Goal: Task Accomplishment & Management: Manage account settings

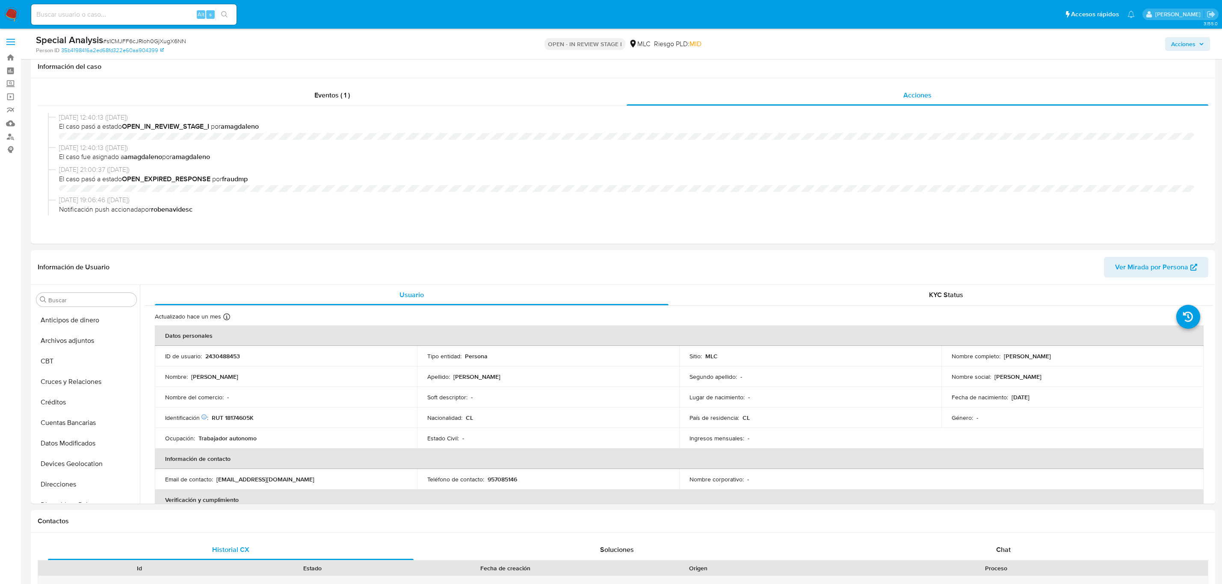
select select "10"
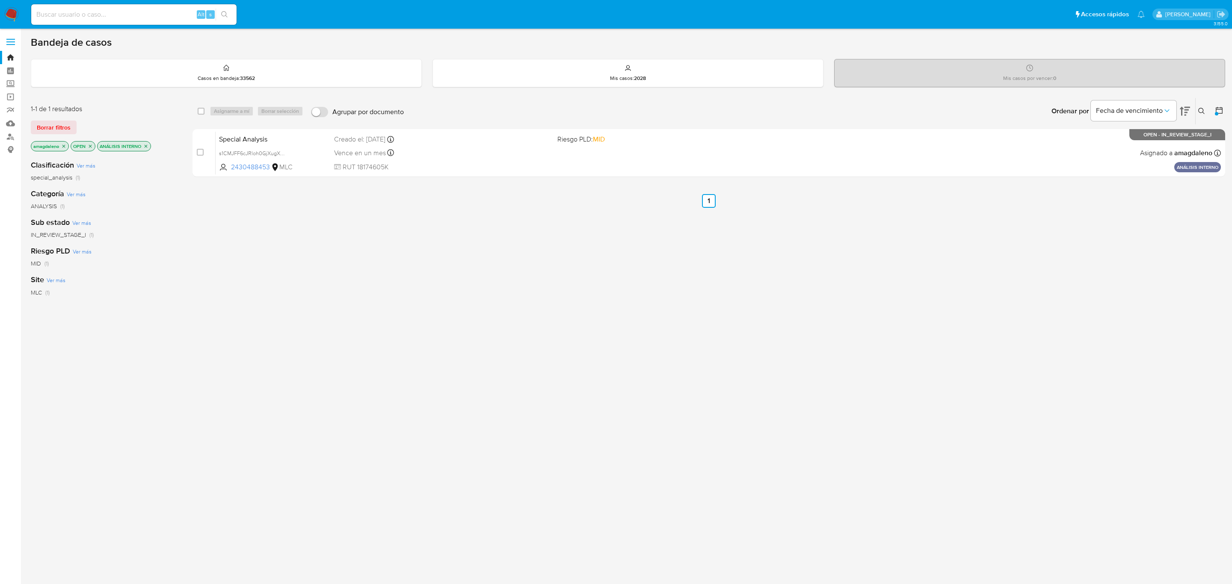
click at [148, 147] on icon "close-filter" at bounding box center [145, 146] width 5 height 5
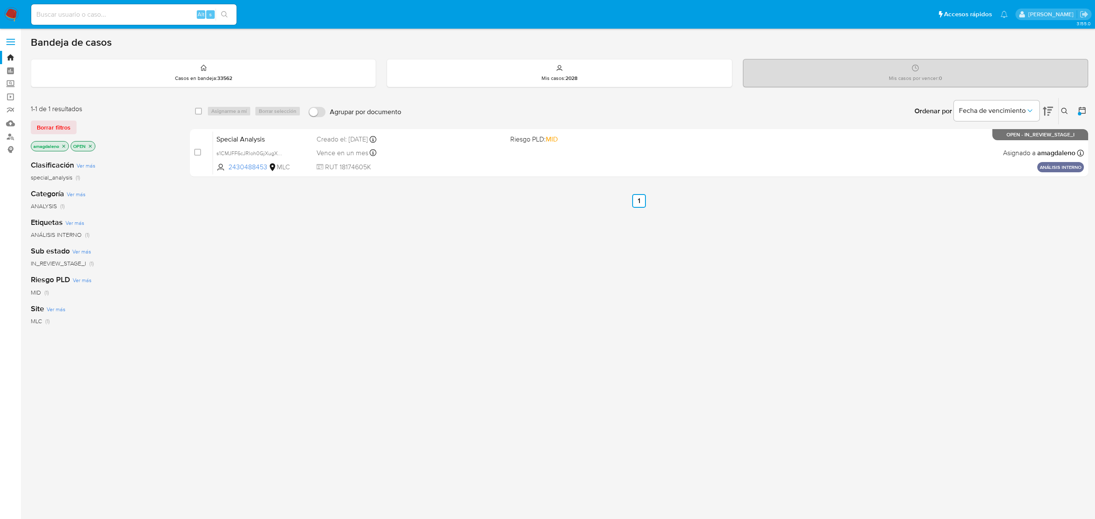
click at [156, 226] on div "Etiquetas Ver más ANÁLISIS INTERNO (1)" at bounding box center [103, 228] width 145 height 22
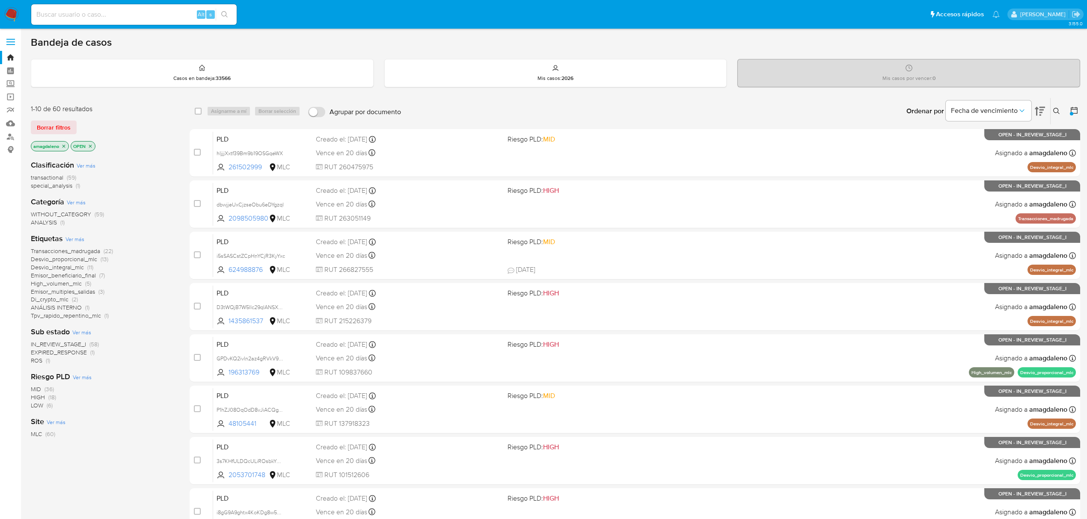
click at [64, 267] on span "Desvio_integral_mlc" at bounding box center [57, 267] width 53 height 9
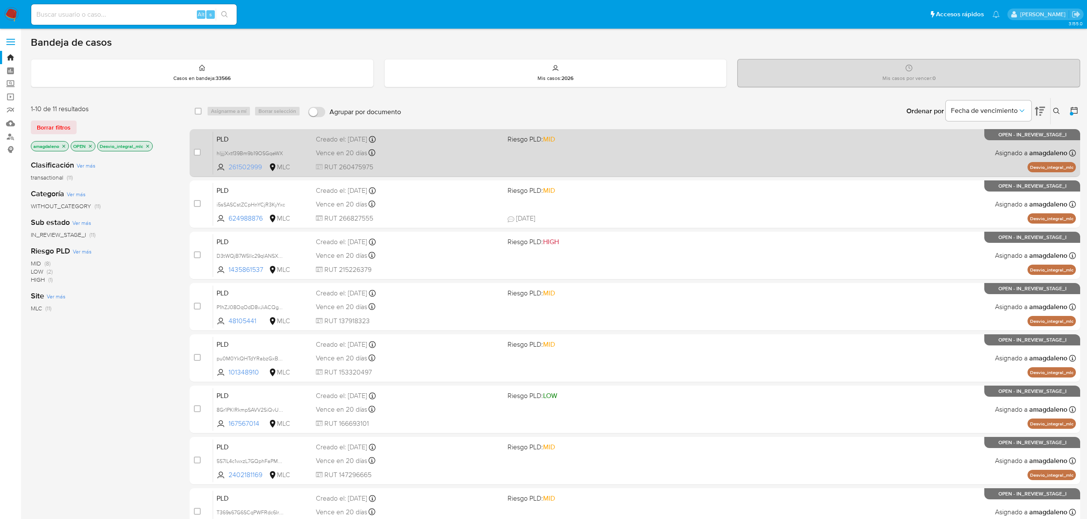
click at [252, 171] on span "261502999" at bounding box center [247, 167] width 39 height 9
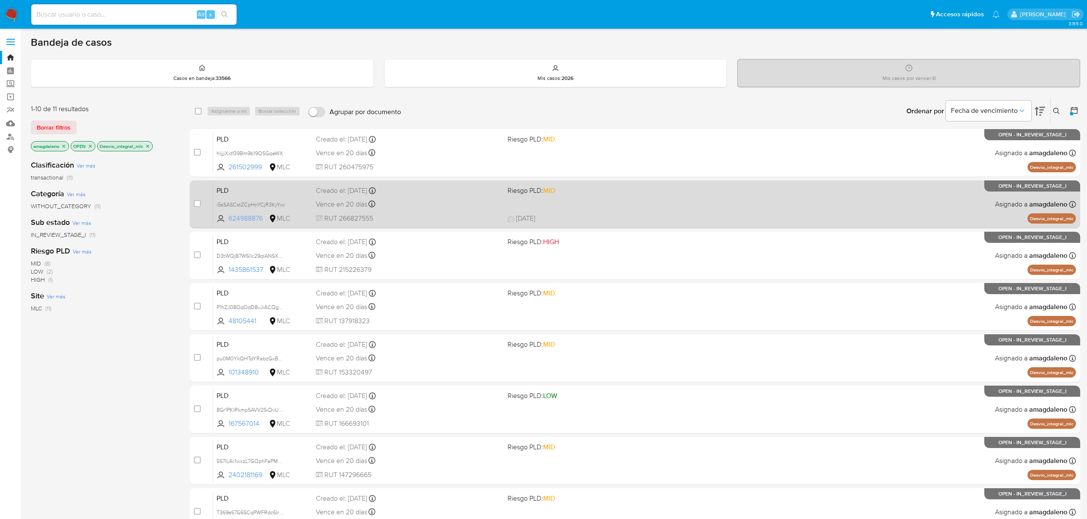
click at [240, 218] on span "624988876" at bounding box center [247, 218] width 39 height 9
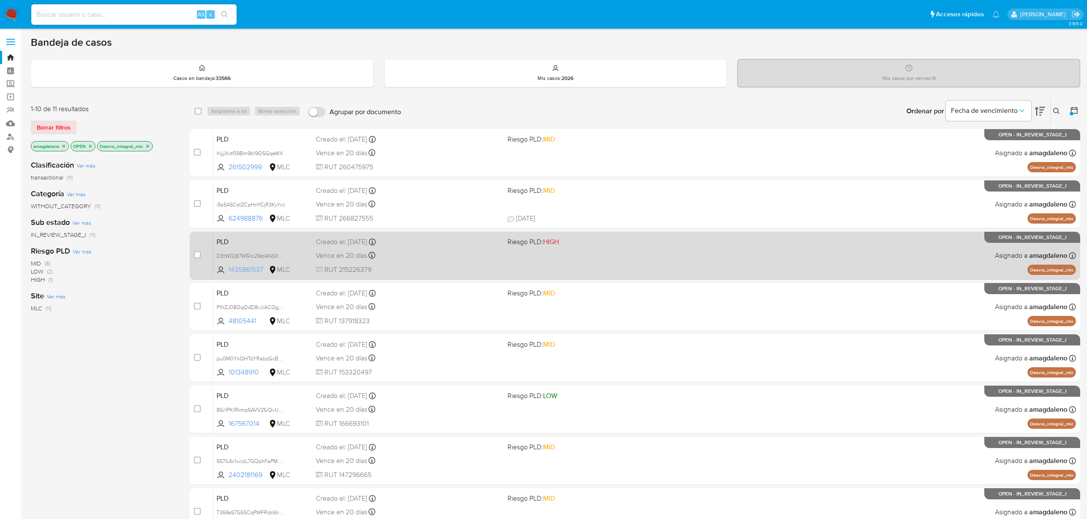
click at [251, 269] on span "1435861537" at bounding box center [247, 269] width 39 height 9
drag, startPoint x: 246, startPoint y: 323, endPoint x: 249, endPoint y: 274, distance: 48.4
click at [246, 318] on span "48105441" at bounding box center [247, 321] width 39 height 9
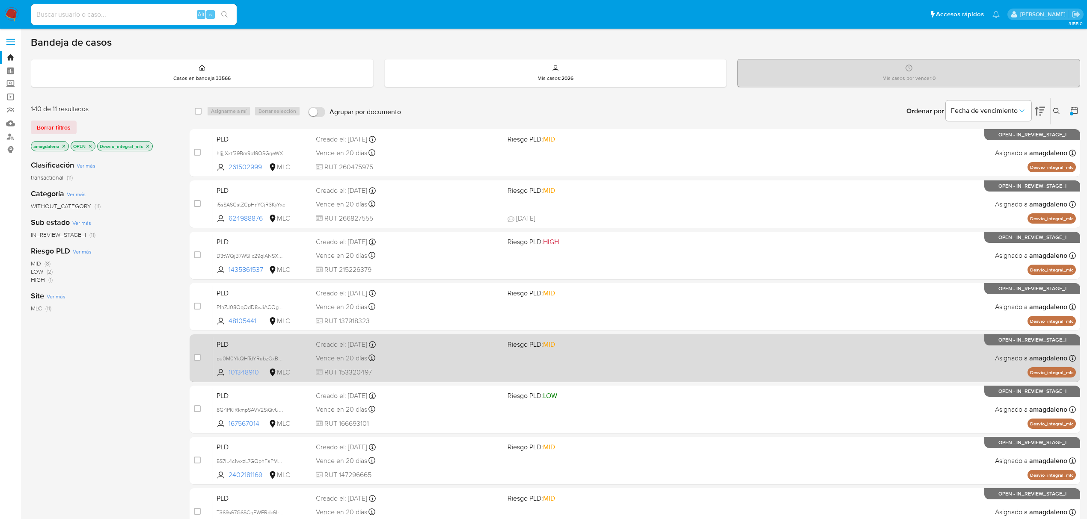
click at [237, 375] on span "101348910" at bounding box center [247, 372] width 39 height 9
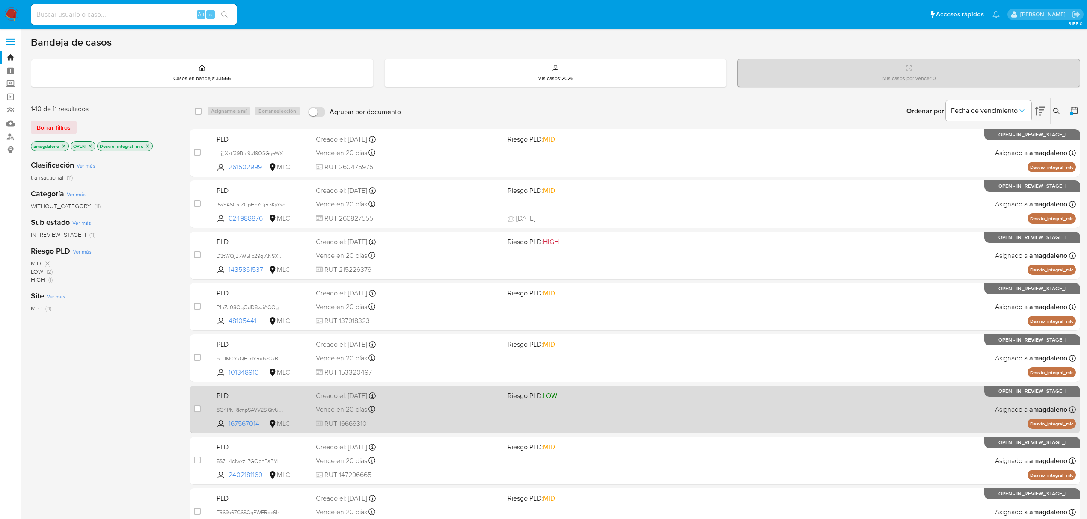
click at [248, 416] on div "PLD 8Gr1PKlRkmpSAVV2SiQvU4ZN 167567014 MLC Riesgo PLD: LOW Creado el: 12/06/202…" at bounding box center [644, 409] width 863 height 43
click at [245, 423] on span "167567014" at bounding box center [247, 423] width 39 height 9
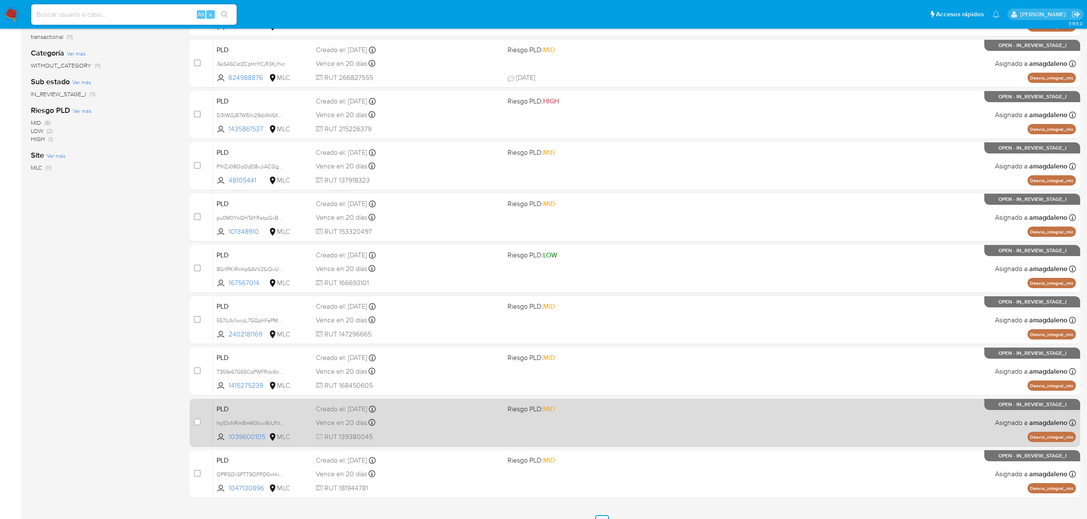
scroll to position [156, 0]
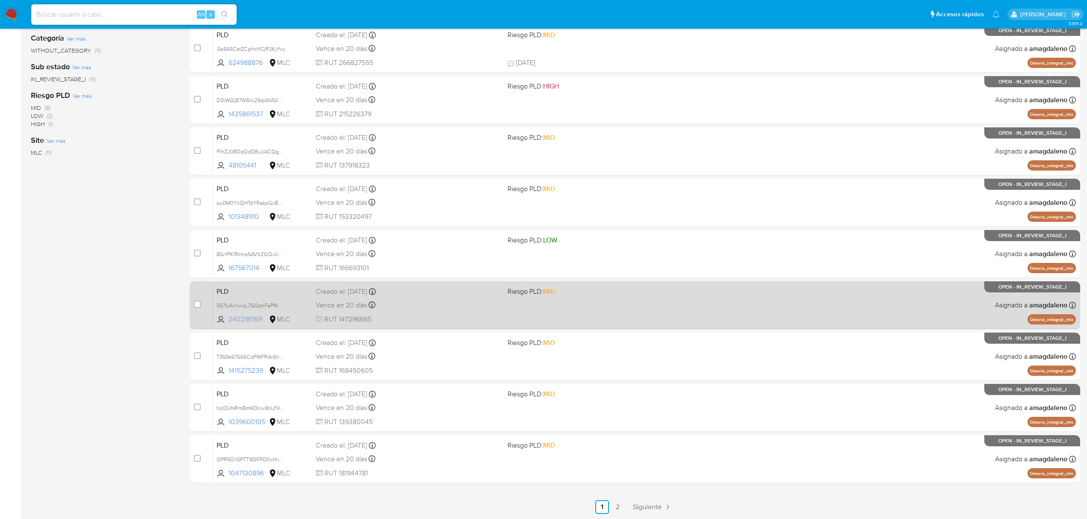
click at [240, 321] on span "2402181169" at bounding box center [247, 319] width 39 height 9
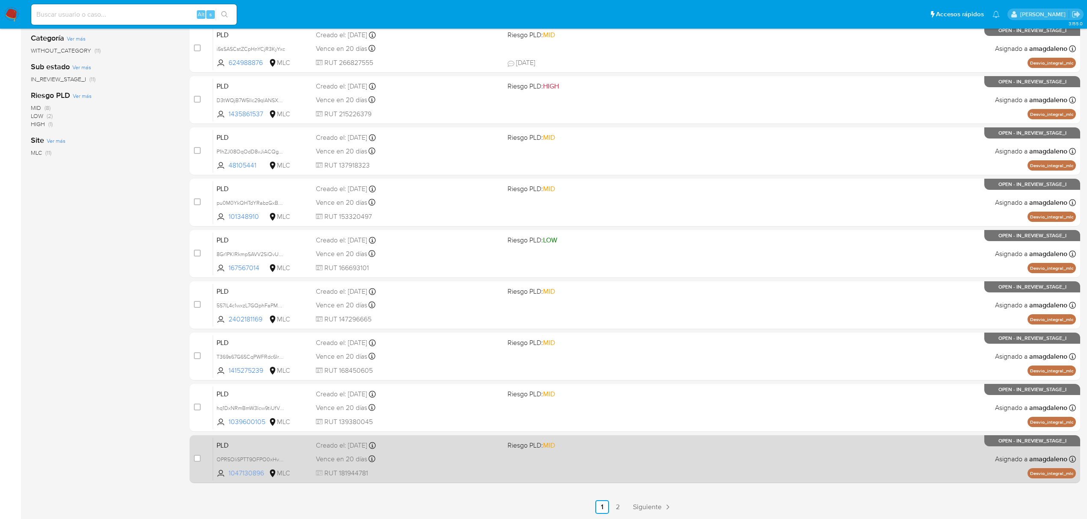
click at [245, 471] on span "1047130896" at bounding box center [247, 473] width 39 height 9
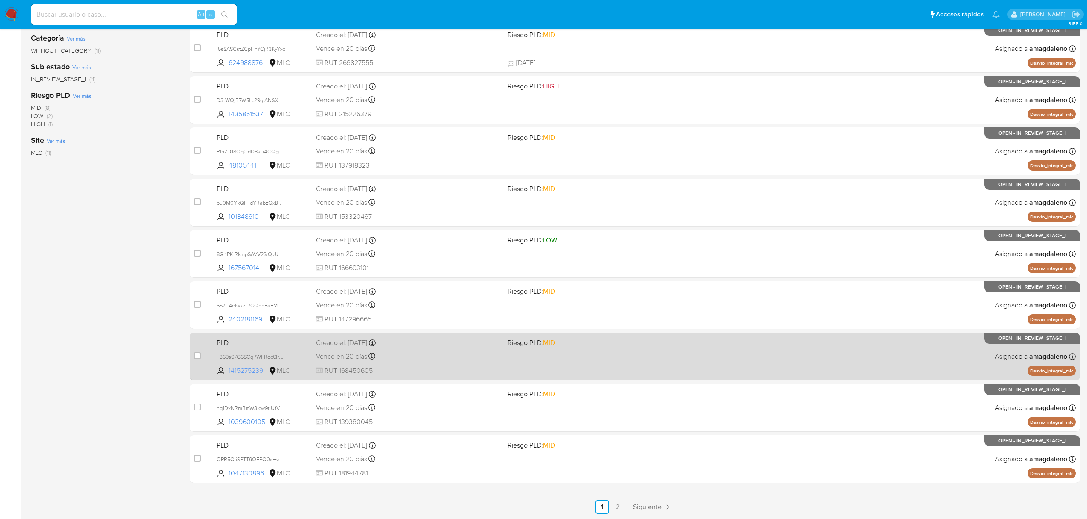
click at [231, 371] on span "1415275239" at bounding box center [247, 370] width 39 height 9
drag, startPoint x: 250, startPoint y: 421, endPoint x: 271, endPoint y: 334, distance: 89.8
click at [250, 419] on span "1039600105" at bounding box center [247, 422] width 39 height 9
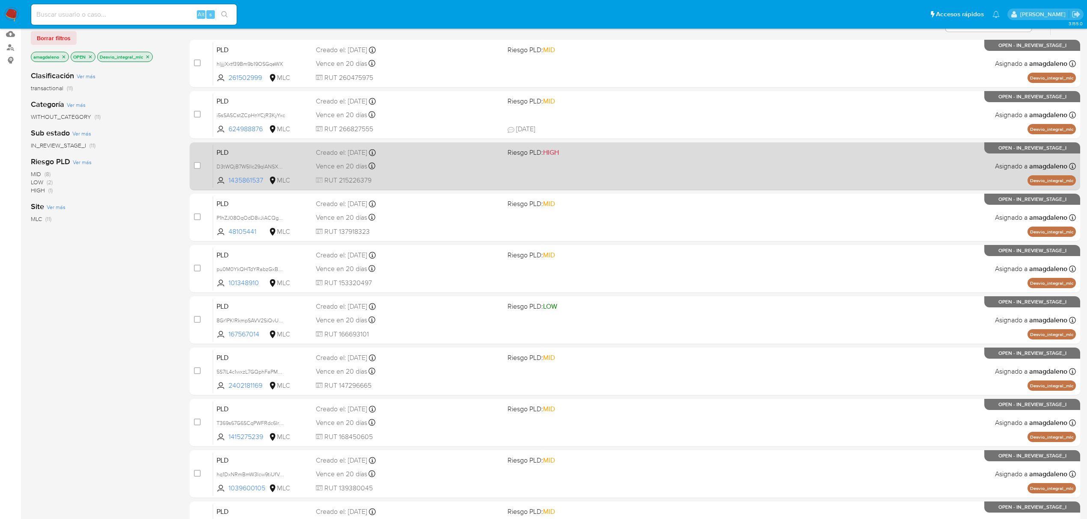
scroll to position [0, 0]
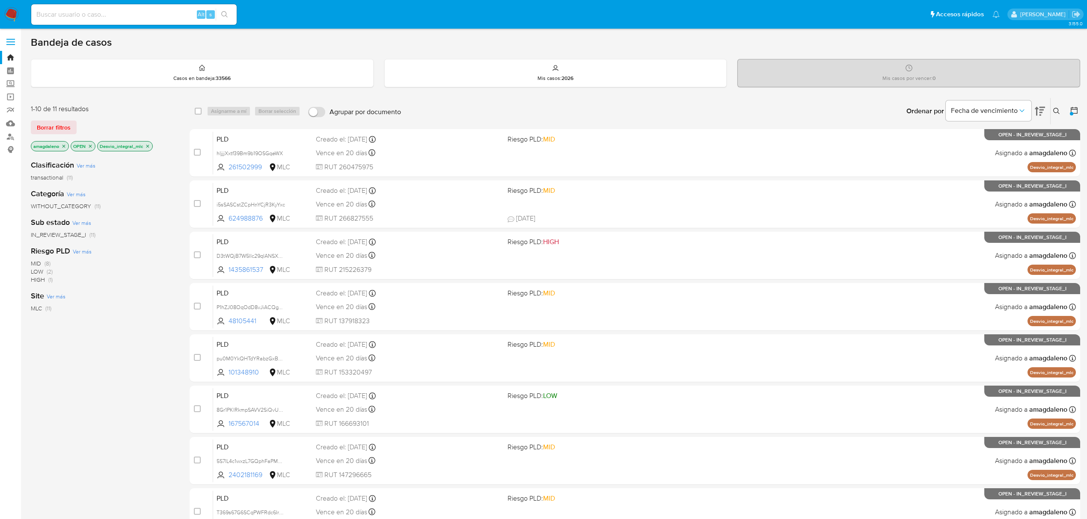
click at [335, 50] on div "Bandeja de casos Casos en bandeja : 33566 Mis casos : 2026 Mis casos por vencer…" at bounding box center [555, 353] width 1049 height 634
click at [148, 142] on p "Desvio_integral_mlc" at bounding box center [125, 146] width 55 height 9
click at [148, 144] on icon "close-filter" at bounding box center [147, 146] width 5 height 5
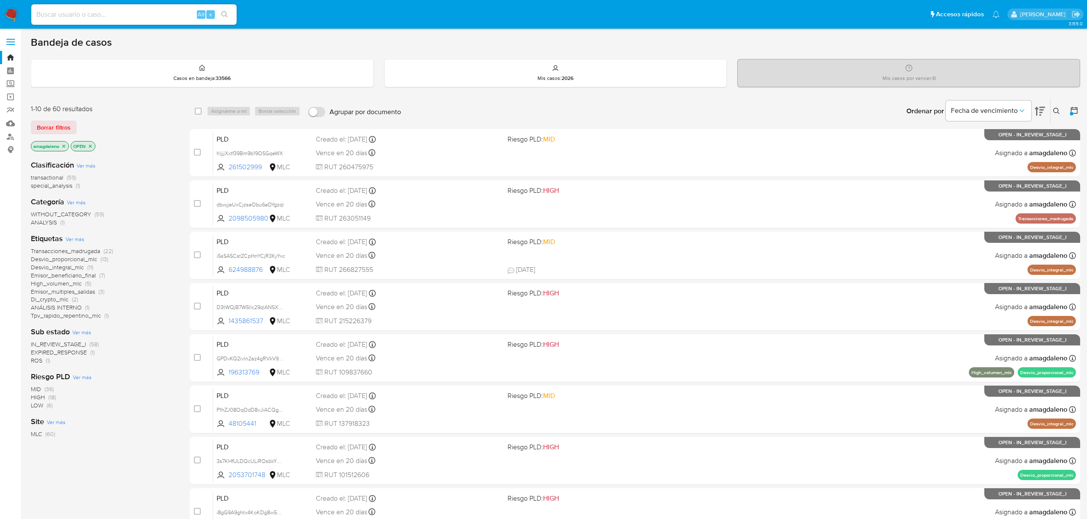
click at [53, 180] on span "transactional" at bounding box center [47, 177] width 33 height 9
click at [81, 248] on span "Emisor_multiples_salidas" at bounding box center [63, 247] width 64 height 9
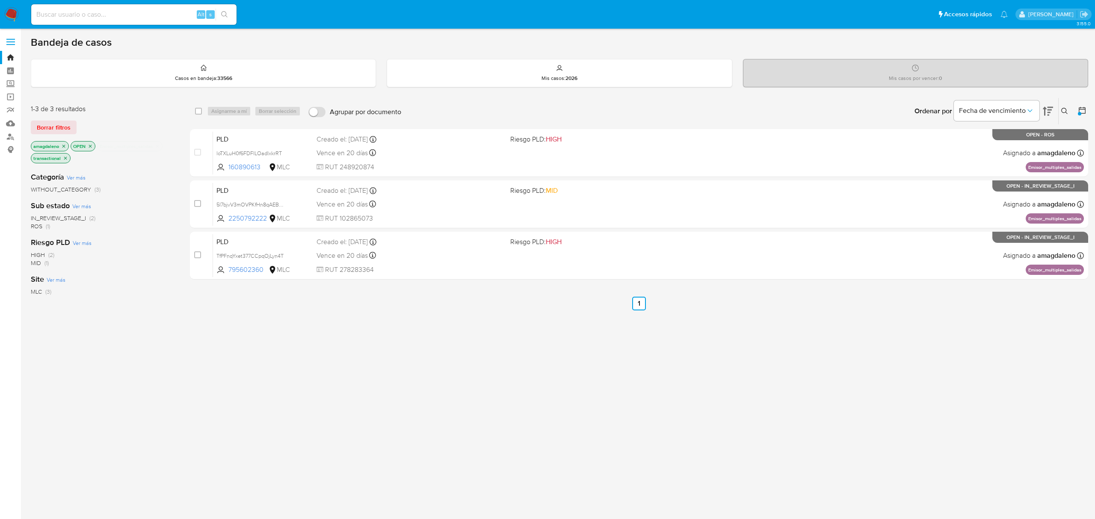
click at [159, 145] on icon "close-filter" at bounding box center [157, 146] width 5 height 5
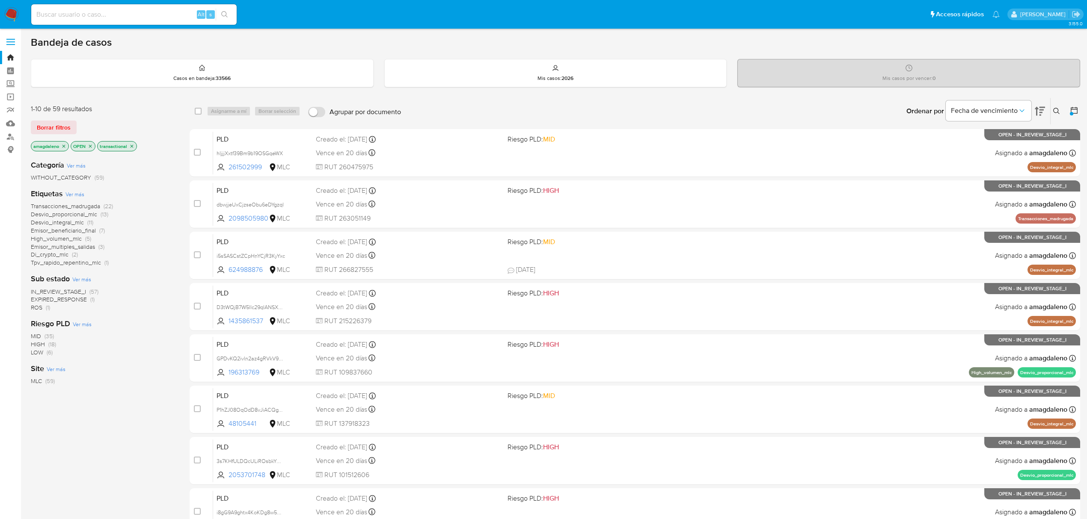
click at [81, 231] on span "Emisor_beneficiario_final" at bounding box center [63, 230] width 65 height 9
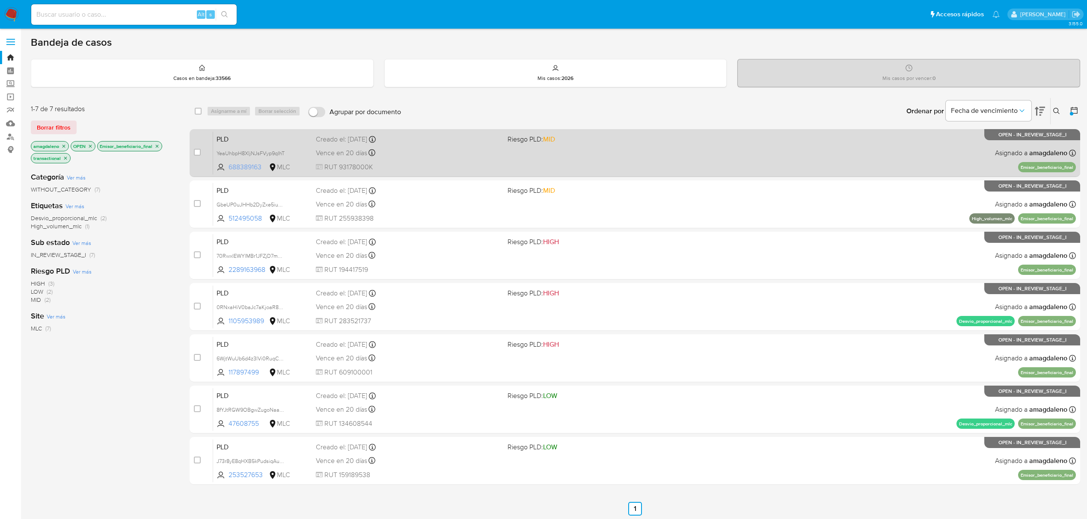
click at [249, 170] on span "688389163" at bounding box center [247, 167] width 39 height 9
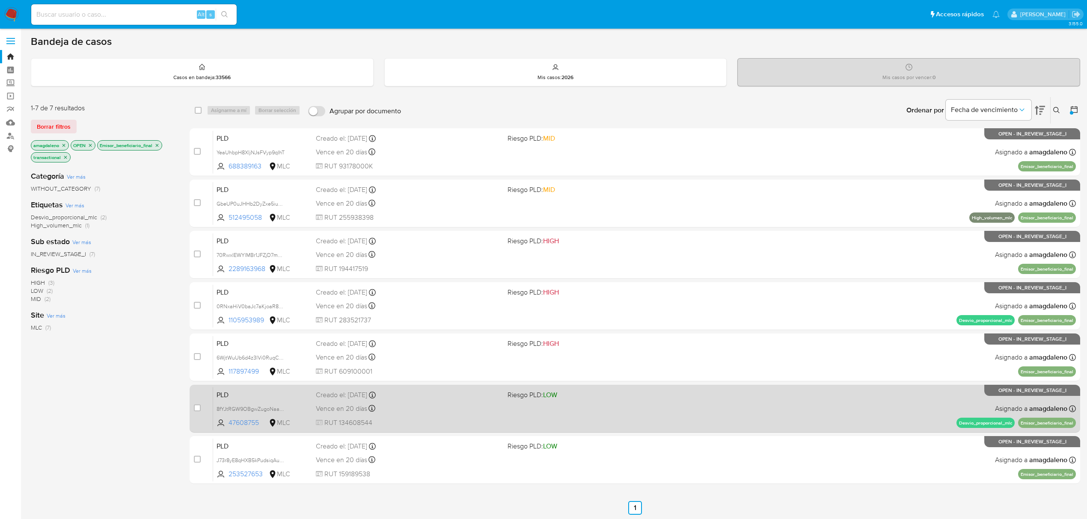
scroll to position [2, 0]
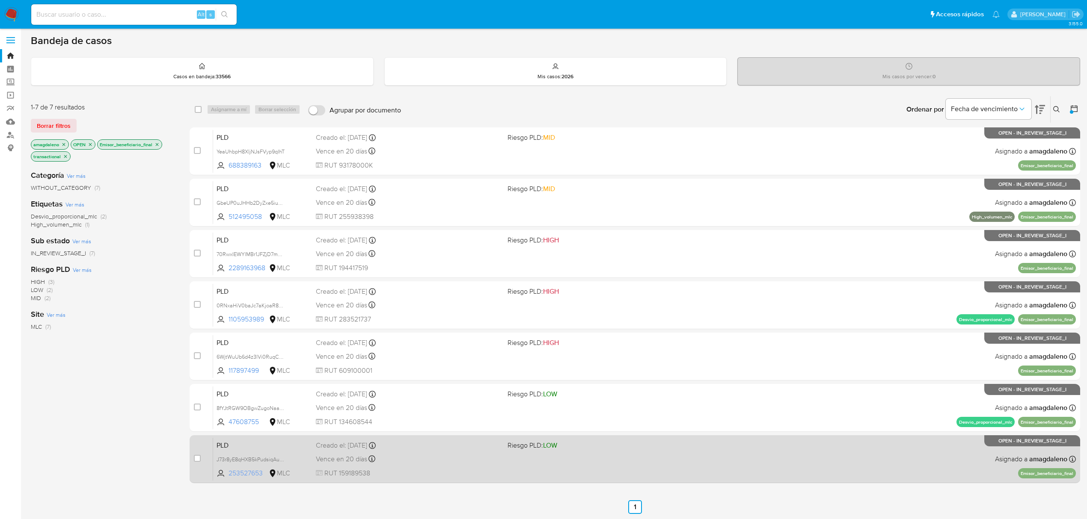
click at [258, 473] on span "253527653" at bounding box center [247, 473] width 39 height 9
click at [433, 460] on div "Vence en 20 días Vence el 10/09/2025 06:09:25" at bounding box center [408, 460] width 185 height 12
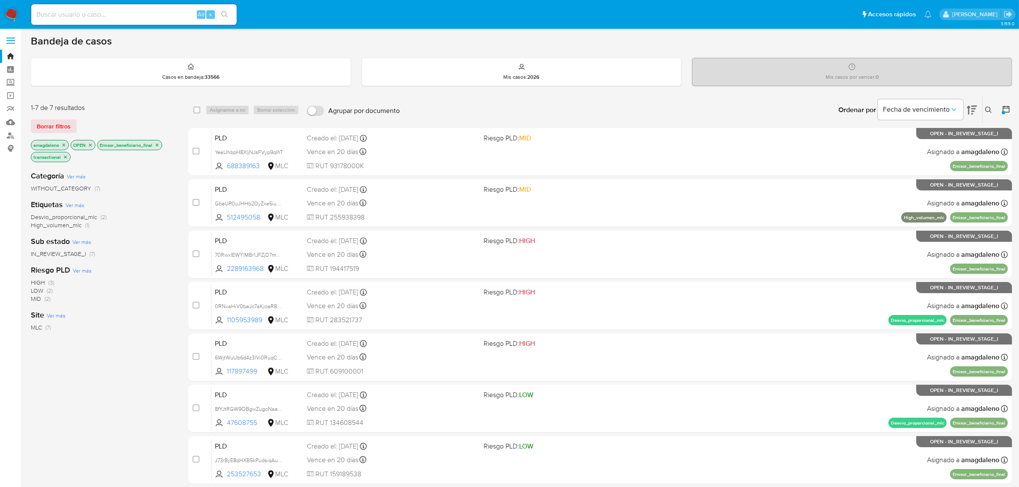
click at [96, 146] on div "amagdaleno OPEN Emisor_beneficiario_final transactional" at bounding box center [99, 152] width 137 height 24
click at [93, 145] on icon "close-filter" at bounding box center [90, 144] width 5 height 5
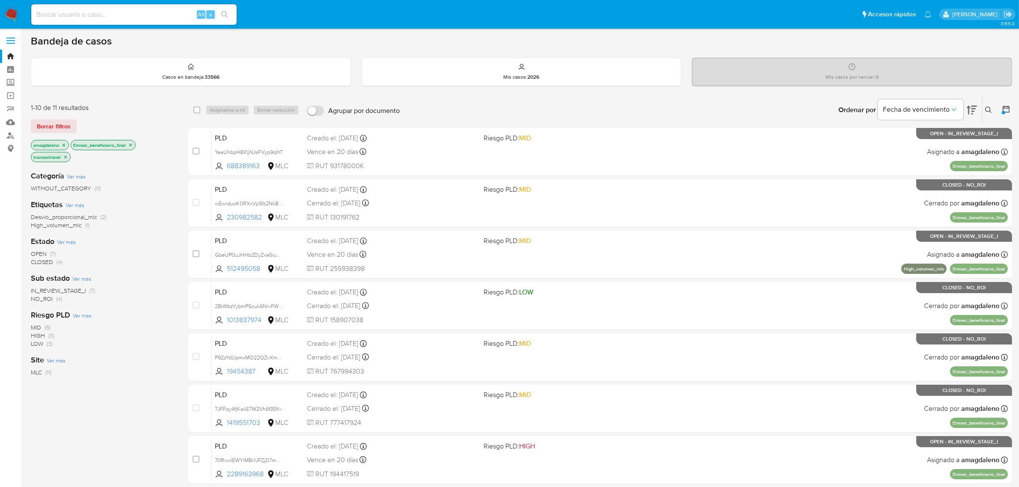
click at [131, 145] on icon "close-filter" at bounding box center [130, 144] width 3 height 3
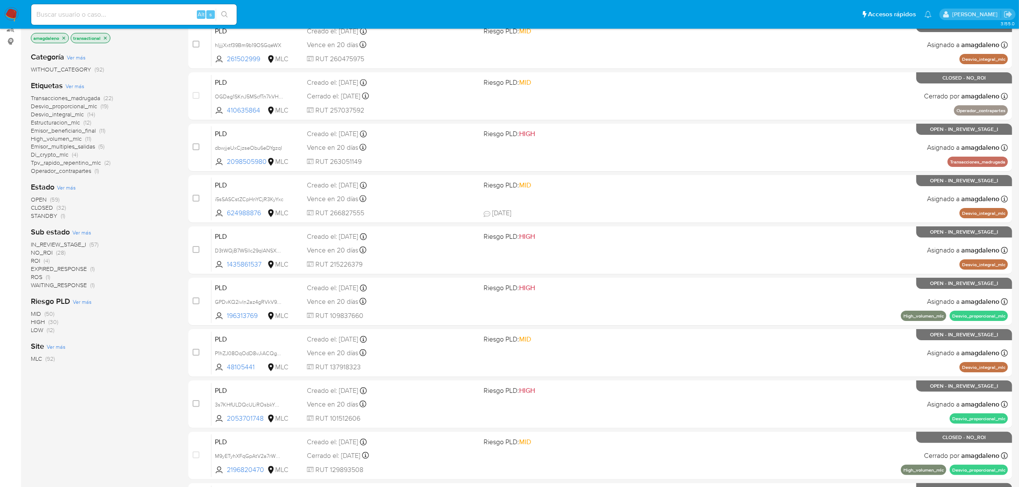
scroll to position [55, 0]
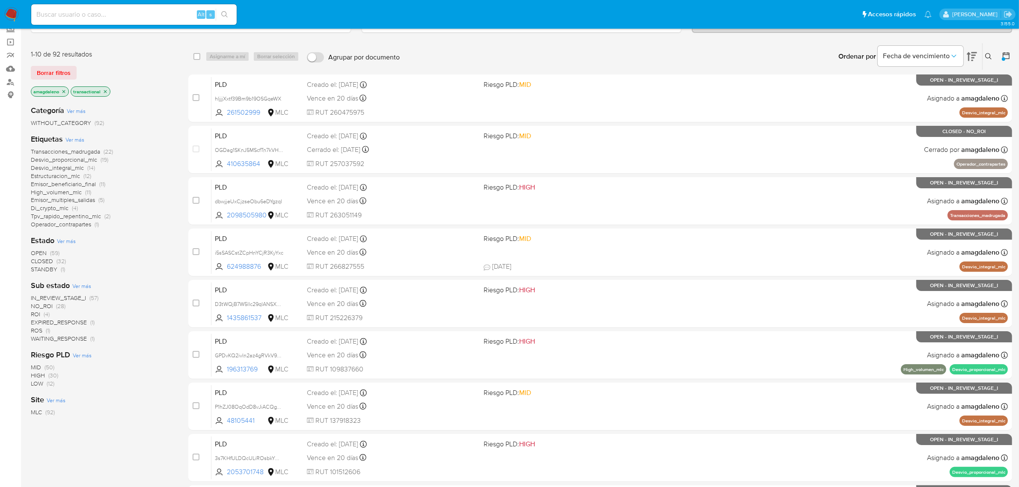
click at [66, 183] on span "Emisor_beneficiario_final" at bounding box center [63, 184] width 65 height 9
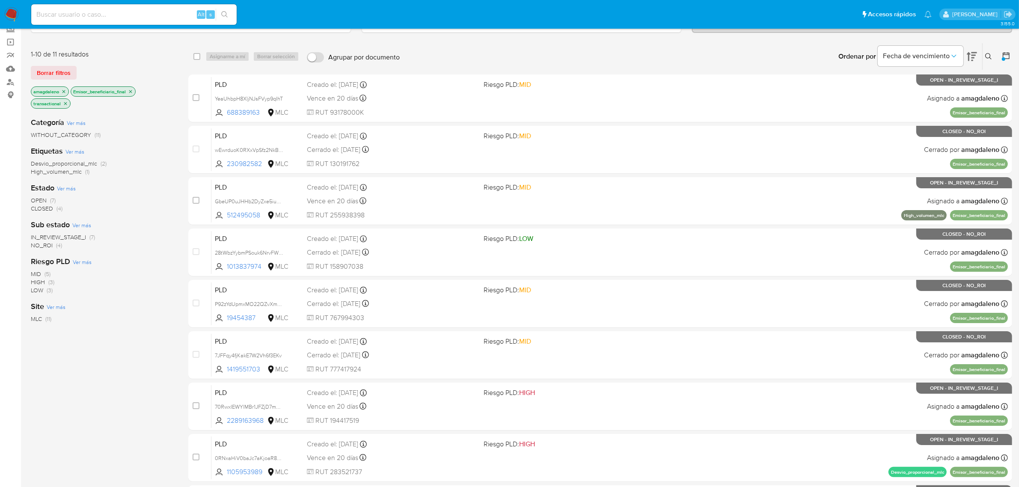
click at [42, 202] on span "OPEN" at bounding box center [39, 200] width 16 height 9
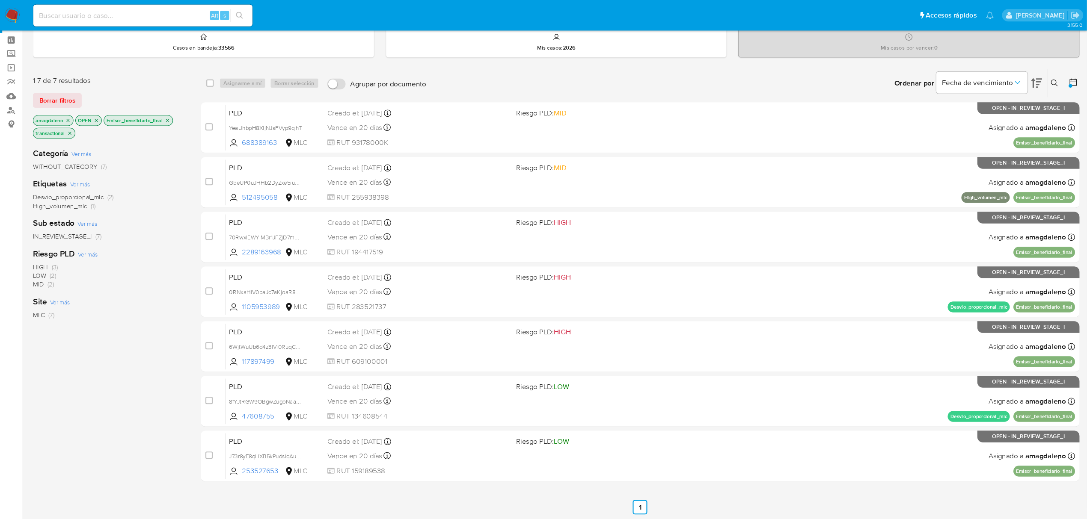
scroll to position [2, 0]
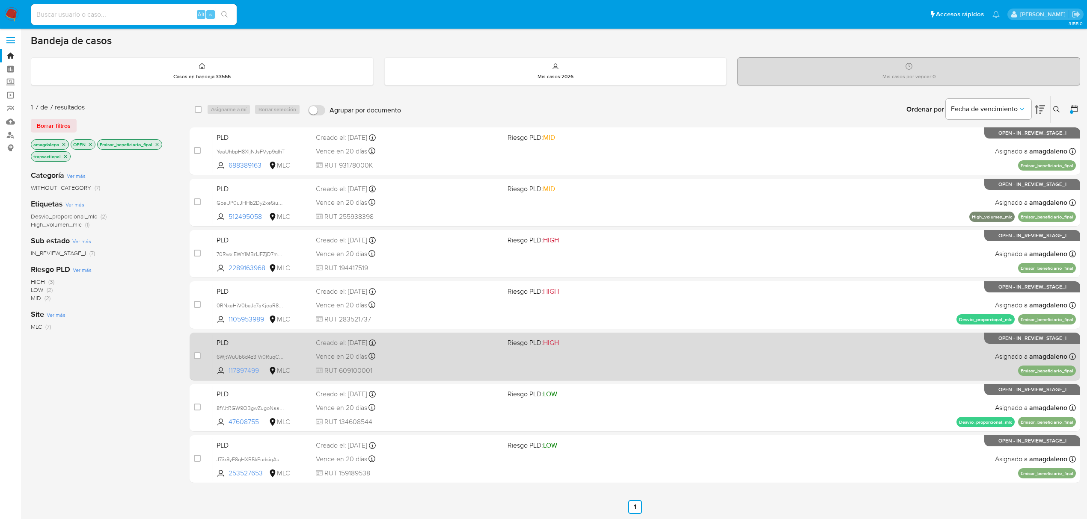
click at [242, 372] on span "117897499" at bounding box center [247, 370] width 39 height 9
click at [250, 356] on span "6WjtWuUb6d4z3lVi0RuqCaXW" at bounding box center [254, 356] width 74 height 9
click at [433, 355] on div "Vence en 20 días Vence el 10/09/2025 06:06:54" at bounding box center [408, 357] width 185 height 12
click at [463, 354] on div "Vence en 20 días Vence el 10/09/2025 06:06:54" at bounding box center [408, 357] width 185 height 12
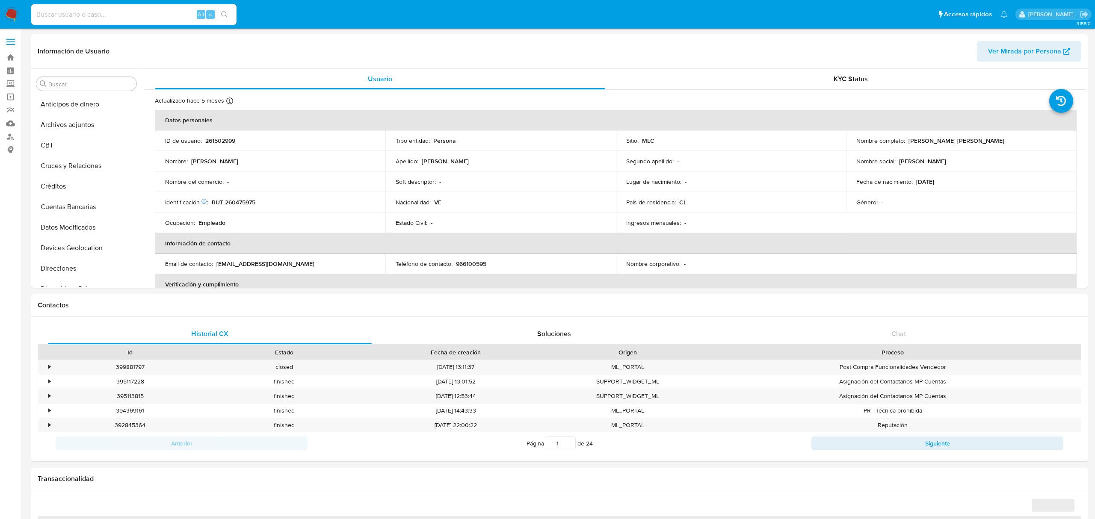
select select "10"
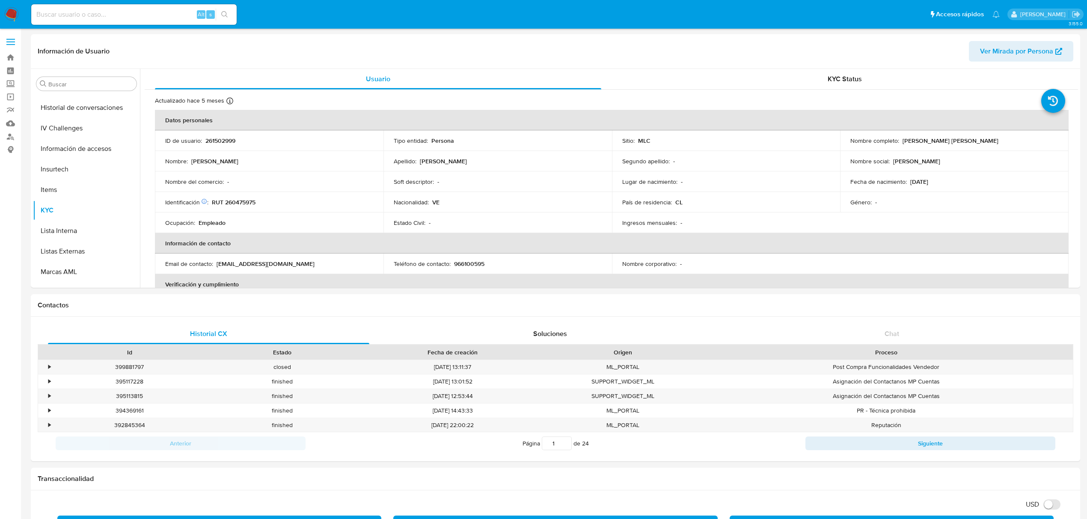
scroll to position [361, 0]
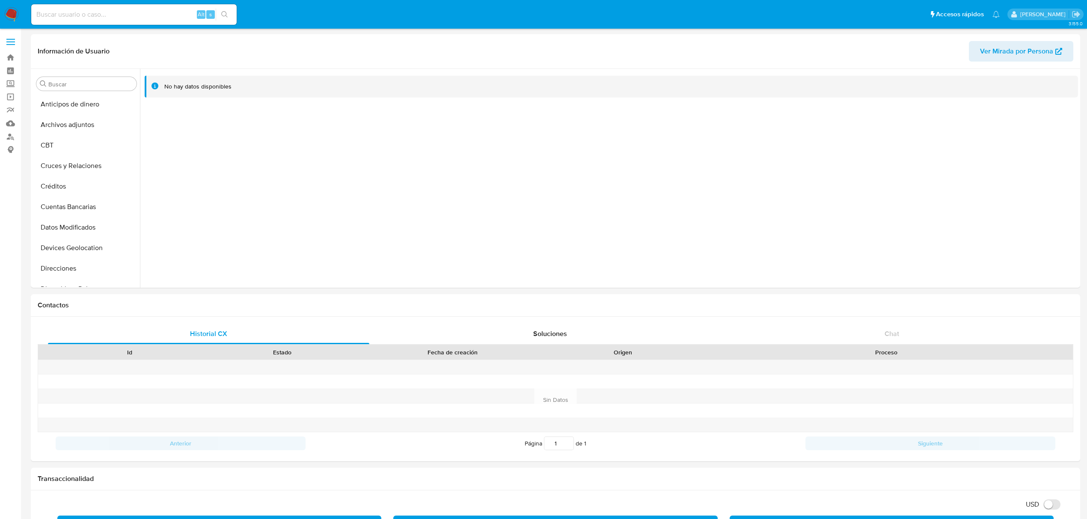
select select "10"
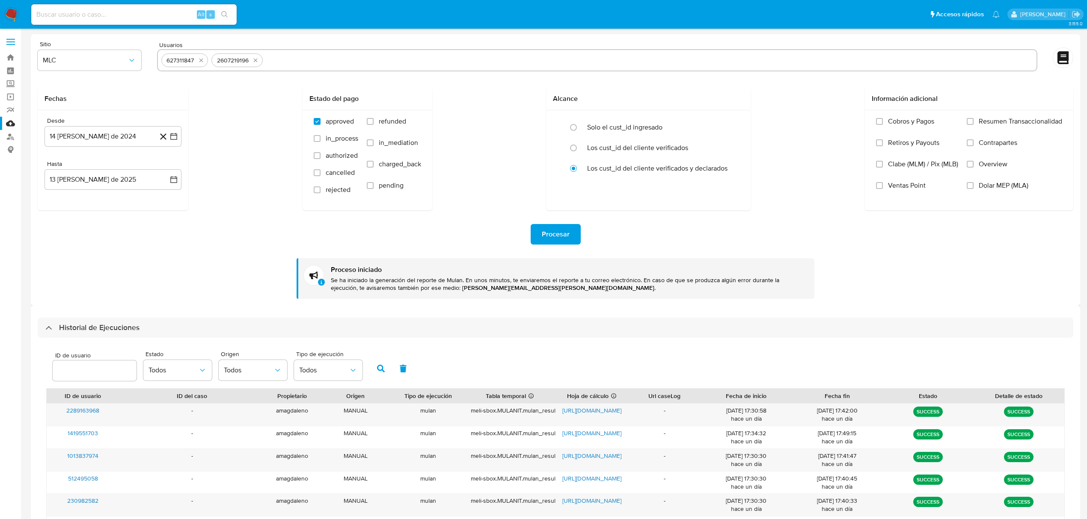
select select "10"
click at [199, 62] on icon "quitar 627311847" at bounding box center [201, 61] width 4 height 4
click at [199, 62] on div "2607219196" at bounding box center [182, 60] width 39 height 8
click at [206, 61] on icon "quitar 2607219196" at bounding box center [205, 61] width 4 height 4
click at [206, 61] on input "text" at bounding box center [597, 60] width 872 height 14
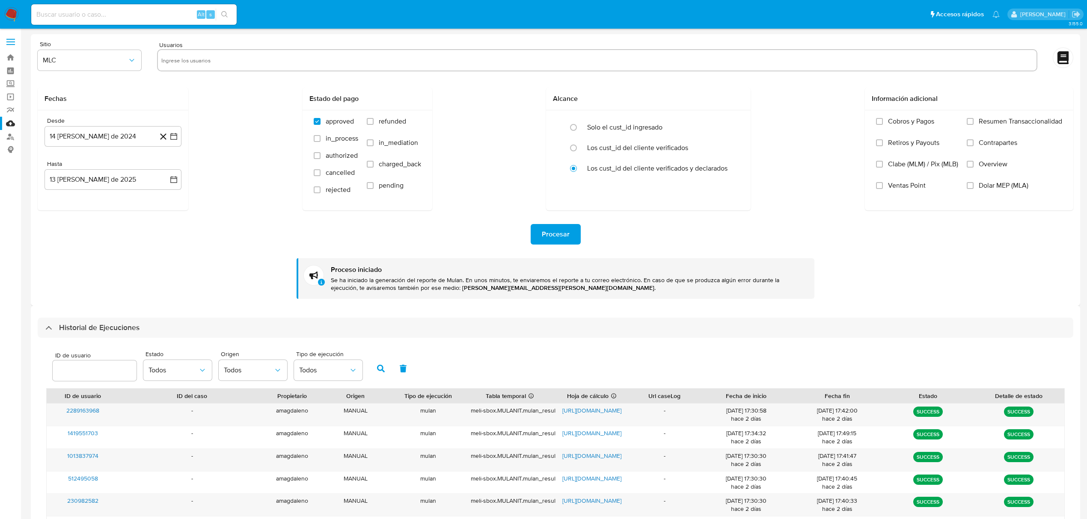
paste input "261502999"
type input "261502999"
paste input "624988876"
type input "624988876"
paste input "1435861537"
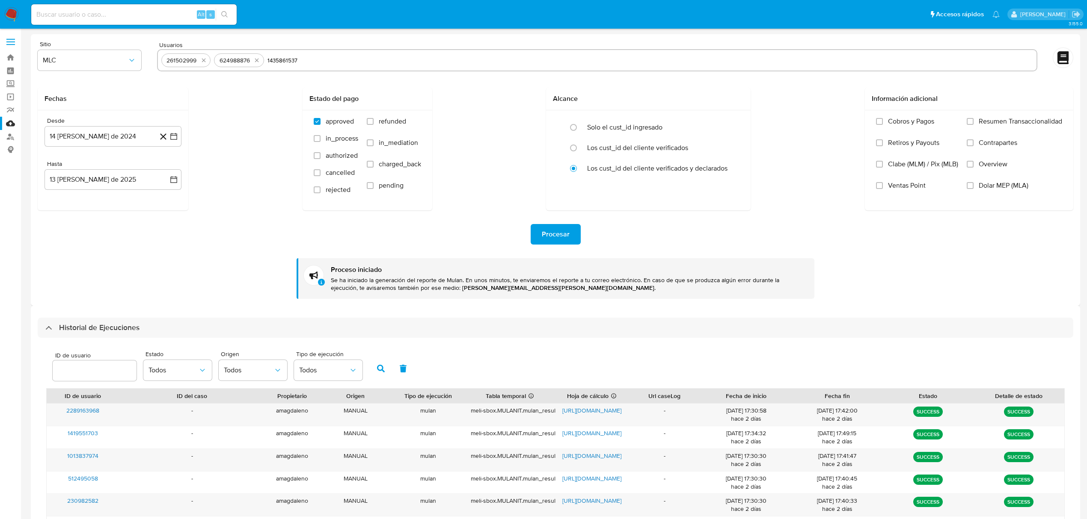
type input "1435861537"
paste input "48105441"
type input "48105441"
paste input "101348910"
type input "101348910"
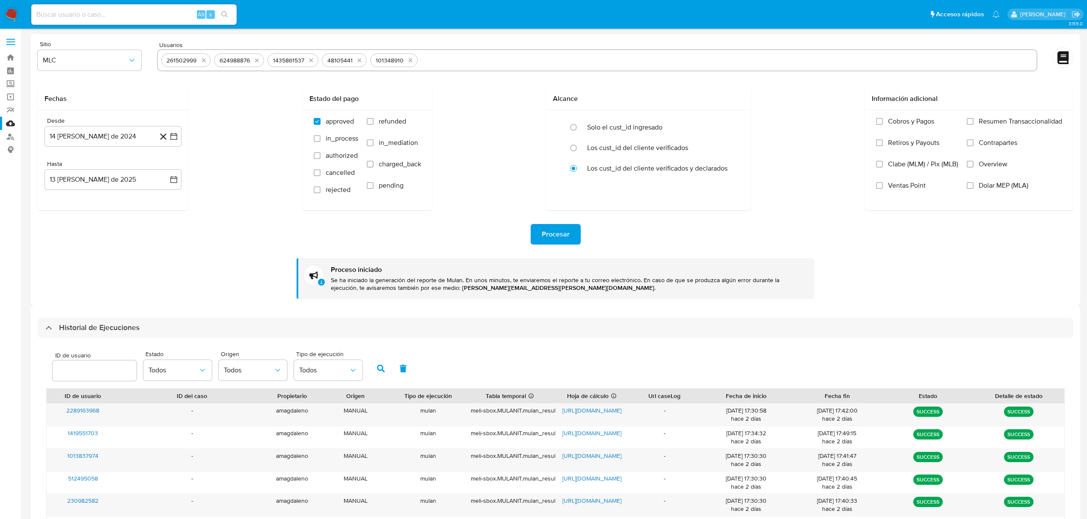
paste input "167567014"
type input "167567014"
paste input "2402181169"
type input "2402181169"
paste input "1047130896"
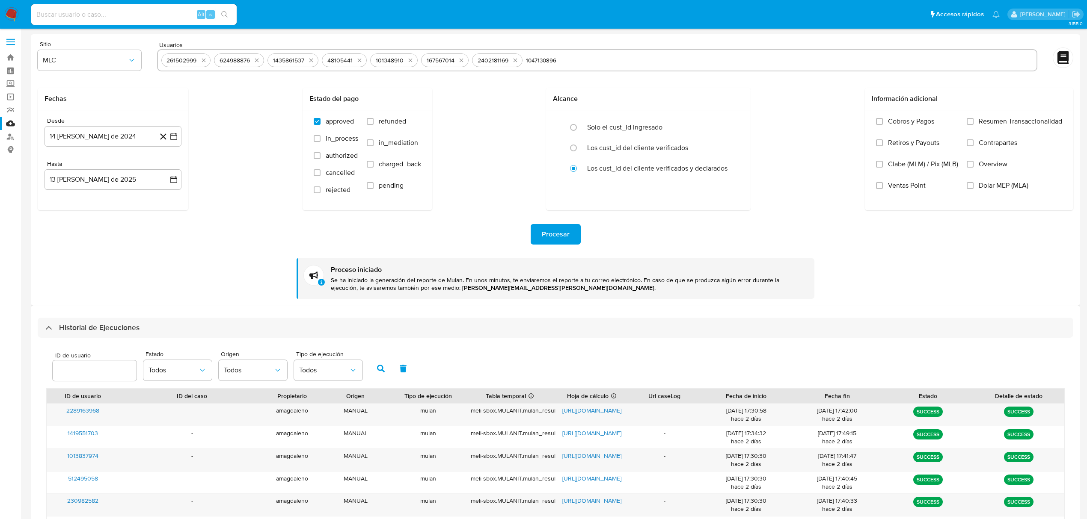
type input "1047130896"
paste input "1415275239"
type input "1415275239"
paste input "1039600105"
type input "1039600105"
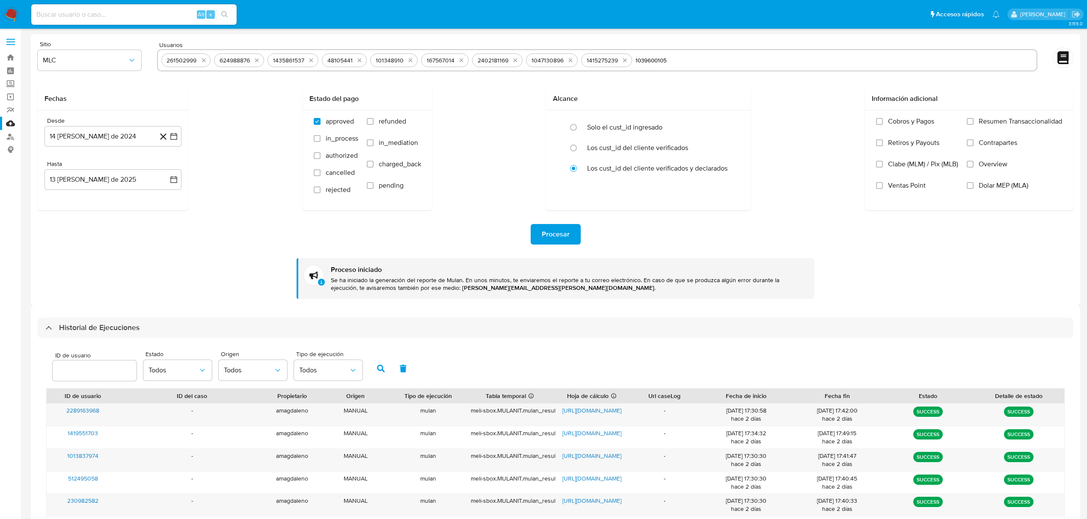
click at [242, 264] on div "Procesar Proceso iniciado Se ha iniciado la generación del reporte de Mulan. En…" at bounding box center [555, 255] width 1035 height 89
click at [559, 230] on span "Procesar" at bounding box center [556, 234] width 28 height 19
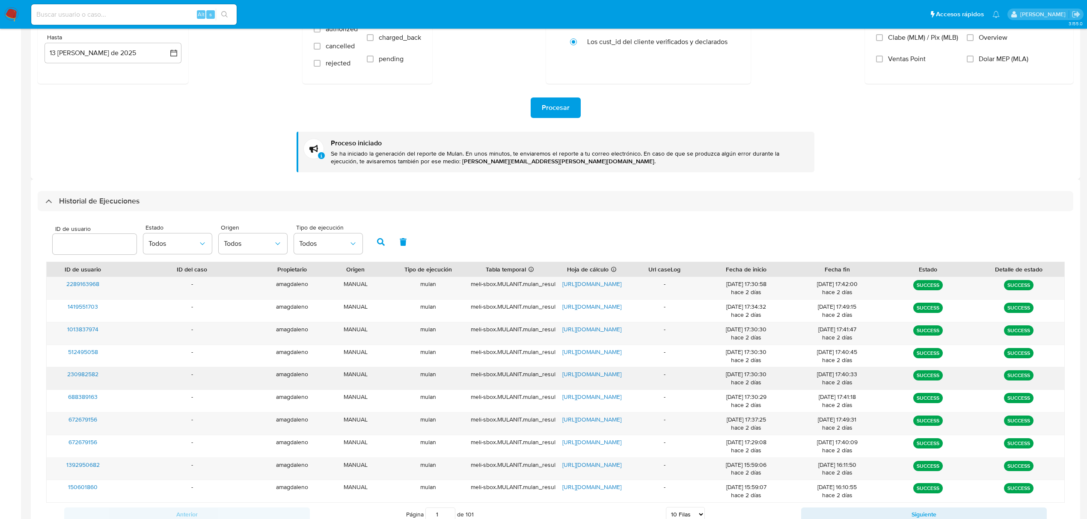
scroll to position [160, 0]
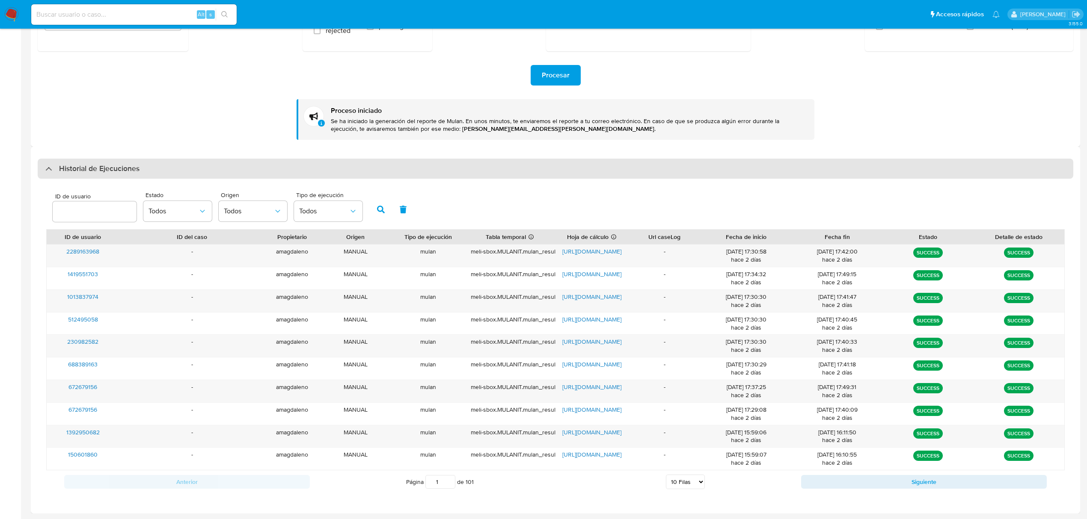
click at [45, 169] on div at bounding box center [45, 169] width 0 height 0
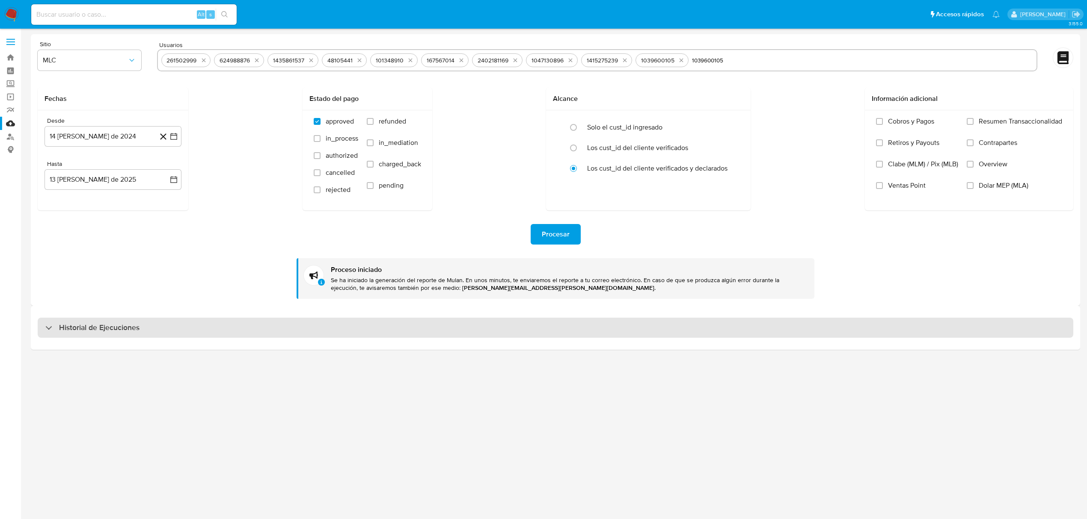
scroll to position [0, 0]
click at [45, 328] on div at bounding box center [45, 328] width 0 height 0
select select "10"
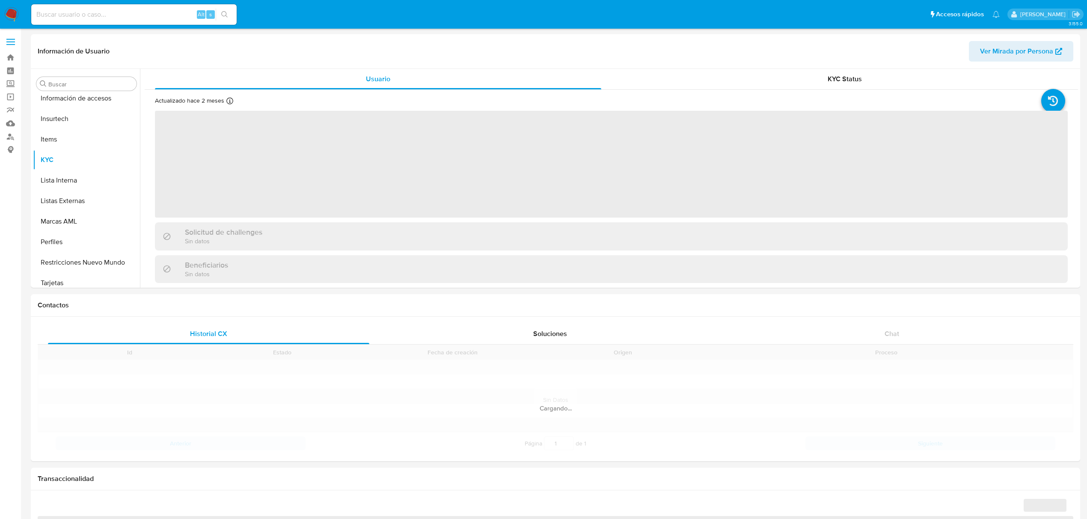
scroll to position [361, 0]
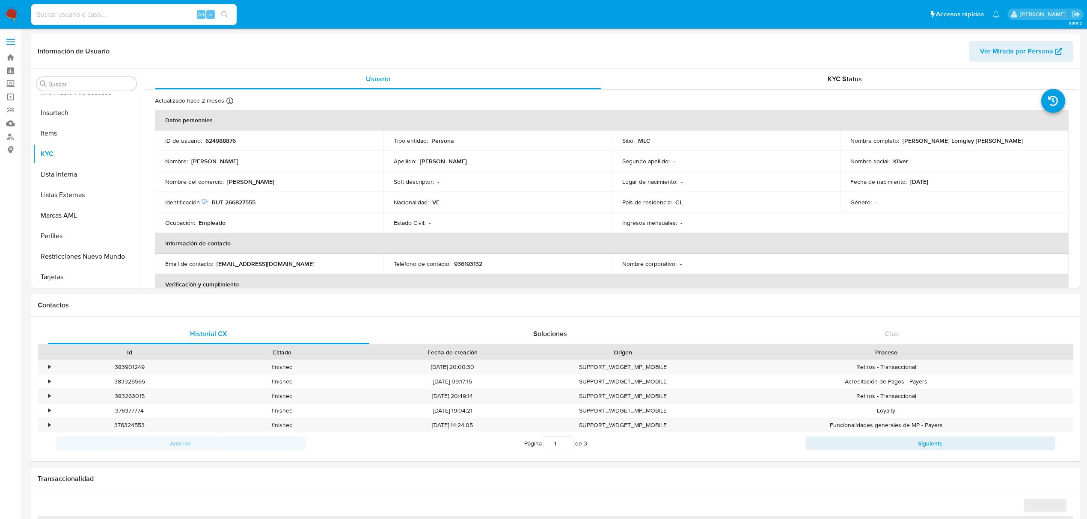
select select "10"
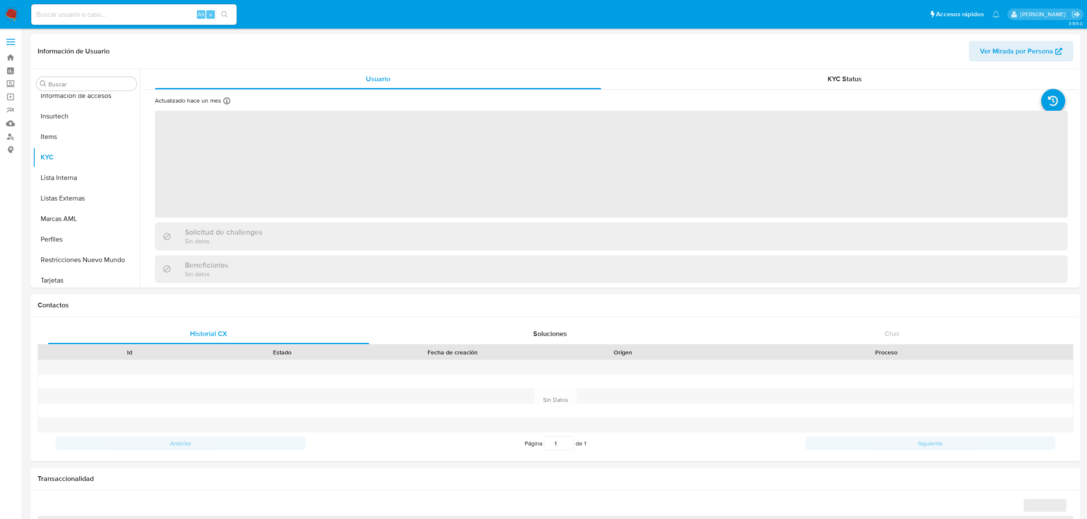
scroll to position [361, 0]
select select "10"
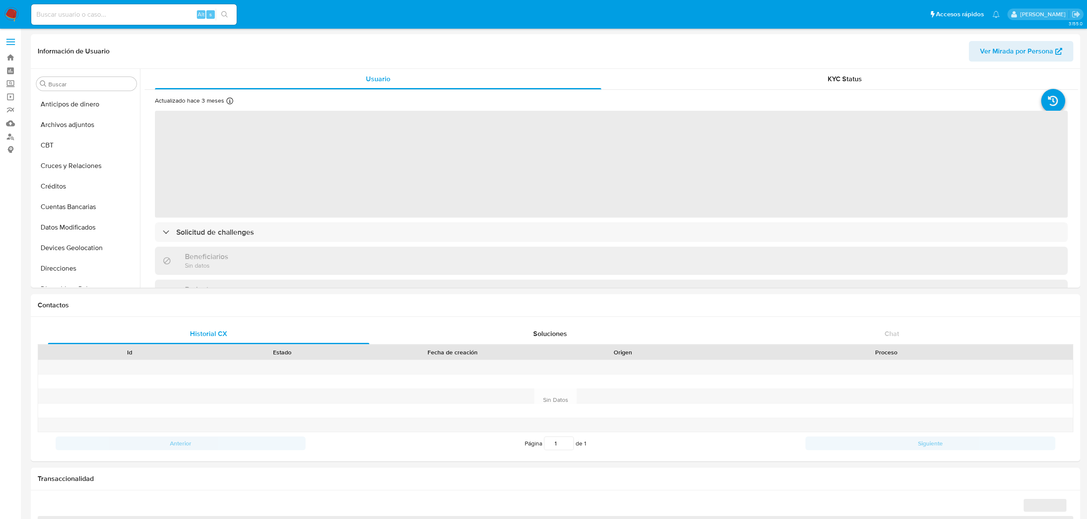
select select "10"
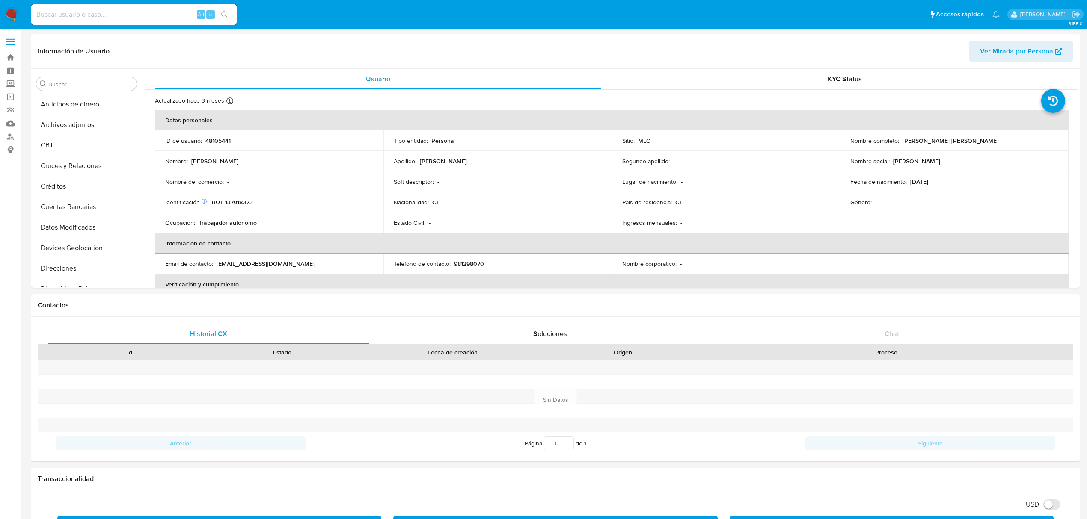
scroll to position [361, 0]
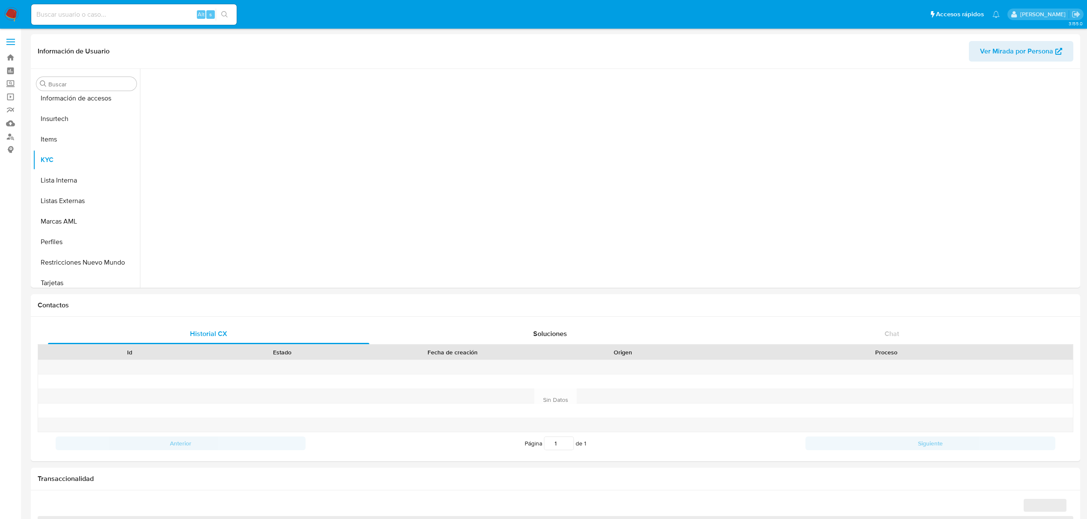
scroll to position [361, 0]
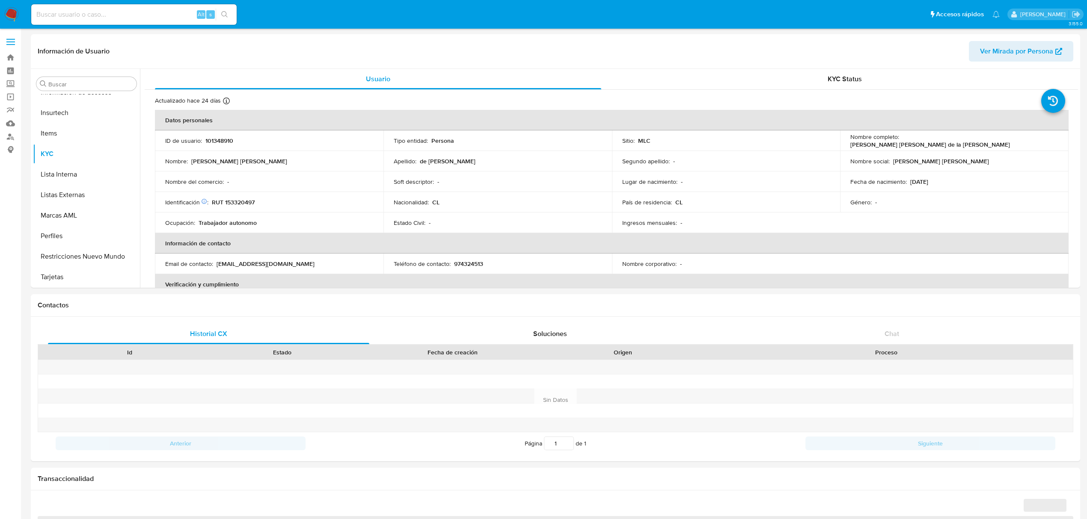
select select "10"
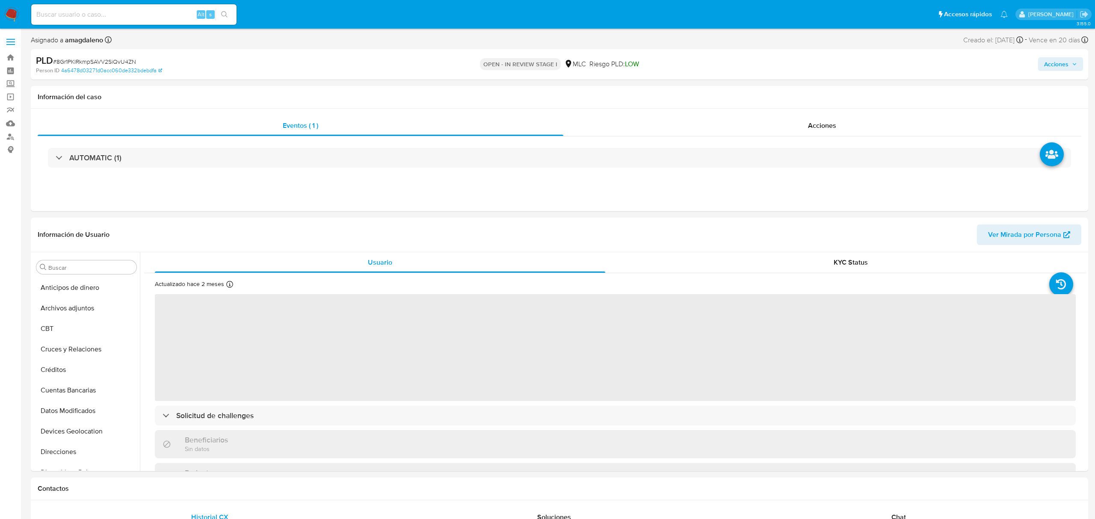
select select "10"
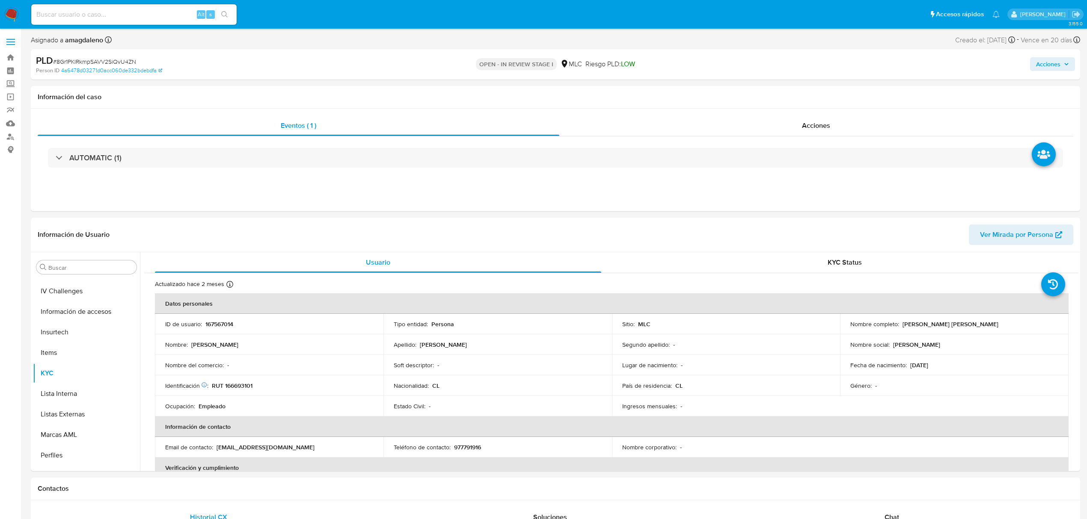
scroll to position [362, 0]
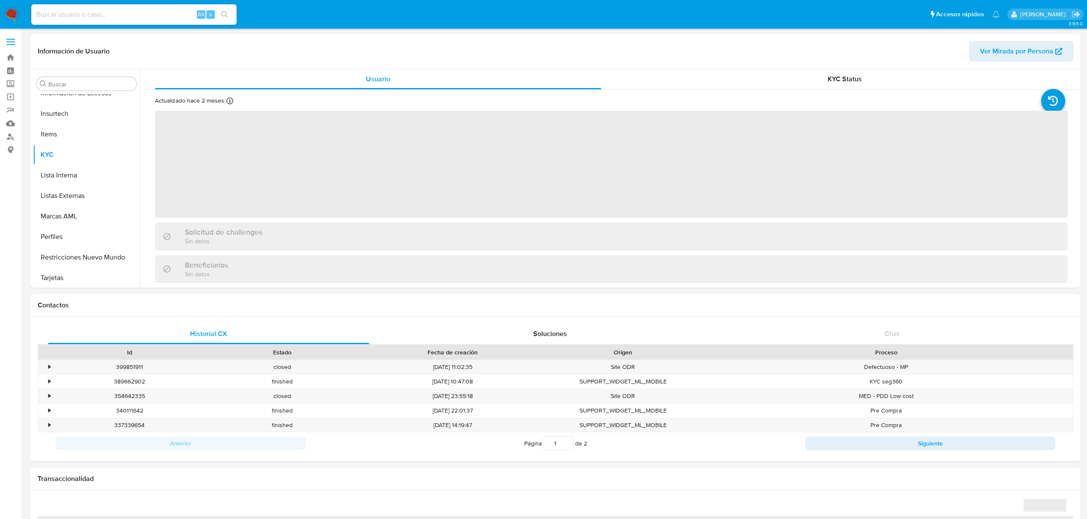
scroll to position [361, 0]
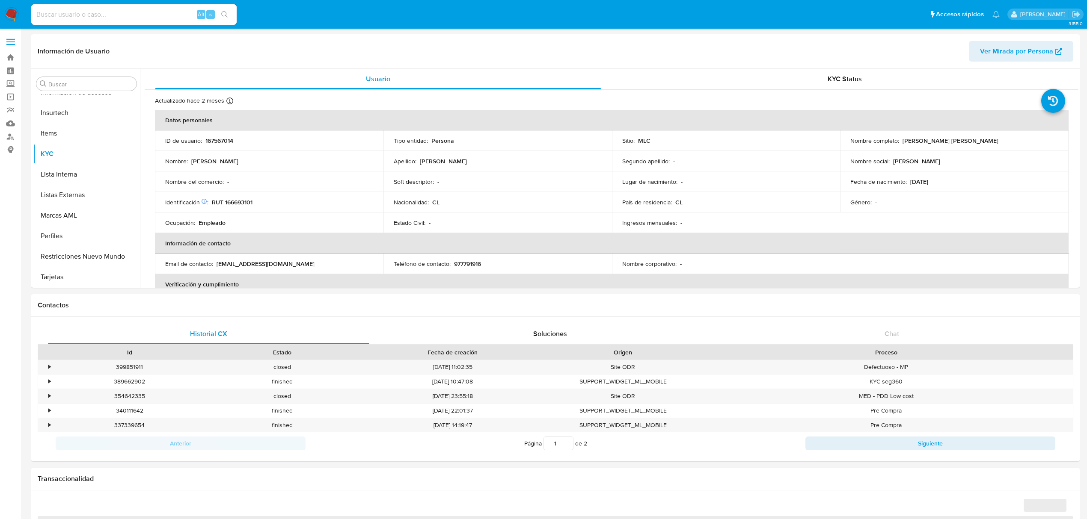
select select "10"
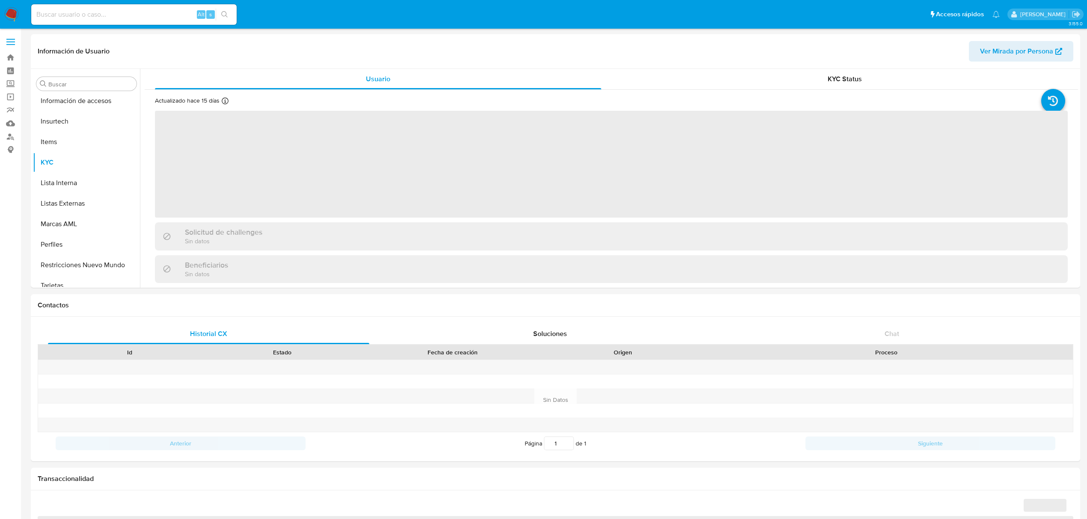
scroll to position [361, 0]
select select "10"
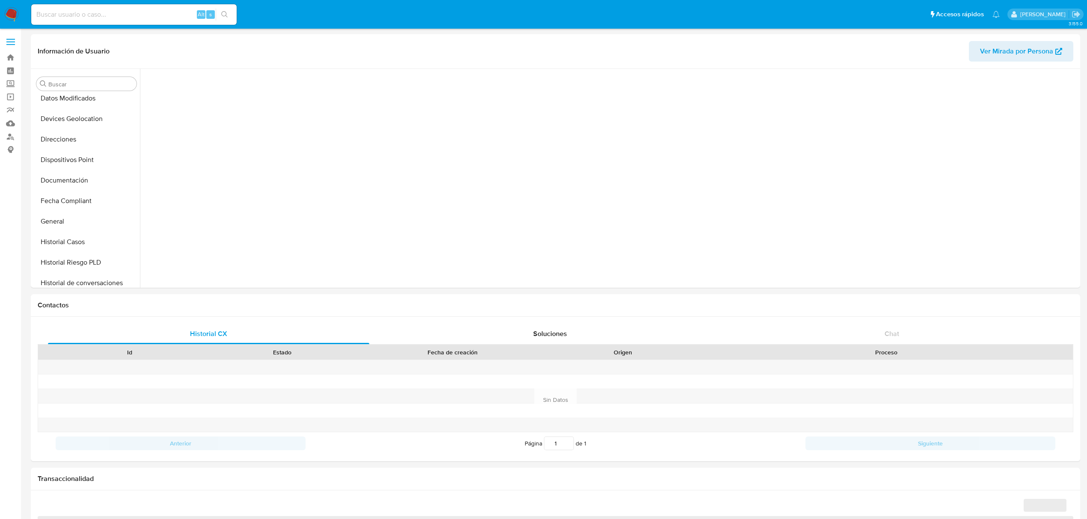
scroll to position [353, 0]
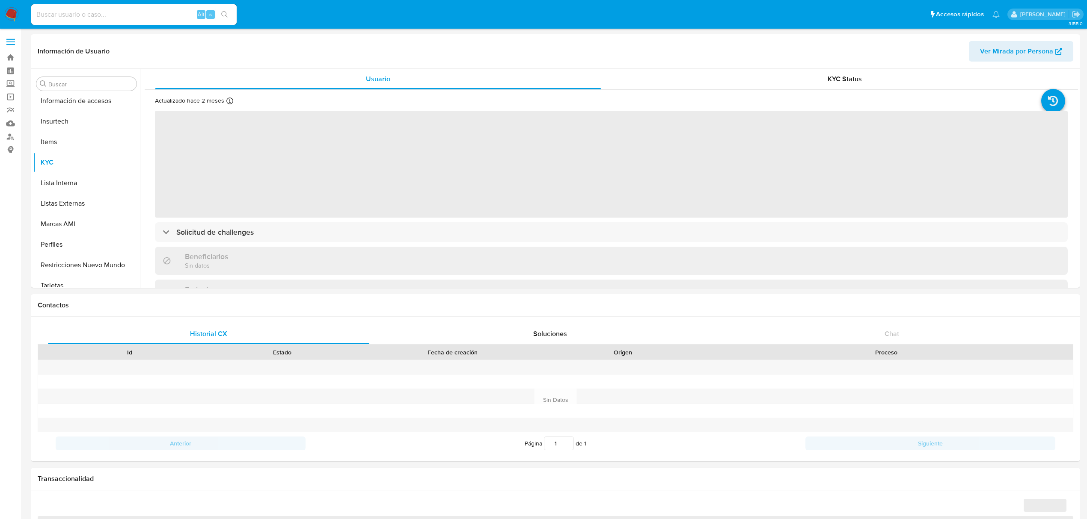
select select "10"
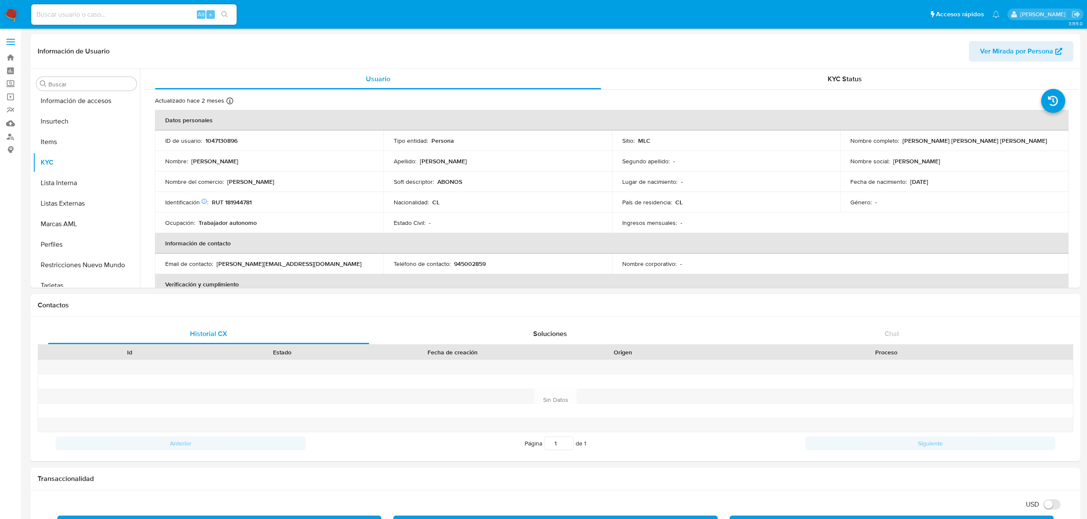
scroll to position [361, 0]
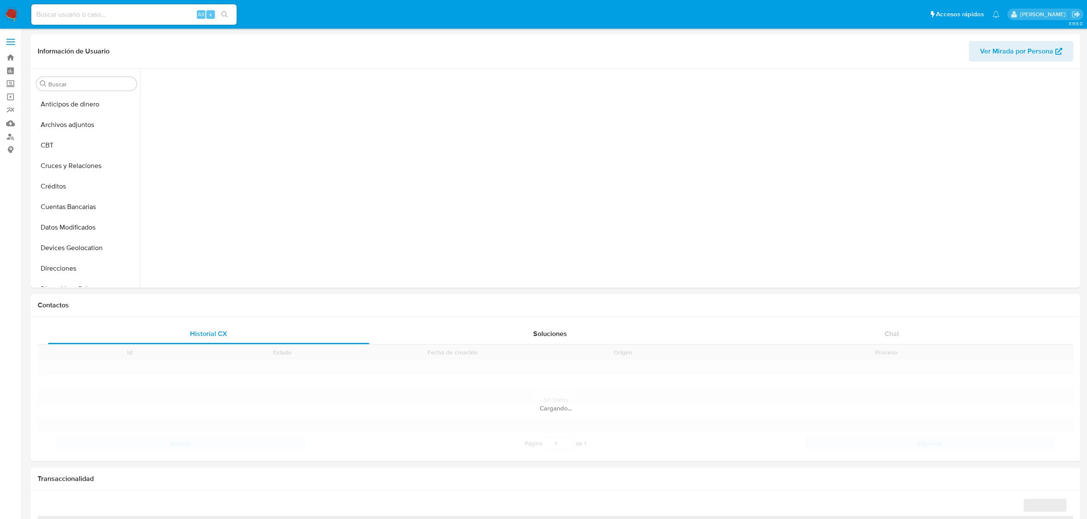
scroll to position [223, 0]
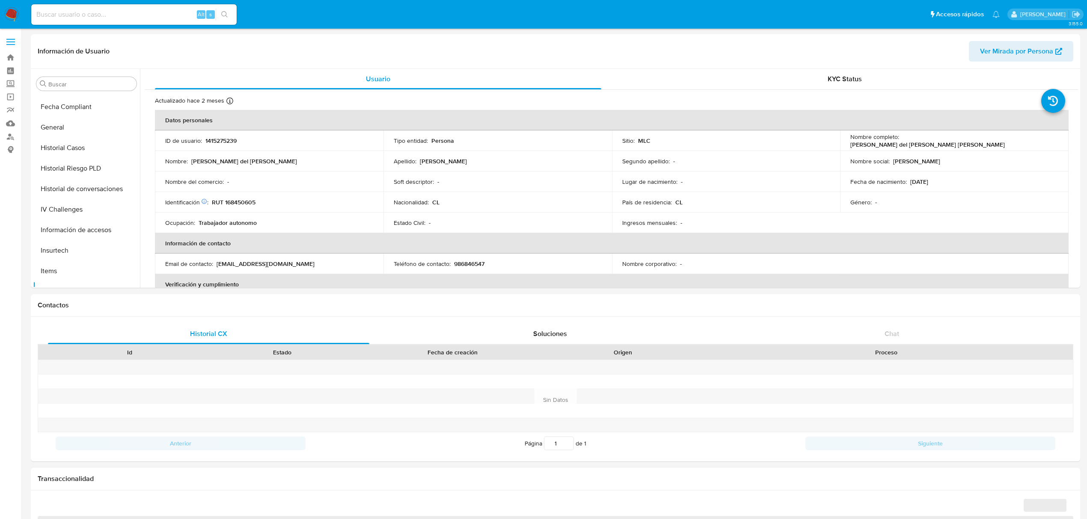
select select "10"
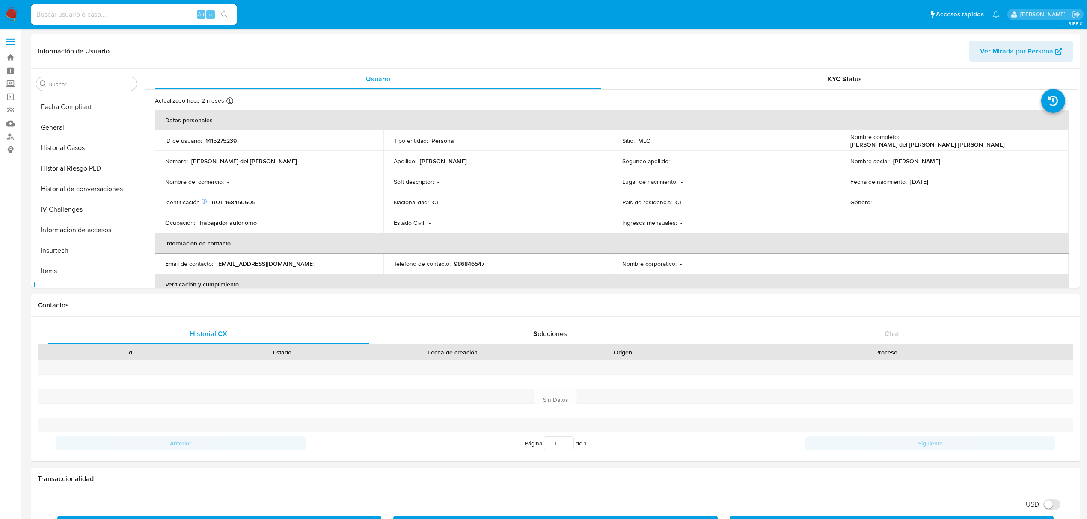
scroll to position [361, 0]
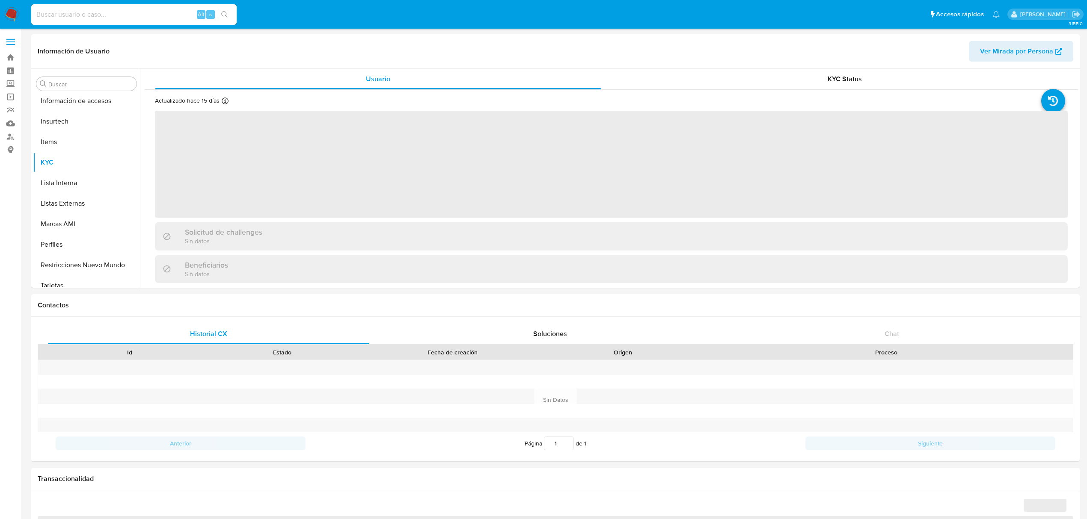
scroll to position [361, 0]
select select "10"
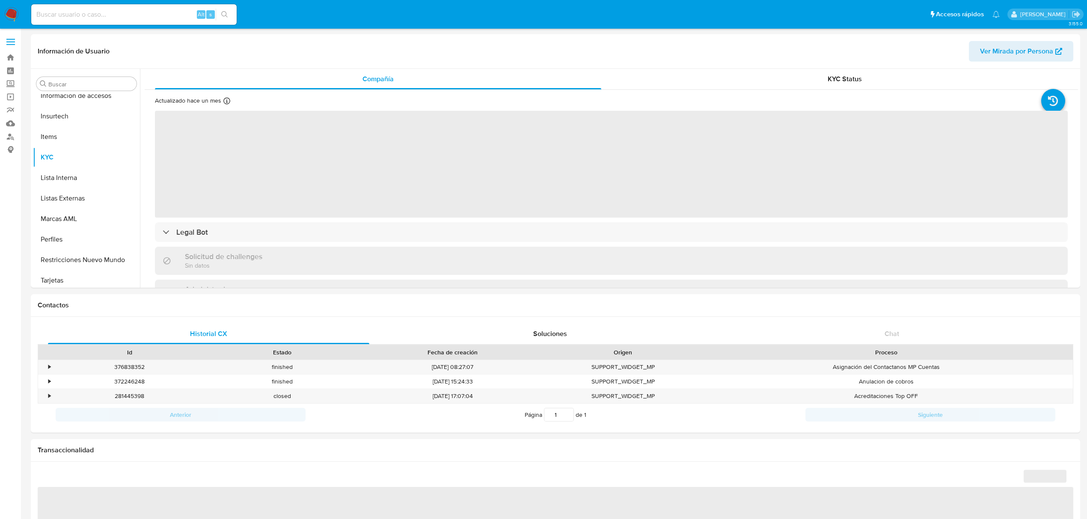
scroll to position [361, 0]
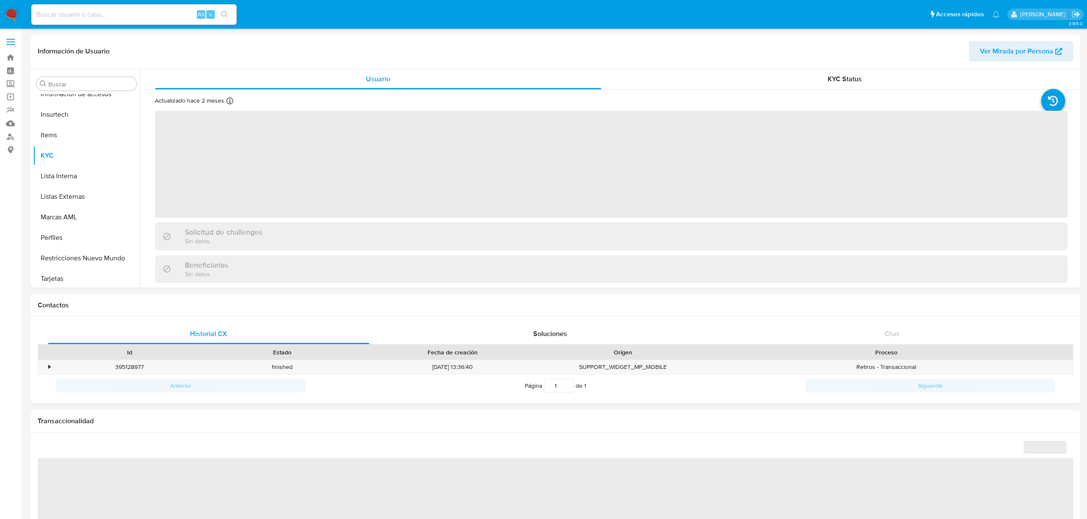
scroll to position [361, 0]
select select "10"
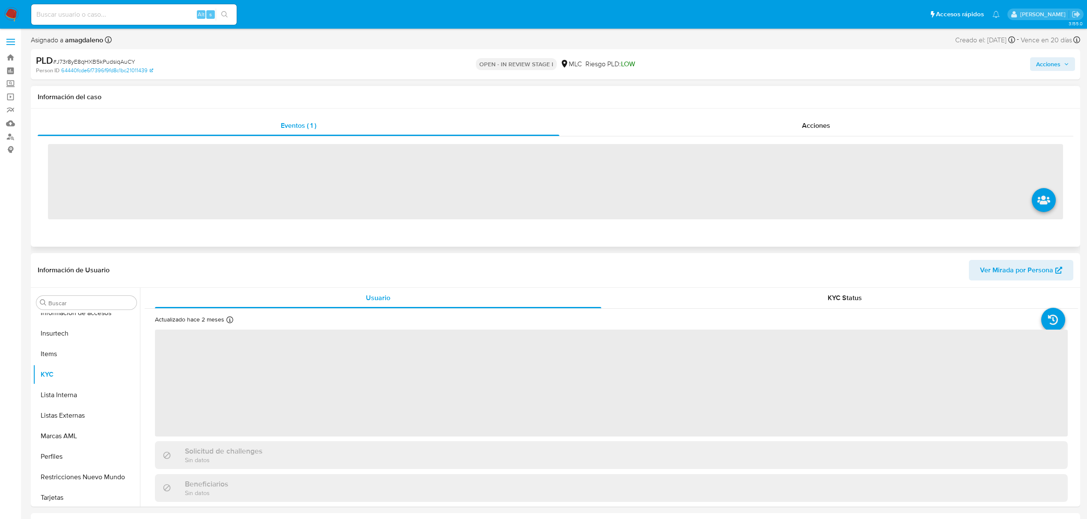
scroll to position [362, 0]
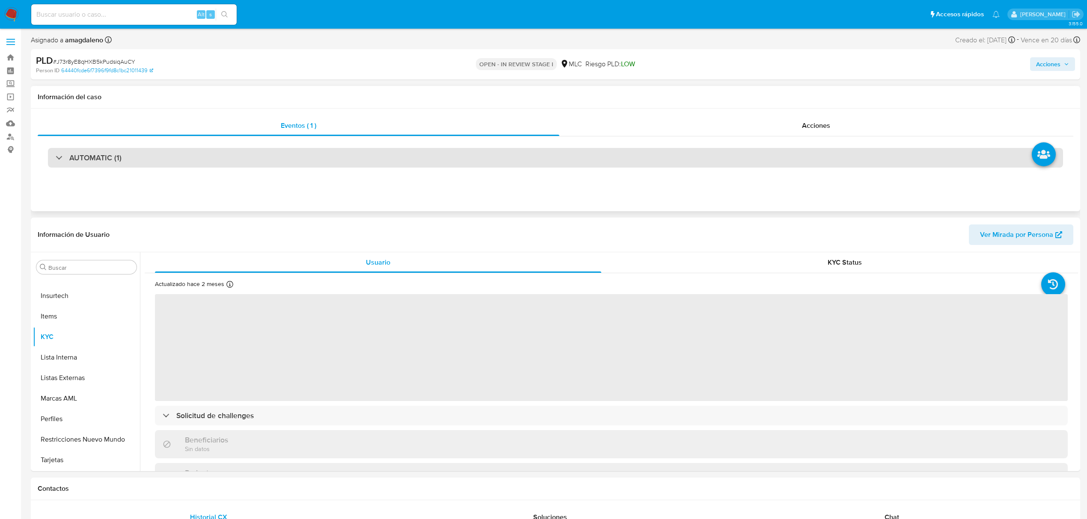
click at [509, 155] on div "AUTOMATIC (1)" at bounding box center [555, 158] width 1015 height 20
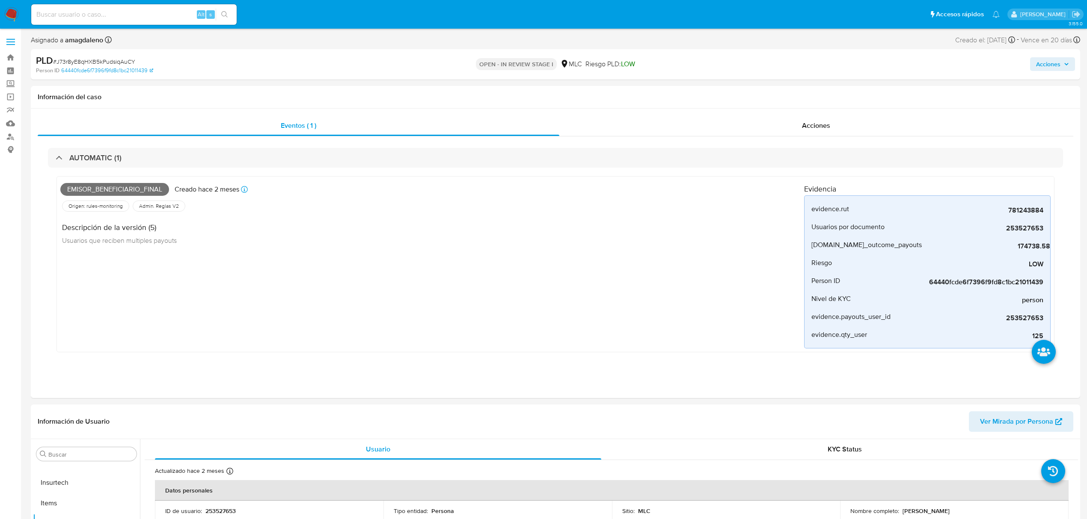
select select "10"
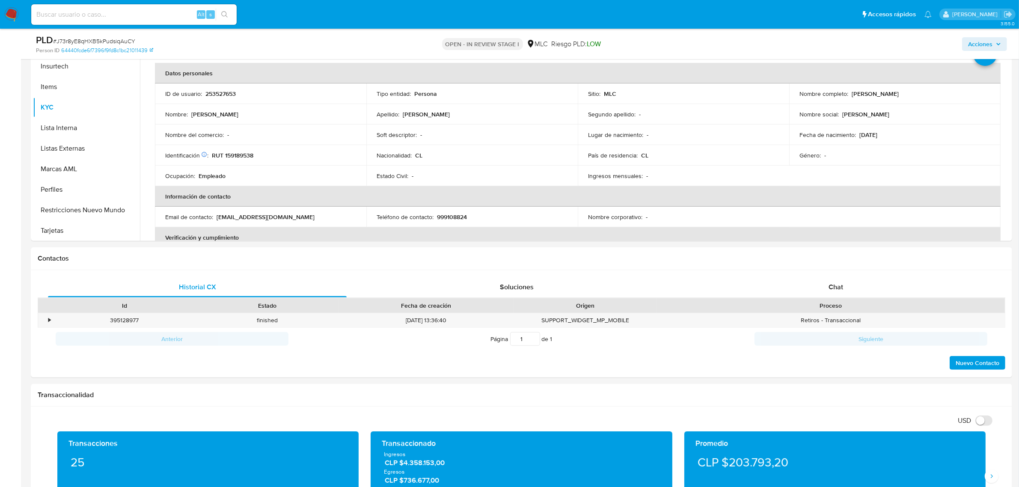
scroll to position [396, 0]
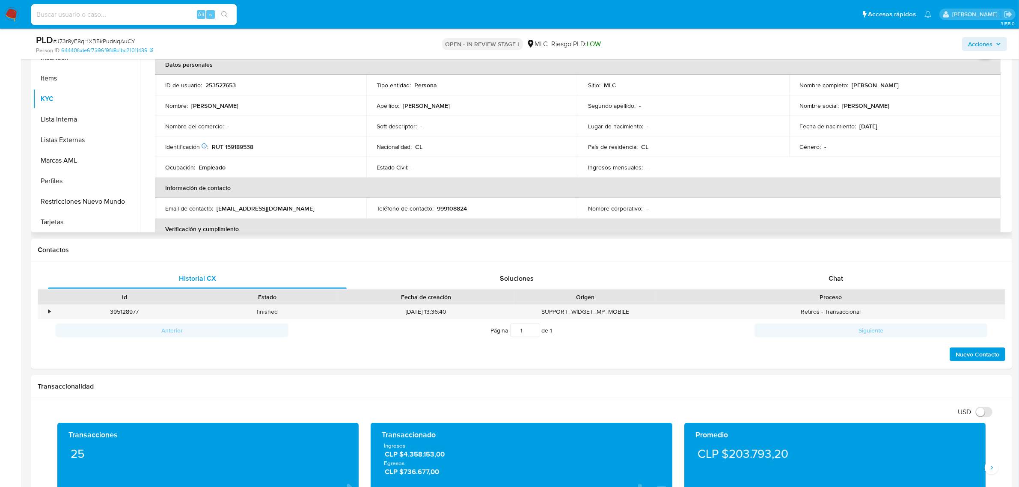
click at [247, 147] on p "RUT 159189538" at bounding box center [233, 147] width 42 height 8
copy p "159189538"
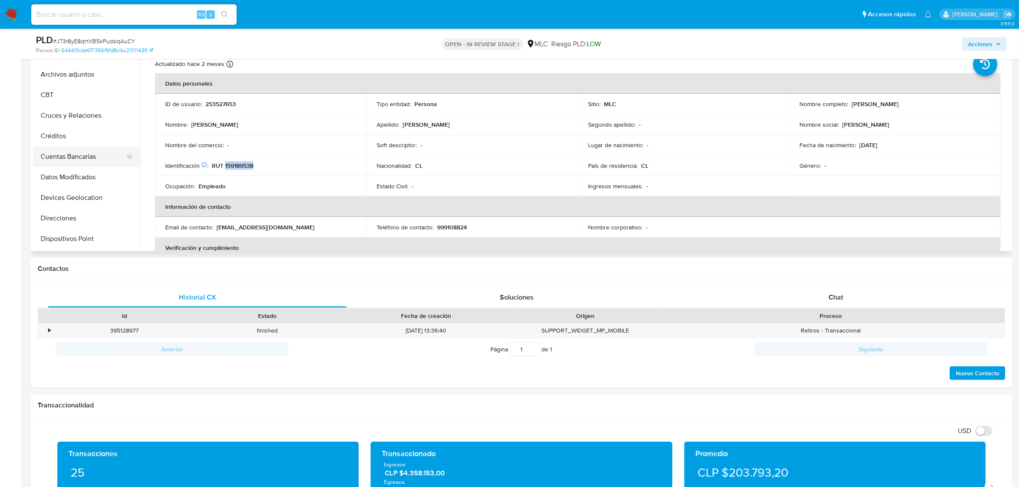
scroll to position [0, 0]
click at [69, 130] on button "Cruces y Relaciones" at bounding box center [86, 129] width 107 height 21
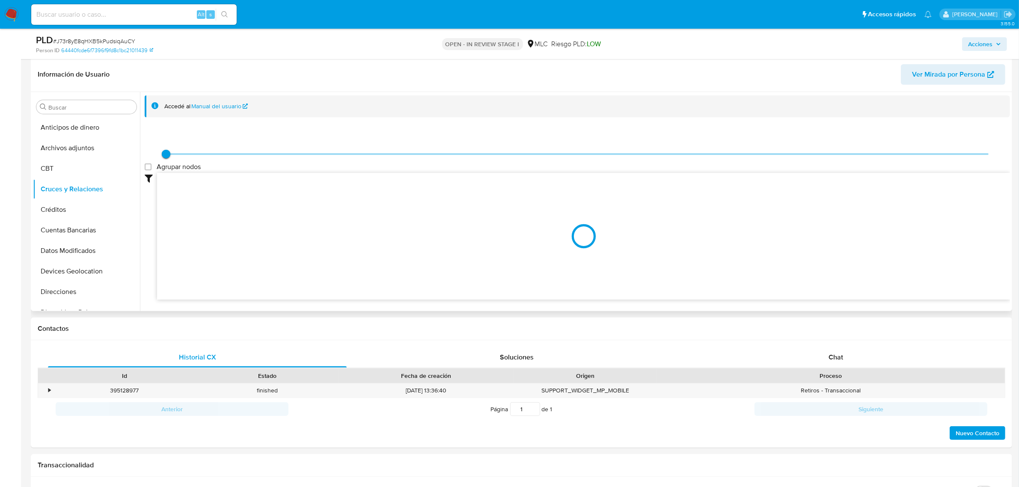
scroll to position [334, 0]
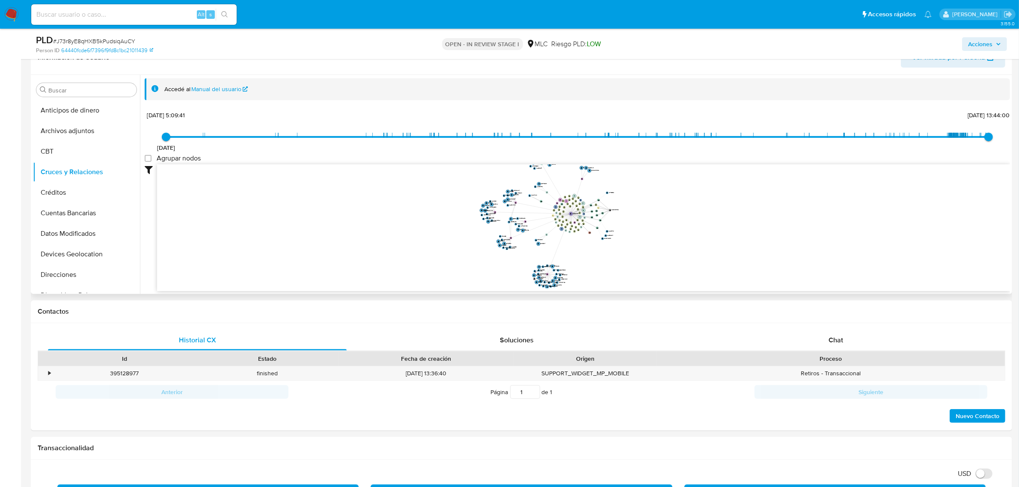
drag, startPoint x: 676, startPoint y: 215, endPoint x: 598, endPoint y: 215, distance: 78.3
click at [599, 216] on icon "user-253527653  253527653 phone-353bb1c11557527138a34bb46234485b  phone-d3d45…" at bounding box center [583, 226] width 853 height 124
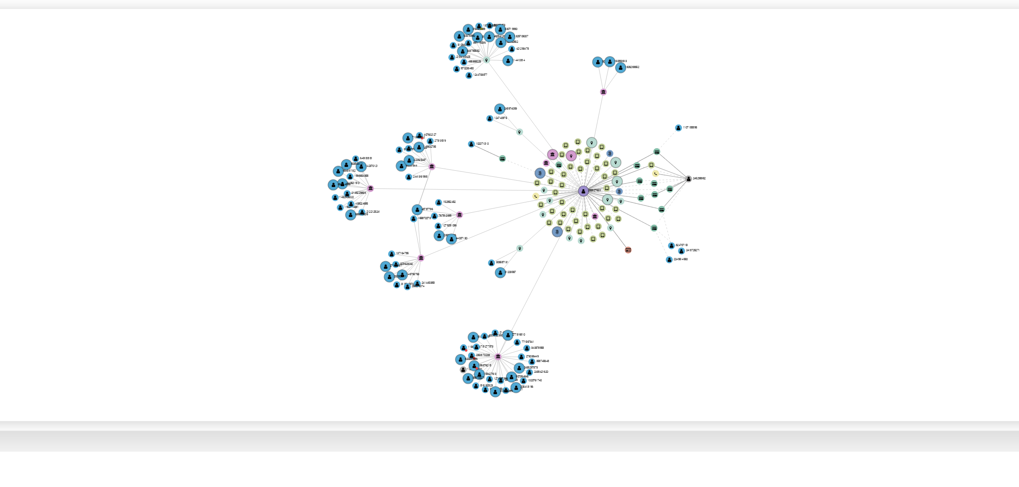
drag, startPoint x: 611, startPoint y: 223, endPoint x: 607, endPoint y: 229, distance: 6.8
click at [608, 229] on icon "user-253527653  253527653 phone-353bb1c11557527138a34bb46234485b  phone-d3d45…" at bounding box center [583, 226] width 853 height 124
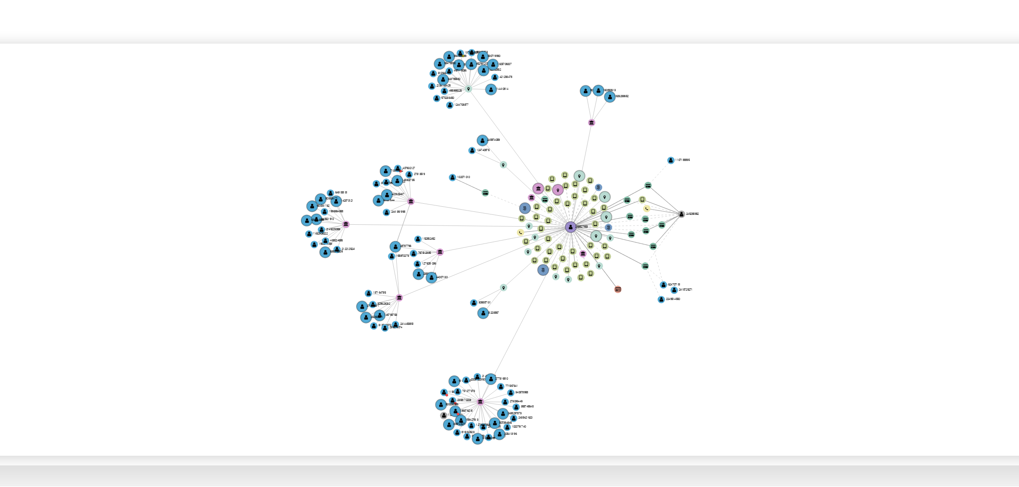
click at [629, 215] on icon "user-253527653  253527653 phone-353bb1c11557527138a34bb46234485b  phone-d3d45…" at bounding box center [583, 226] width 853 height 124
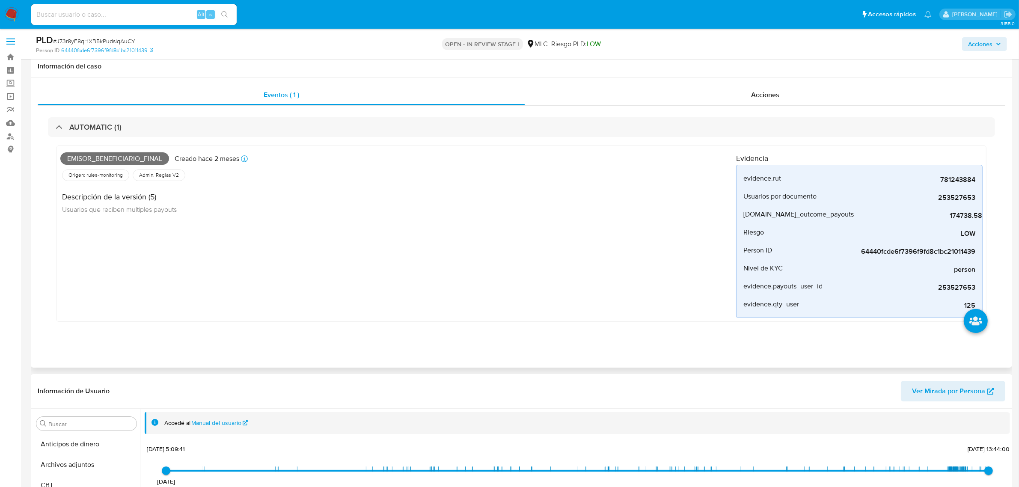
scroll to position [0, 0]
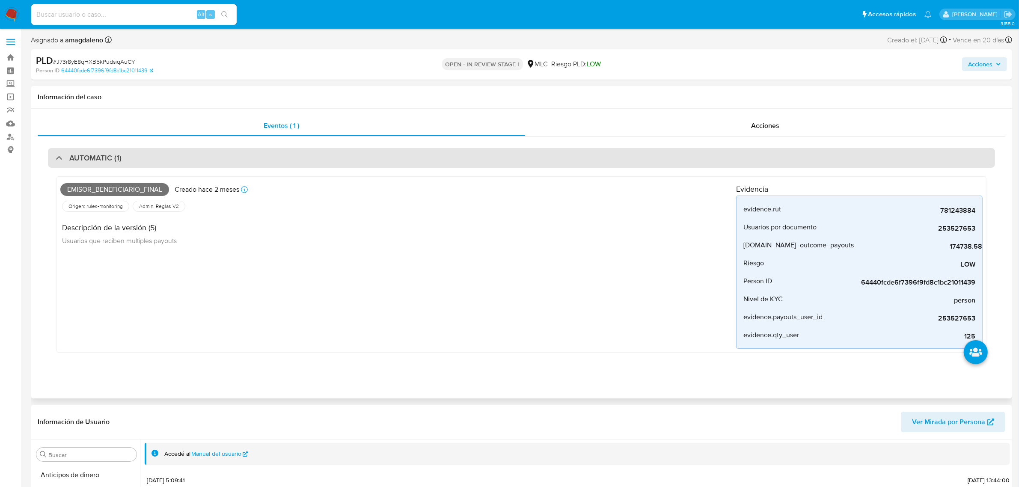
click at [578, 157] on div "AUTOMATIC (1)" at bounding box center [521, 158] width 947 height 20
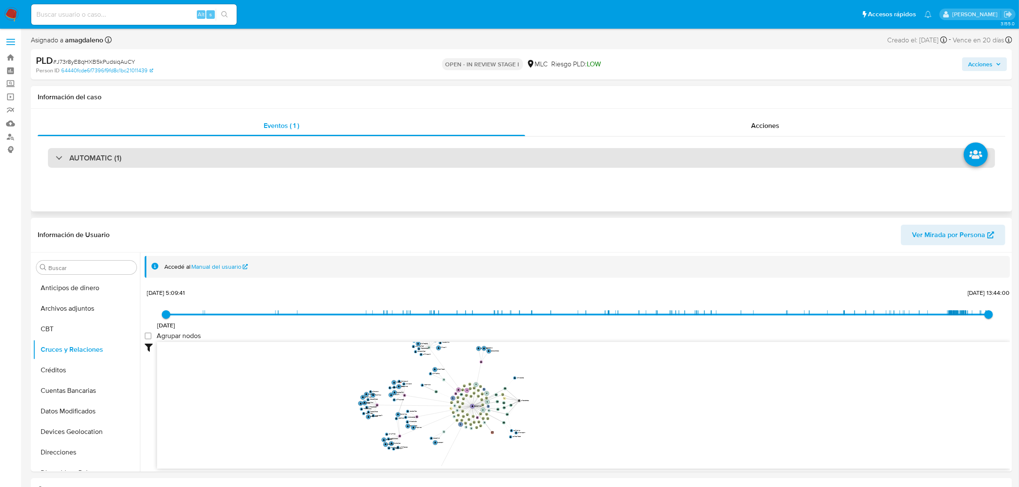
click at [524, 153] on div "AUTOMATIC (1)" at bounding box center [521, 158] width 947 height 20
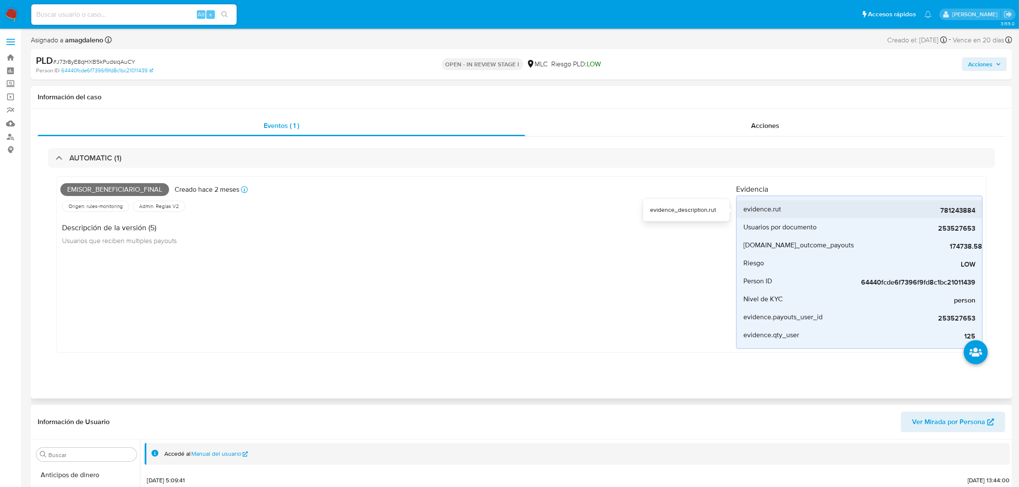
click at [970, 213] on span "781243884" at bounding box center [911, 210] width 128 height 9
copy span "781243884"
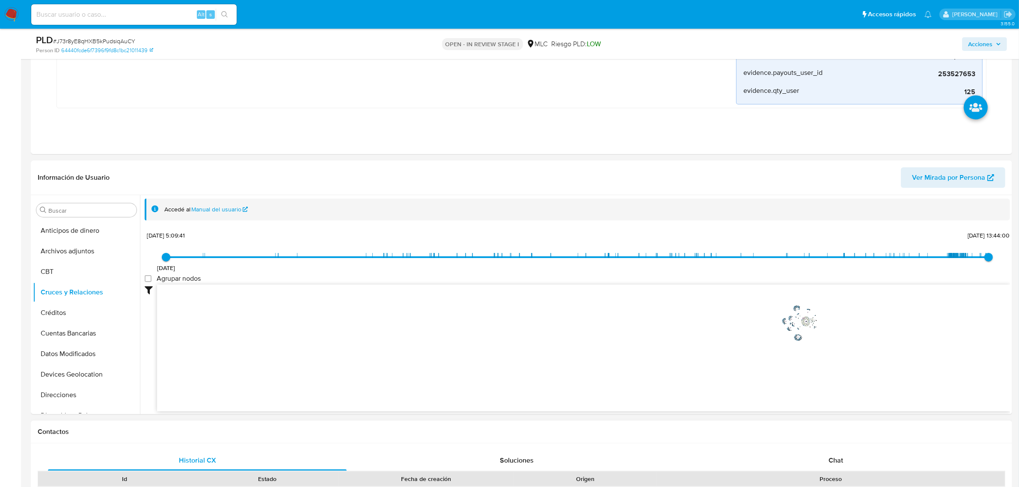
scroll to position [0, 0]
click at [837, 456] on span "Chat" at bounding box center [835, 460] width 15 height 10
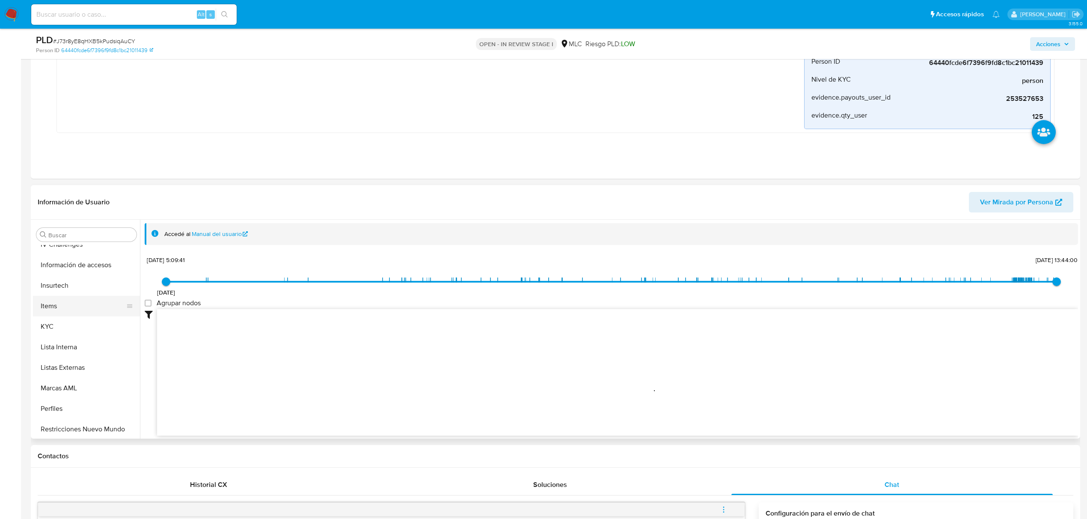
scroll to position [342, 0]
click at [72, 320] on button "KYC" at bounding box center [83, 324] width 100 height 21
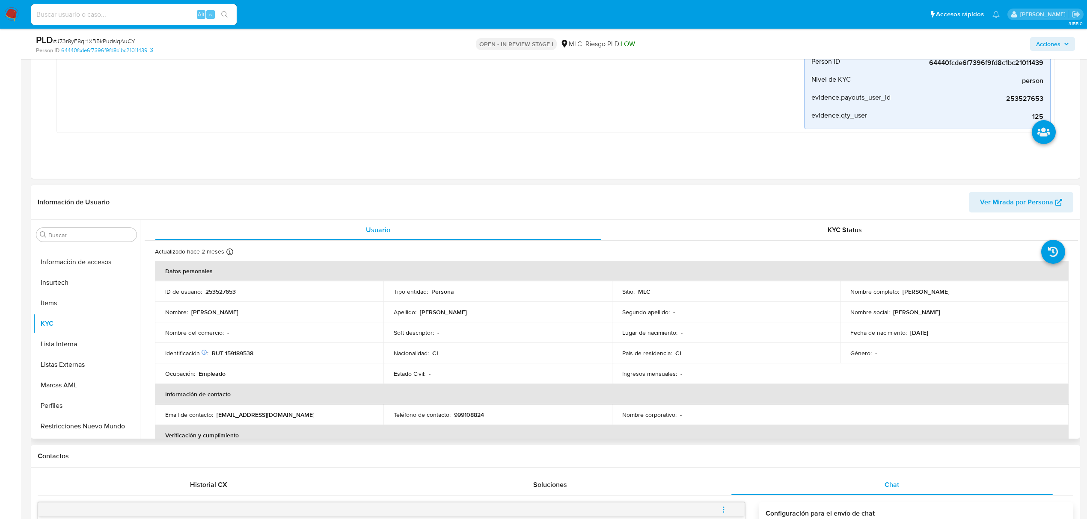
click at [214, 288] on p "253527653" at bounding box center [220, 292] width 30 height 8
copy p "253527653"
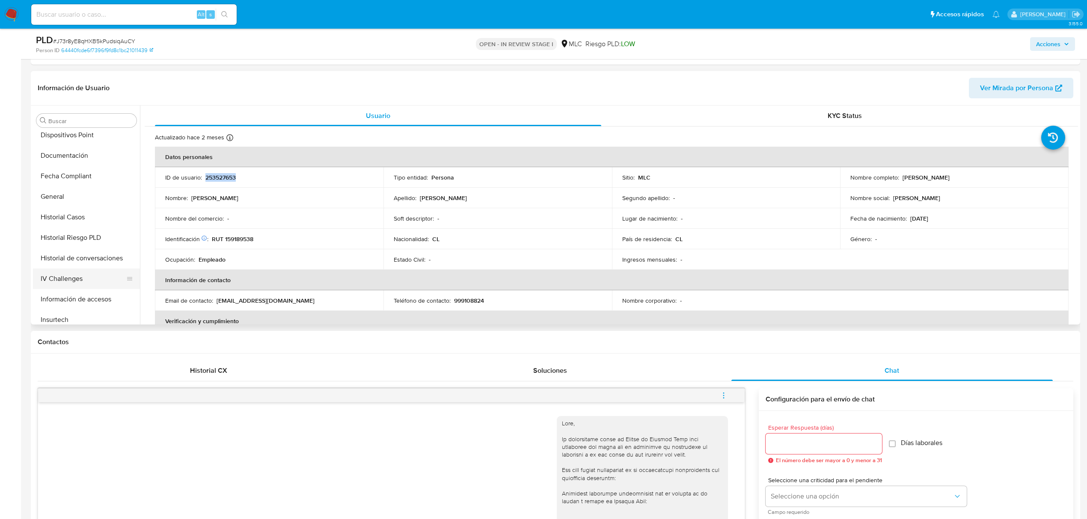
scroll to position [171, 0]
click at [71, 176] on button "Documentación" at bounding box center [83, 175] width 100 height 21
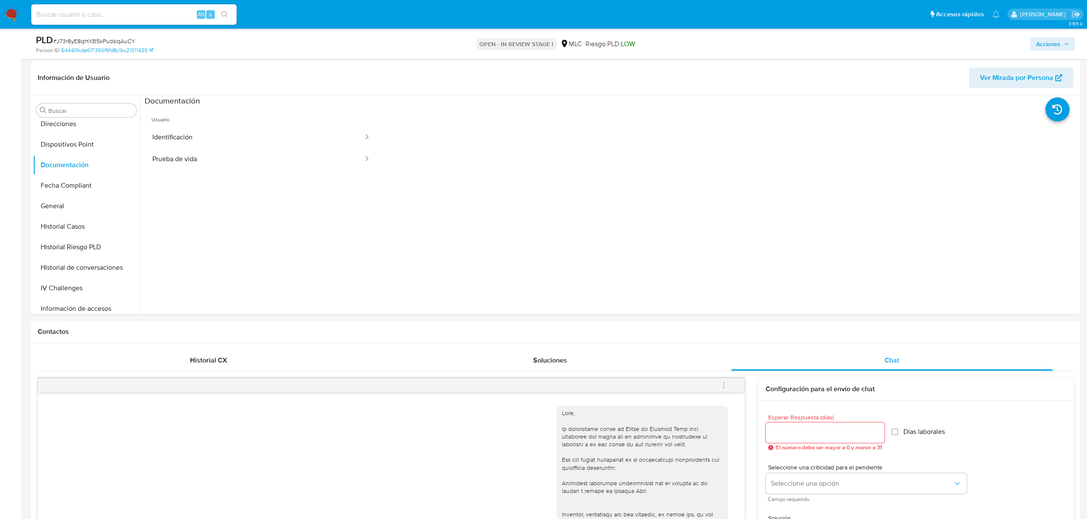
click at [194, 142] on button "Identificación" at bounding box center [254, 138] width 219 height 22
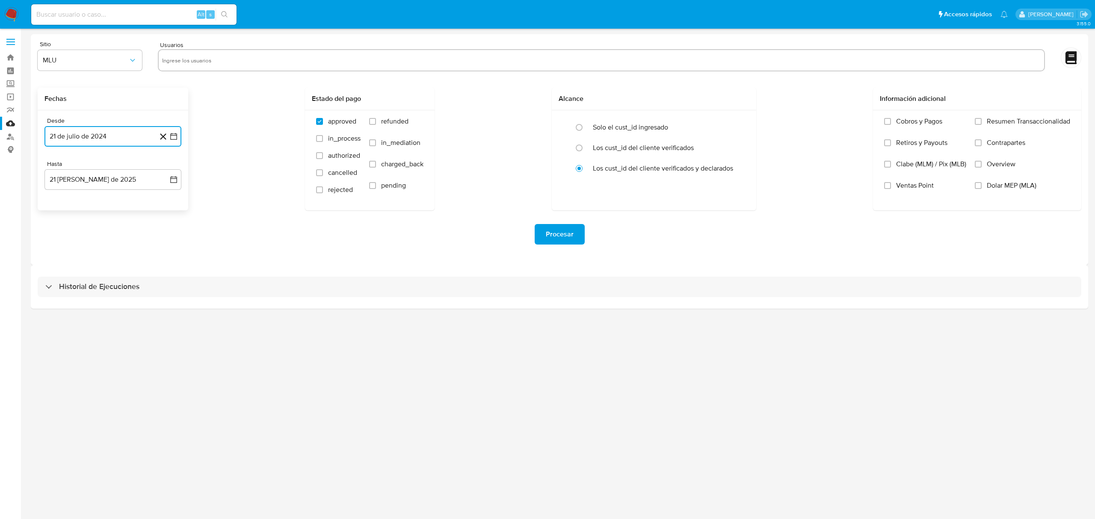
click at [80, 134] on button "21 de julio de 2024" at bounding box center [112, 136] width 137 height 21
click at [58, 56] on span "MLU" at bounding box center [86, 60] width 86 height 9
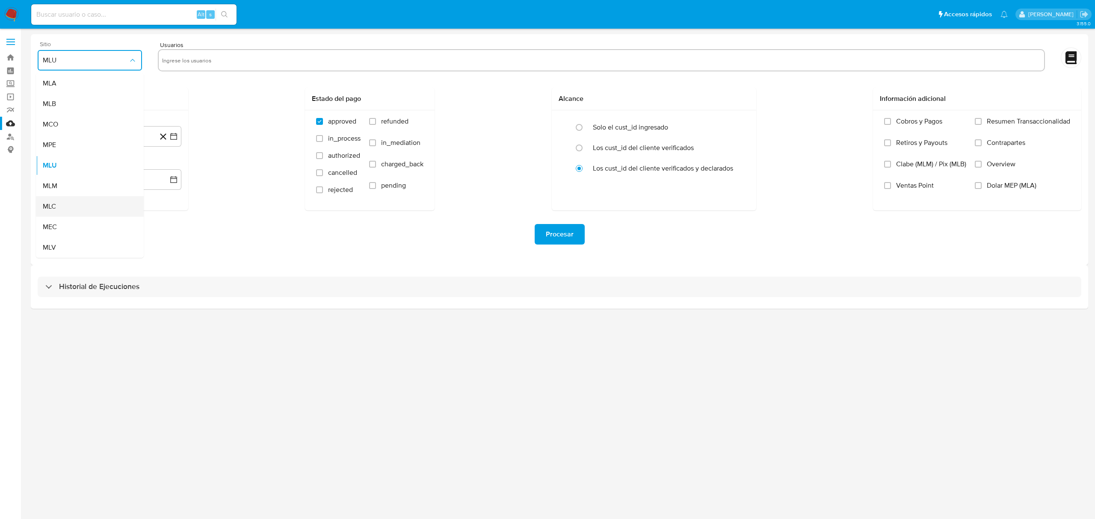
click at [66, 205] on div "MLC" at bounding box center [87, 206] width 89 height 21
click at [91, 139] on button "21 de julio de 2024" at bounding box center [112, 136] width 137 height 21
click at [163, 170] on icon "Mes siguiente" at bounding box center [166, 168] width 10 height 10
click at [95, 238] on button "14" at bounding box center [96, 234] width 14 height 14
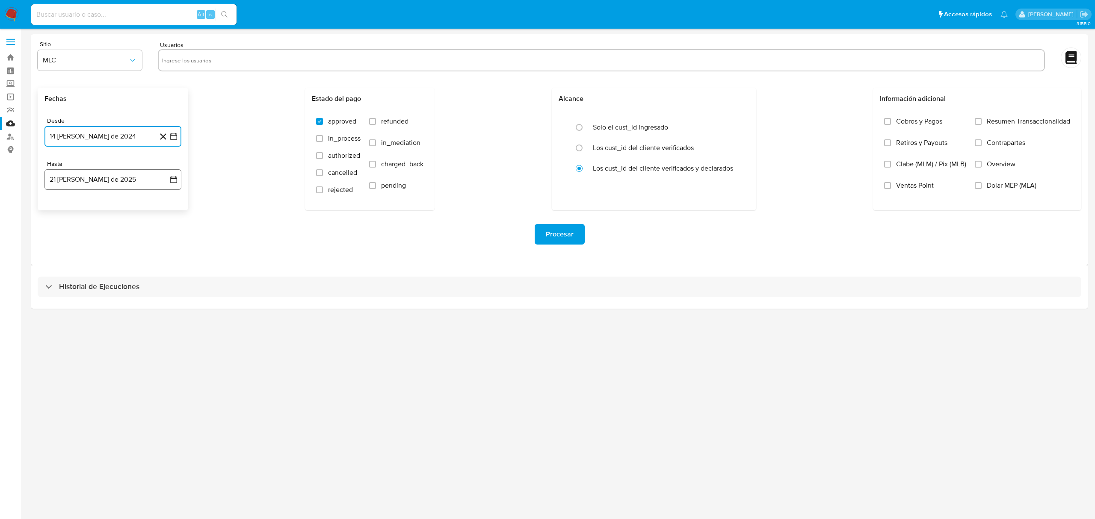
click at [110, 175] on button "21 de agosto de 2025" at bounding box center [112, 179] width 137 height 21
drag, startPoint x: 98, startPoint y: 275, endPoint x: 124, endPoint y: 221, distance: 59.7
click at [98, 272] on button "13" at bounding box center [96, 277] width 14 height 14
click at [185, 56] on input "text" at bounding box center [601, 60] width 879 height 14
type input "253527653"
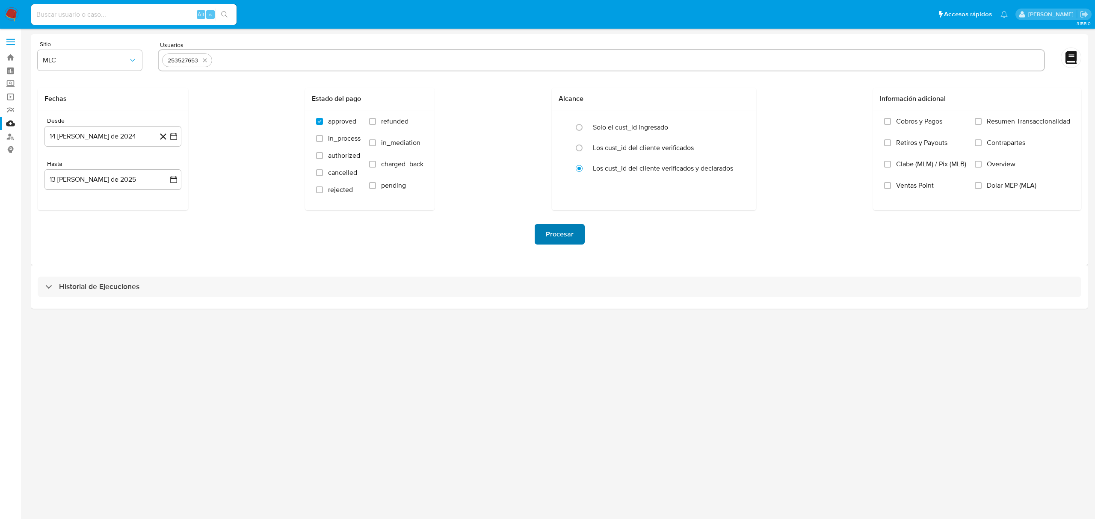
click at [552, 242] on span "Procesar" at bounding box center [560, 234] width 28 height 19
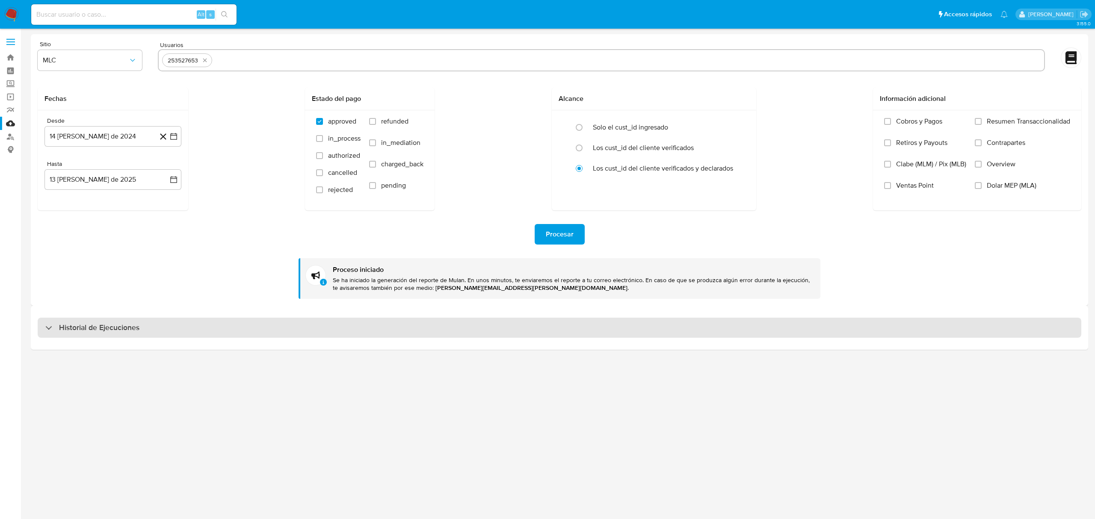
click at [56, 324] on div "Historial de Ejecuciones" at bounding box center [92, 328] width 94 height 10
select select "10"
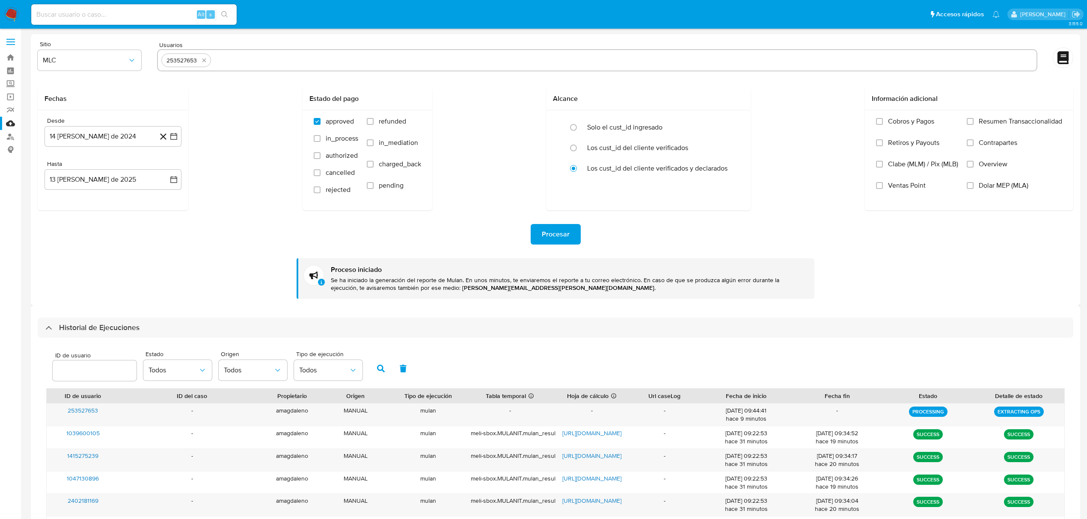
click at [232, 61] on input "text" at bounding box center [623, 60] width 818 height 14
click at [204, 62] on icon "quitar 253527653" at bounding box center [204, 60] width 7 height 7
click at [204, 62] on input "text" at bounding box center [597, 60] width 872 height 14
paste input "117897499"
type input "117897499"
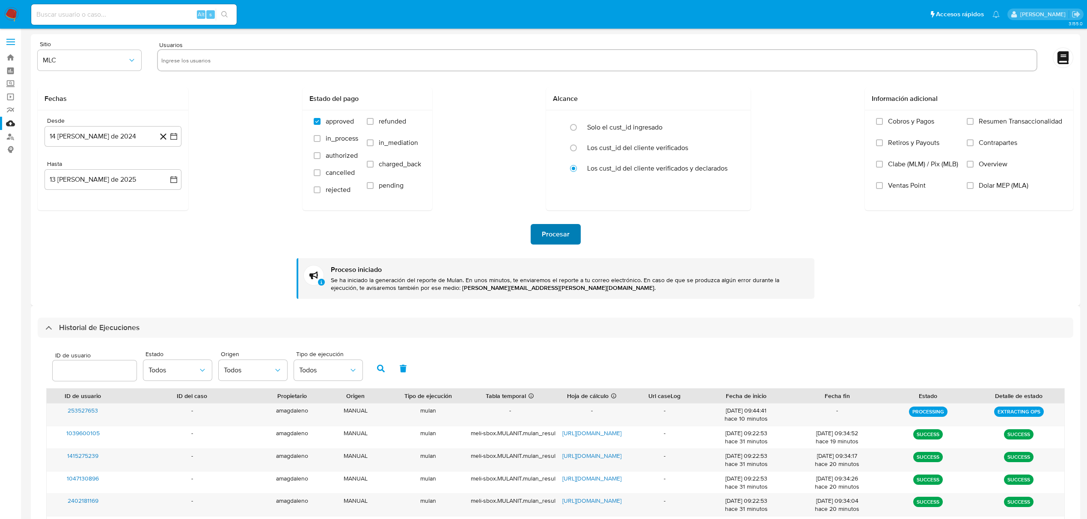
click at [546, 236] on span "Procesar" at bounding box center [556, 234] width 28 height 19
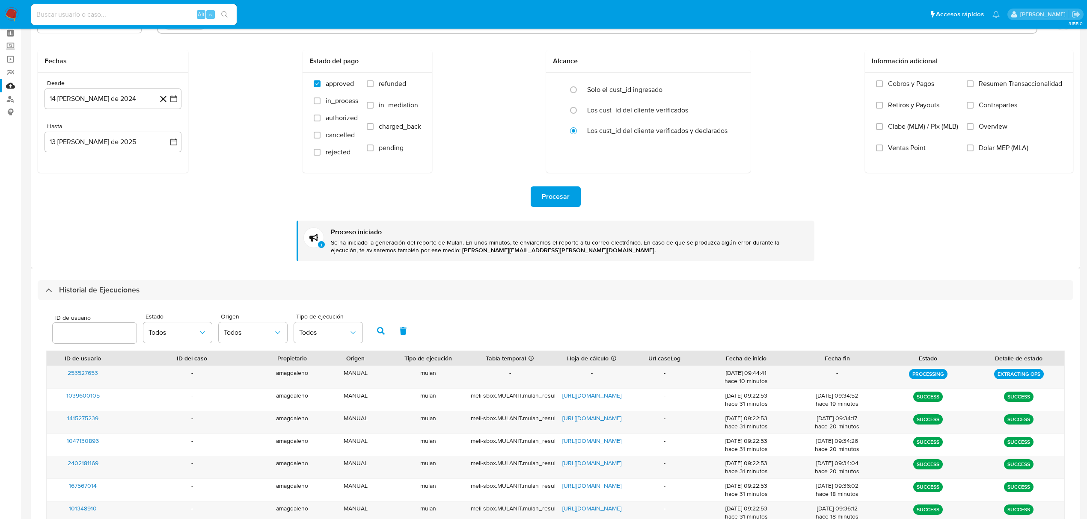
scroll to position [57, 0]
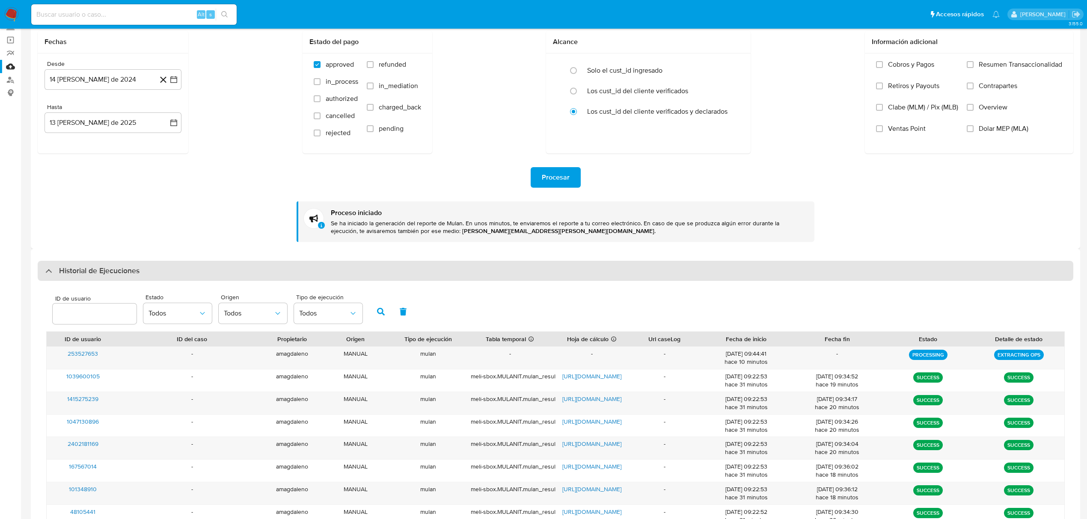
click at [50, 268] on div "Historial de Ejecuciones" at bounding box center [92, 271] width 94 height 10
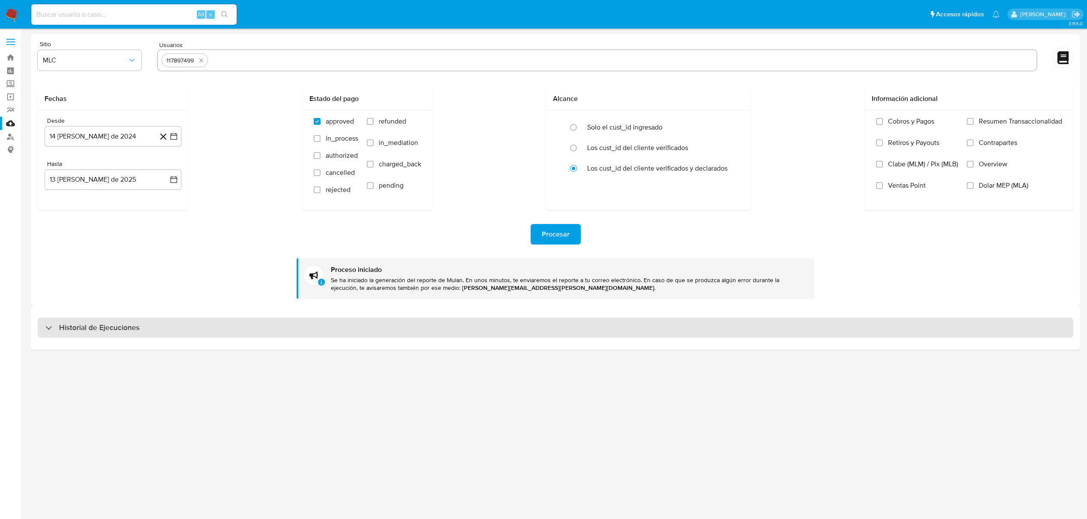
scroll to position [0, 0]
click at [50, 318] on div "Historial de Ejecuciones" at bounding box center [560, 328] width 1044 height 21
select select "10"
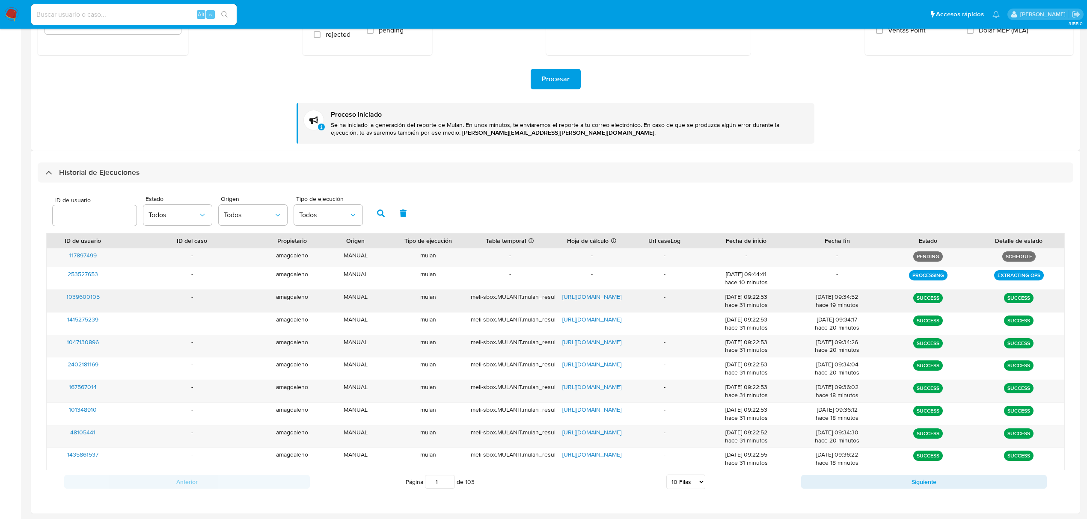
scroll to position [157, 0]
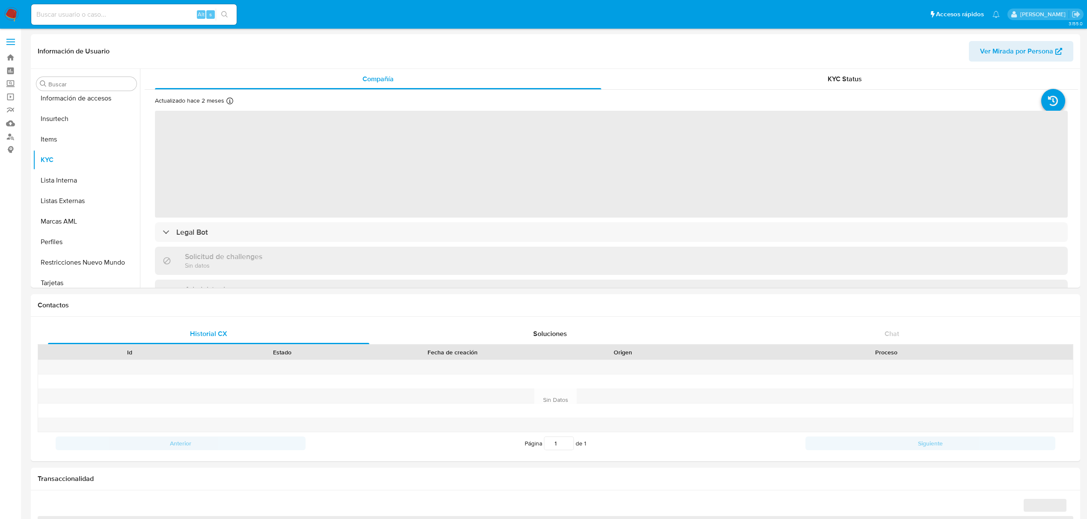
scroll to position [361, 0]
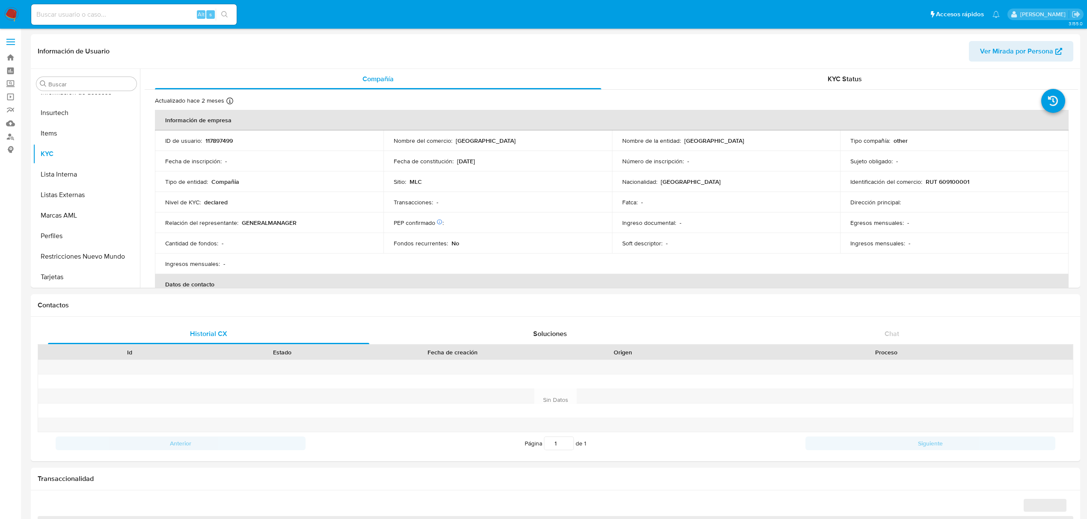
select select "10"
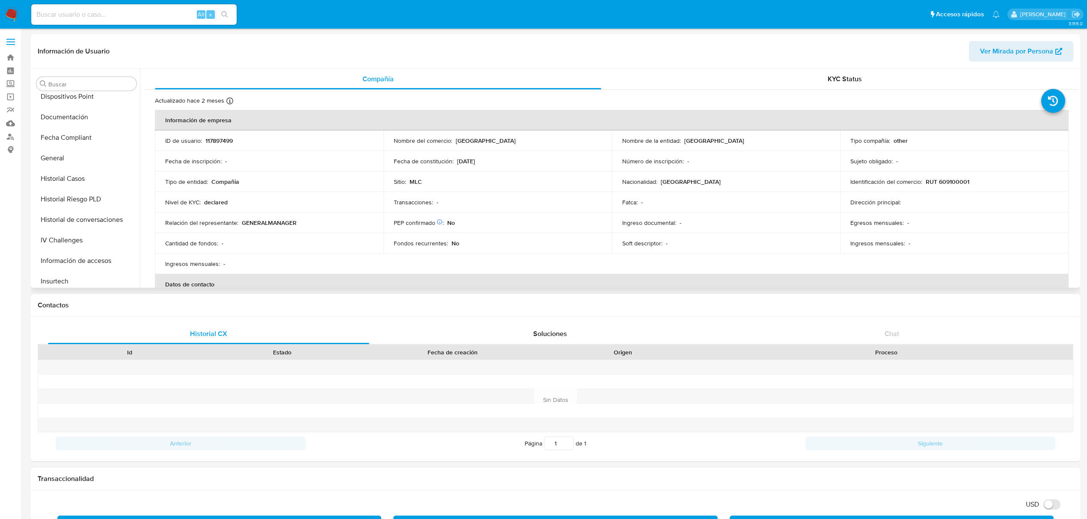
scroll to position [190, 0]
click at [74, 185] on button "Historial Casos" at bounding box center [83, 181] width 100 height 21
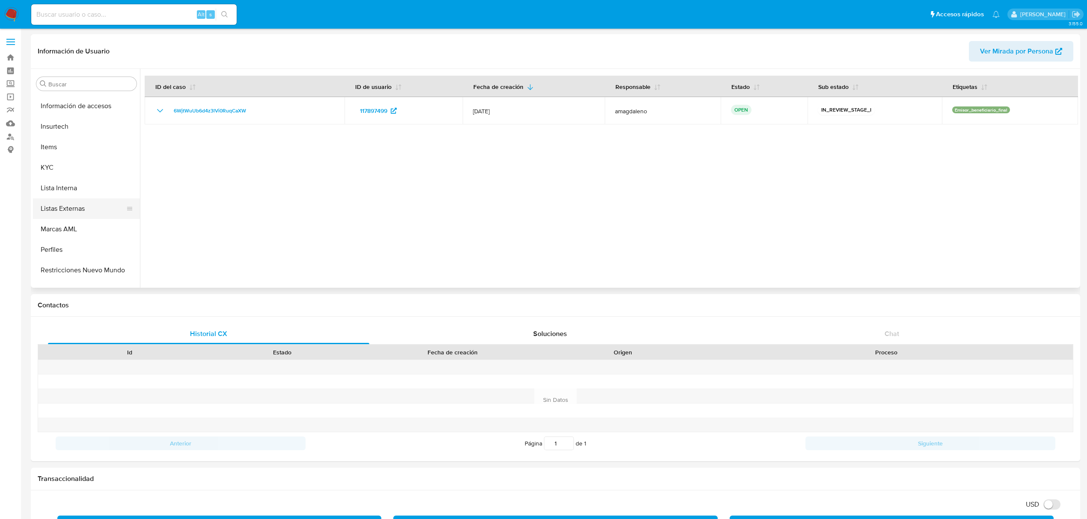
scroll to position [361, 0]
click at [70, 160] on button "KYC" at bounding box center [83, 154] width 100 height 21
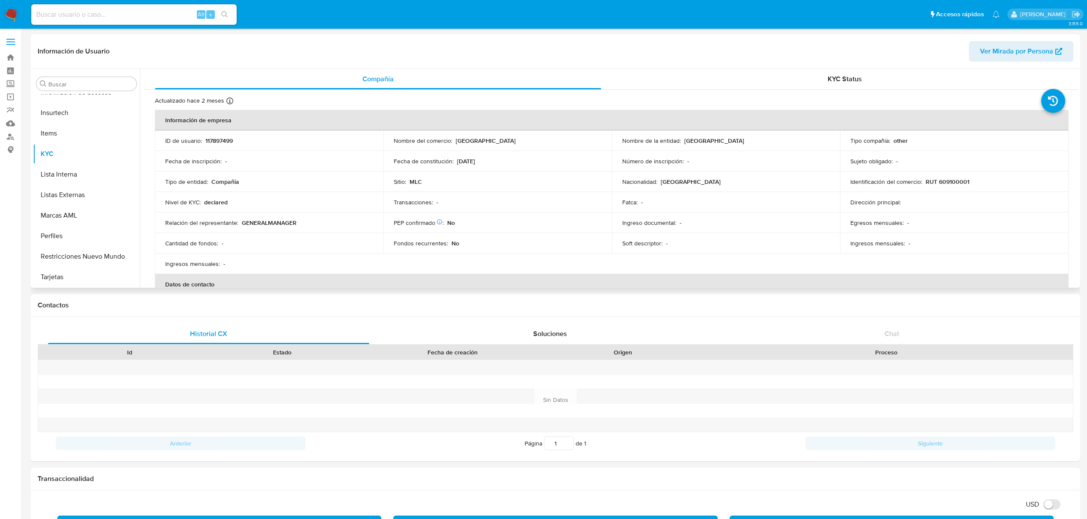
click at [219, 141] on p "117897499" at bounding box center [218, 141] width 27 height 8
copy p "117897499"
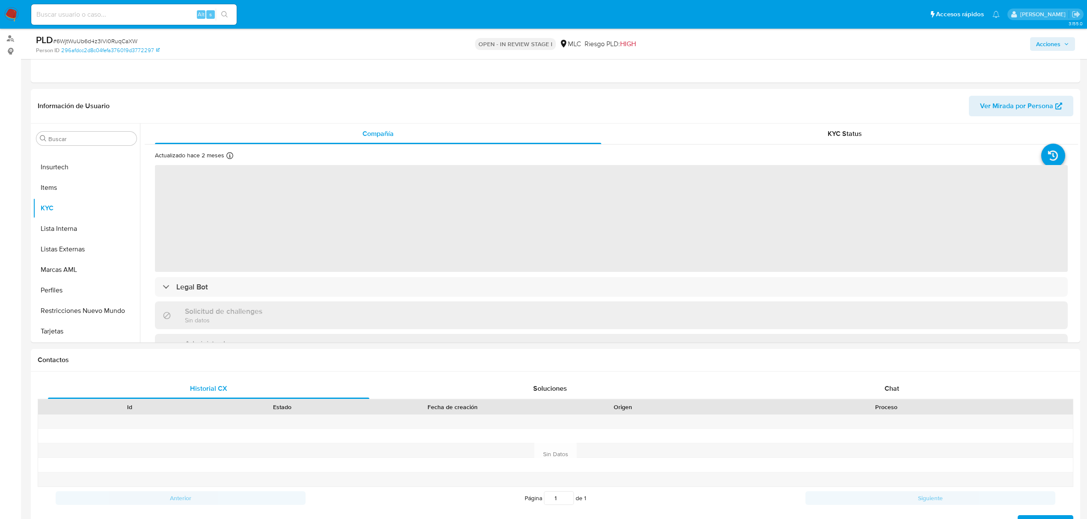
scroll to position [124, 0]
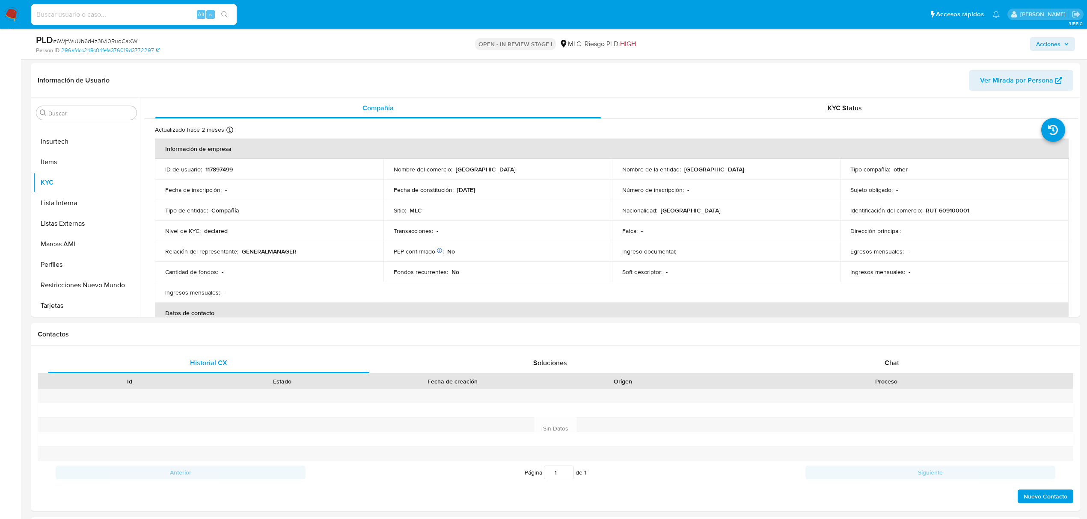
select select "10"
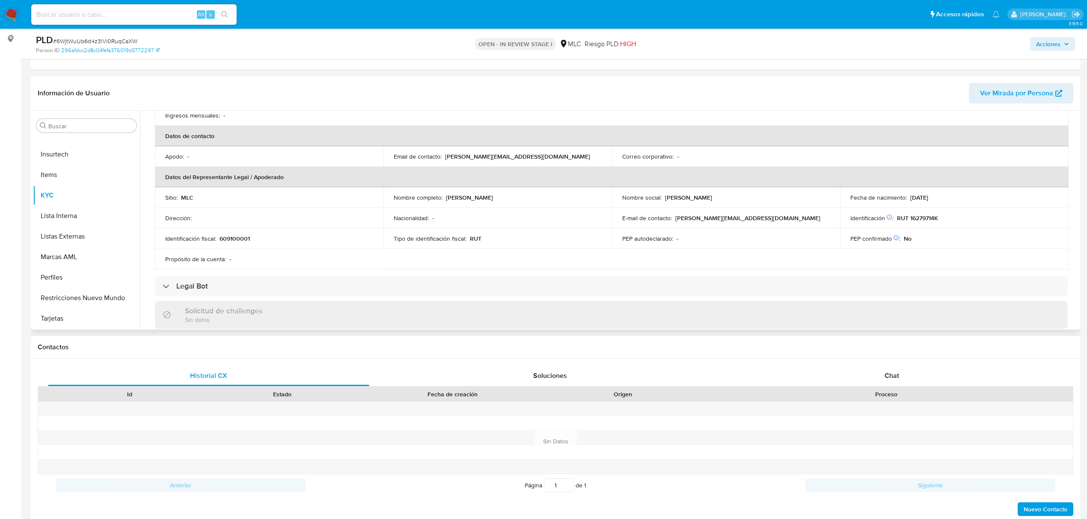
scroll to position [171, 0]
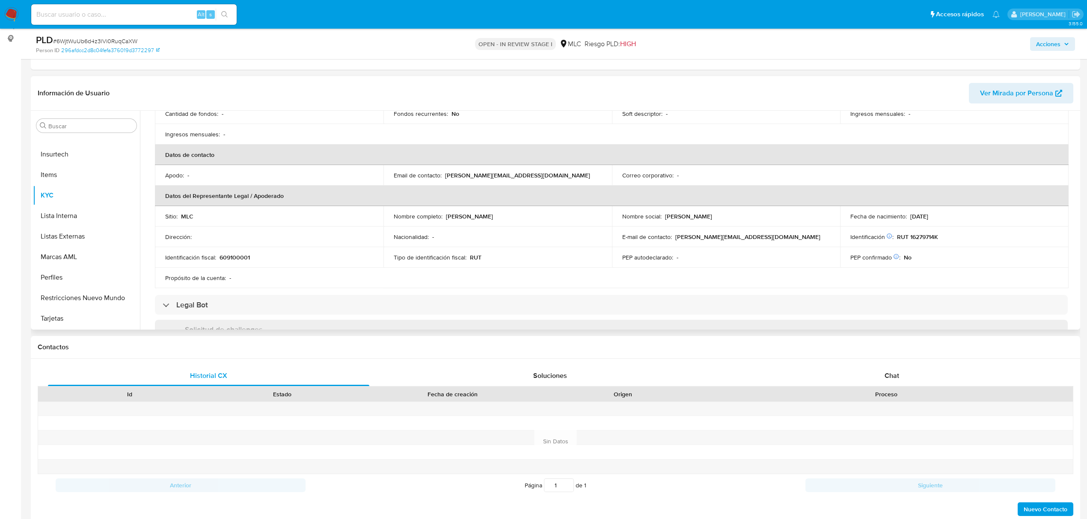
click at [227, 259] on p "609100001" at bounding box center [234, 258] width 30 height 8
copy p "609100001"
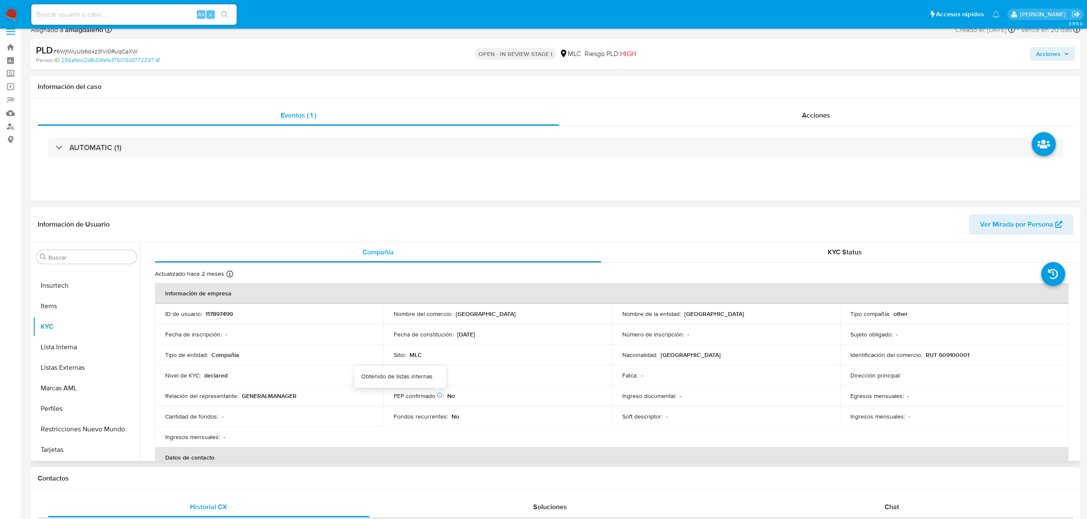
scroll to position [0, 0]
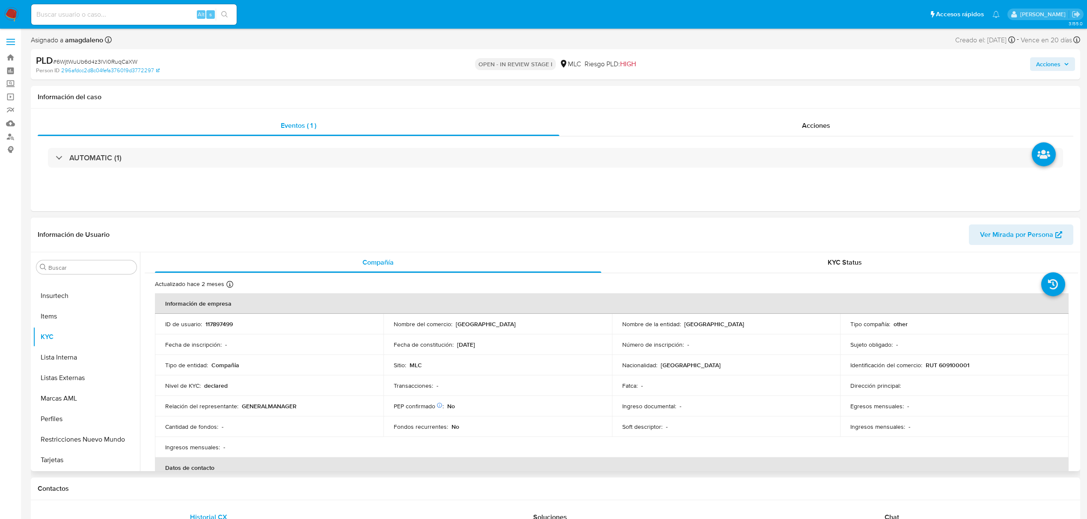
click at [958, 364] on p "RUT 609100001" at bounding box center [947, 366] width 44 height 8
copy p "609100001"
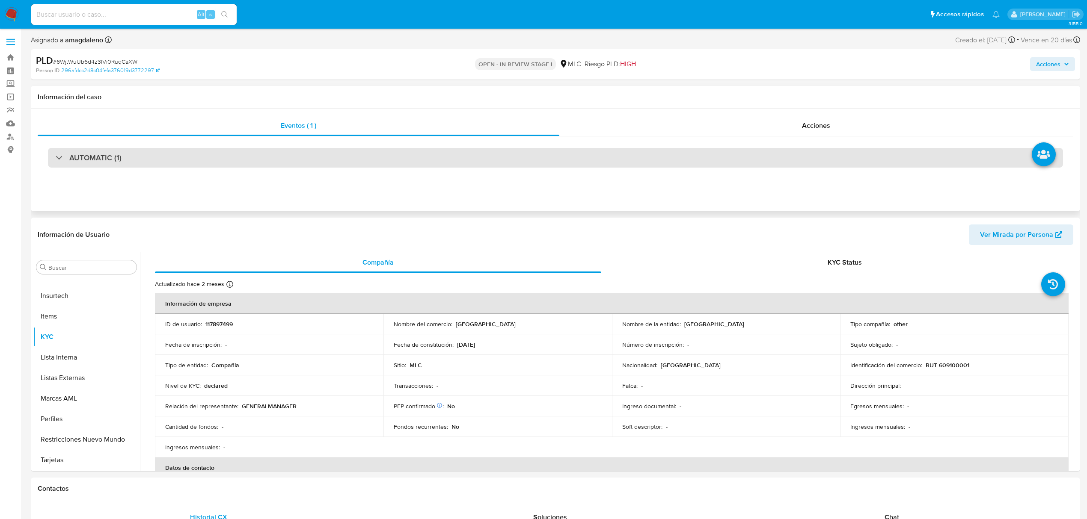
click at [591, 157] on div "AUTOMATIC (1)" at bounding box center [555, 158] width 1015 height 20
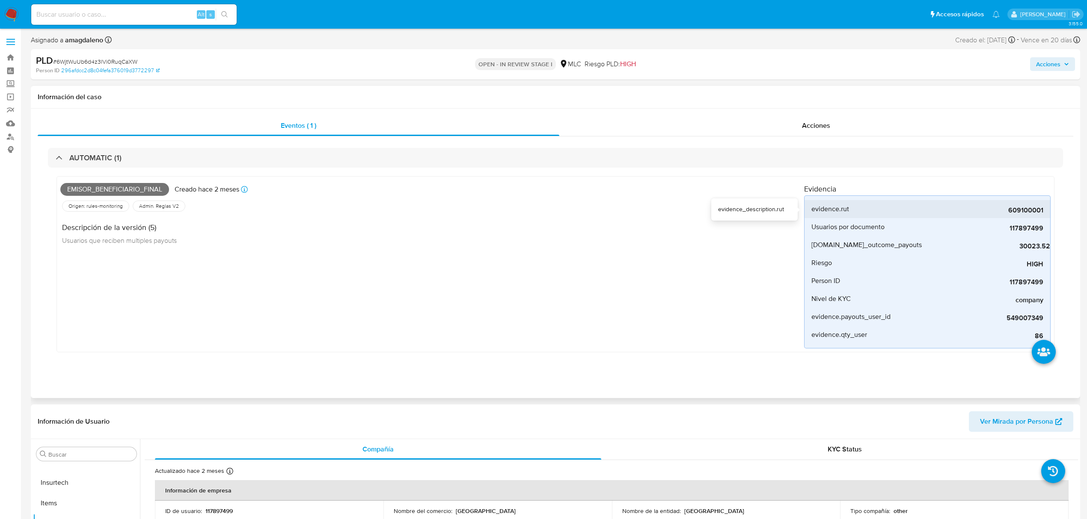
click at [1029, 212] on span "609100001" at bounding box center [979, 210] width 128 height 9
copy span "609100001"
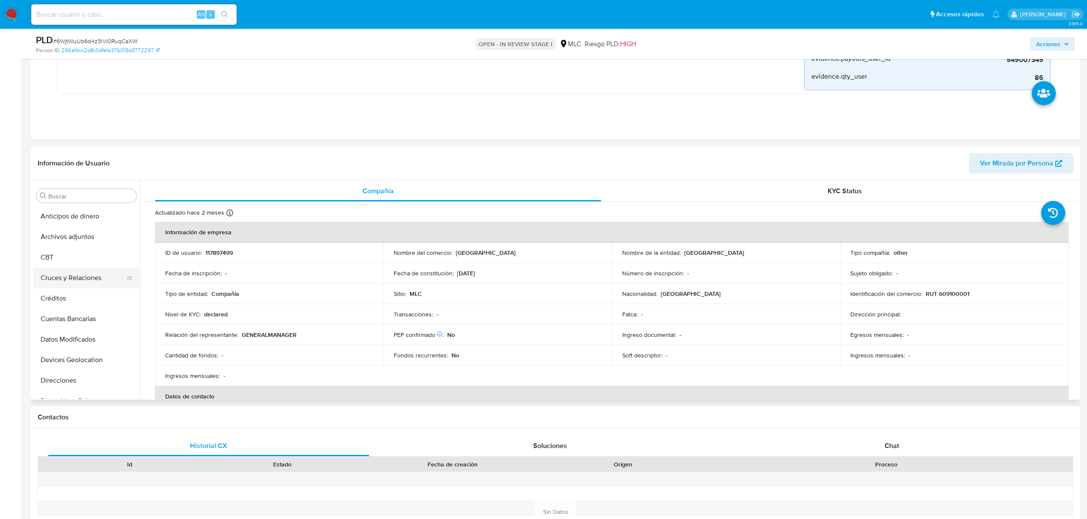
click at [74, 280] on button "Cruces y Relaciones" at bounding box center [83, 278] width 100 height 21
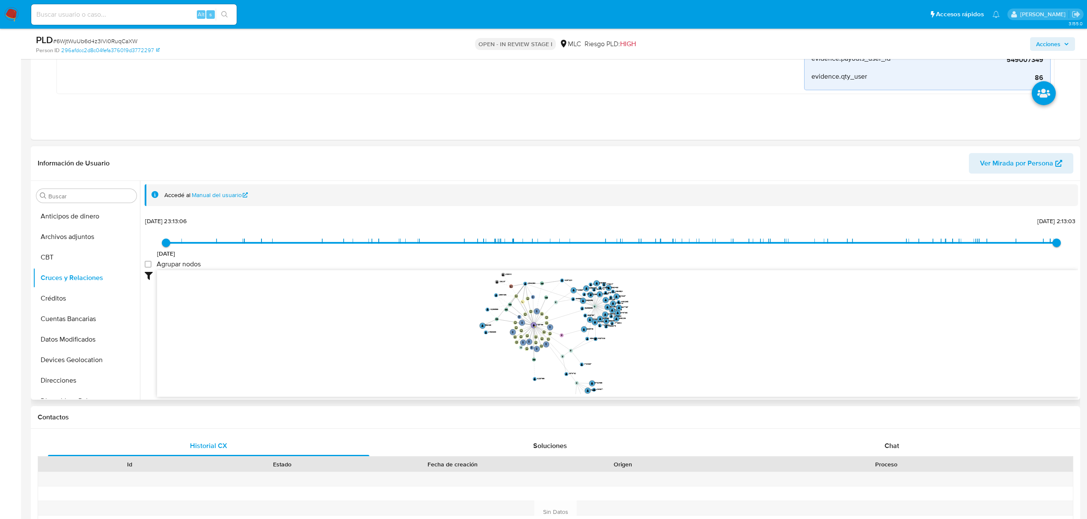
drag, startPoint x: 691, startPoint y: 326, endPoint x: 658, endPoint y: 344, distance: 38.1
click at [661, 351] on icon "user-117897499  117897499 phone-f00d0e590a2e01c14f69a7b0182f72c6  person-72f4…" at bounding box center [617, 332] width 921 height 124
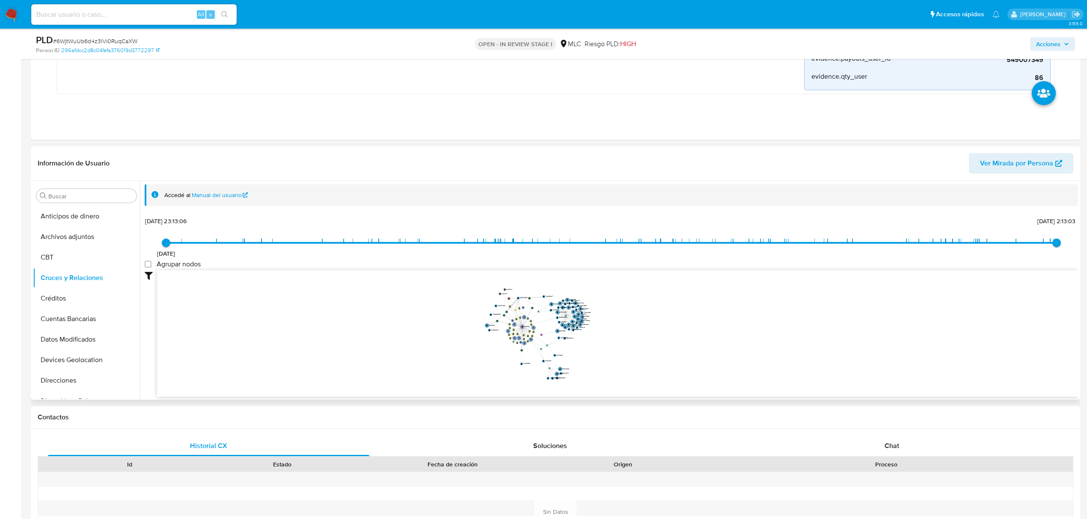
drag, startPoint x: 656, startPoint y: 340, endPoint x: 608, endPoint y: 338, distance: 48.4
click at [608, 338] on icon "user-117897499  117897499 phone-f00d0e590a2e01c14f69a7b0182f72c6  person-72f4…" at bounding box center [617, 332] width 921 height 124
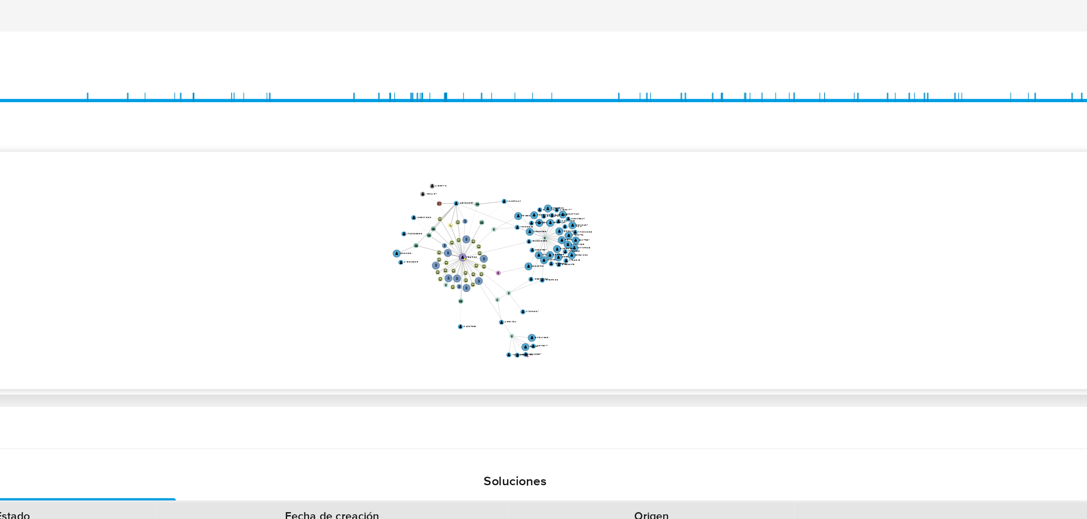
scroll to position [228, 0]
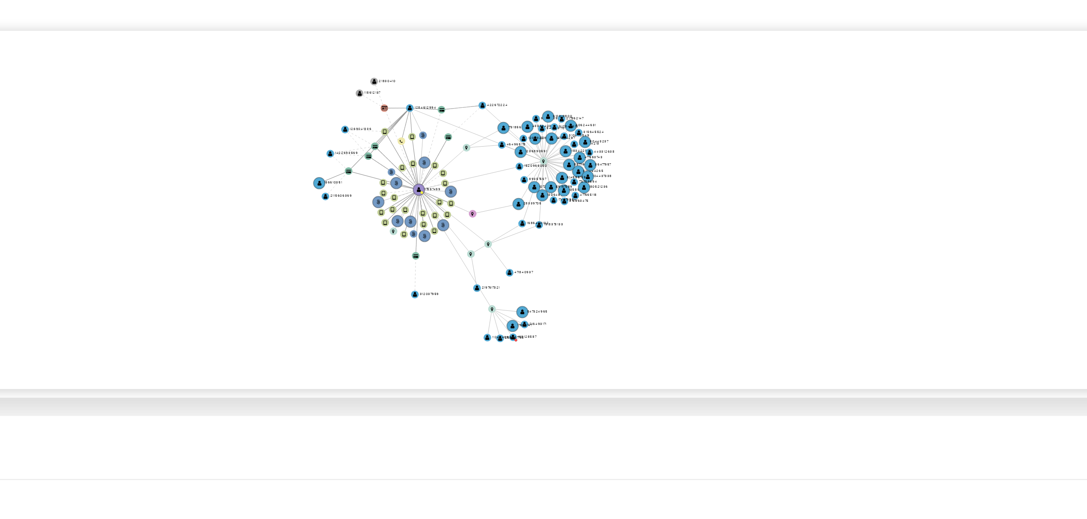
drag, startPoint x: 700, startPoint y: 367, endPoint x: 713, endPoint y: 367, distance: 12.8
click at [713, 367] on icon "user-117897499  117897499 phone-f00d0e590a2e01c14f69a7b0182f72c6  person-72f4…" at bounding box center [617, 332] width 921 height 124
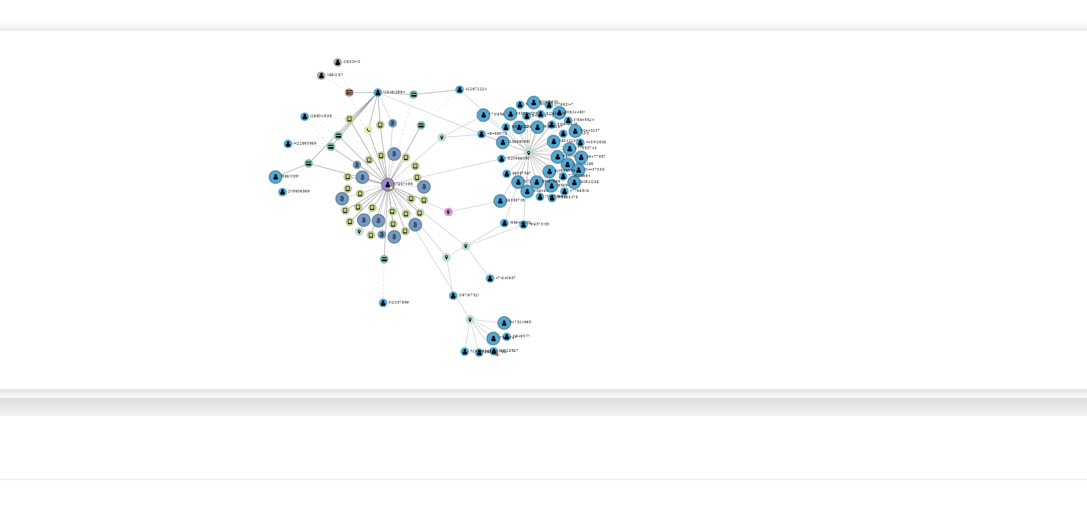
drag, startPoint x: 652, startPoint y: 356, endPoint x: 670, endPoint y: 360, distance: 18.1
click at [670, 360] on icon "user-117897499  117897499 phone-f00d0e590a2e01c14f69a7b0182f72c6  person-72f4…" at bounding box center [617, 332] width 921 height 124
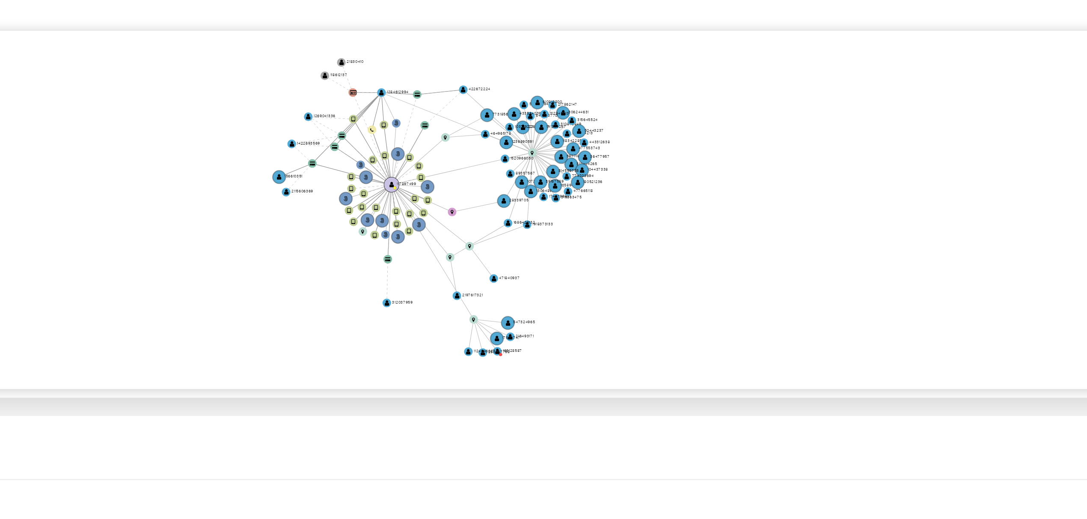
click at [551, 325] on text "" at bounding box center [551, 324] width 2 height 3
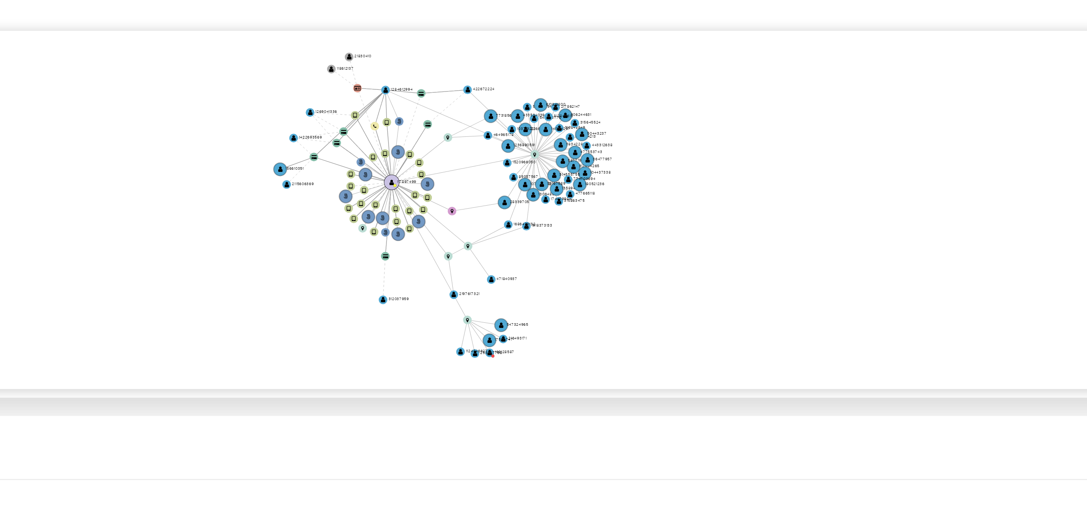
click at [550, 323] on circle at bounding box center [550, 323] width 5 height 5
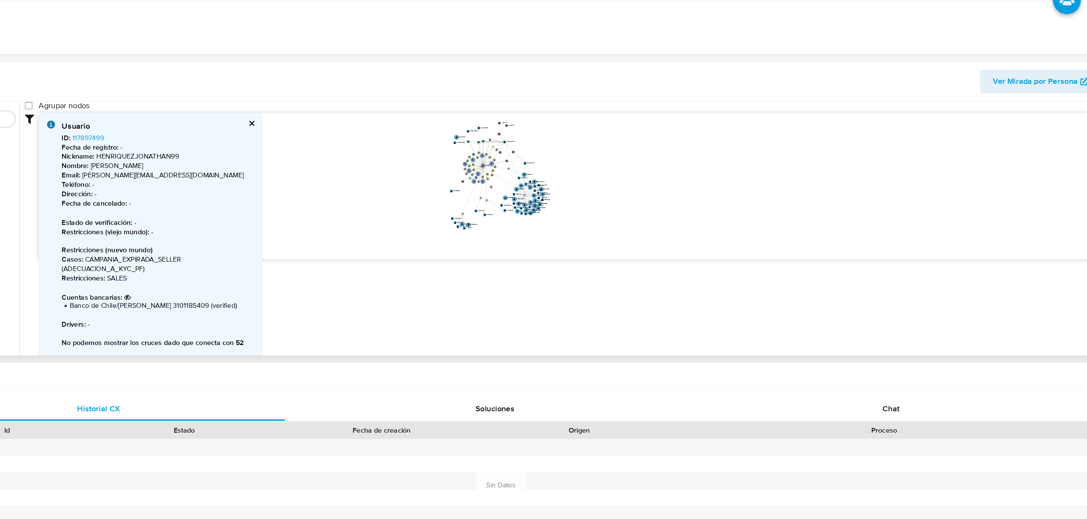
scroll to position [254, 0]
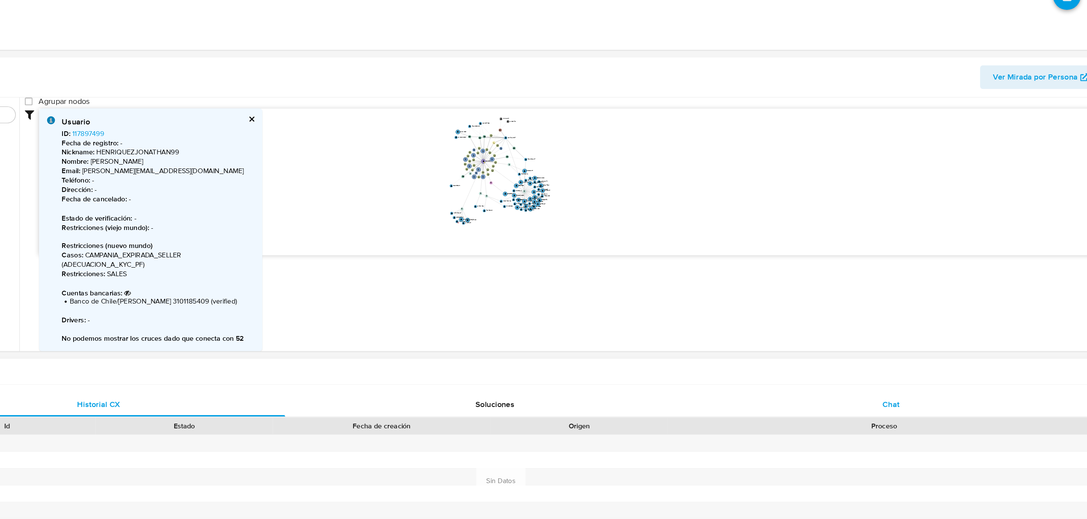
click at [884, 422] on div "Chat" at bounding box center [891, 420] width 321 height 21
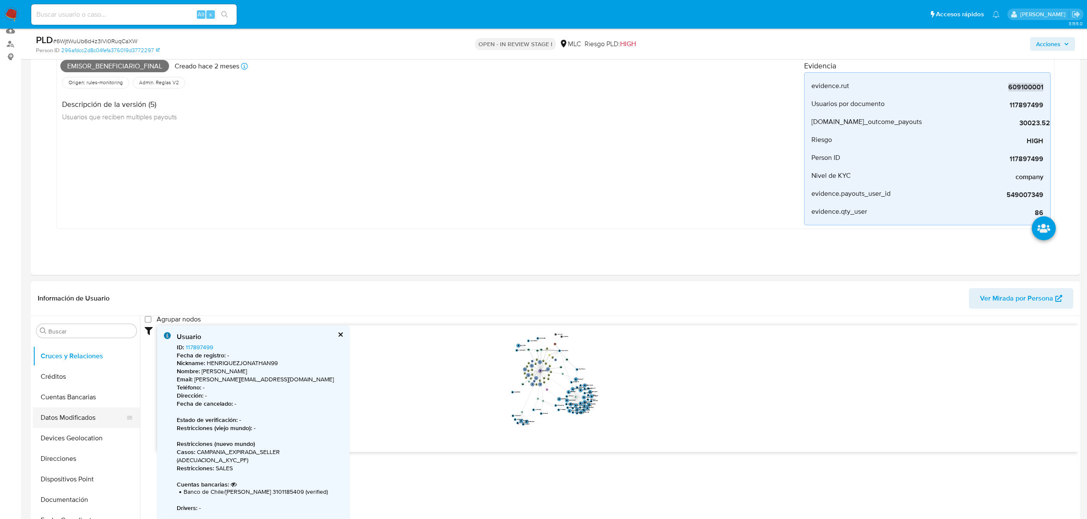
scroll to position [114, 0]
click at [67, 454] on button "Fecha Compliant" at bounding box center [83, 464] width 100 height 21
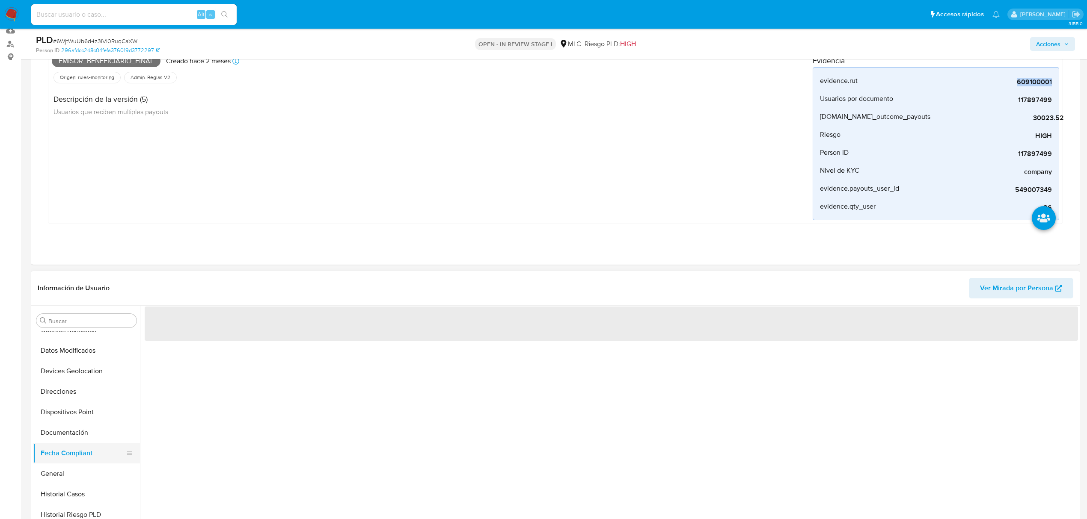
scroll to position [0, 0]
click at [73, 445] on button "Fecha Compliant" at bounding box center [83, 453] width 100 height 21
click at [77, 436] on button "Documentación" at bounding box center [83, 433] width 100 height 21
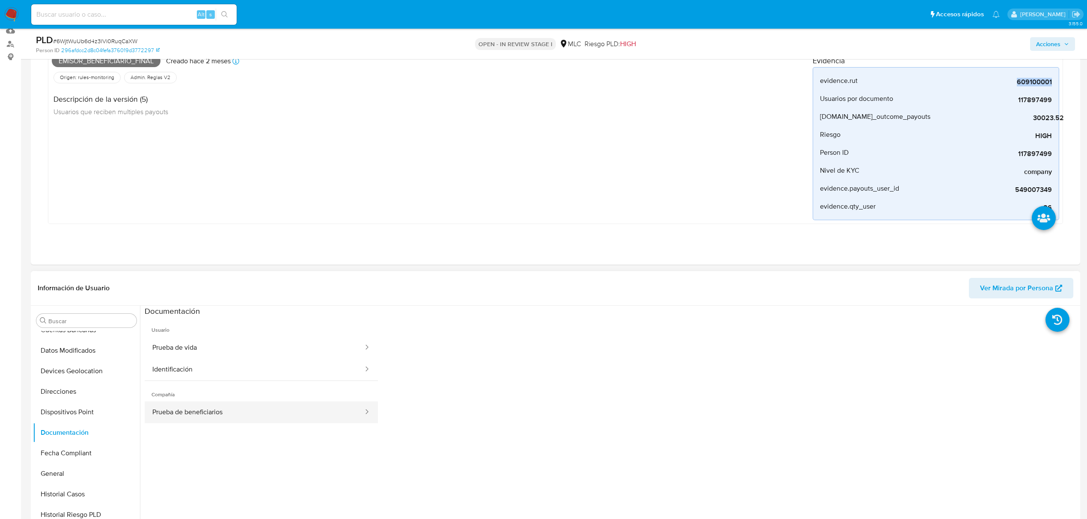
click at [252, 418] on button "Prueba de beneficiarios" at bounding box center [254, 413] width 219 height 22
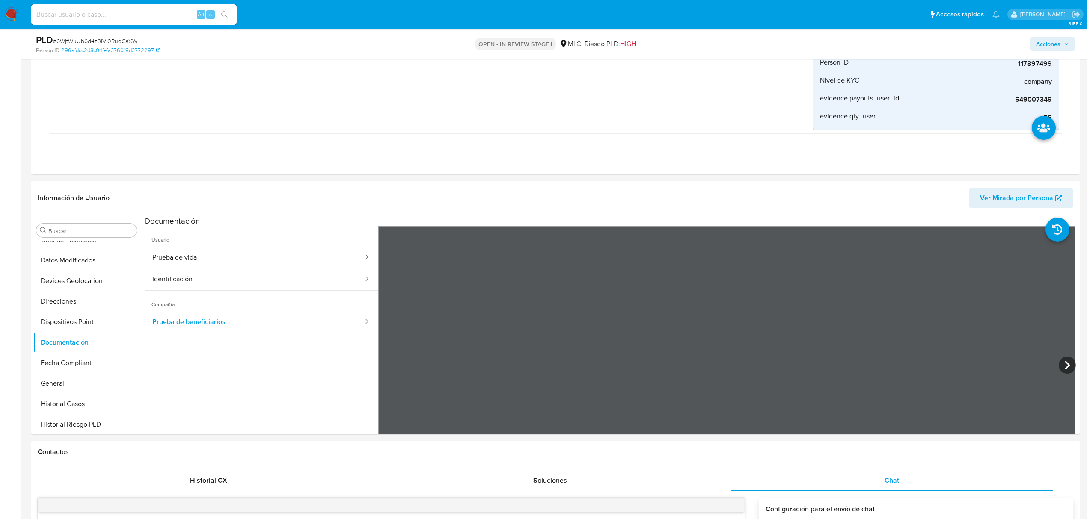
scroll to position [199, 0]
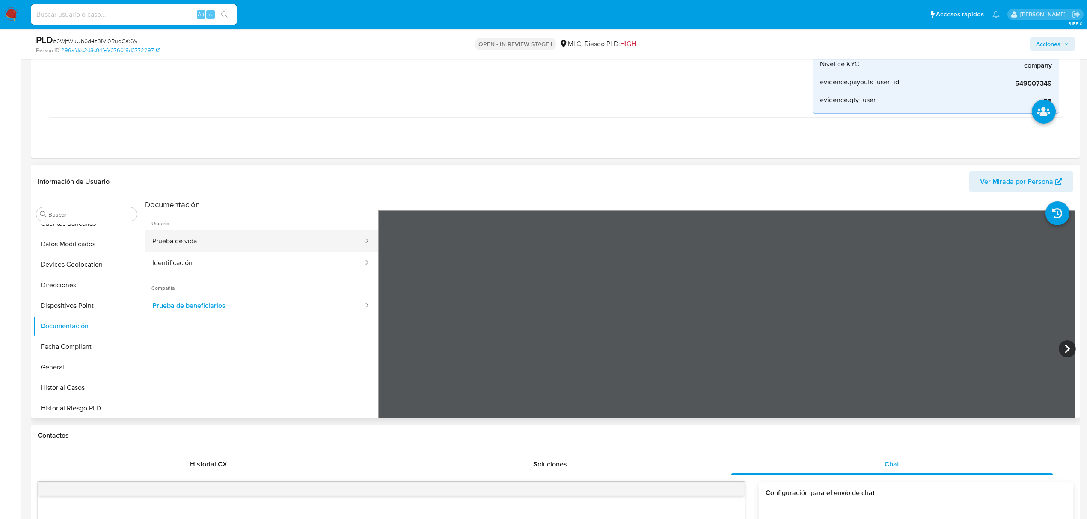
click at [237, 248] on button "Prueba de vida" at bounding box center [254, 242] width 219 height 22
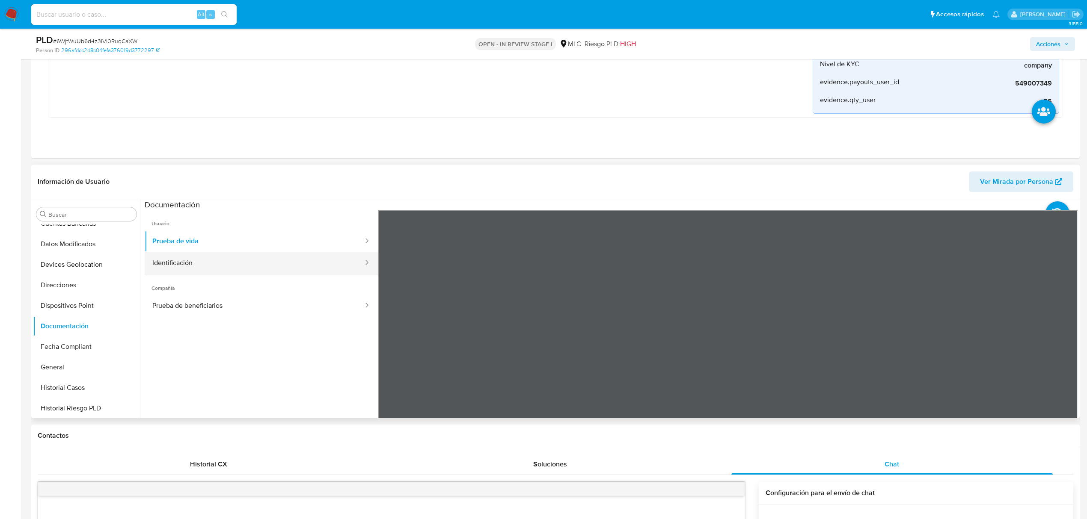
click at [198, 269] on button "Identificación" at bounding box center [254, 263] width 219 height 22
click at [193, 308] on button "Prueba de beneficiarios" at bounding box center [254, 306] width 219 height 22
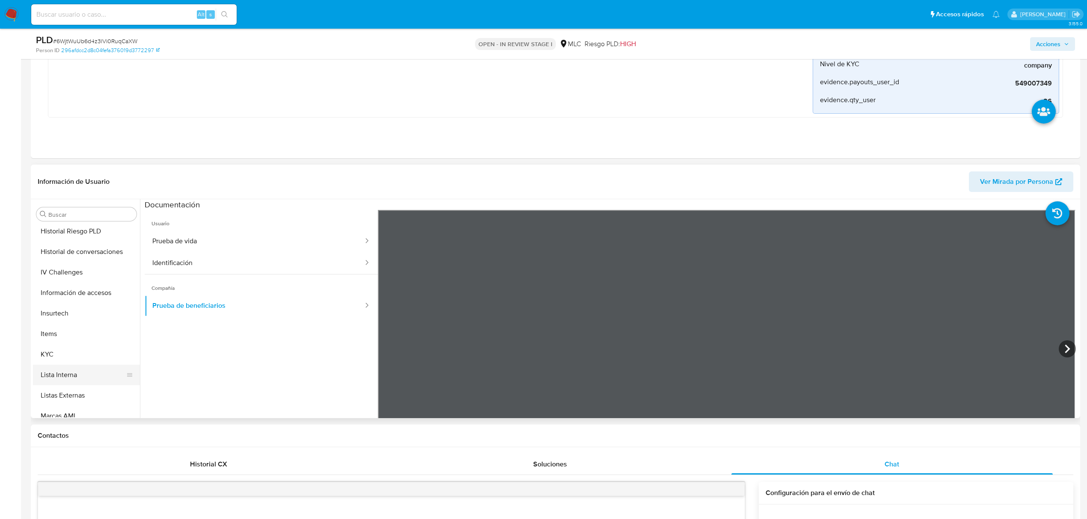
scroll to position [342, 0]
click at [72, 310] on button "KYC" at bounding box center [83, 303] width 100 height 21
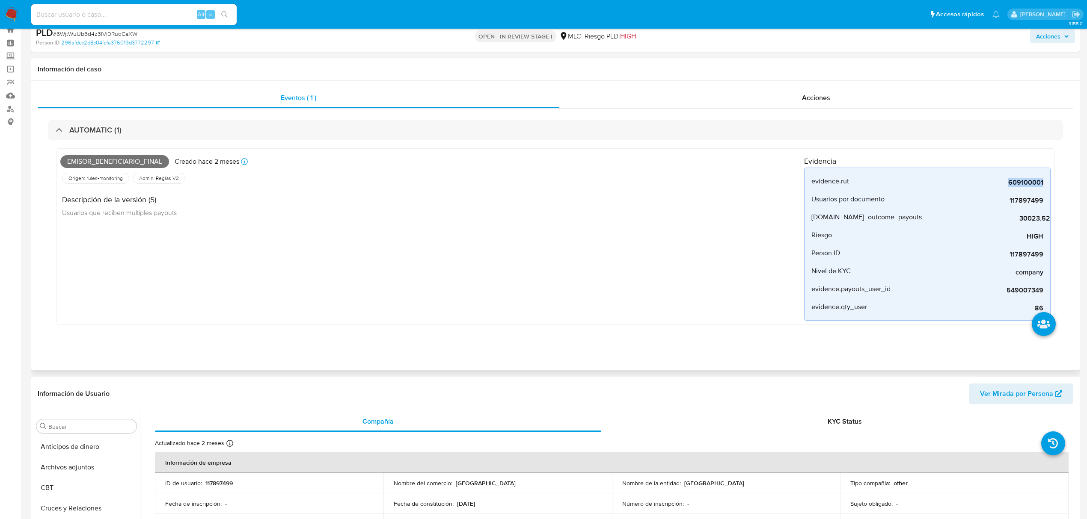
scroll to position [0, 0]
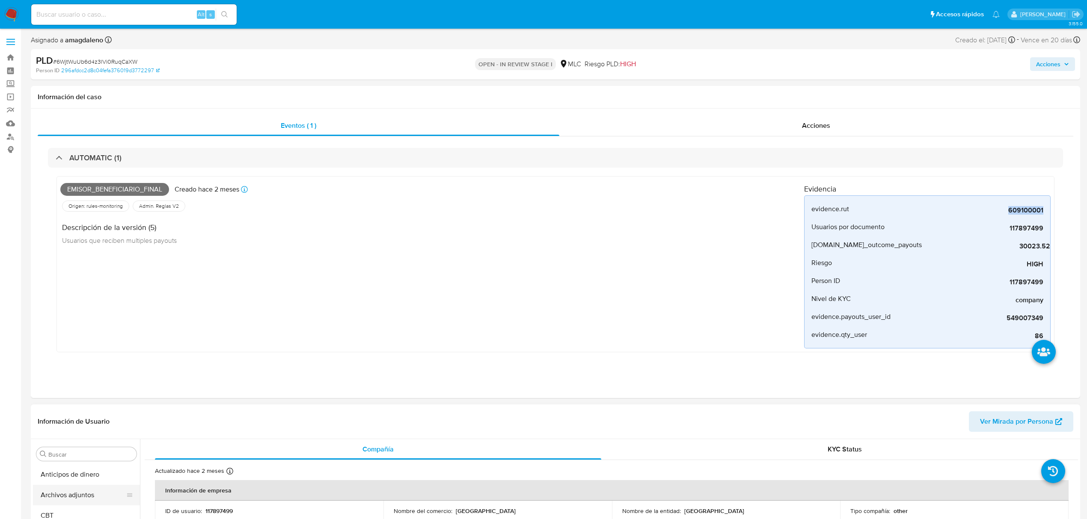
click at [59, 496] on button "Archivos adjuntos" at bounding box center [83, 495] width 100 height 21
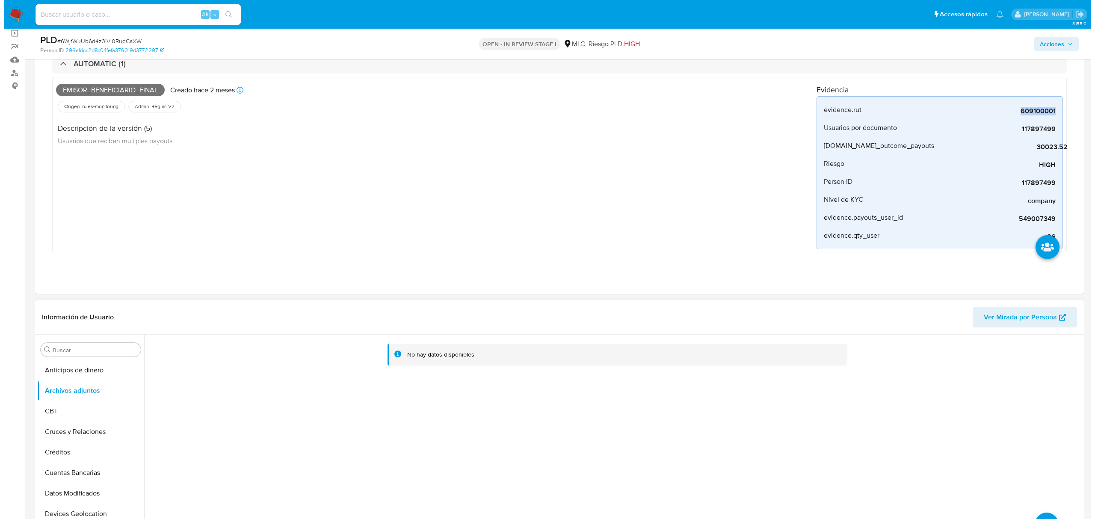
scroll to position [171, 0]
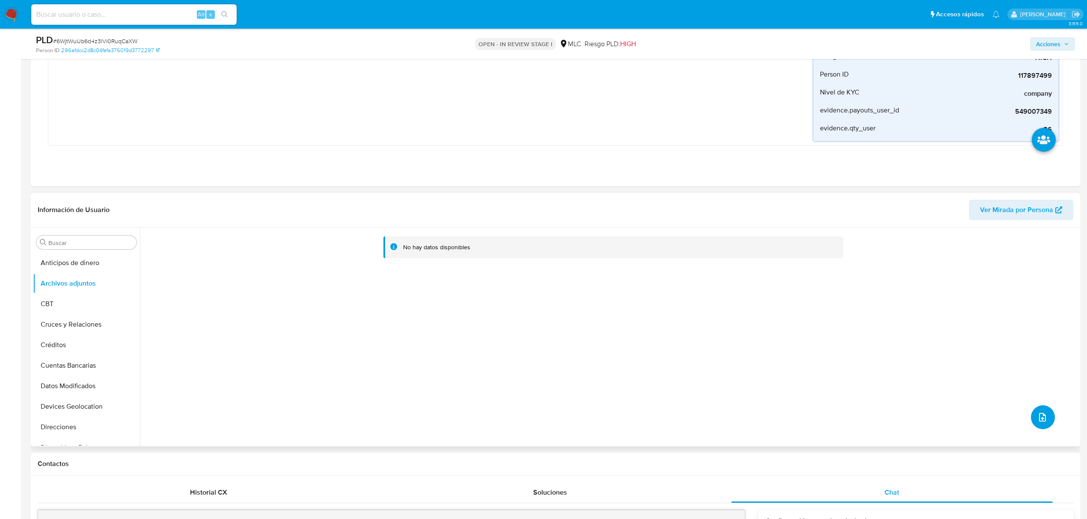
click at [1035, 411] on button "upload-file" at bounding box center [1043, 418] width 24 height 24
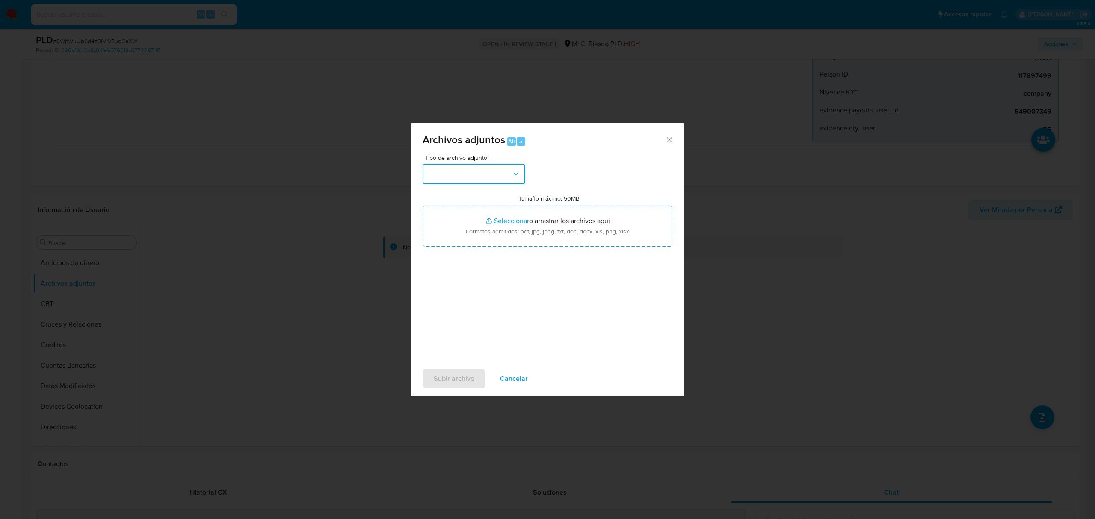
click at [481, 177] on button "button" at bounding box center [474, 174] width 103 height 21
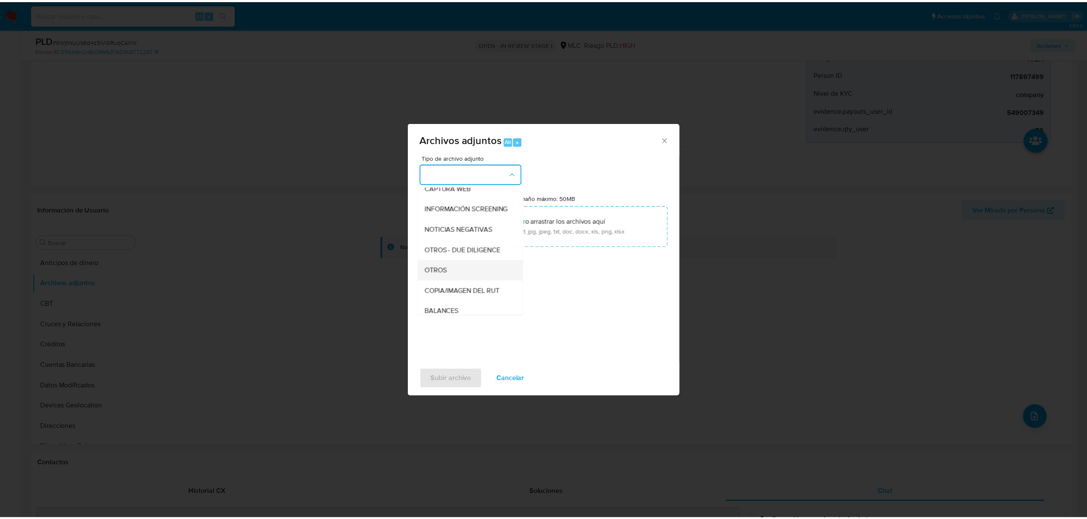
scroll to position [128, 0]
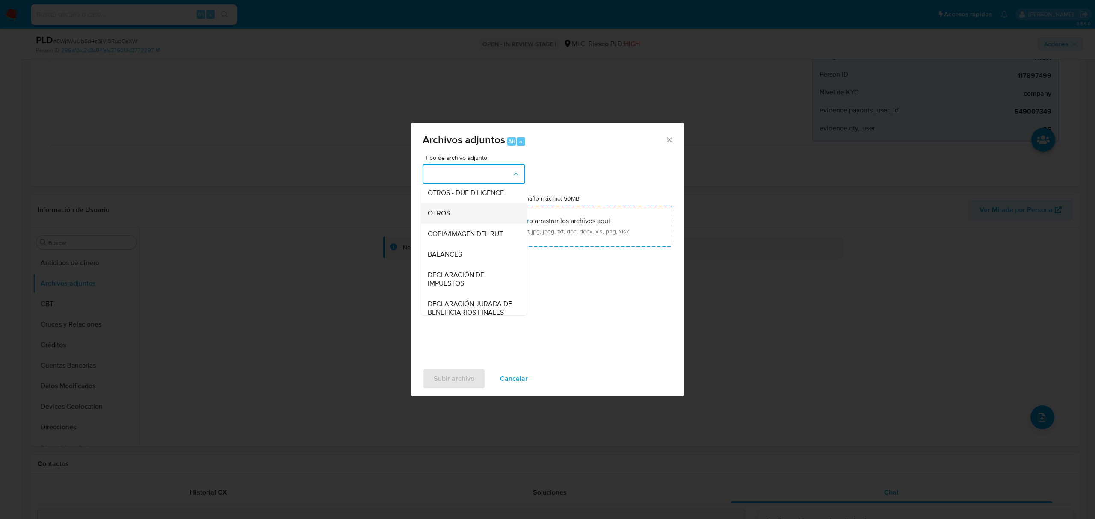
click at [458, 224] on div "OTROS" at bounding box center [471, 213] width 87 height 21
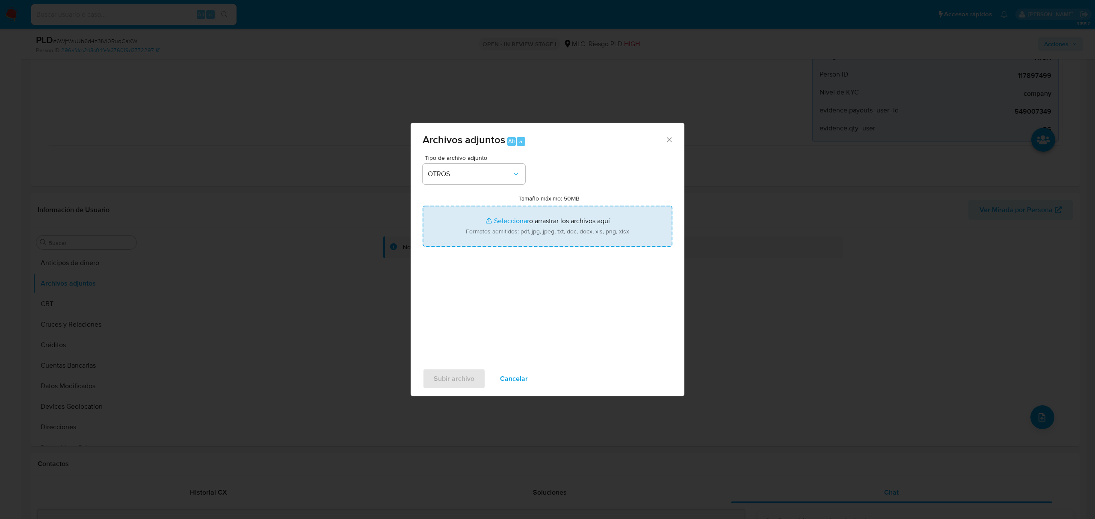
click at [510, 219] on input "Tamaño máximo: 50MB Seleccionar archivos" at bounding box center [548, 226] width 250 height 41
type input "C:\fakepath\609100001_BBFF.xlsx"
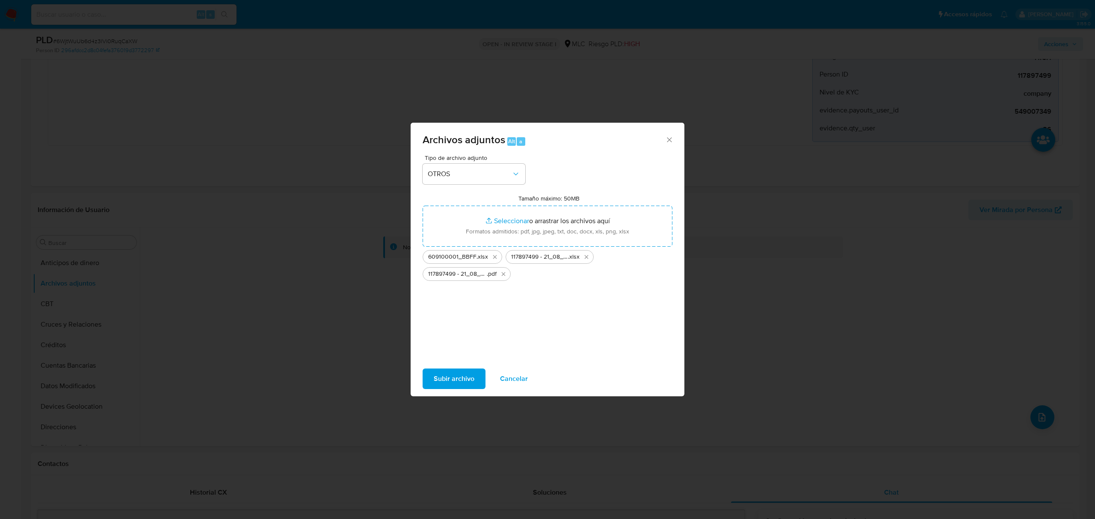
click at [461, 382] on span "Subir archivo" at bounding box center [454, 379] width 41 height 19
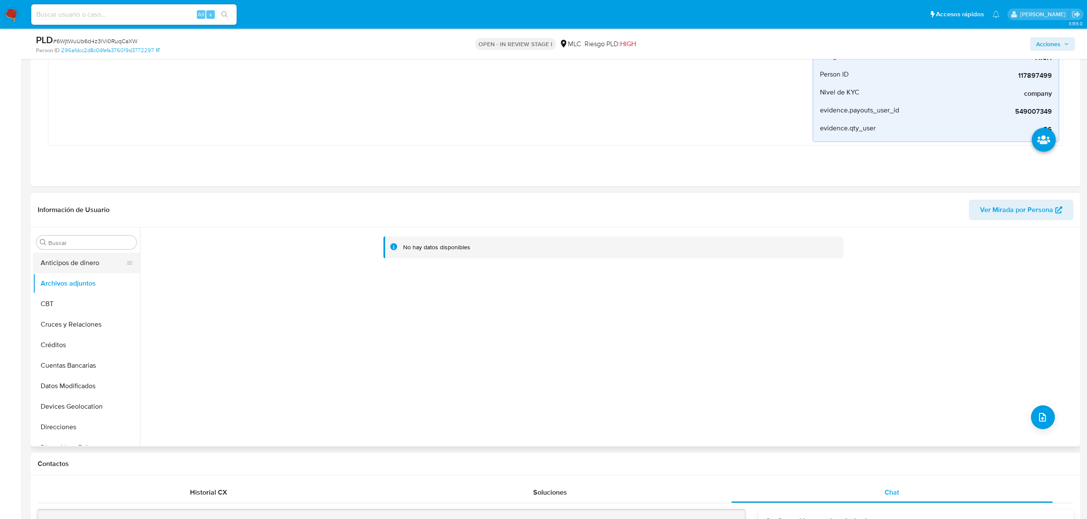
click at [74, 272] on button "Anticipos de dinero" at bounding box center [83, 263] width 100 height 21
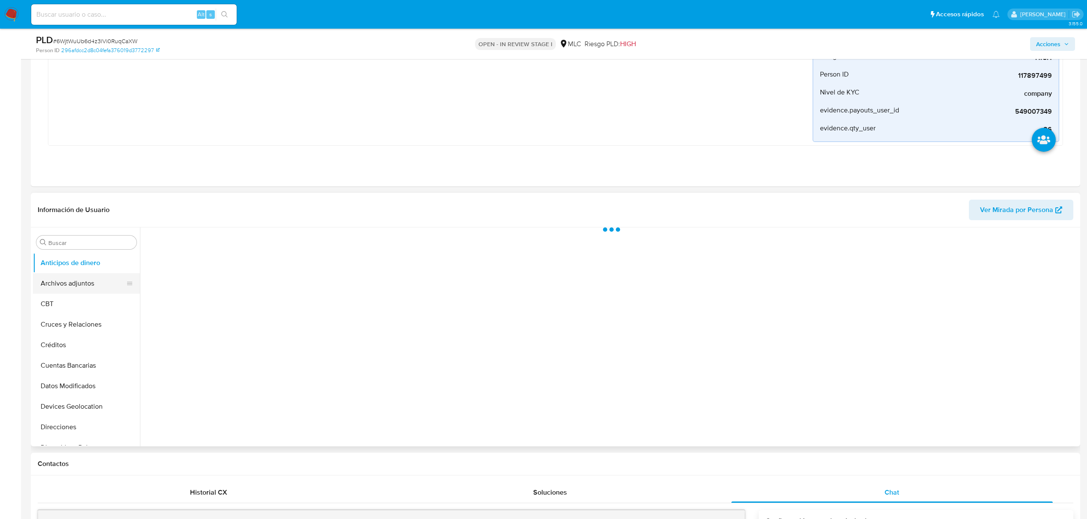
click at [74, 281] on button "Archivos adjuntos" at bounding box center [83, 283] width 100 height 21
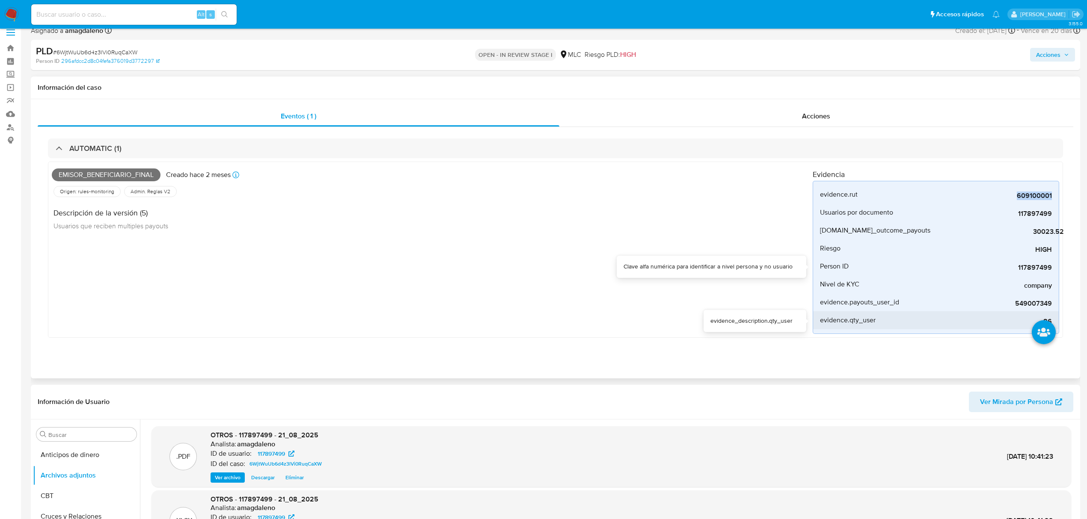
scroll to position [0, 0]
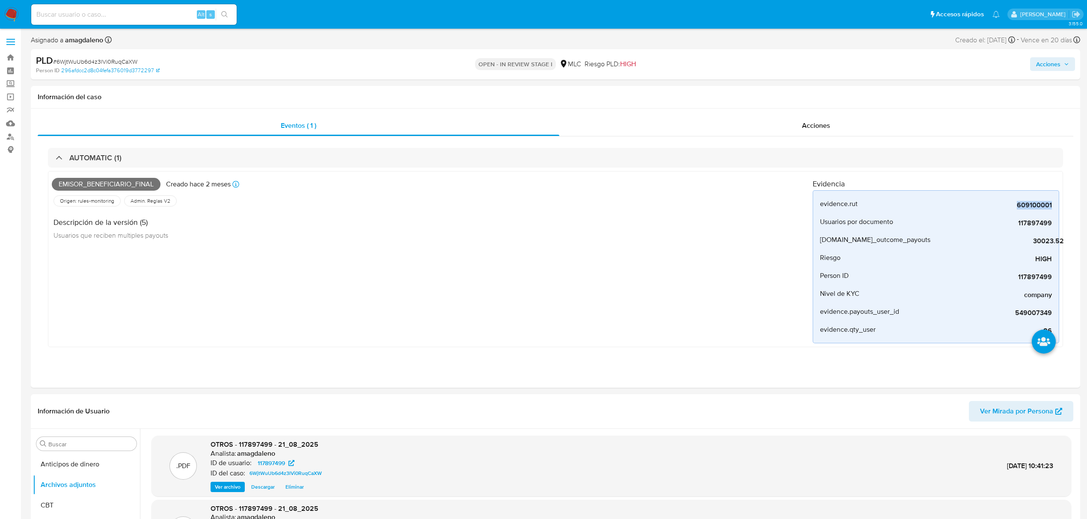
click at [1044, 65] on span "Acciones" at bounding box center [1048, 64] width 24 height 14
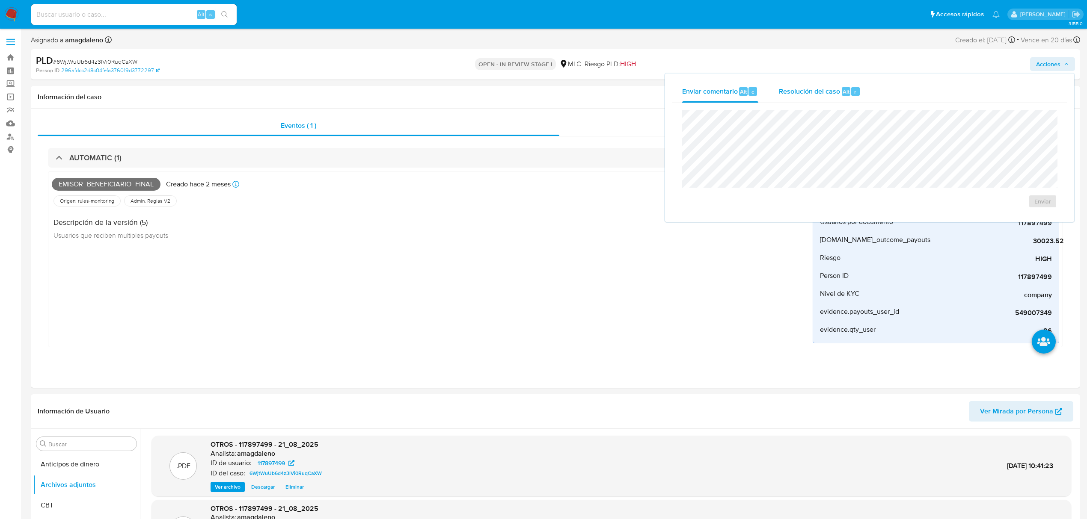
click at [783, 93] on span "Resolución del caso" at bounding box center [809, 91] width 61 height 10
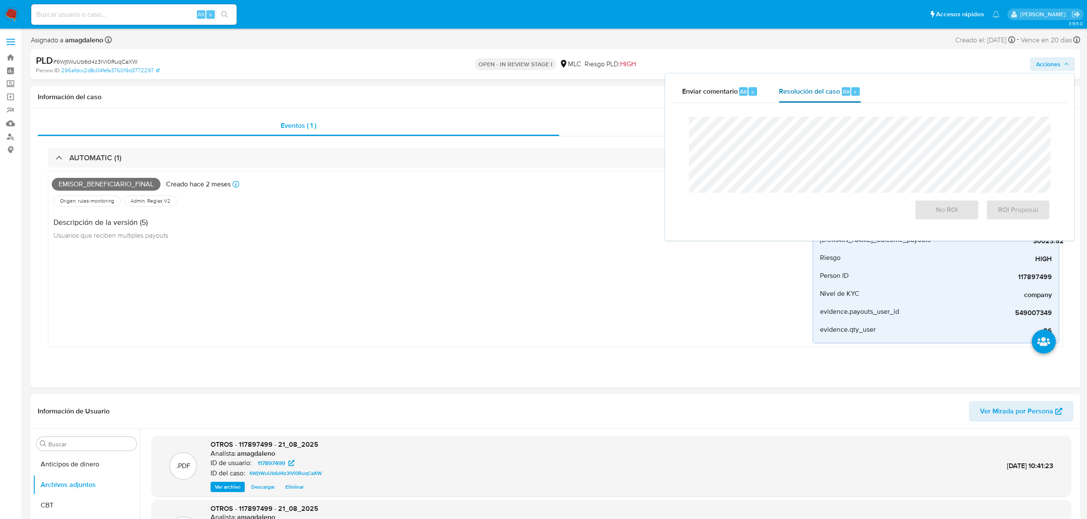
click at [807, 97] on div "Resolución del caso Alt r" at bounding box center [820, 91] width 82 height 22
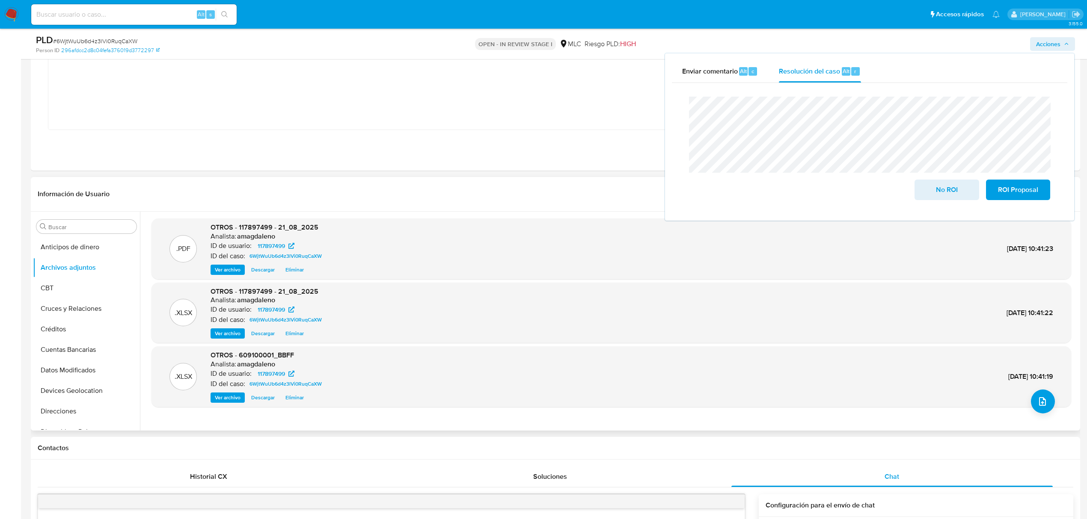
scroll to position [228, 0]
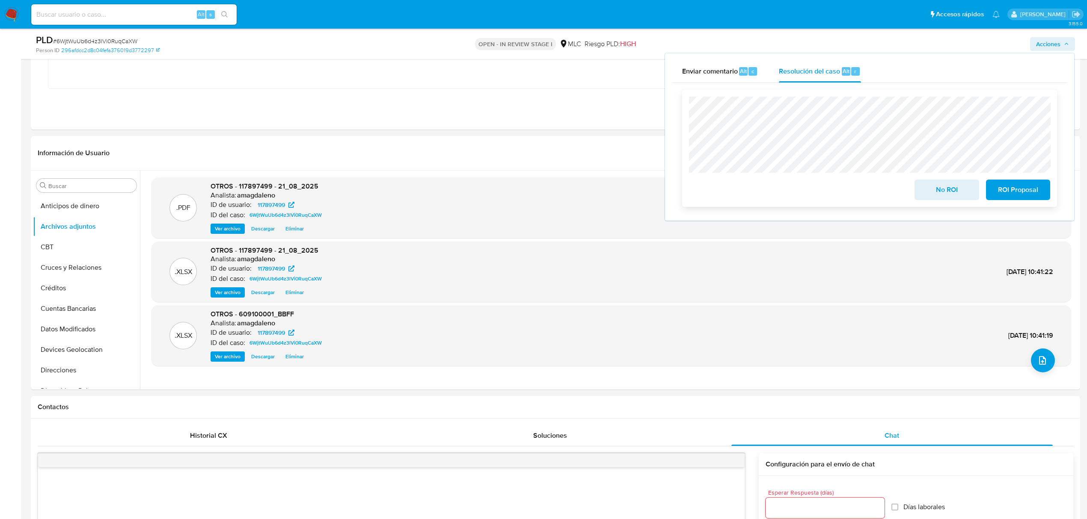
click at [955, 194] on span "No ROI" at bounding box center [946, 190] width 42 height 19
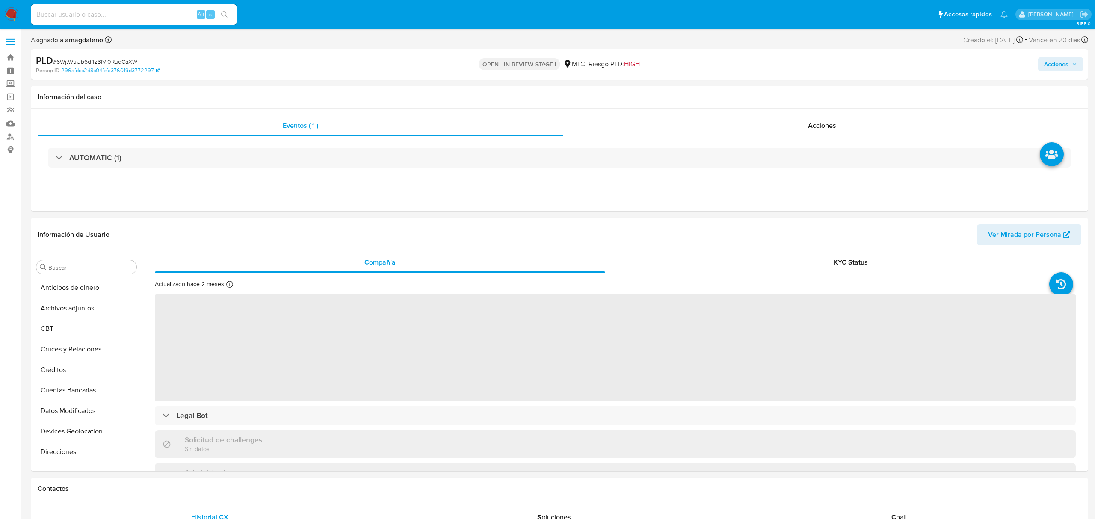
select select "10"
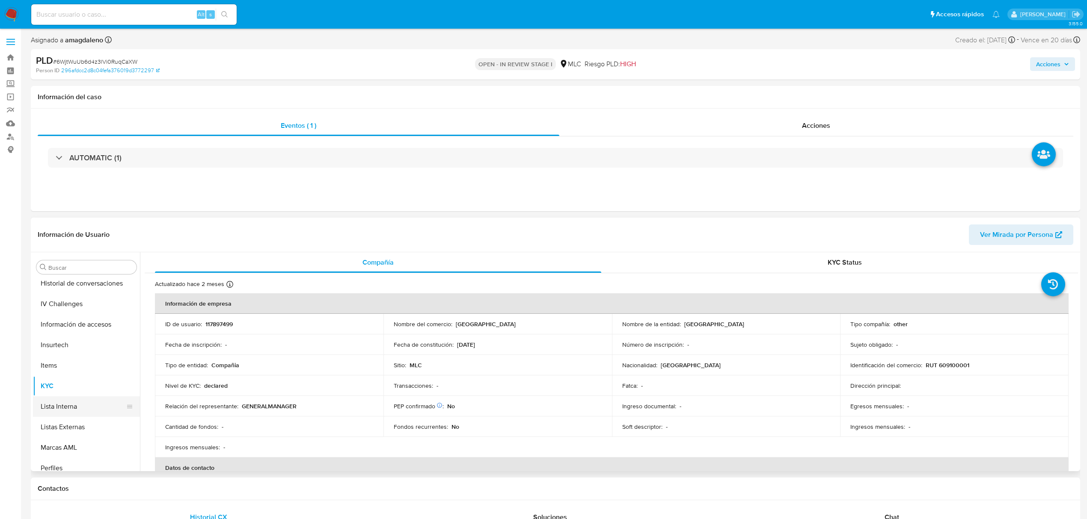
scroll to position [247, 0]
click at [68, 286] on button "General" at bounding box center [83, 287] width 100 height 21
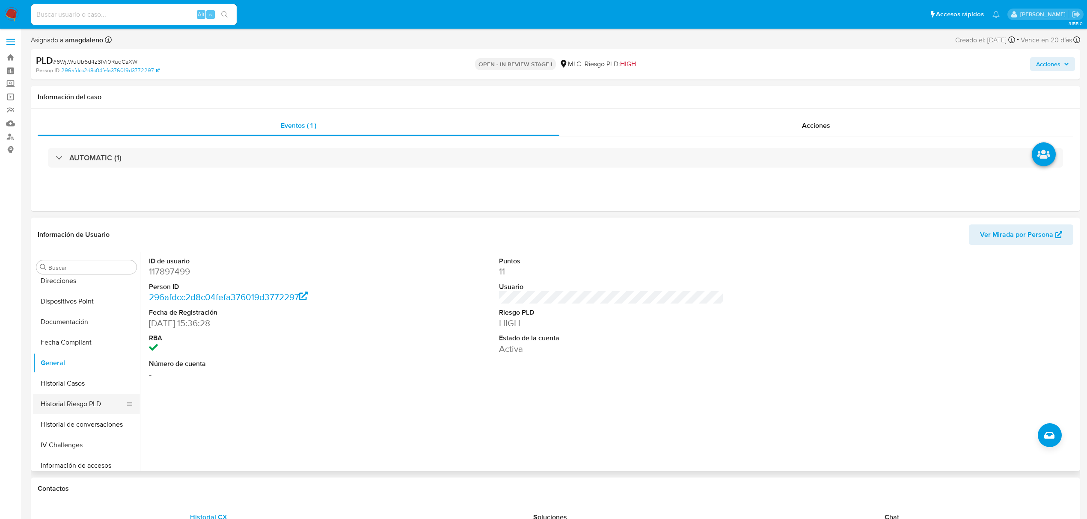
scroll to position [285, 0]
click at [79, 412] on button "KYC" at bounding box center [83, 413] width 100 height 21
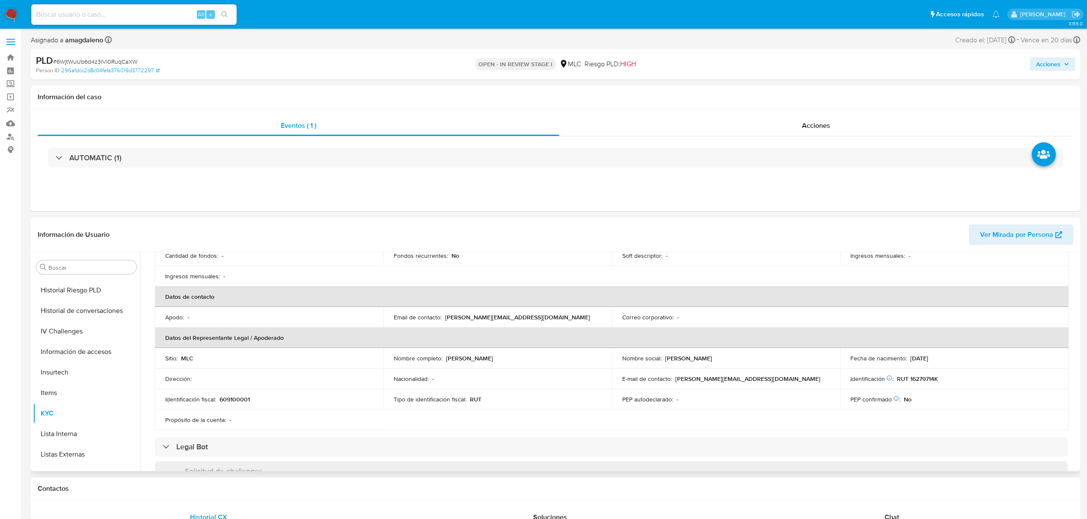
scroll to position [228, 0]
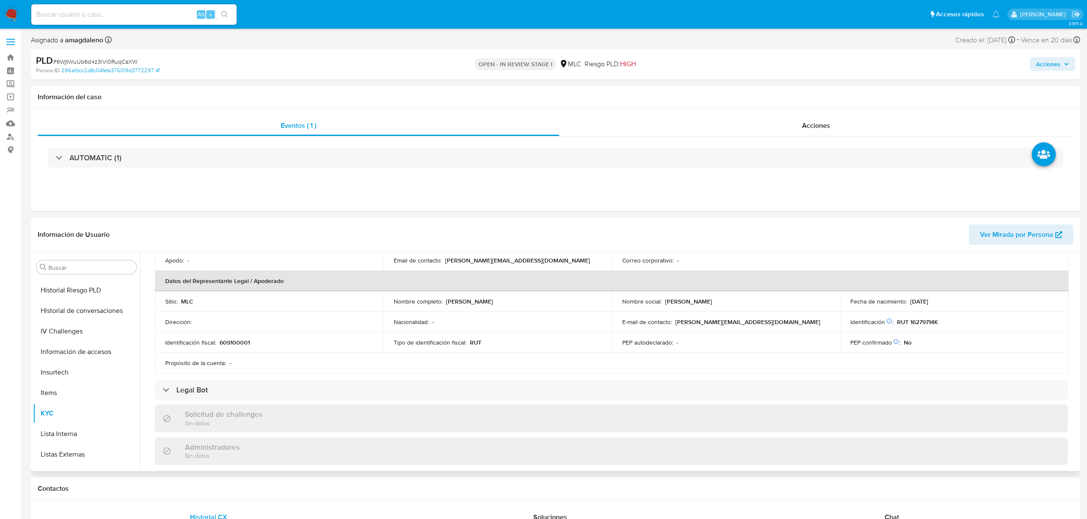
drag, startPoint x: 444, startPoint y: 303, endPoint x: 535, endPoint y: 302, distance: 91.1
click at [535, 302] on div "Nombre completo : Jonathan Pedro Henríquez Peralta" at bounding box center [498, 302] width 208 height 8
copy div "[PERSON_NAME]"
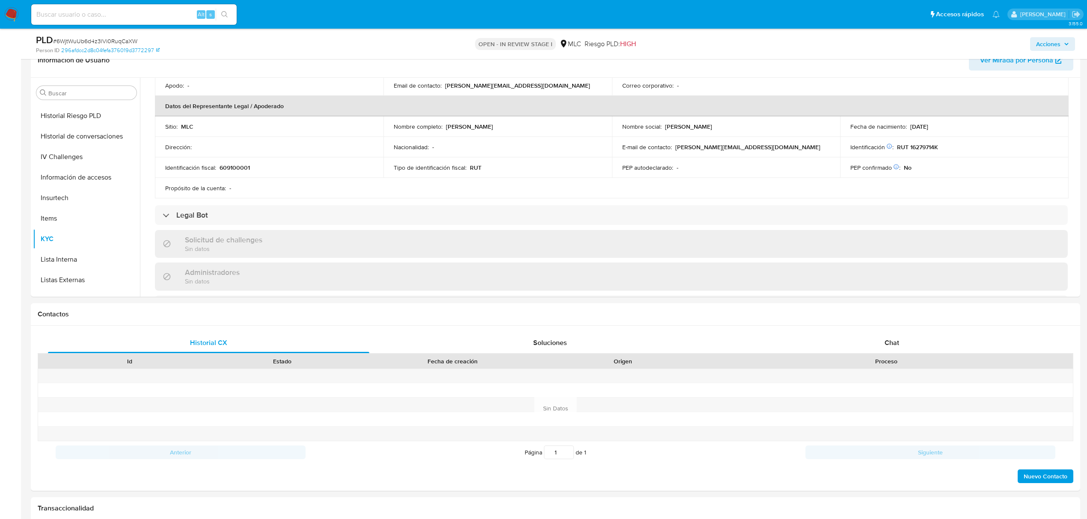
scroll to position [155, 0]
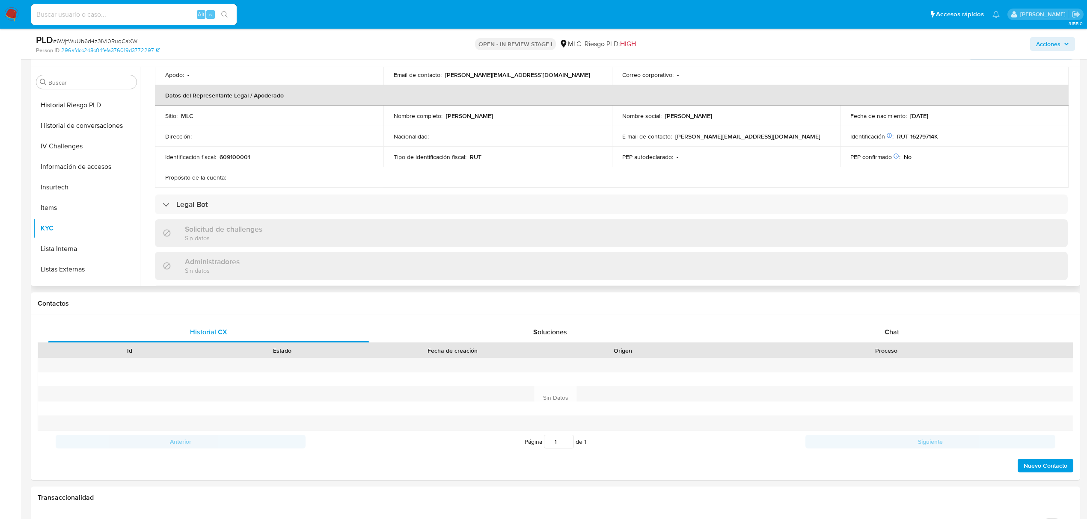
drag, startPoint x: 1074, startPoint y: 165, endPoint x: 1075, endPoint y: 169, distance: 4.9
click at [1075, 169] on div "Compañía KYC Status Actualizado hace 2 meses Creado: 15/11/2020 03:06:43 Actual…" at bounding box center [609, 176] width 938 height 219
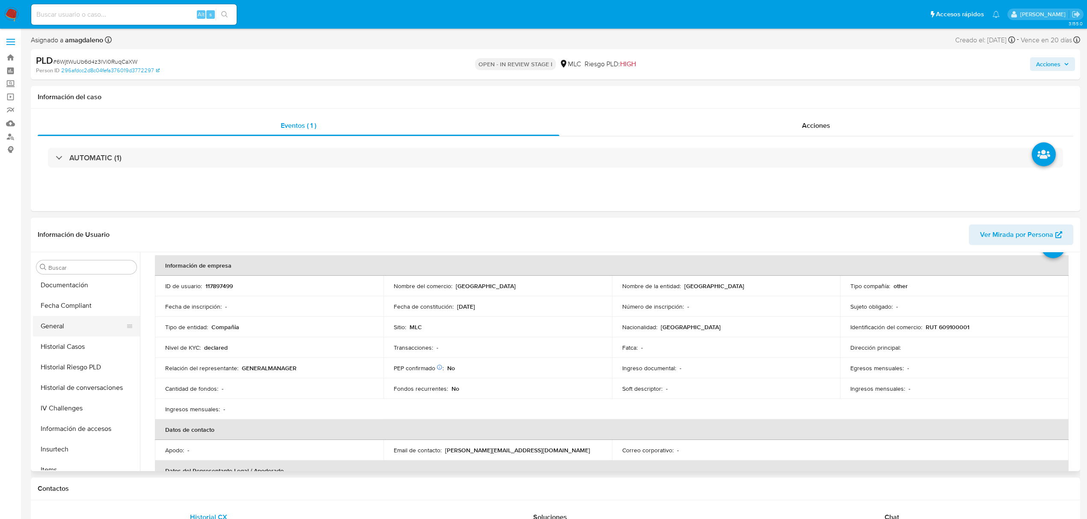
scroll to position [228, 0]
click at [944, 329] on p "RUT 609100001" at bounding box center [947, 327] width 44 height 8
click at [84, 381] on button "Documentación" at bounding box center [83, 379] width 100 height 21
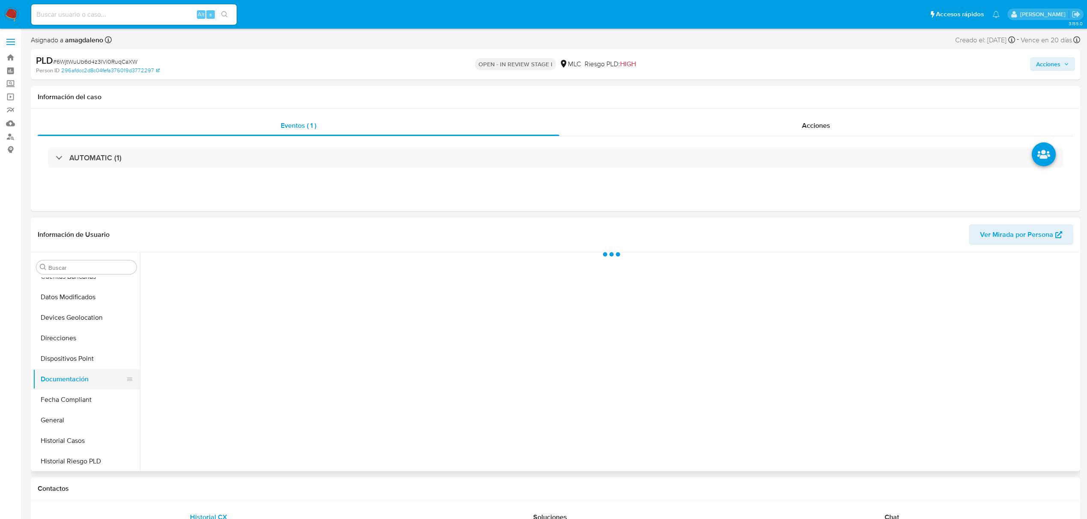
scroll to position [0, 0]
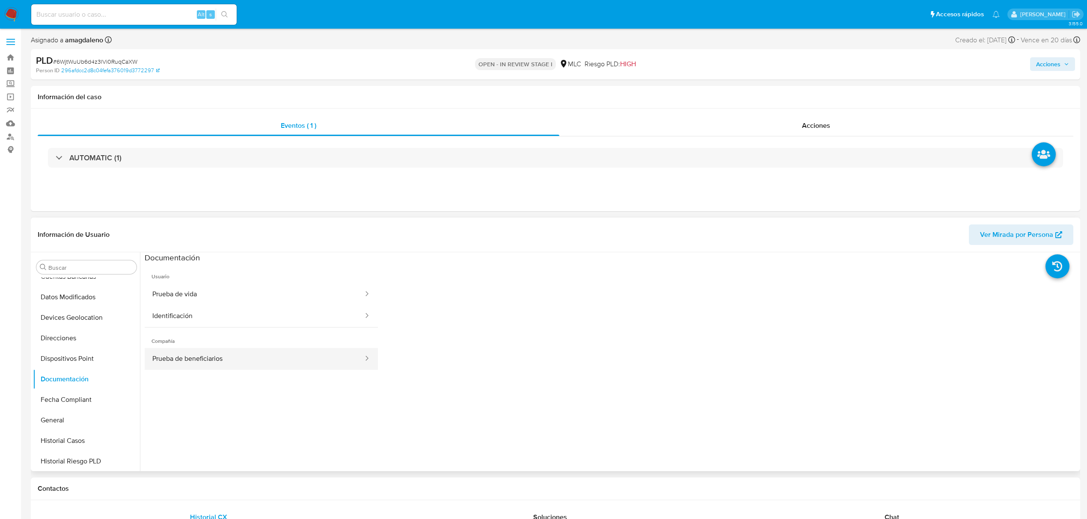
click at [248, 358] on button "Prueba de beneficiarios" at bounding box center [254, 359] width 219 height 22
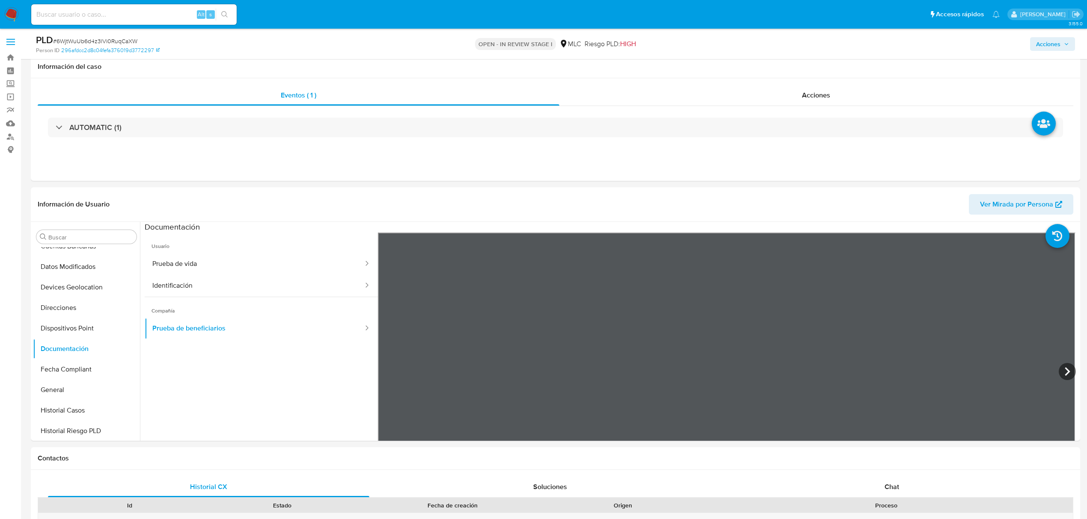
scroll to position [63, 0]
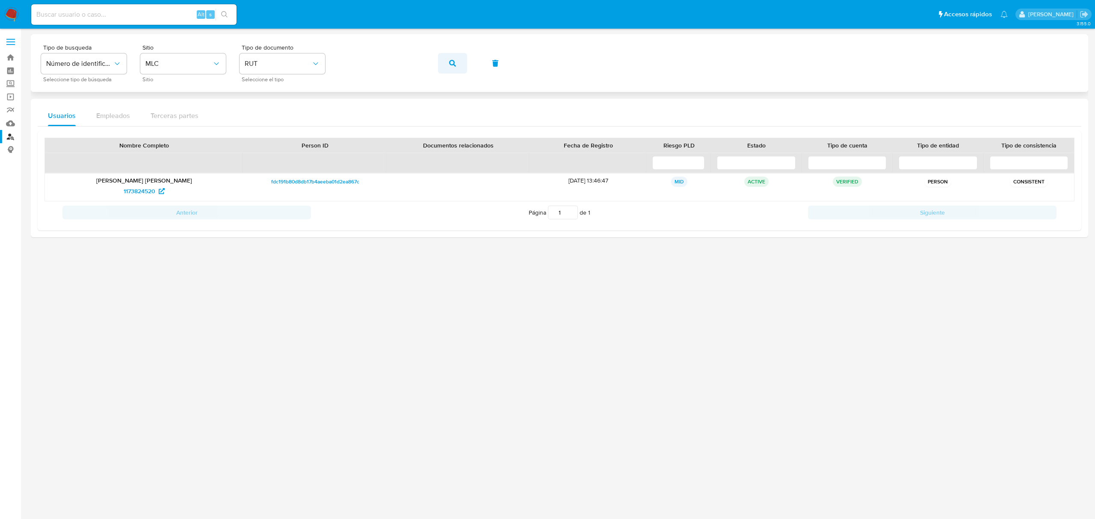
click at [457, 62] on button "button" at bounding box center [452, 63] width 29 height 21
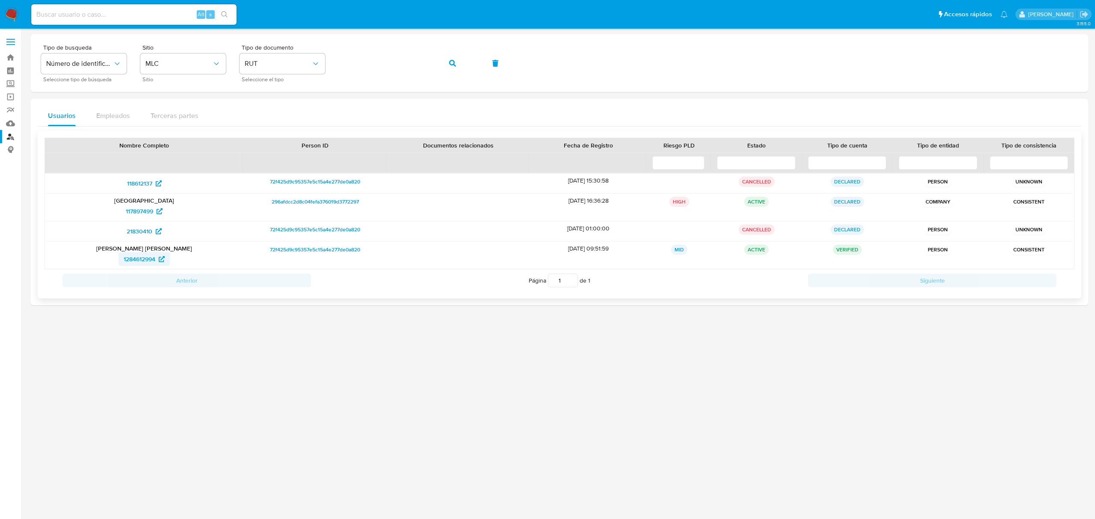
click at [139, 259] on span "1284612994" at bounding box center [140, 259] width 32 height 14
drag, startPoint x: 112, startPoint y: 262, endPoint x: 157, endPoint y: 264, distance: 44.6
click at [157, 264] on div "1284612994" at bounding box center [144, 259] width 187 height 14
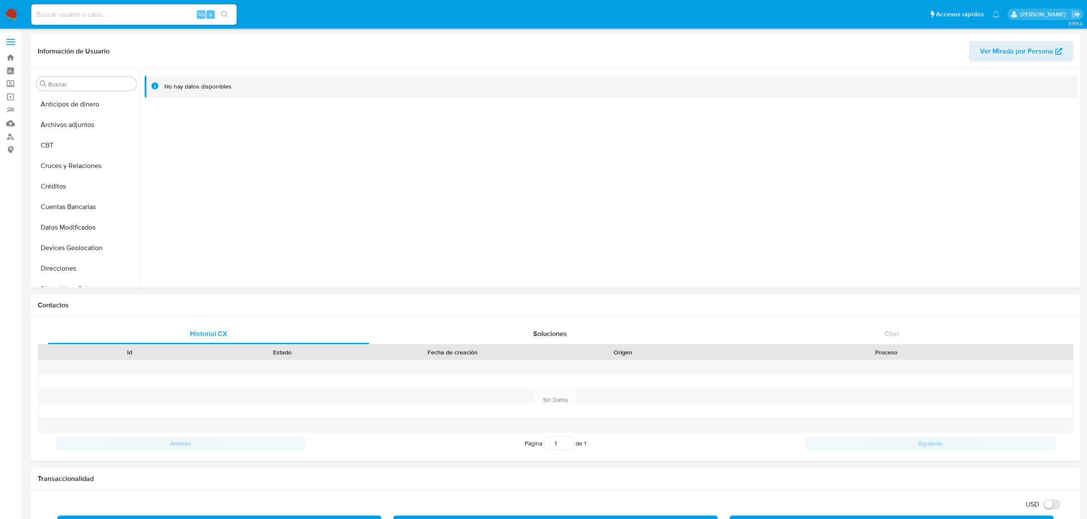
select select "10"
click at [142, 16] on input at bounding box center [133, 14] width 205 height 11
paste input "549007349"
type input "549007349"
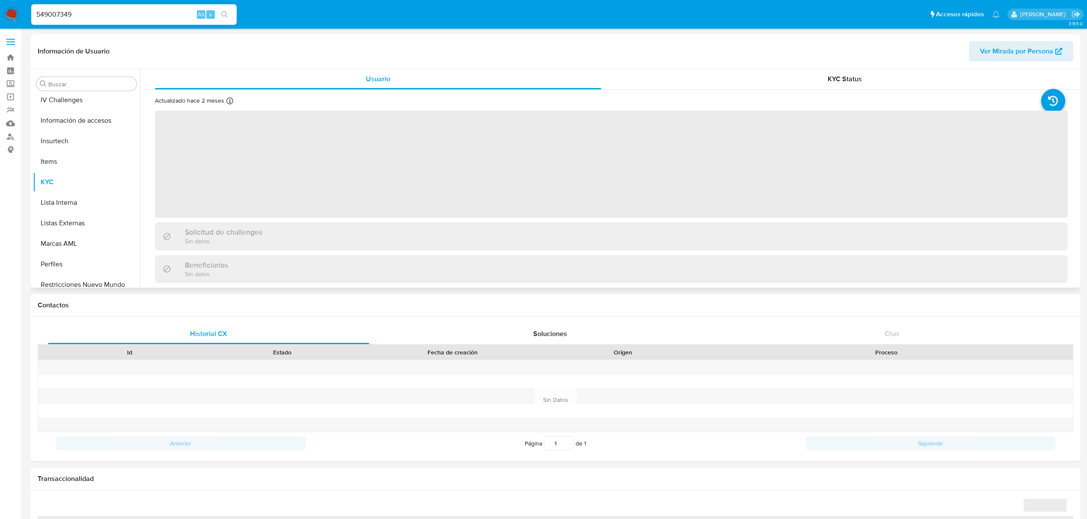
scroll to position [361, 0]
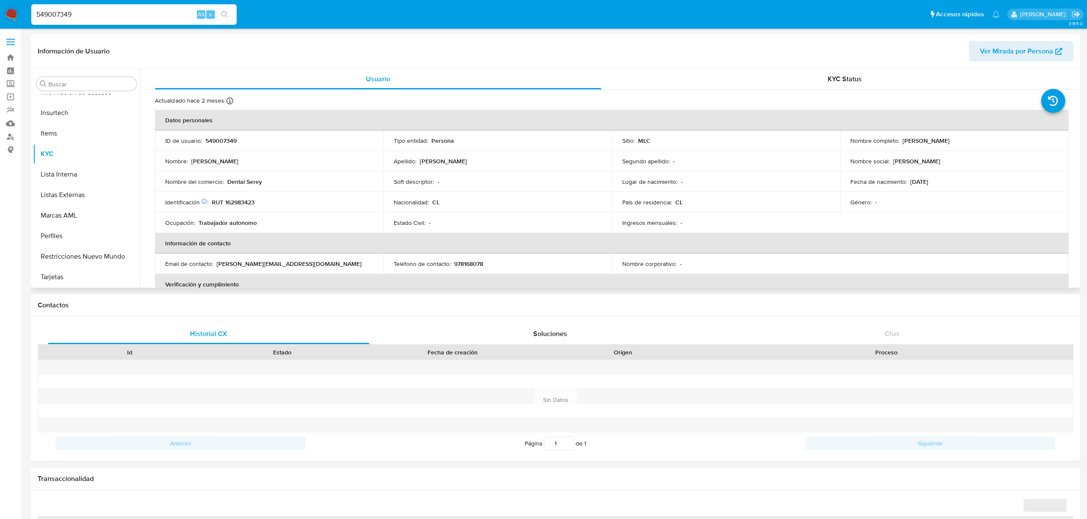
select select "10"
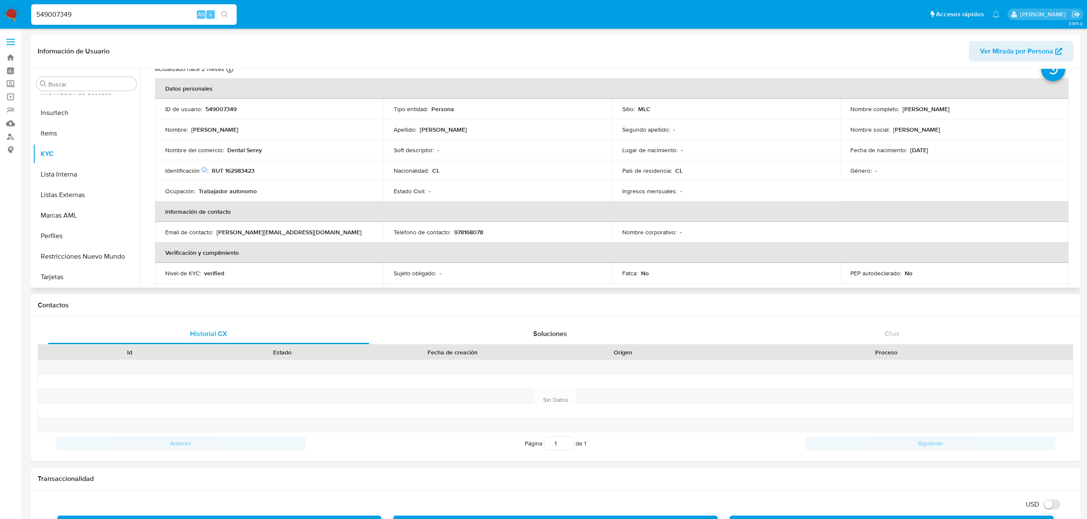
scroll to position [0, 0]
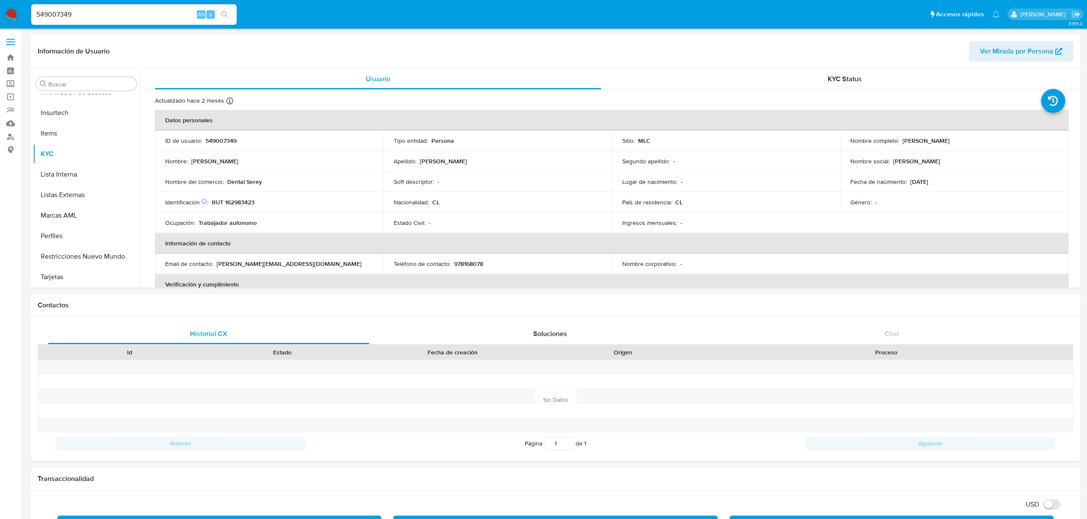
click at [98, 16] on input "549007349" at bounding box center [133, 14] width 205 height 11
paste input "349439574"
type input "349439574"
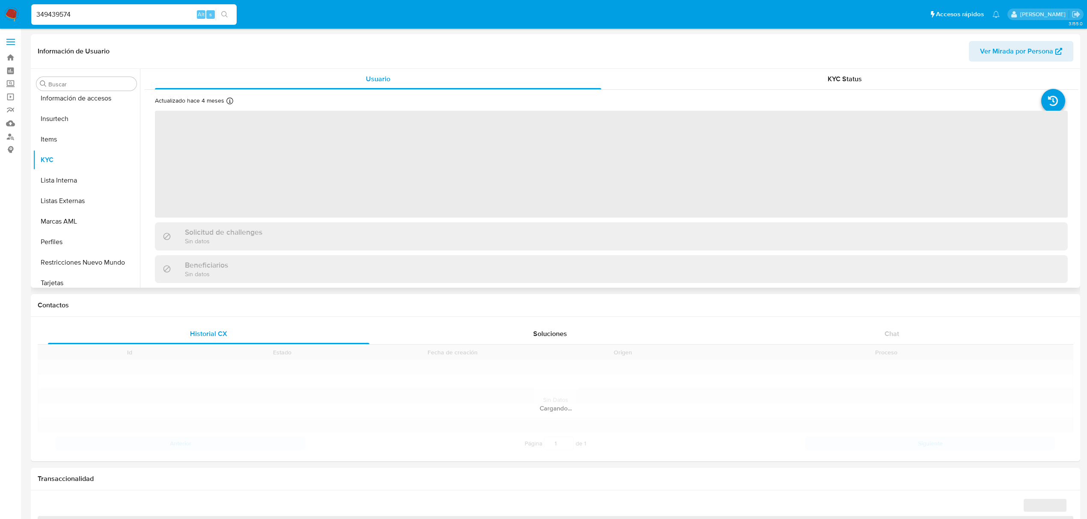
scroll to position [361, 0]
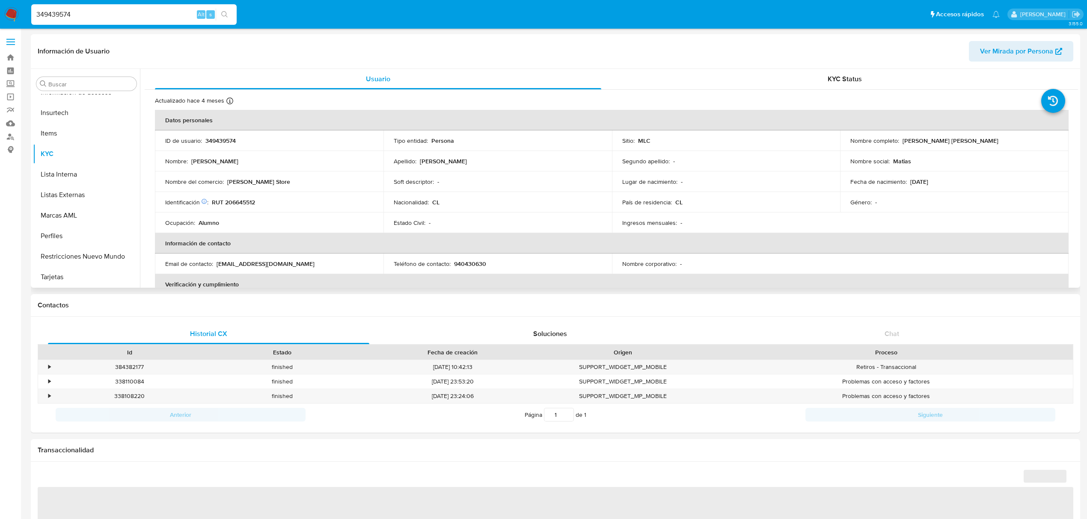
select select "10"
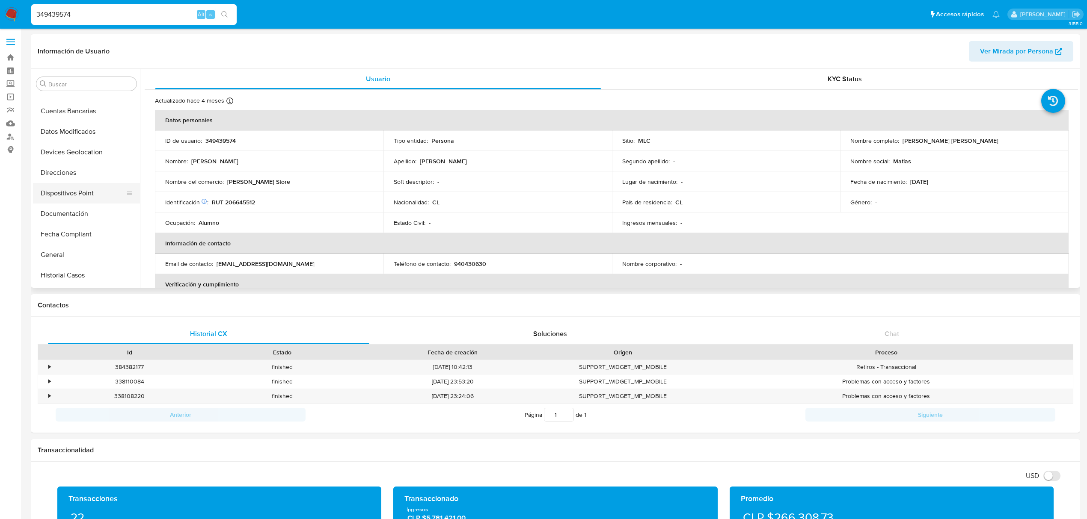
scroll to position [76, 0]
click at [76, 235] on button "Documentación" at bounding box center [83, 234] width 100 height 21
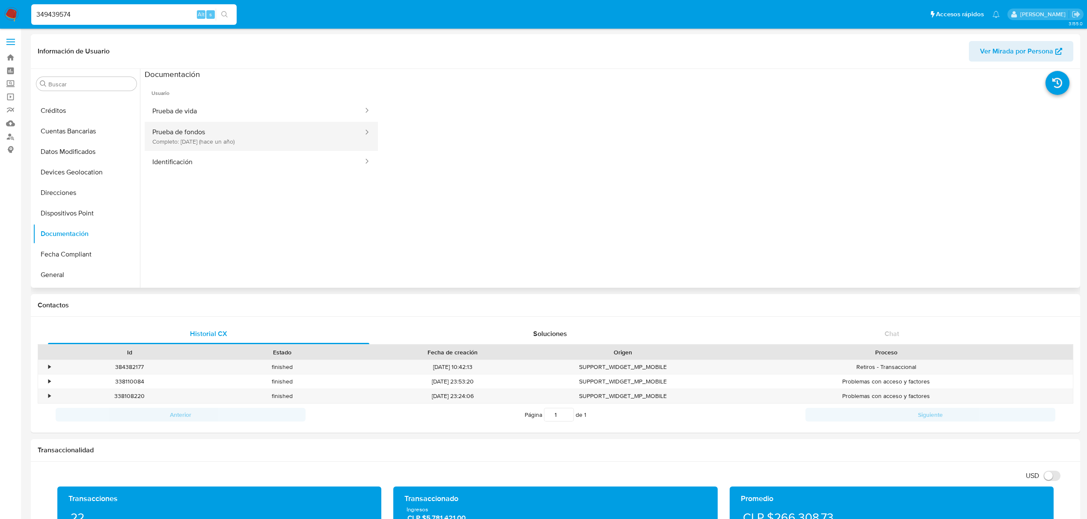
click at [196, 145] on button "Prueba de fondos Completo: 09/03/2024 (hace un año)" at bounding box center [254, 136] width 219 height 29
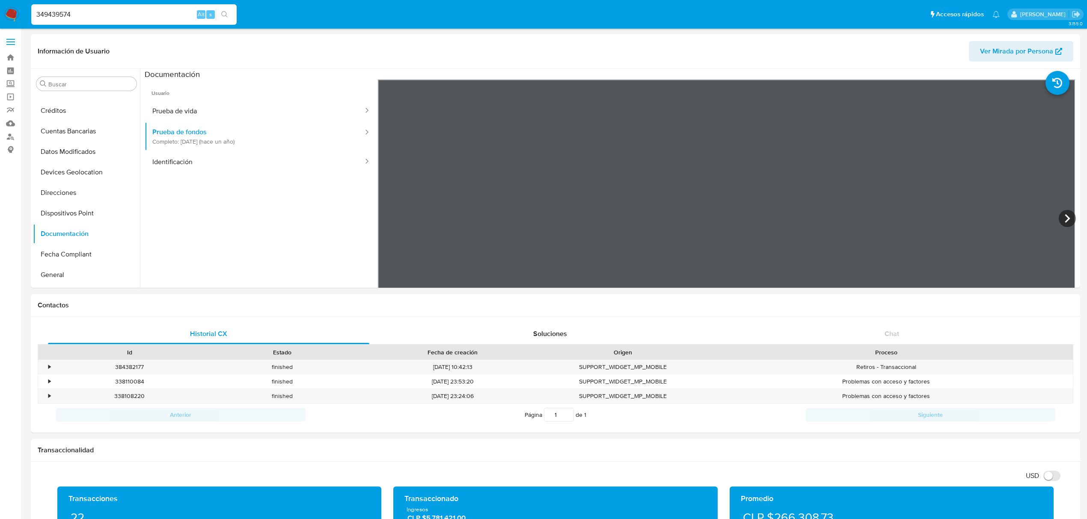
click at [94, 15] on input "349439574" at bounding box center [133, 14] width 205 height 11
paste input "730441905"
type input "730441905"
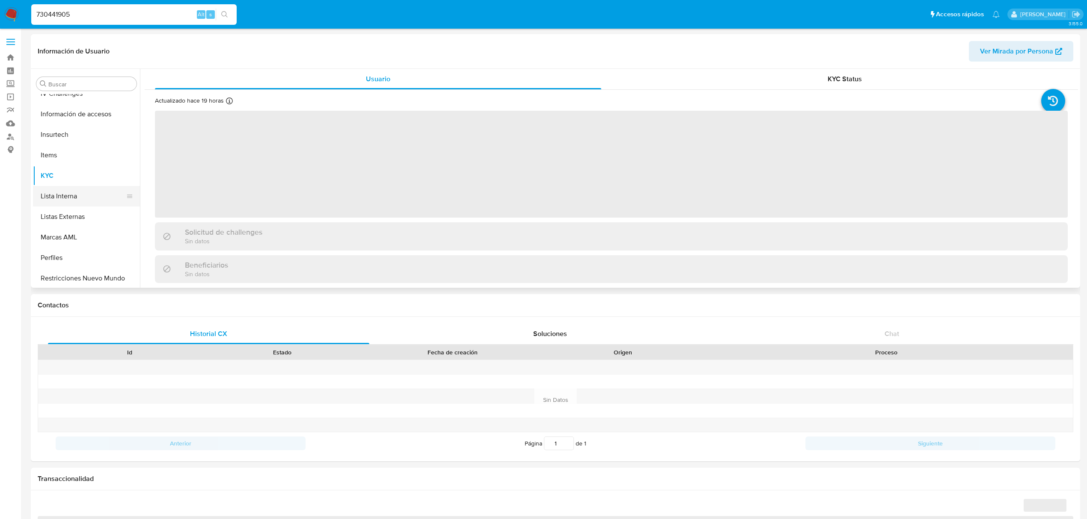
scroll to position [361, 0]
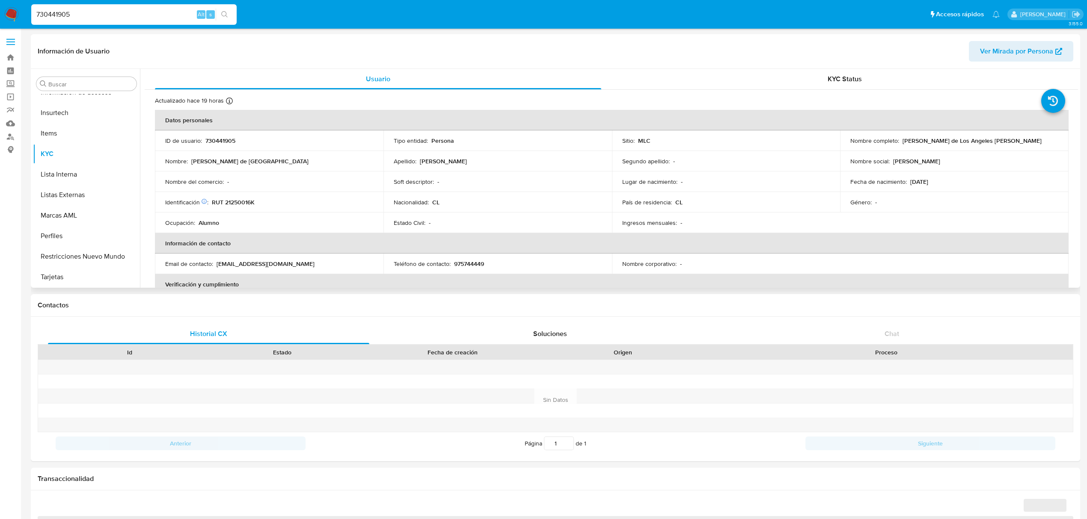
select select "10"
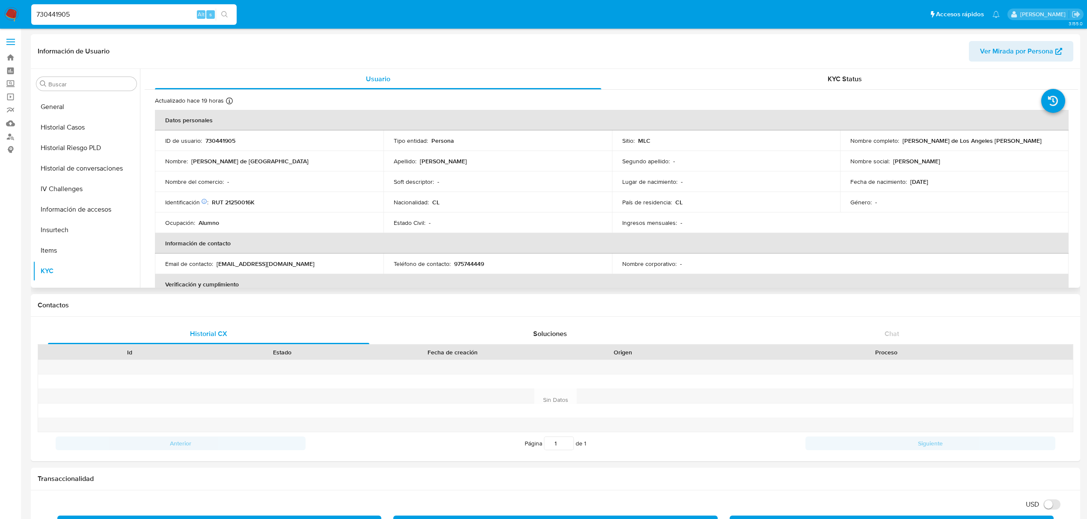
scroll to position [190, 0]
click at [76, 113] on button "Documentación" at bounding box center [83, 120] width 100 height 21
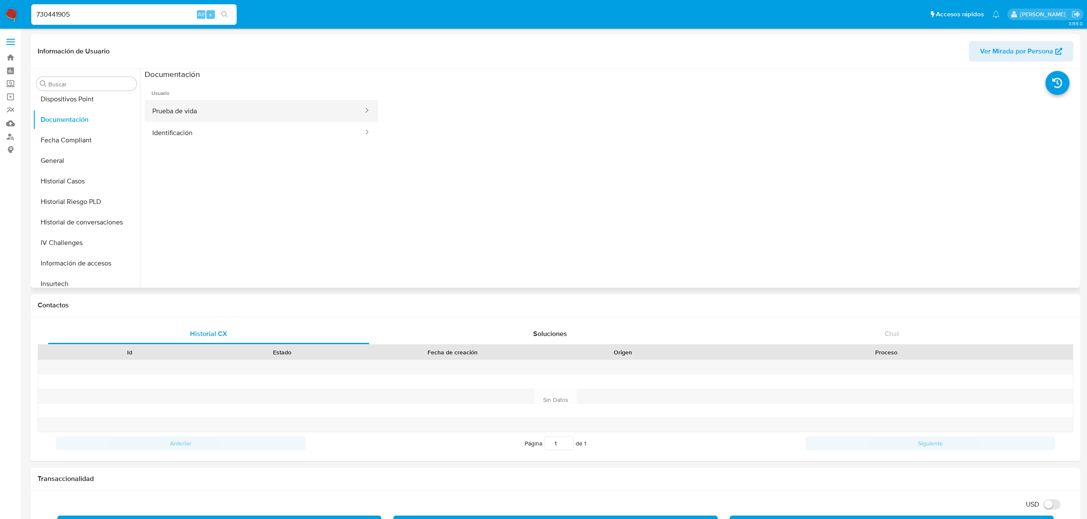
click at [285, 119] on button "Prueba de vida" at bounding box center [254, 111] width 219 height 22
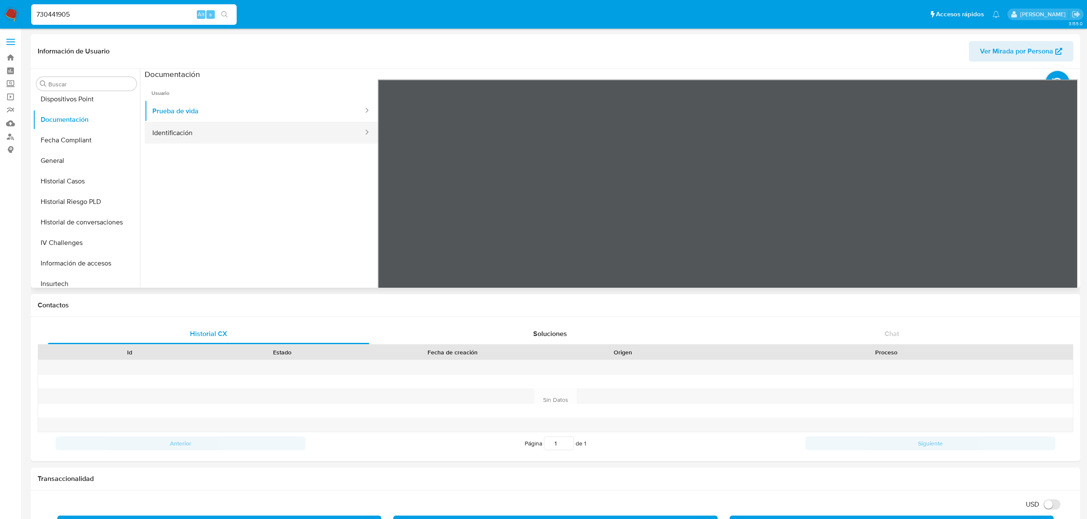
click at [210, 135] on button "Identificación" at bounding box center [254, 133] width 219 height 22
click at [1059, 216] on icon at bounding box center [1067, 218] width 17 height 17
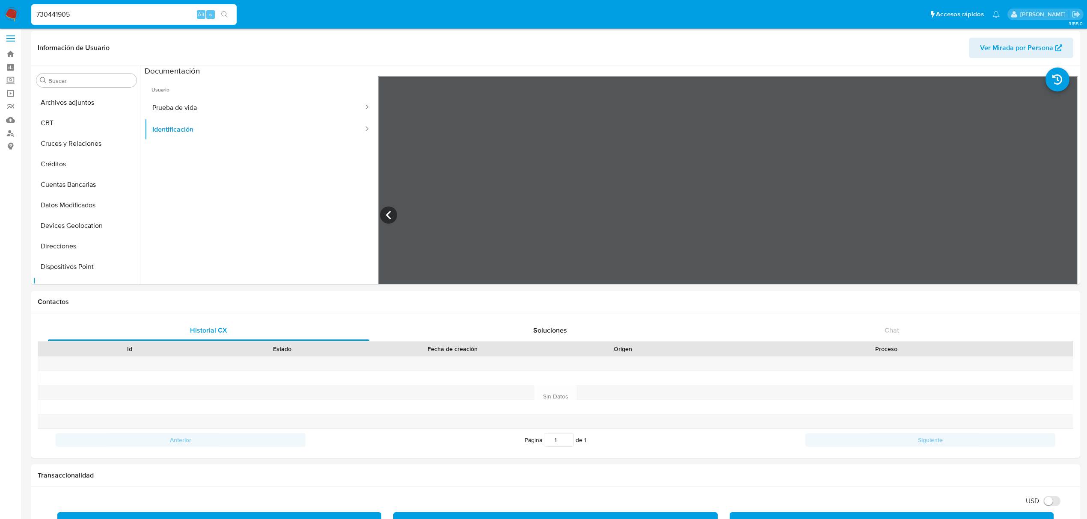
scroll to position [0, 0]
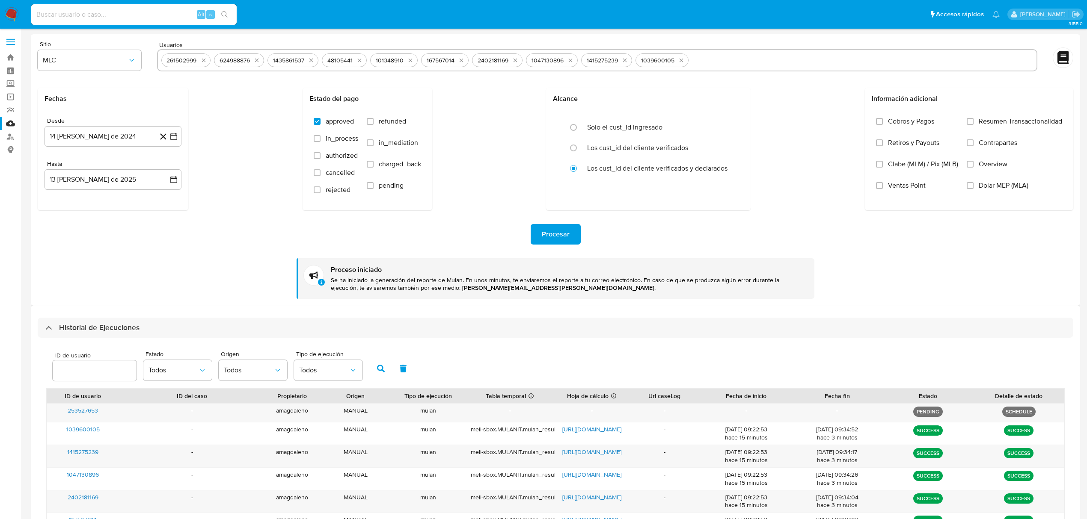
select select "10"
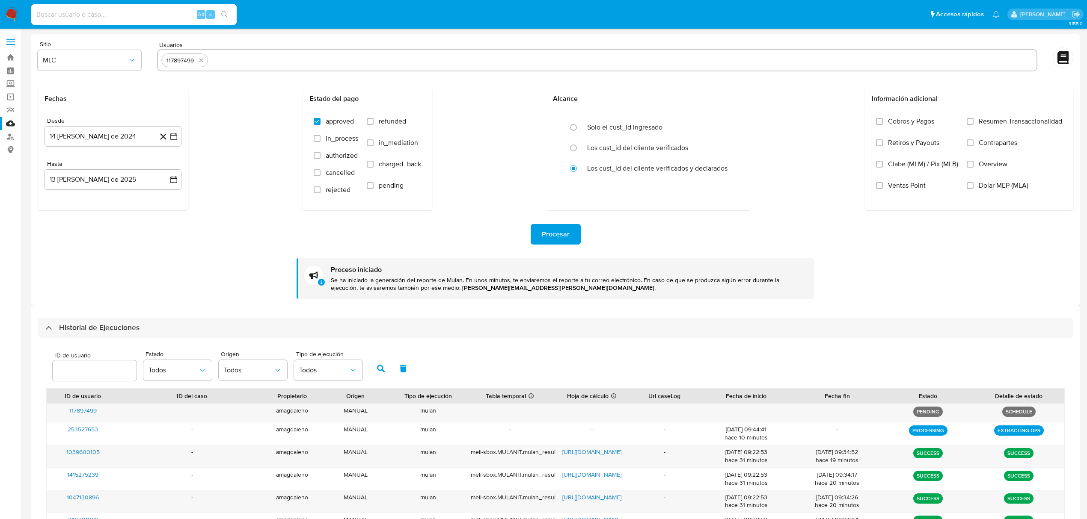
select select "10"
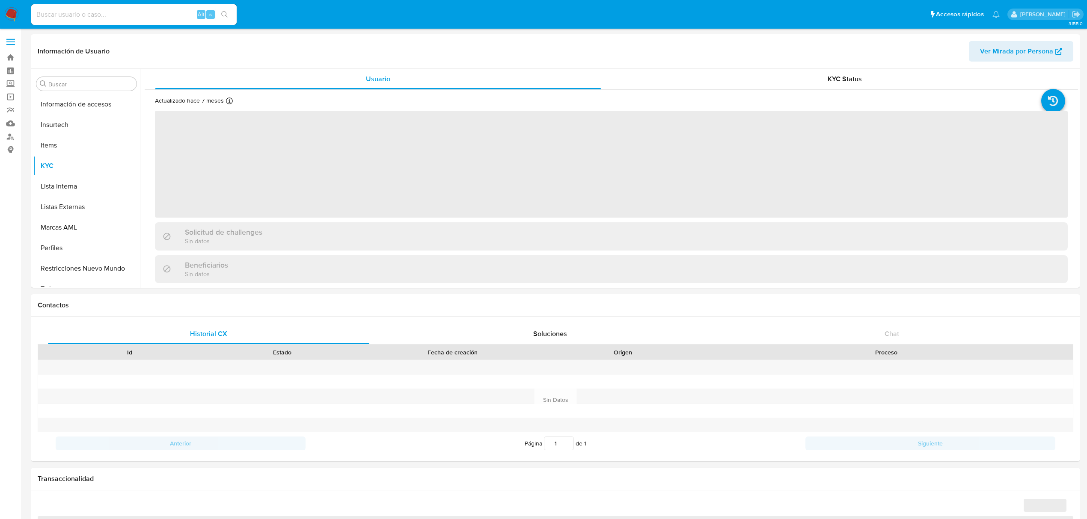
scroll to position [361, 0]
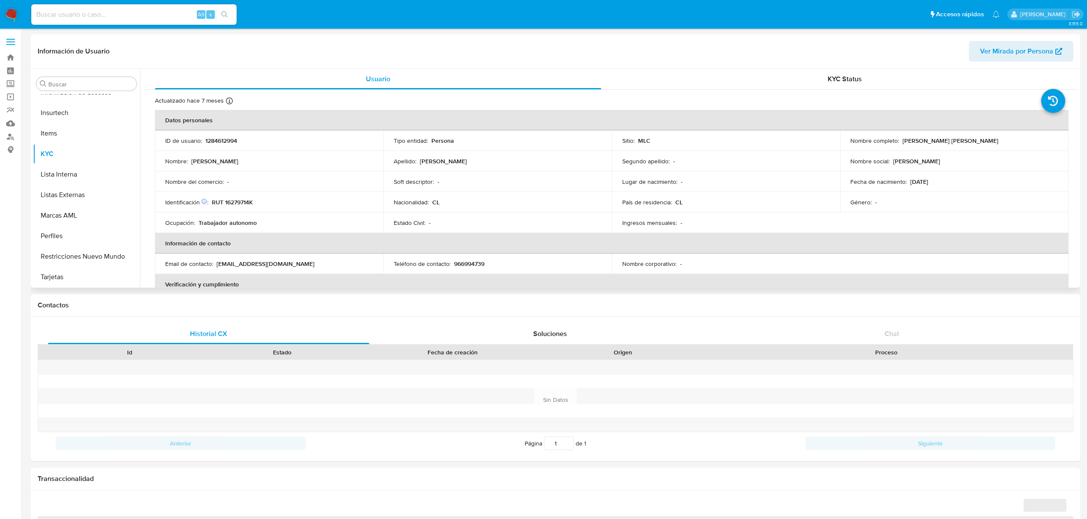
select select "10"
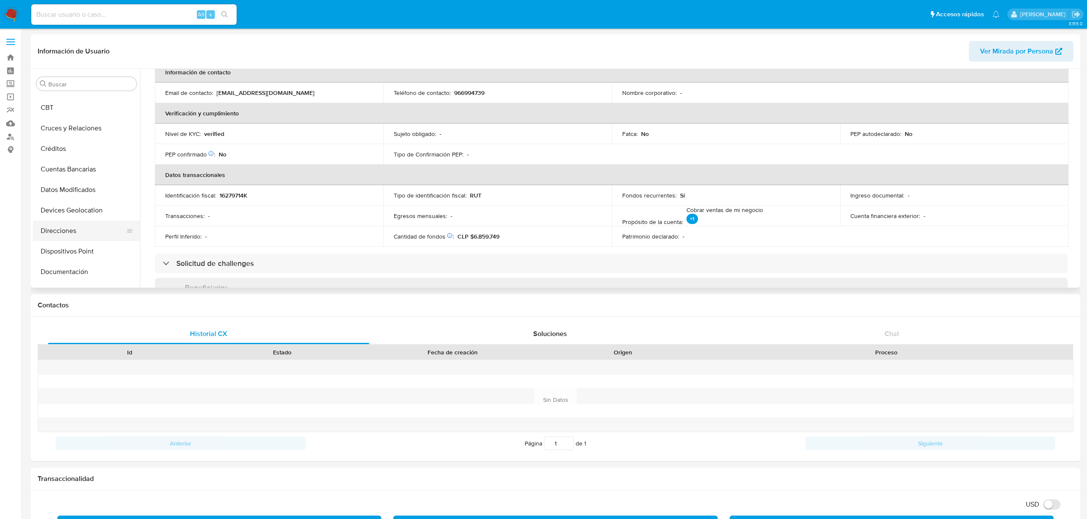
scroll to position [114, 0]
click at [72, 197] on button "Documentación" at bounding box center [83, 196] width 100 height 21
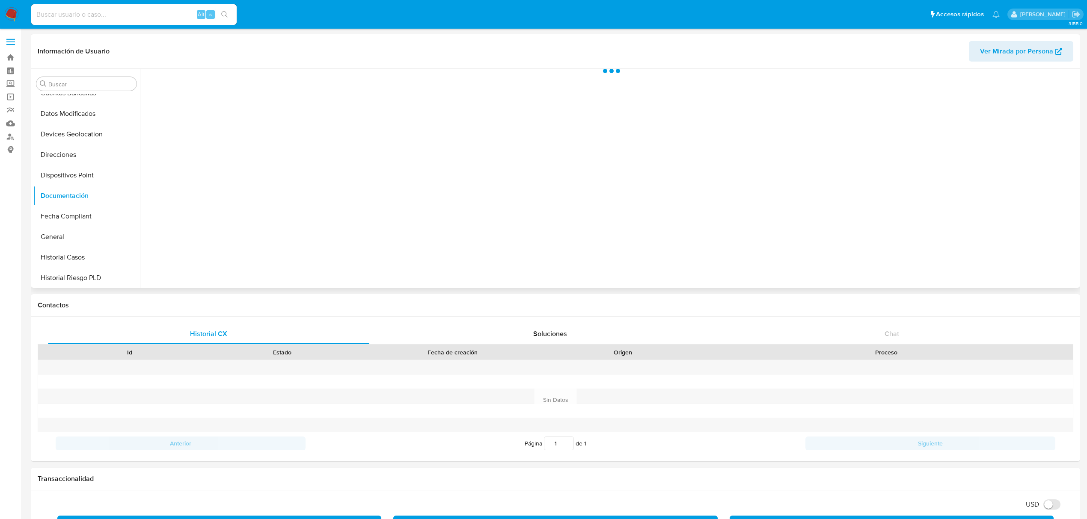
scroll to position [0, 0]
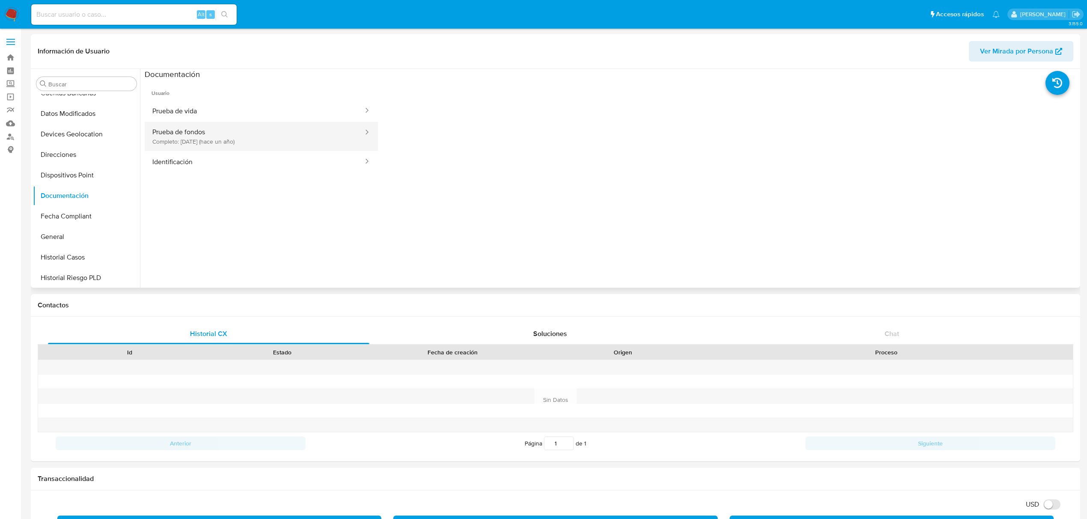
click at [209, 145] on button "Prueba de fondos Completo: [DATE] (hace un año)" at bounding box center [254, 136] width 219 height 29
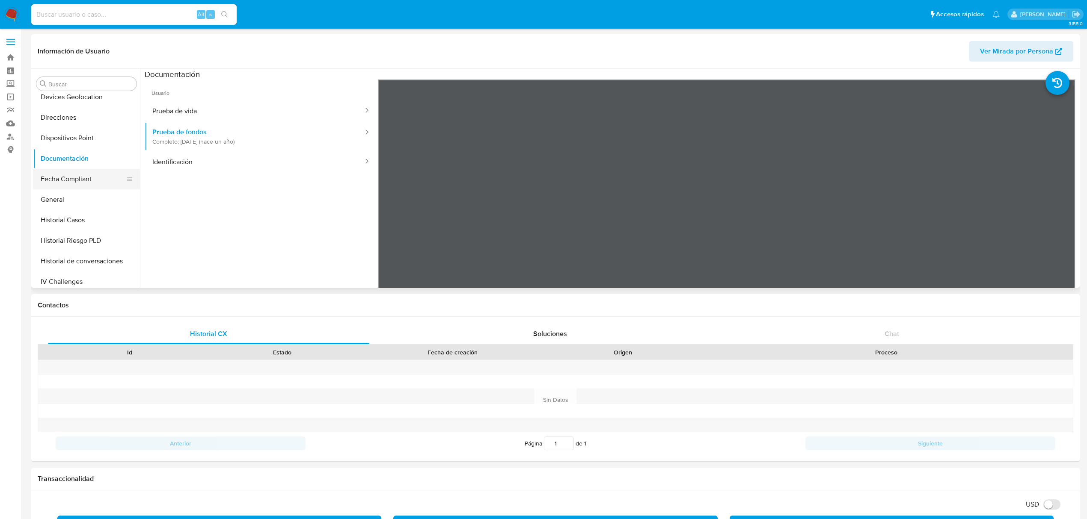
scroll to position [171, 0]
click at [64, 202] on button "Historial Casos" at bounding box center [83, 200] width 100 height 21
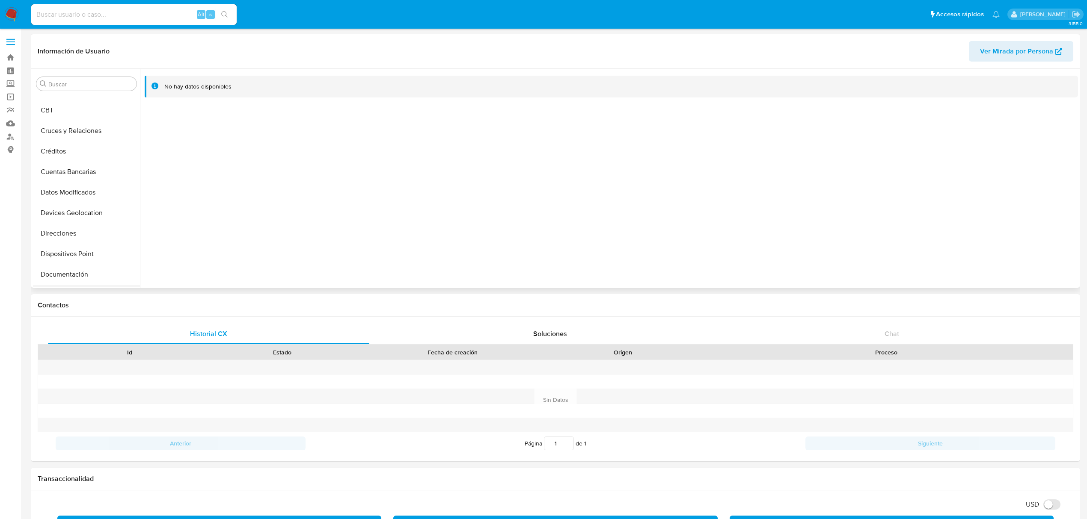
scroll to position [0, 0]
click at [93, 127] on button "Archivos adjuntos" at bounding box center [83, 125] width 100 height 21
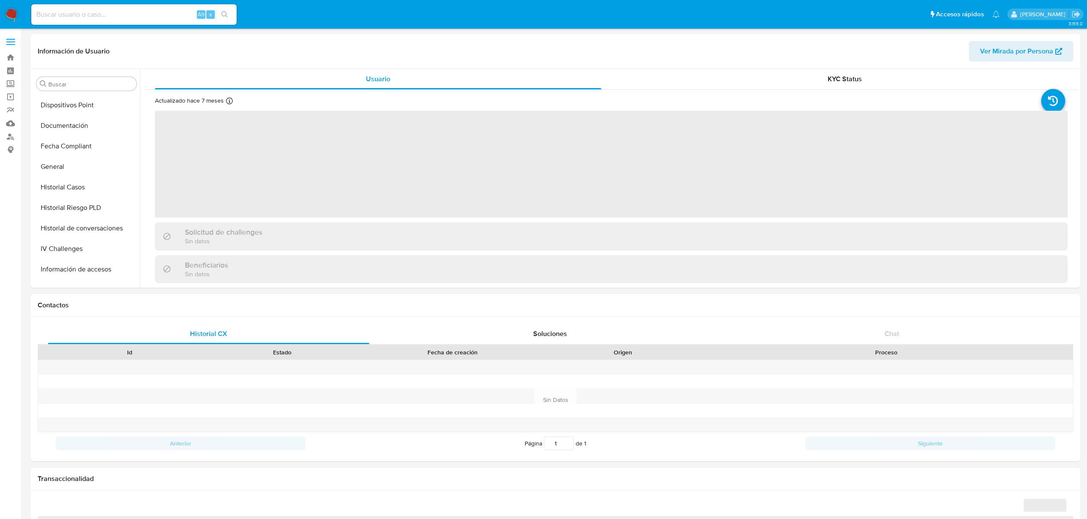
scroll to position [361, 0]
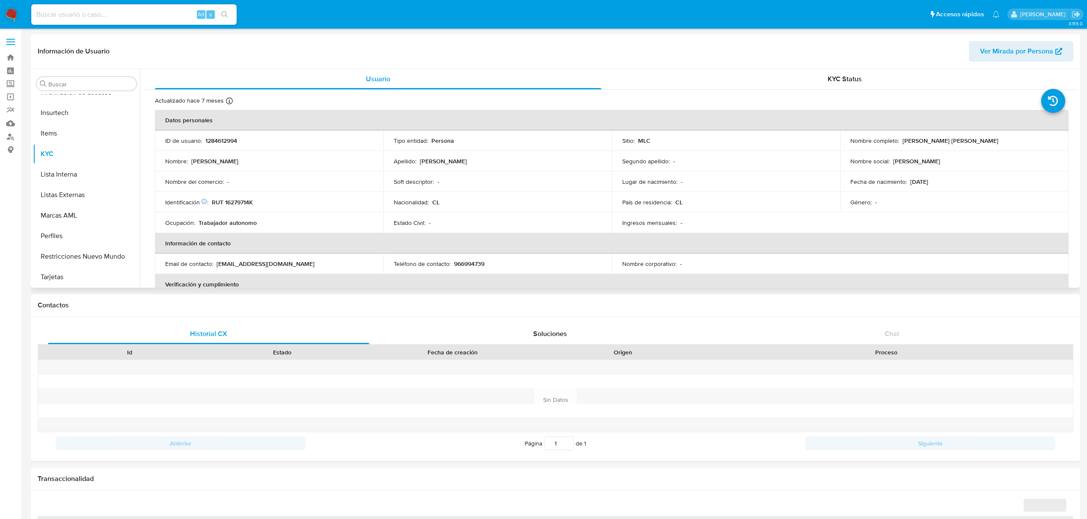
select select "10"
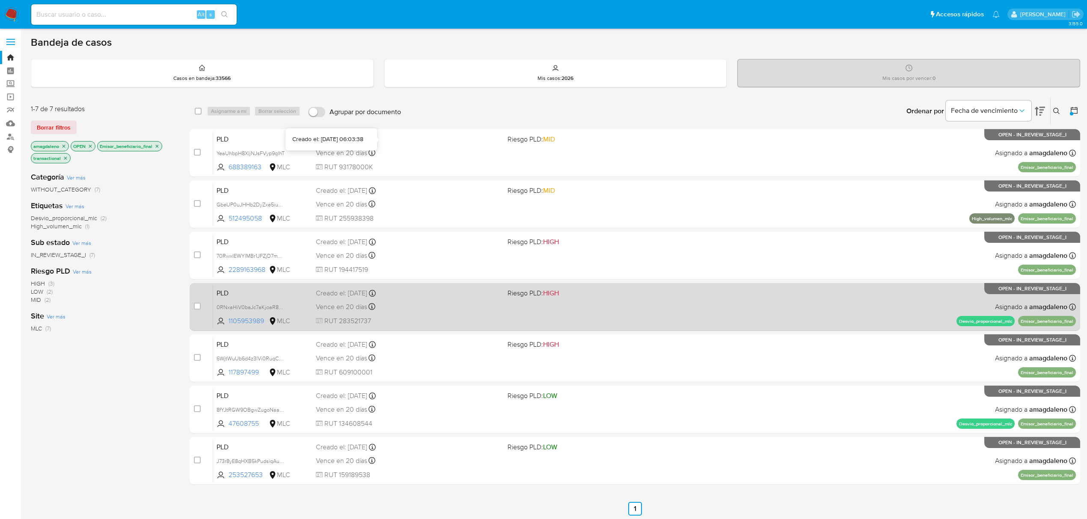
scroll to position [2, 0]
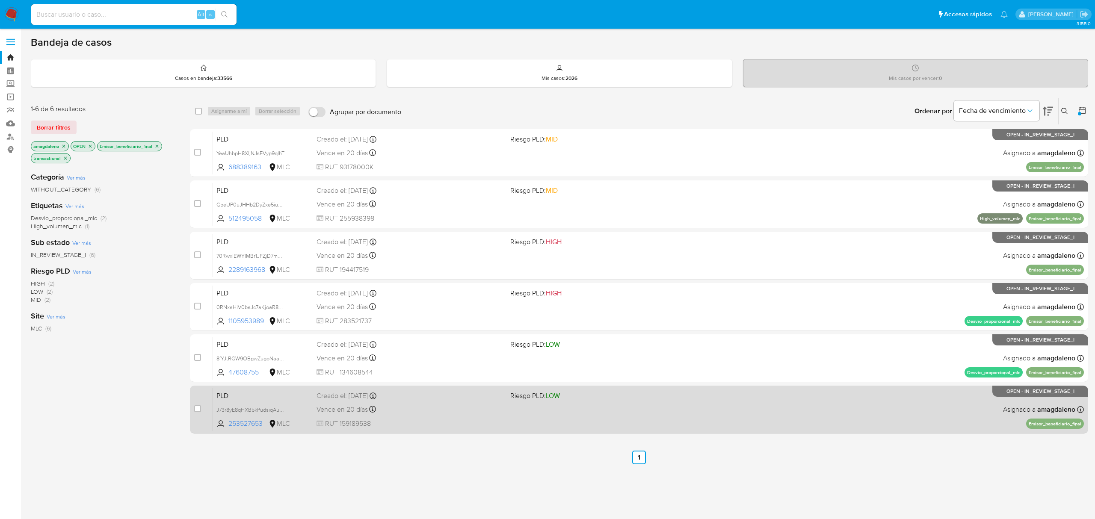
click at [430, 409] on div "Vence en 20 días Vence el [DATE] 06:09:25" at bounding box center [410, 410] width 187 height 12
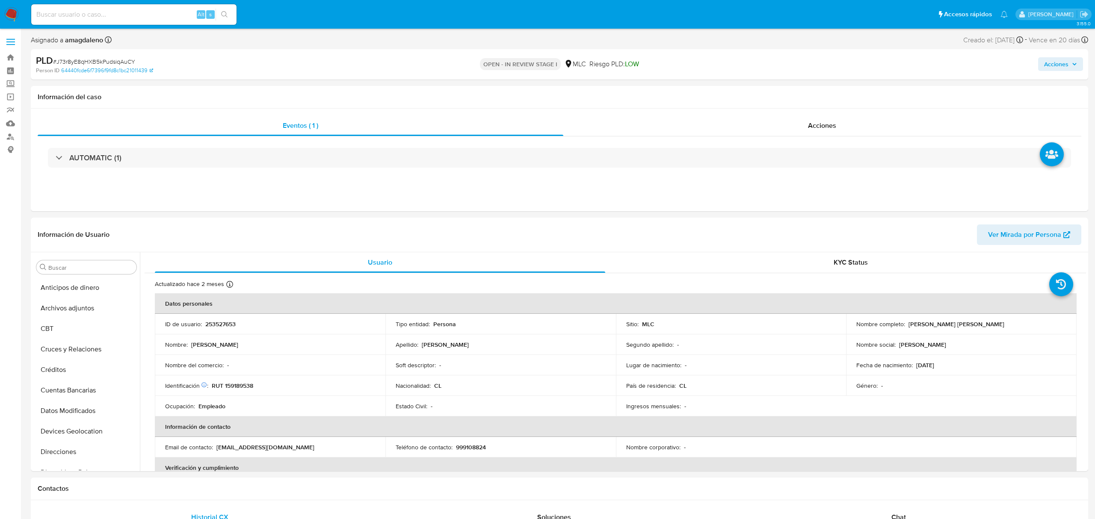
select select "10"
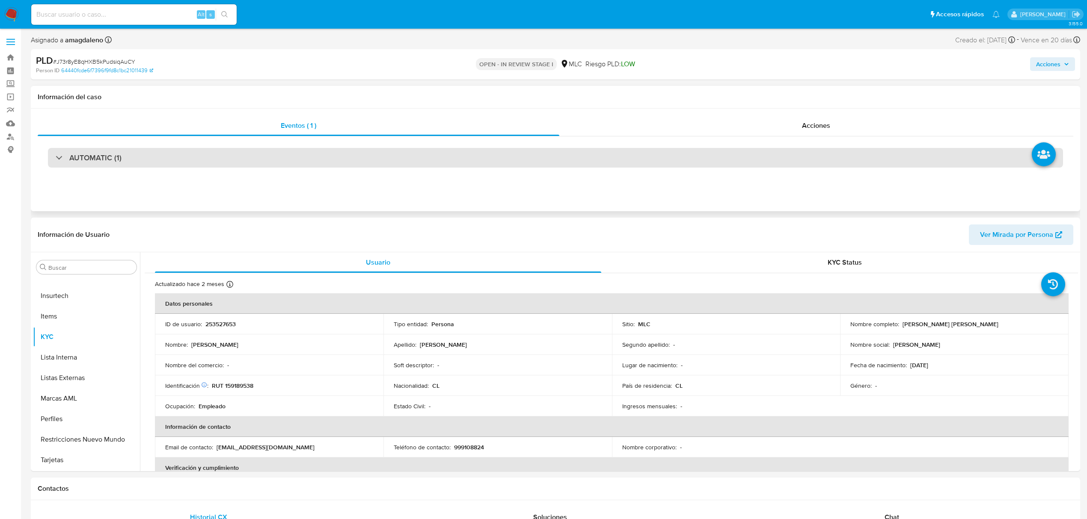
click at [627, 151] on div "AUTOMATIC (1)" at bounding box center [555, 158] width 1015 height 20
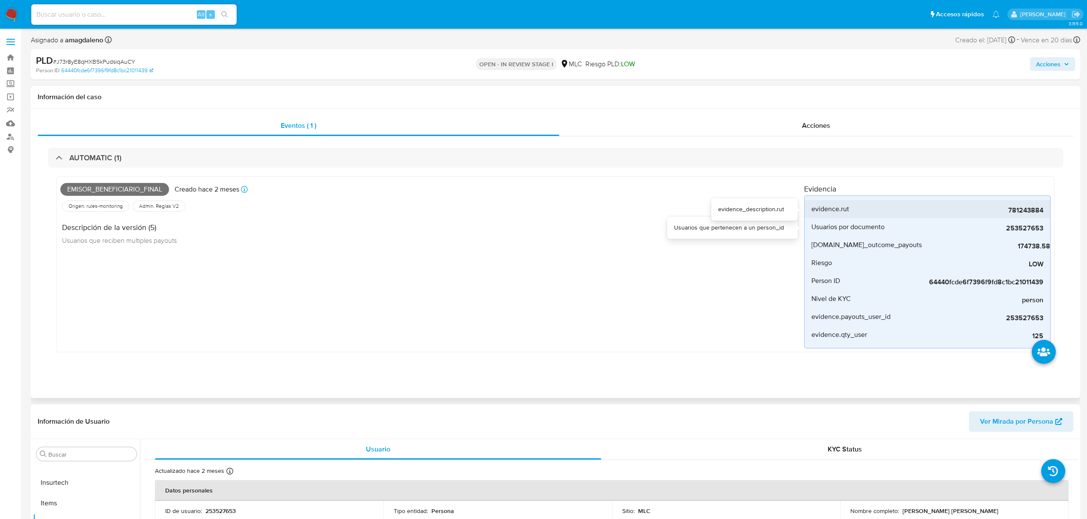
click at [1024, 205] on div "781243884" at bounding box center [979, 209] width 128 height 18
copy span "781243884"
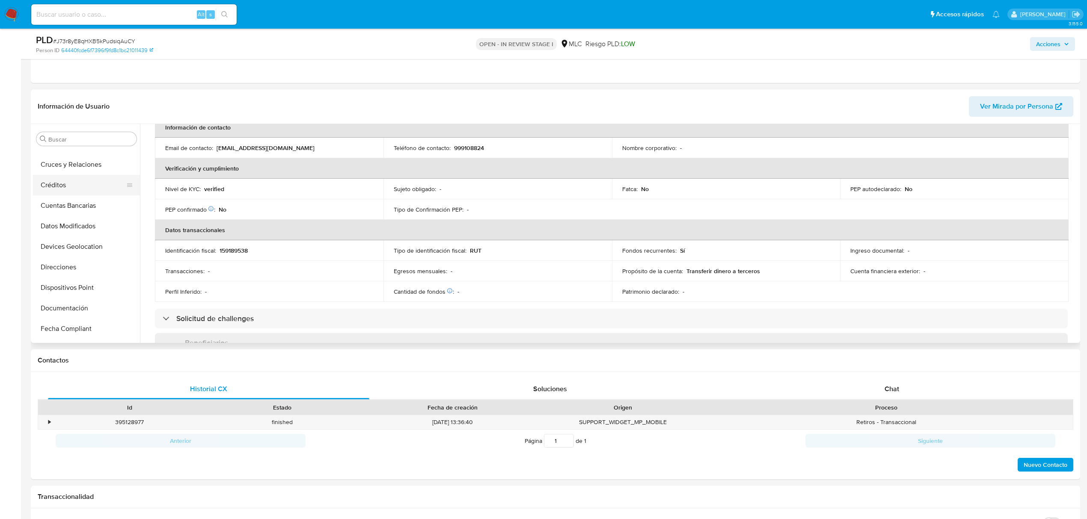
scroll to position [76, 0]
drag, startPoint x: 81, startPoint y: 288, endPoint x: 101, endPoint y: 271, distance: 26.5
click at [81, 288] on button "Documentación" at bounding box center [83, 289] width 100 height 21
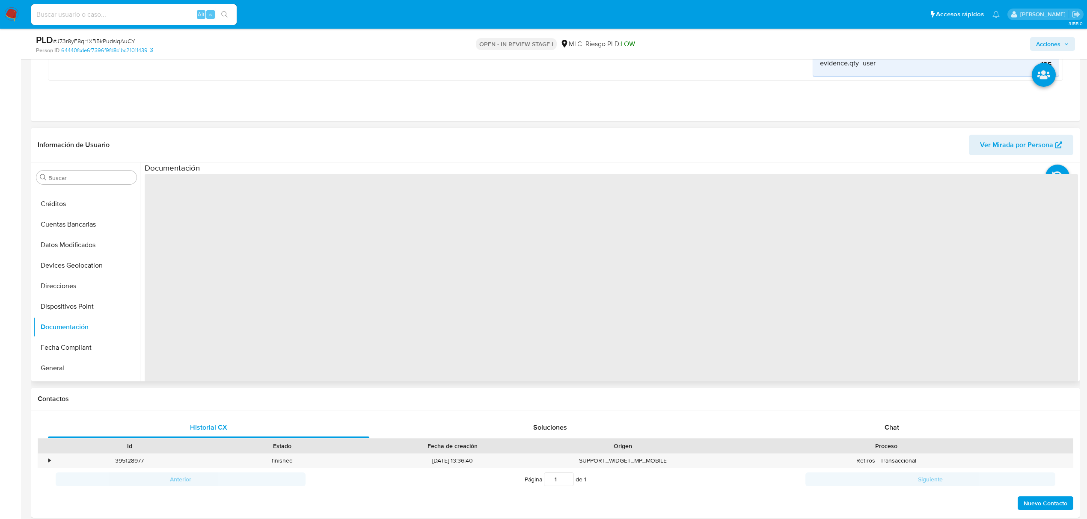
scroll to position [171, 0]
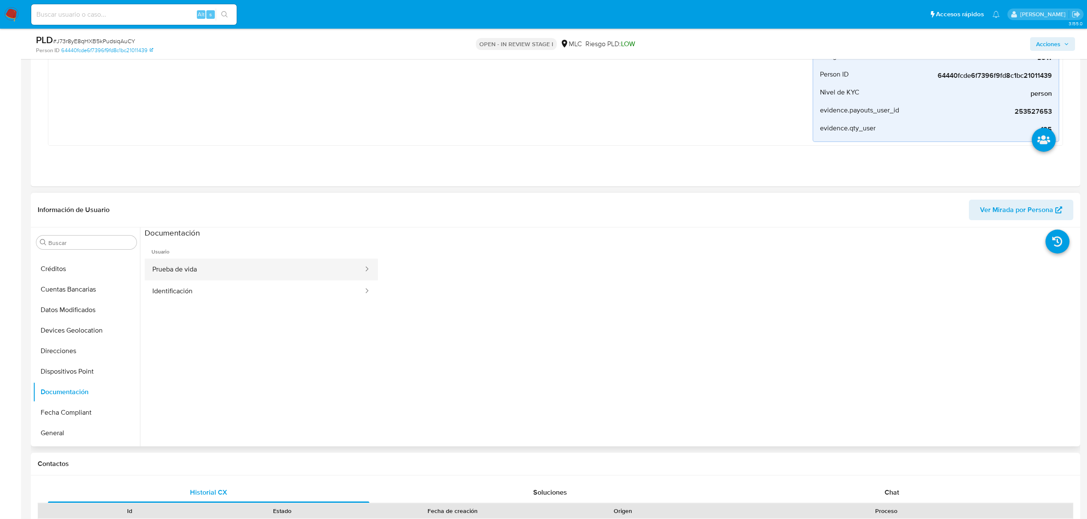
click at [210, 269] on button "Prueba de vida" at bounding box center [254, 270] width 219 height 22
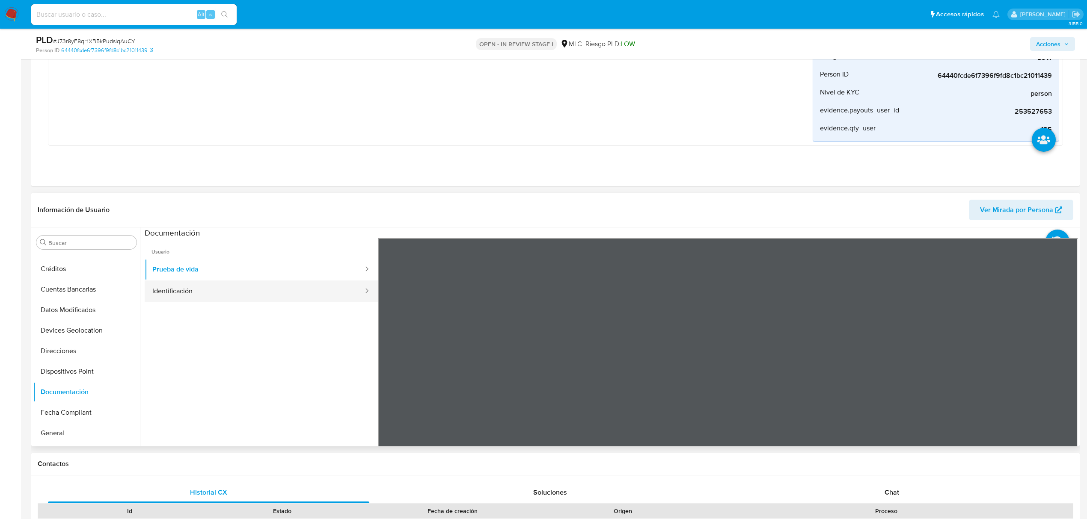
click at [216, 293] on button "Identificación" at bounding box center [254, 292] width 219 height 22
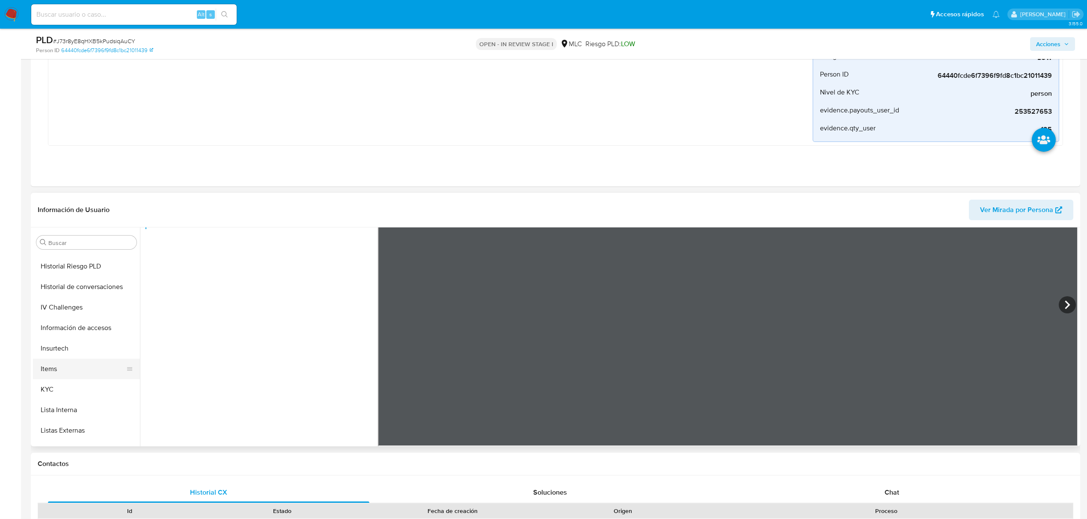
scroll to position [305, 0]
click at [49, 375] on button "KYC" at bounding box center [83, 369] width 100 height 21
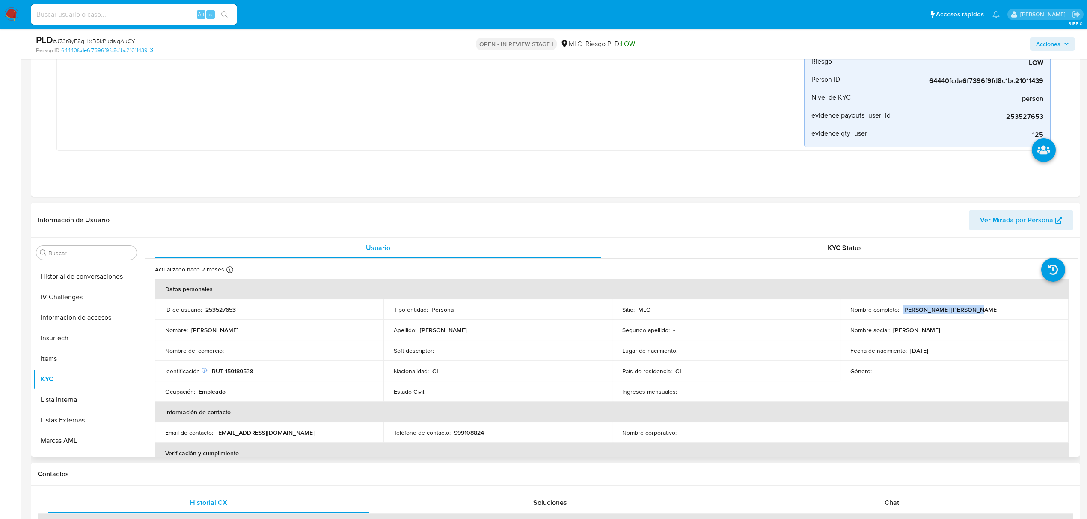
drag, startPoint x: 901, startPoint y: 312, endPoint x: 993, endPoint y: 312, distance: 91.6
click at [993, 312] on div "Nombre completo : Nancy Ester Ocampo Jara" at bounding box center [954, 310] width 208 height 8
copy p "Nancy Ester Ocampo Jara"
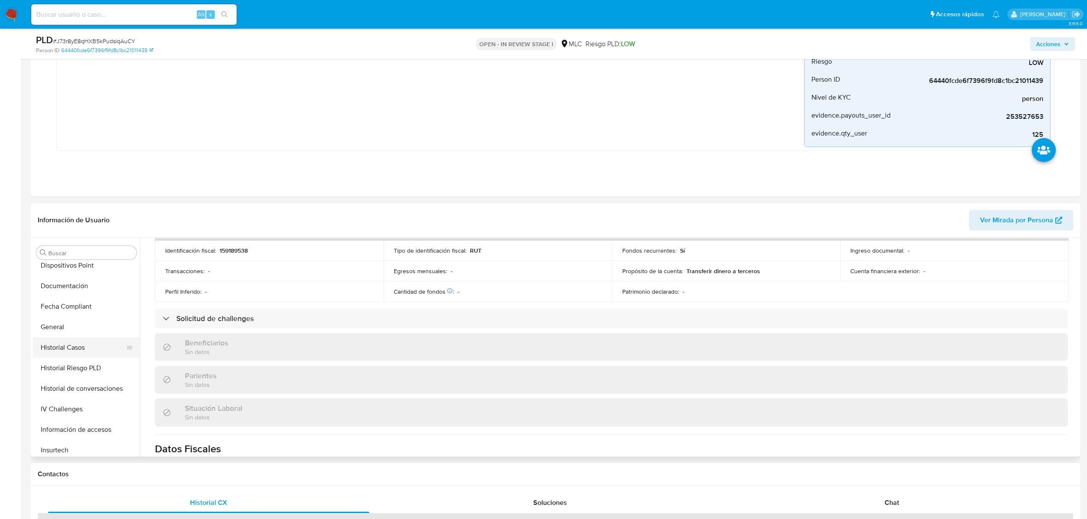
scroll to position [133, 0]
click at [71, 406] on button "Historial Casos" at bounding box center [83, 407] width 100 height 21
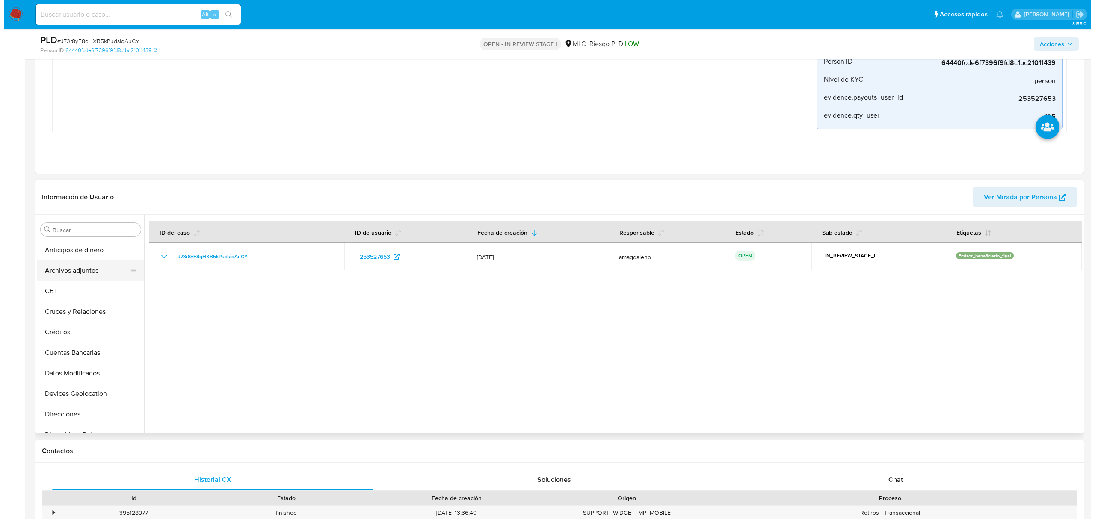
scroll to position [171, 0]
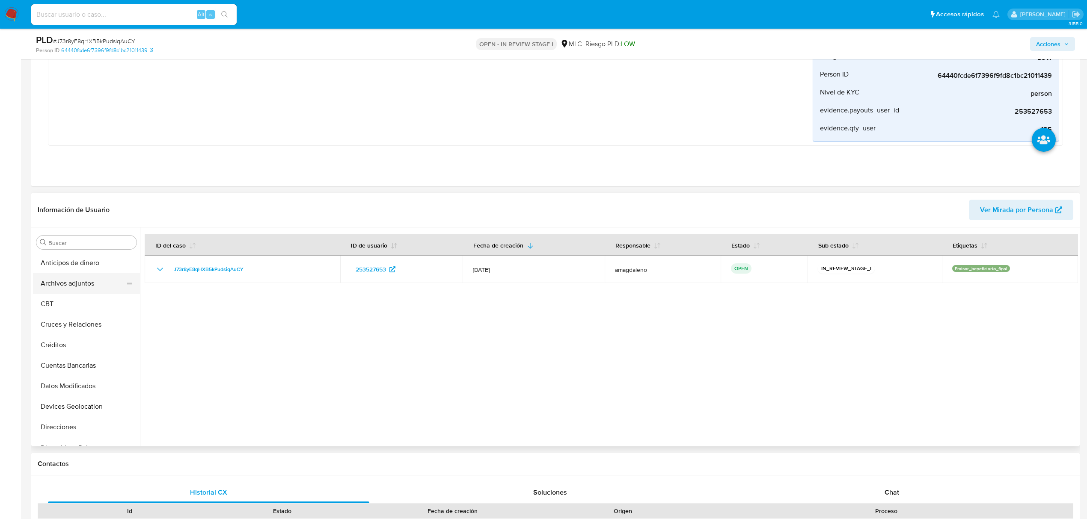
click at [72, 288] on button "Archivos adjuntos" at bounding box center [83, 283] width 100 height 21
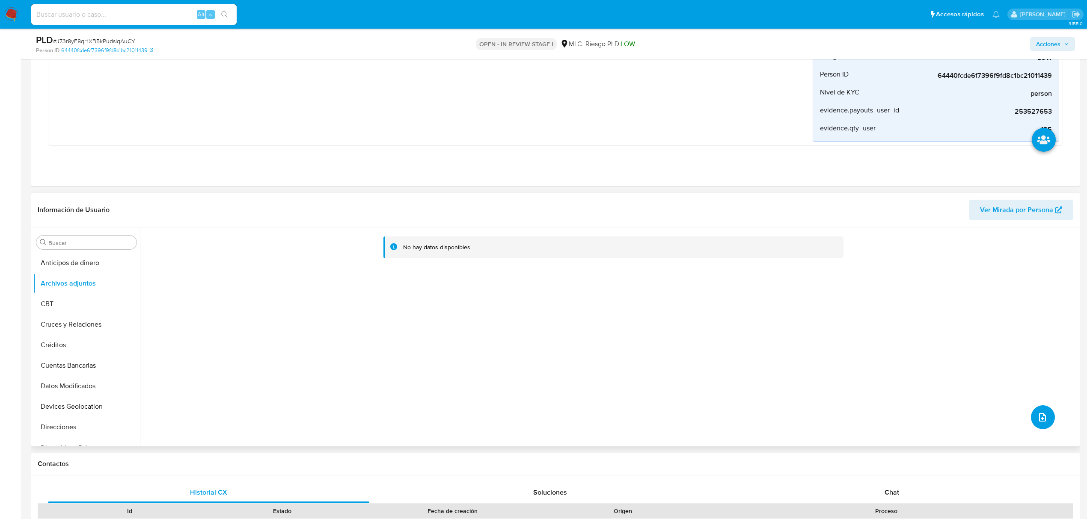
click at [1047, 420] on button "upload-file" at bounding box center [1043, 418] width 24 height 24
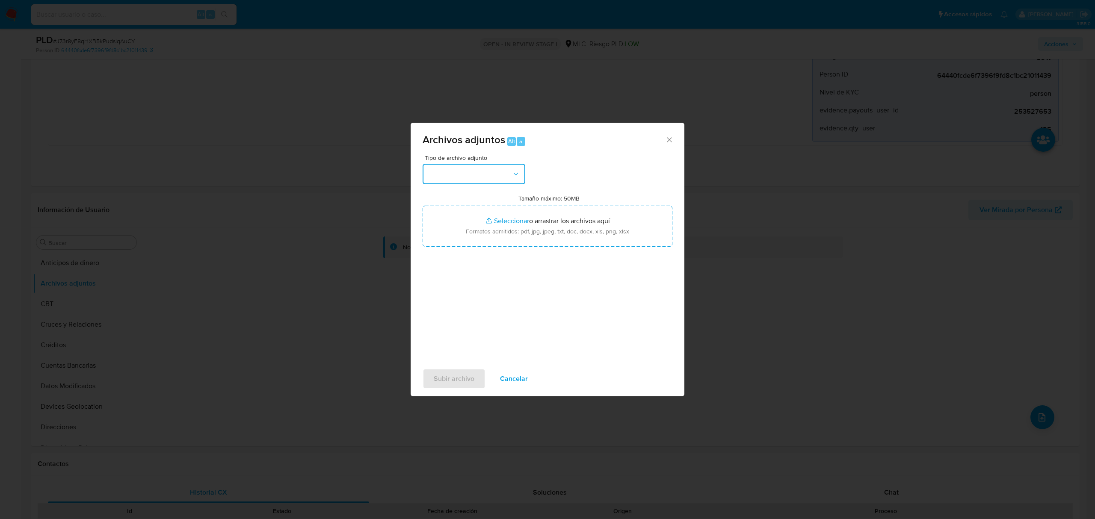
click at [434, 165] on button "button" at bounding box center [474, 174] width 103 height 21
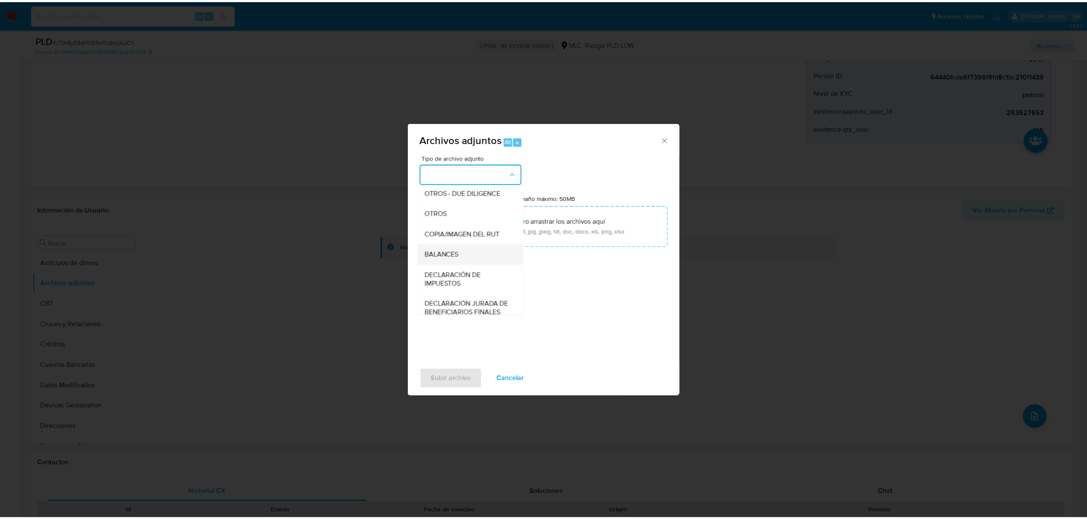
scroll to position [71, 0]
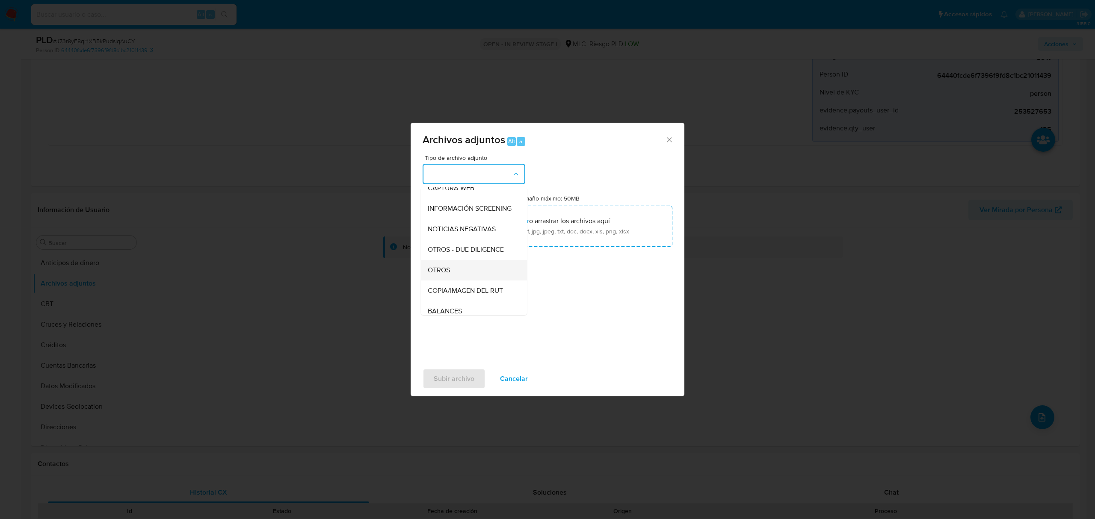
click at [462, 281] on div "OTROS" at bounding box center [471, 270] width 87 height 21
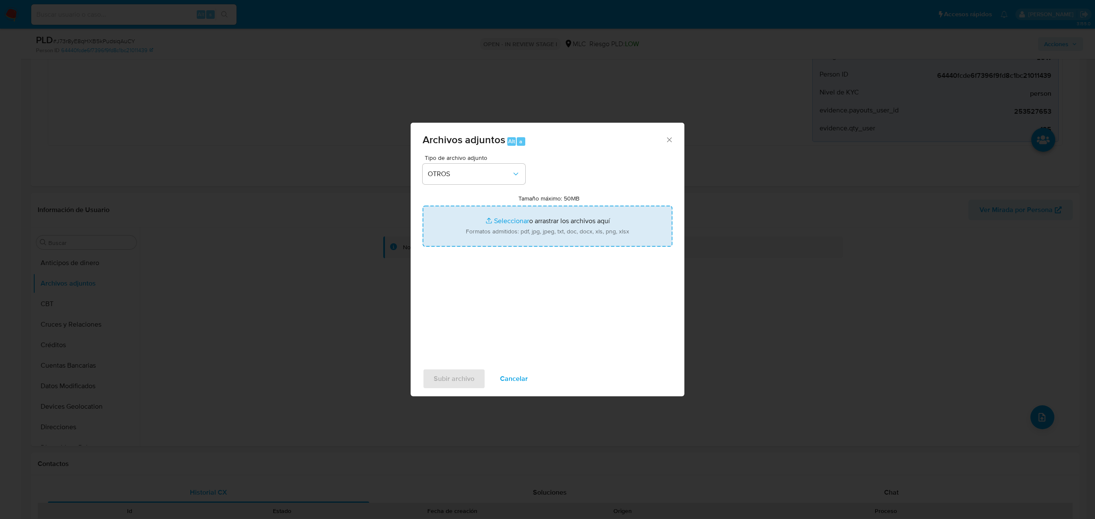
click at [505, 223] on input "Tamaño máximo: 50MB Seleccionar archivos" at bounding box center [548, 226] width 250 height 41
type input "C:\fakepath\253527653 - 21_08_2025.xlsx"
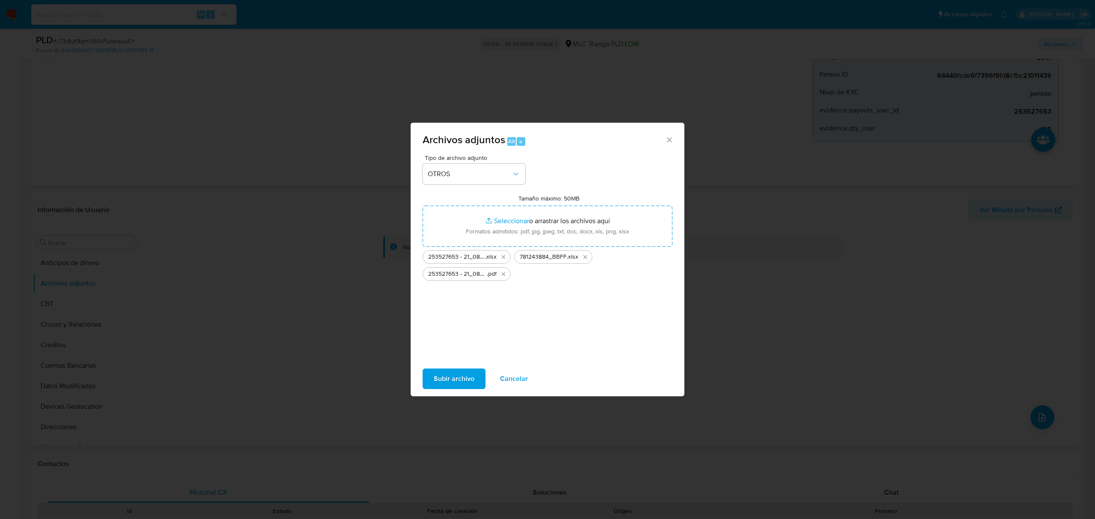
click at [451, 377] on span "Subir archivo" at bounding box center [454, 379] width 41 height 19
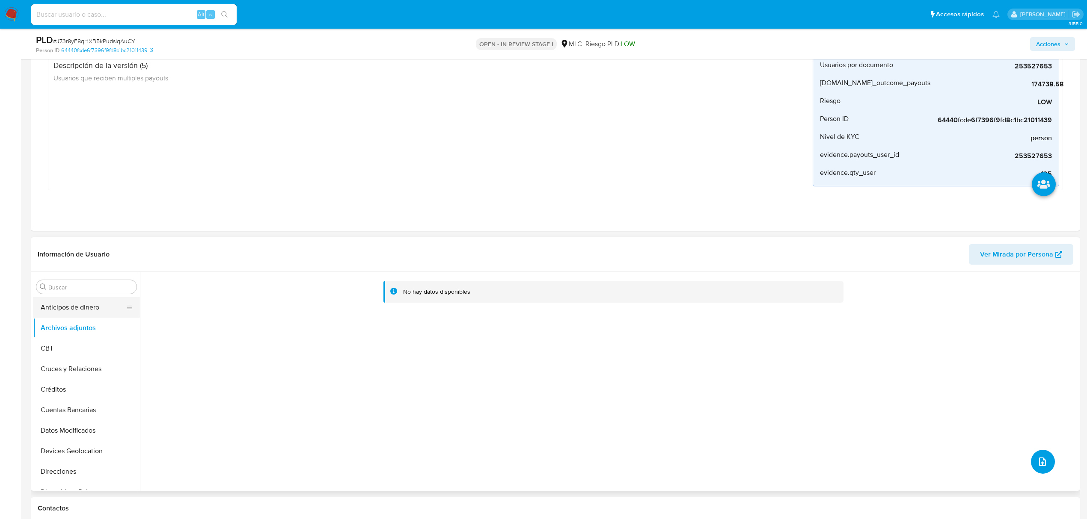
scroll to position [114, 0]
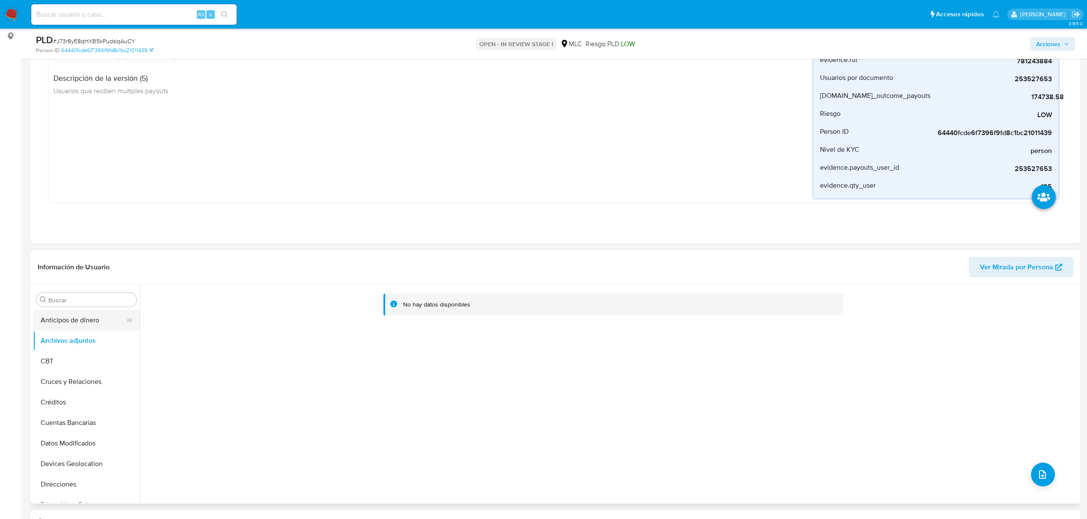
click at [69, 326] on button "Anticipos de dinero" at bounding box center [83, 320] width 100 height 21
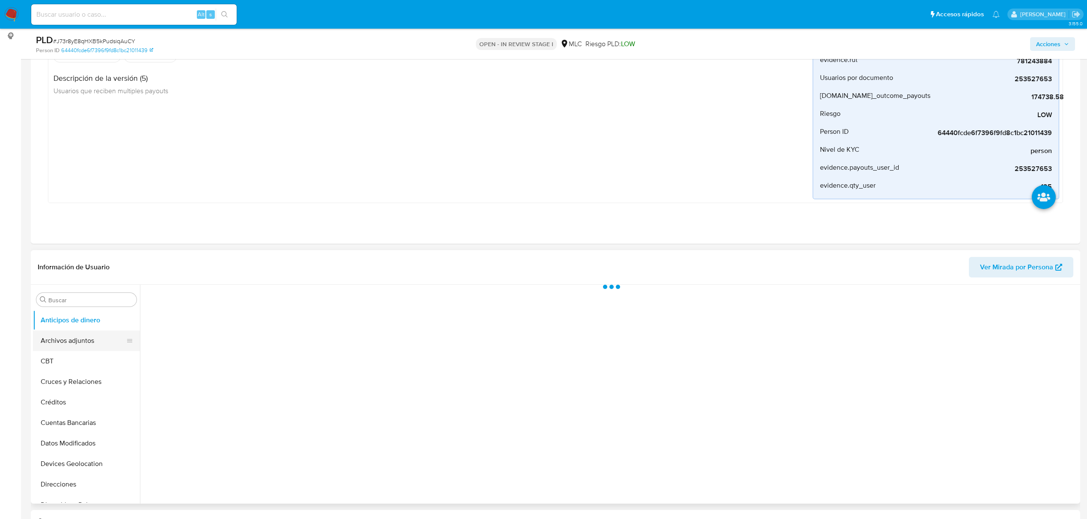
click at [68, 341] on button "Archivos adjuntos" at bounding box center [83, 341] width 100 height 21
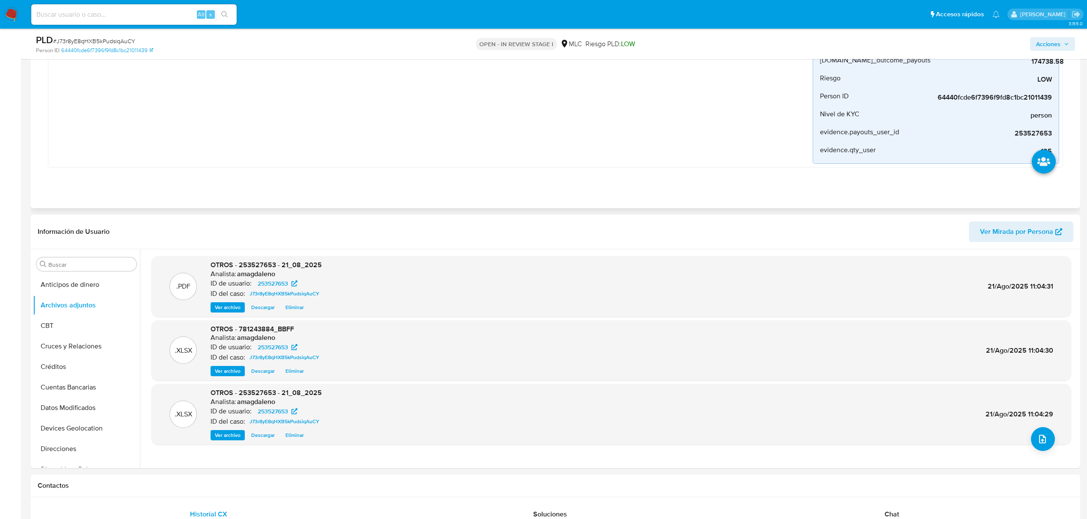
scroll to position [0, 0]
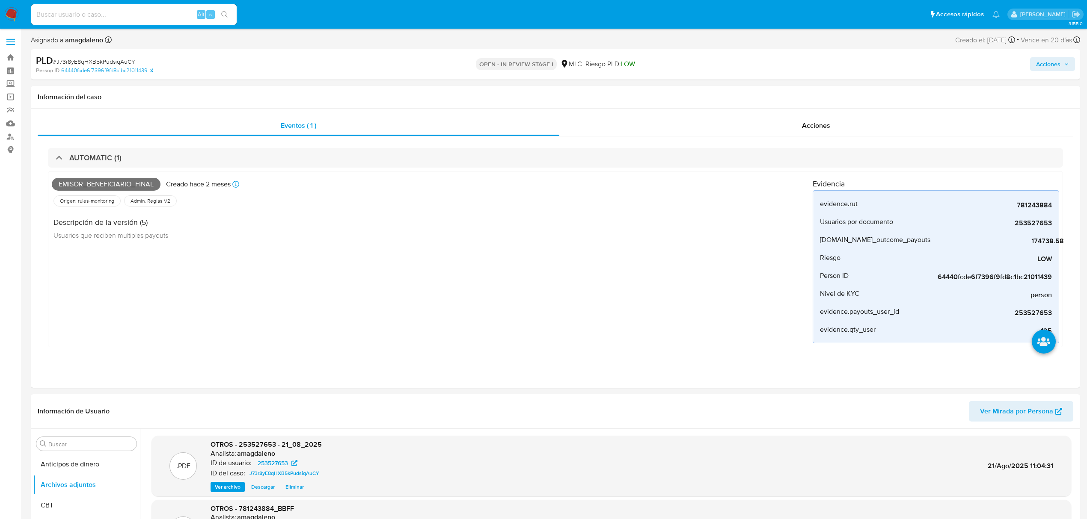
click at [1046, 63] on span "Acciones" at bounding box center [1048, 64] width 24 height 14
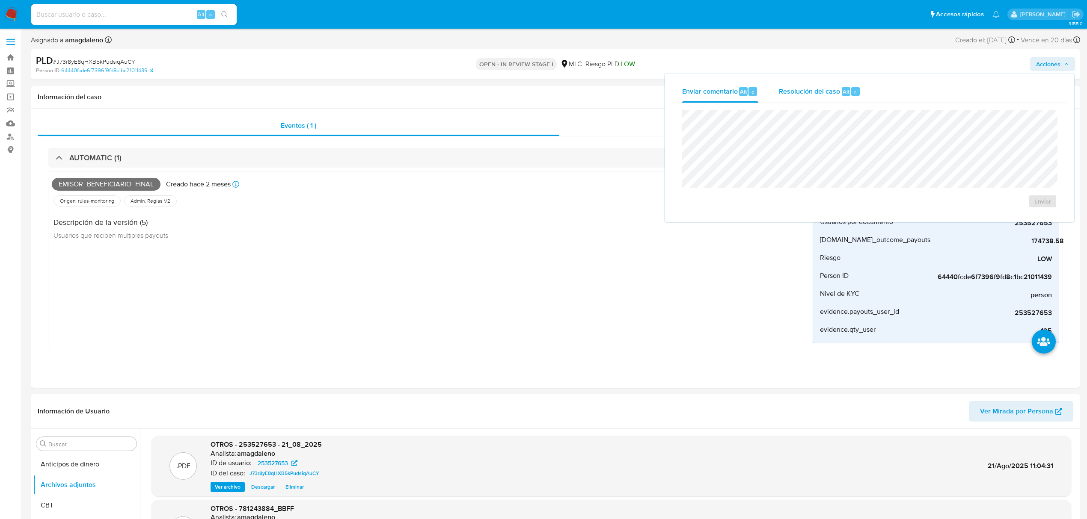
click at [796, 89] on span "Resolución del caso" at bounding box center [809, 91] width 61 height 10
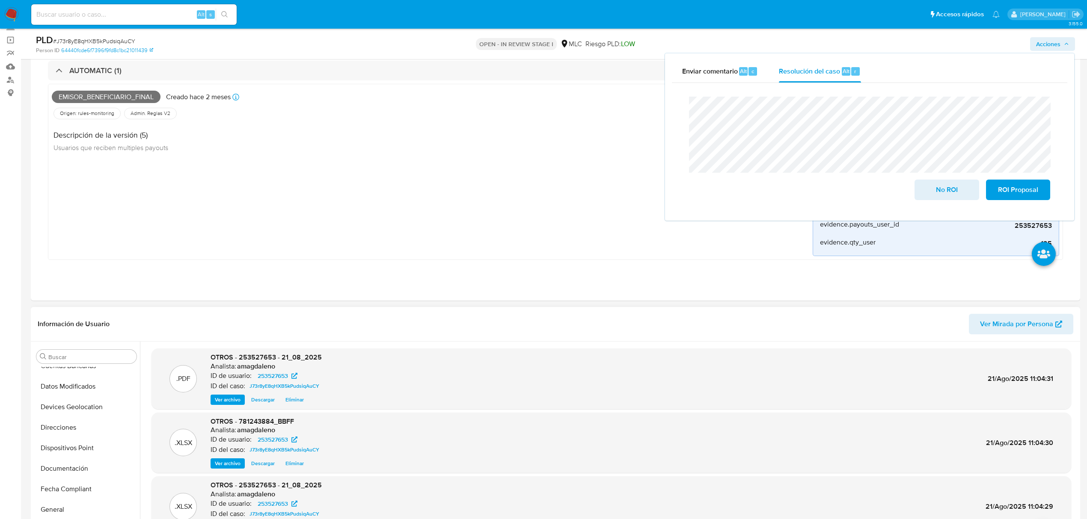
scroll to position [228, 0]
click at [74, 412] on button "Historial Casos" at bounding box center [83, 416] width 100 height 21
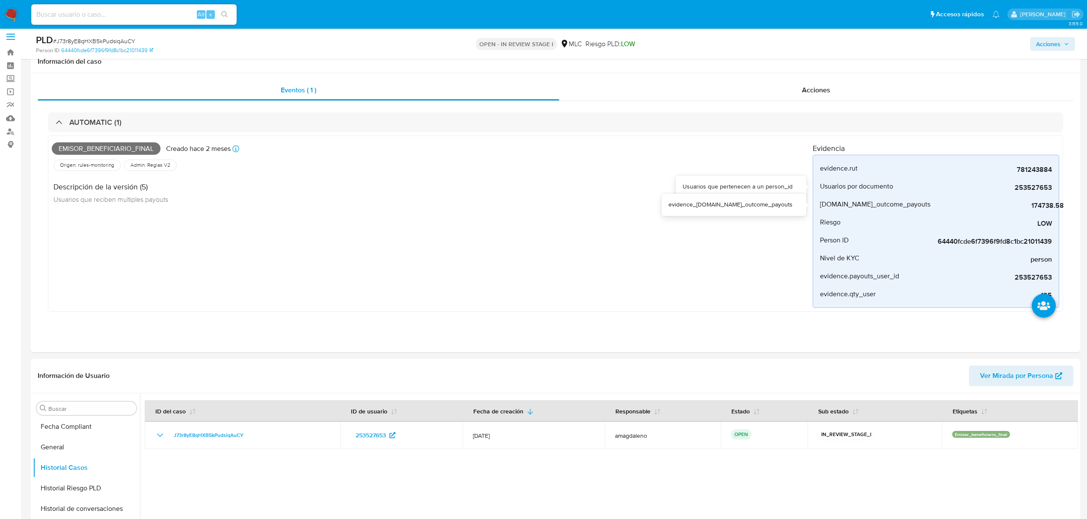
scroll to position [0, 0]
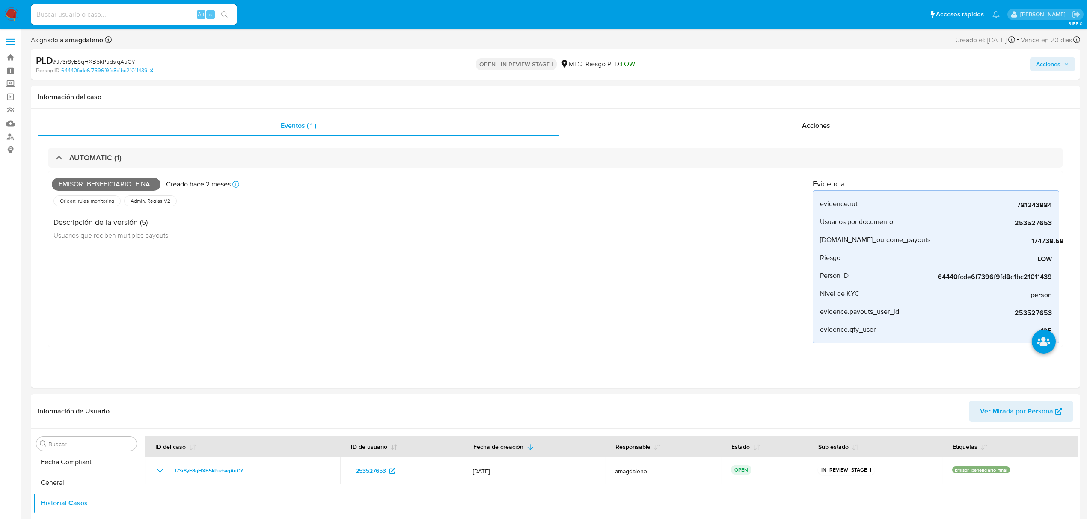
click at [1044, 65] on span "Acciones" at bounding box center [1048, 64] width 24 height 14
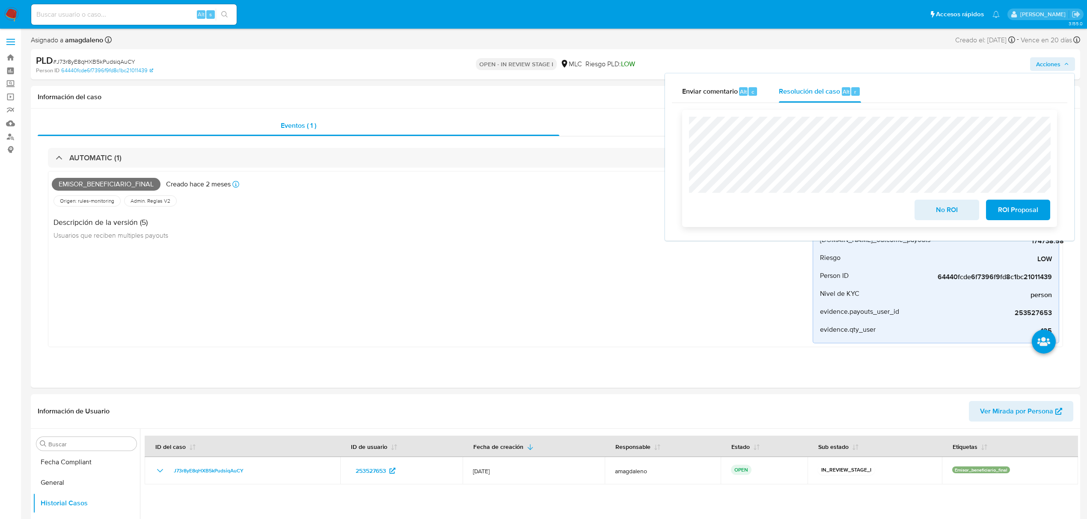
click at [954, 216] on span "No ROI" at bounding box center [946, 210] width 42 height 19
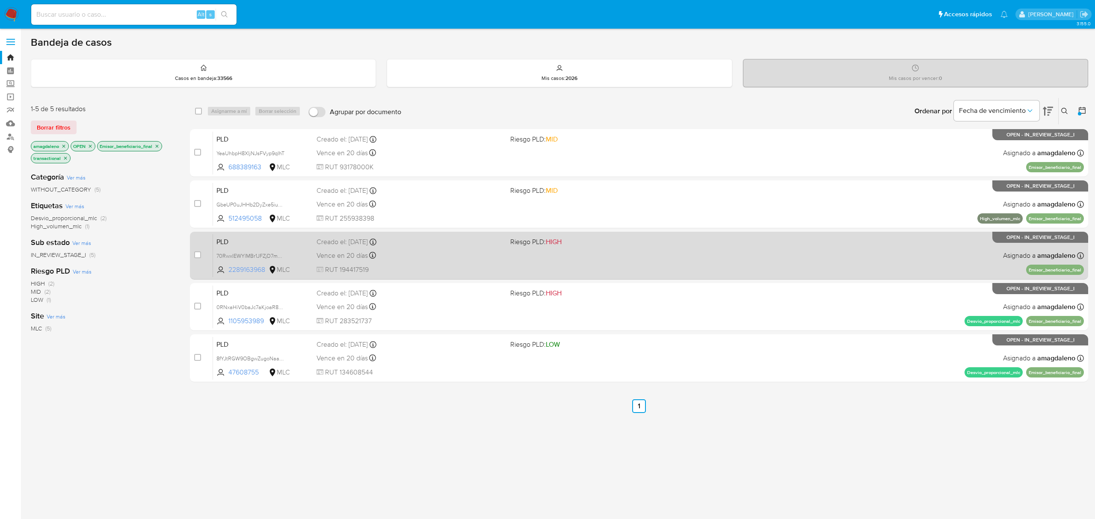
click at [254, 270] on span "2289163968" at bounding box center [247, 269] width 39 height 9
click at [451, 274] on div "PLD 70RwxIEWYlMBr1JFZjD7mOmn 2289163968 MLC Riesgo PLD: HIGH Creado el: [DATE] …" at bounding box center [648, 255] width 871 height 43
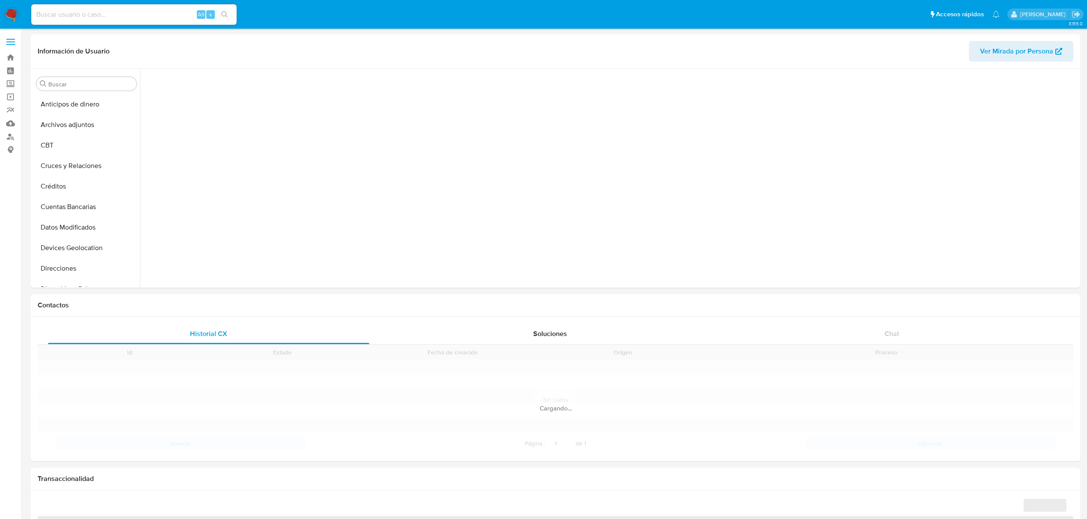
scroll to position [224, 0]
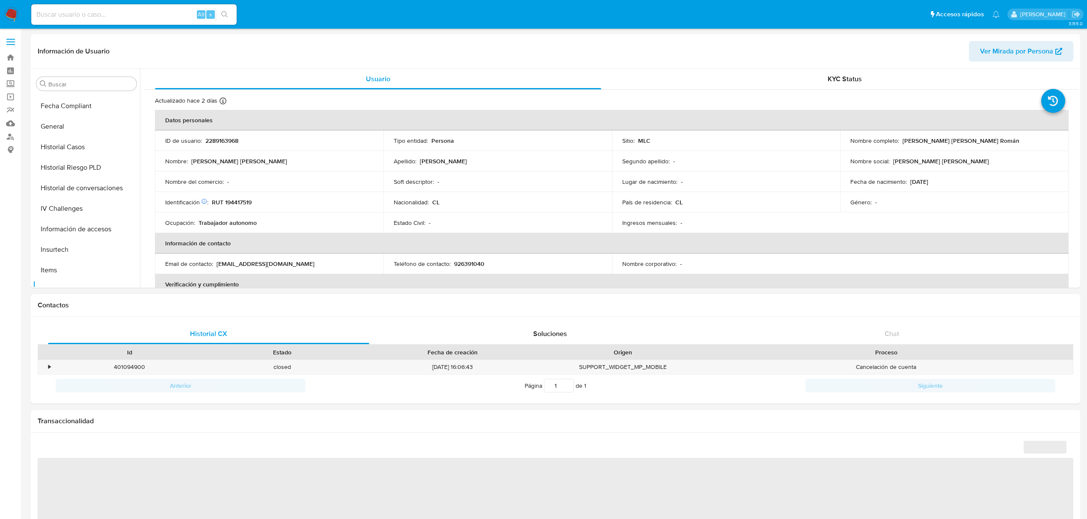
select select "10"
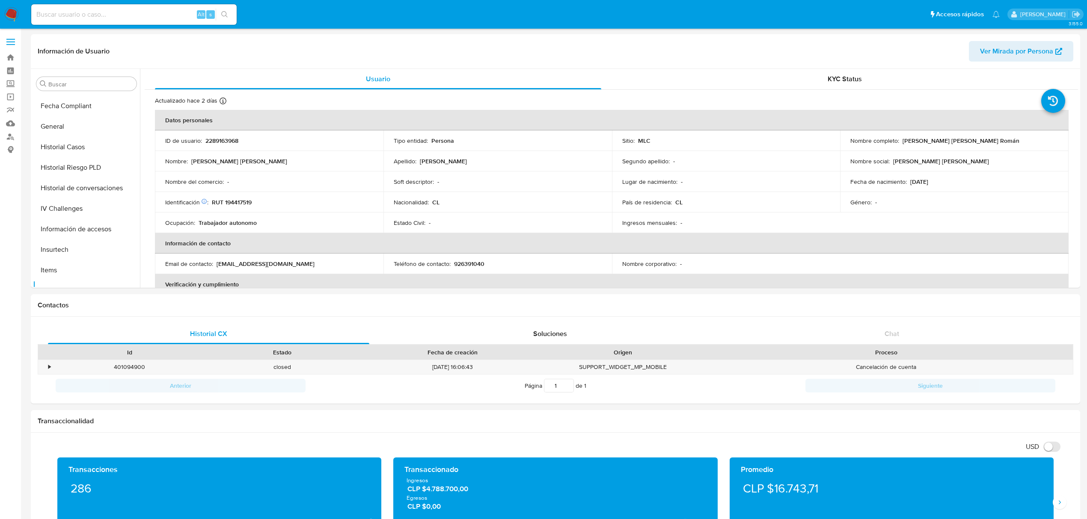
scroll to position [361, 0]
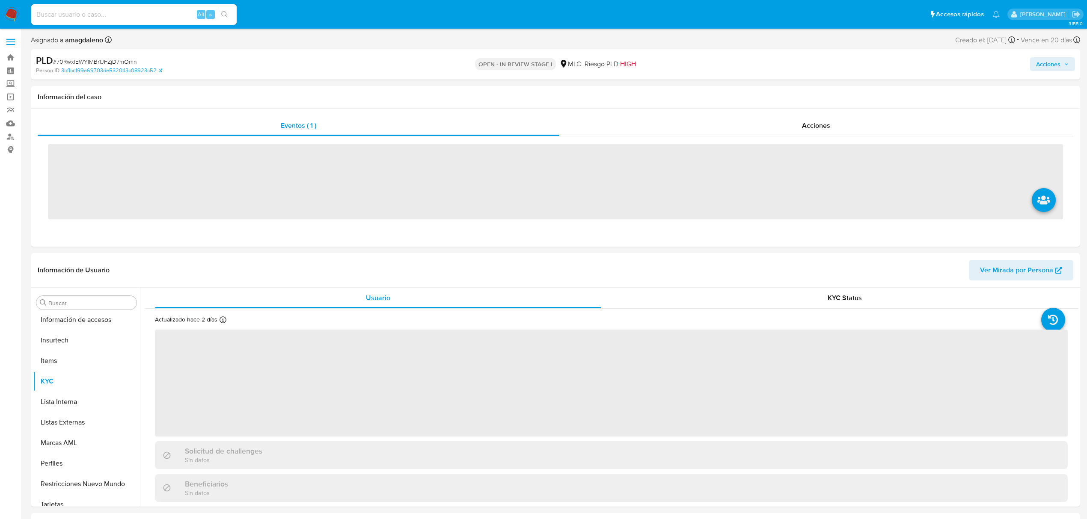
scroll to position [362, 0]
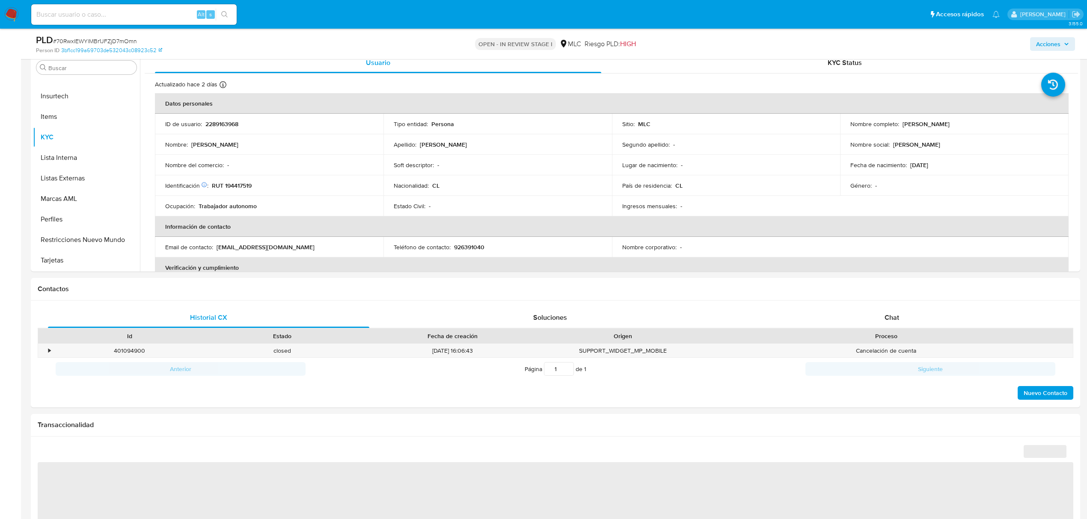
select select "10"
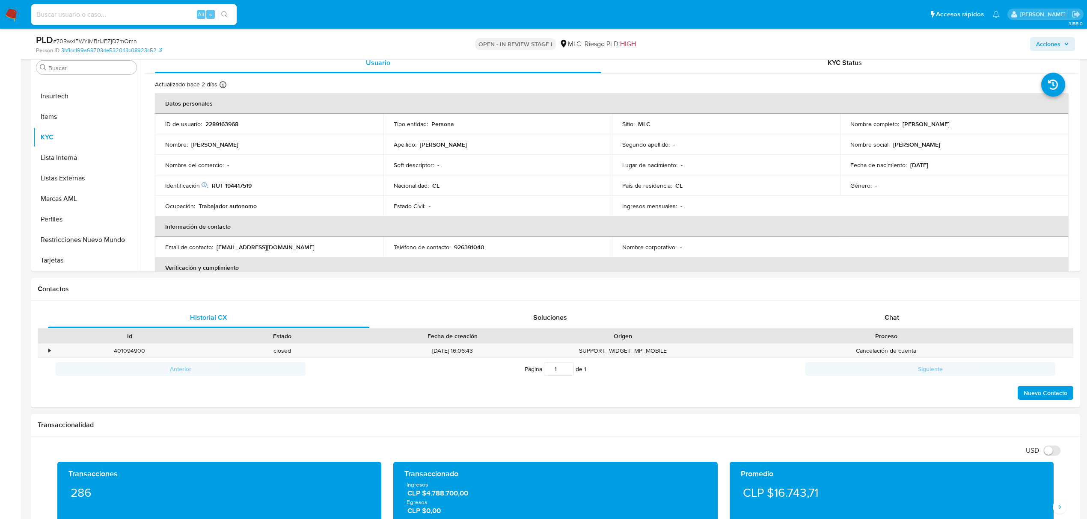
scroll to position [175, 0]
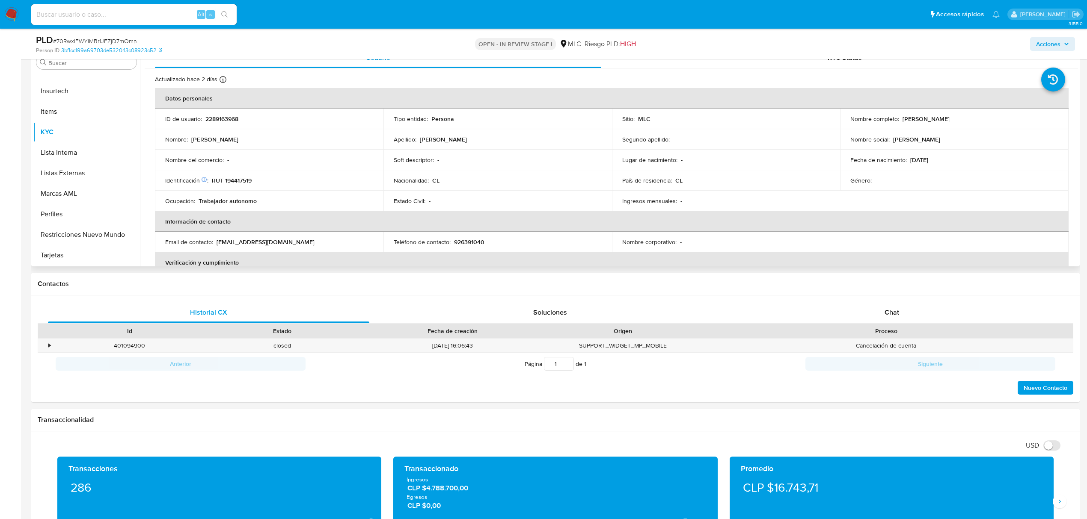
click at [234, 178] on p "RUT 194417519" at bounding box center [232, 181] width 40 height 8
copy p "194417519"
click at [77, 138] on button "Cruces y Relaciones" at bounding box center [83, 144] width 100 height 21
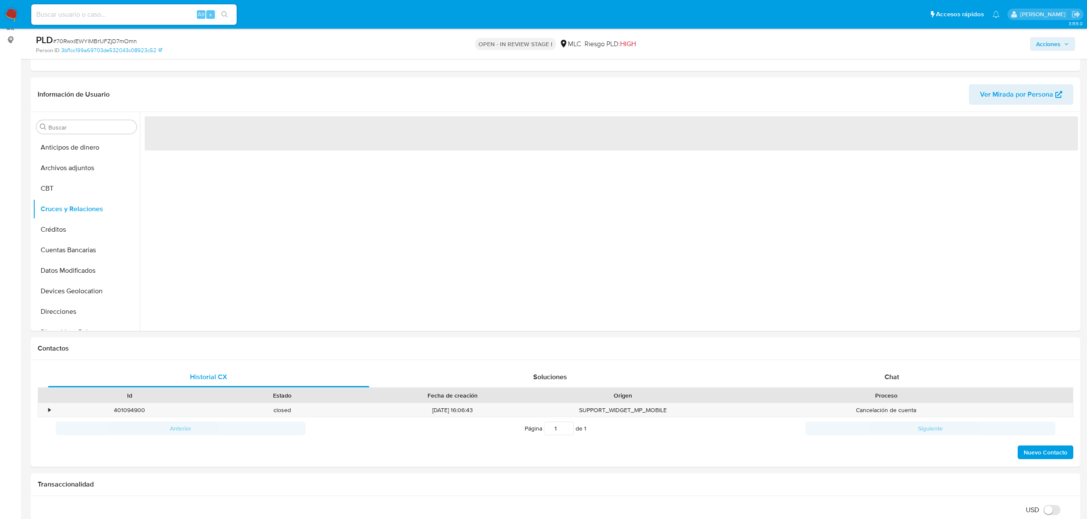
scroll to position [98, 0]
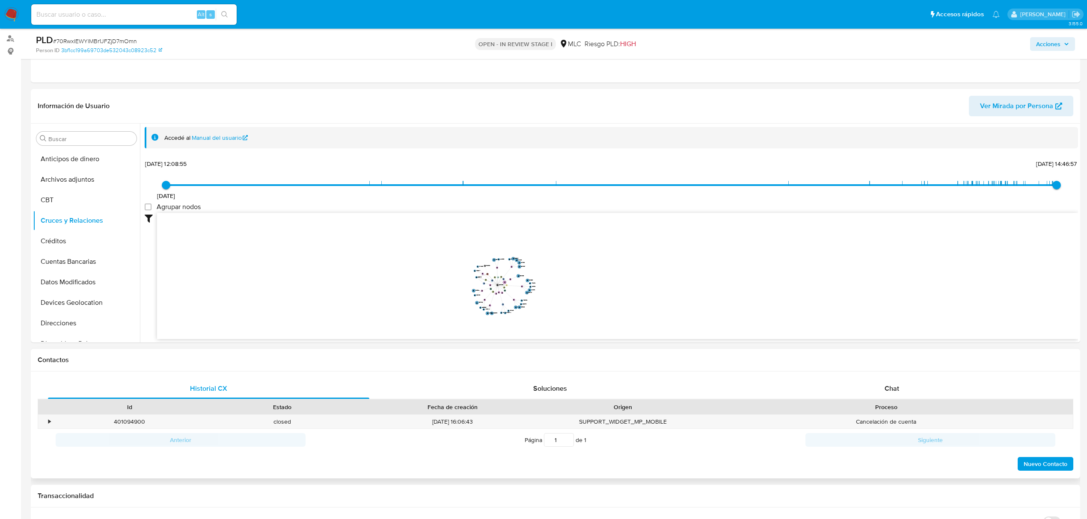
drag, startPoint x: 699, startPoint y: 271, endPoint x: 567, endPoint y: 366, distance: 163.1
click at [645, 294] on icon "phone-d7ad912096f1523ae4790ab9ca6c45c2  user-2289163968  2289163968 person-3b…" at bounding box center [617, 275] width 921 height 124
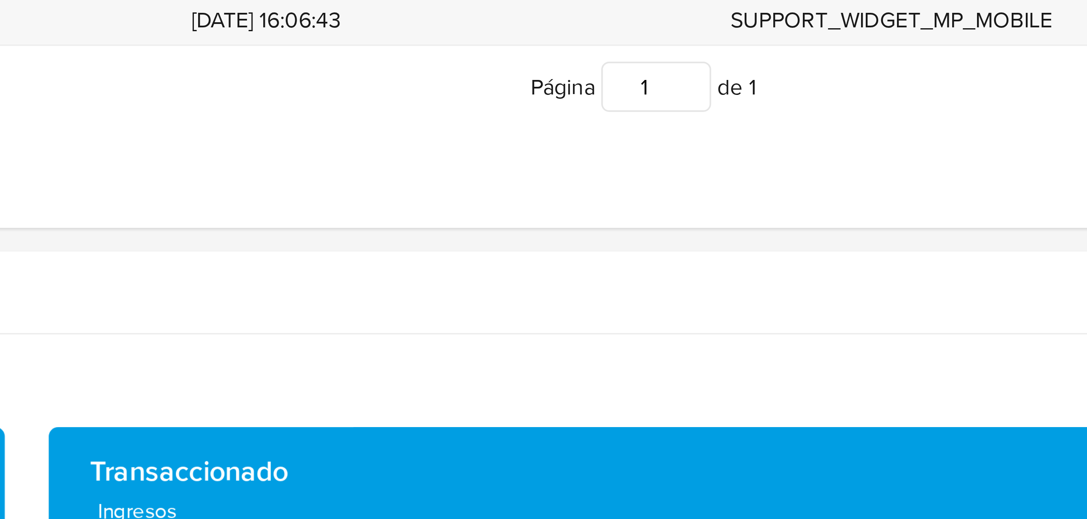
scroll to position [142, 0]
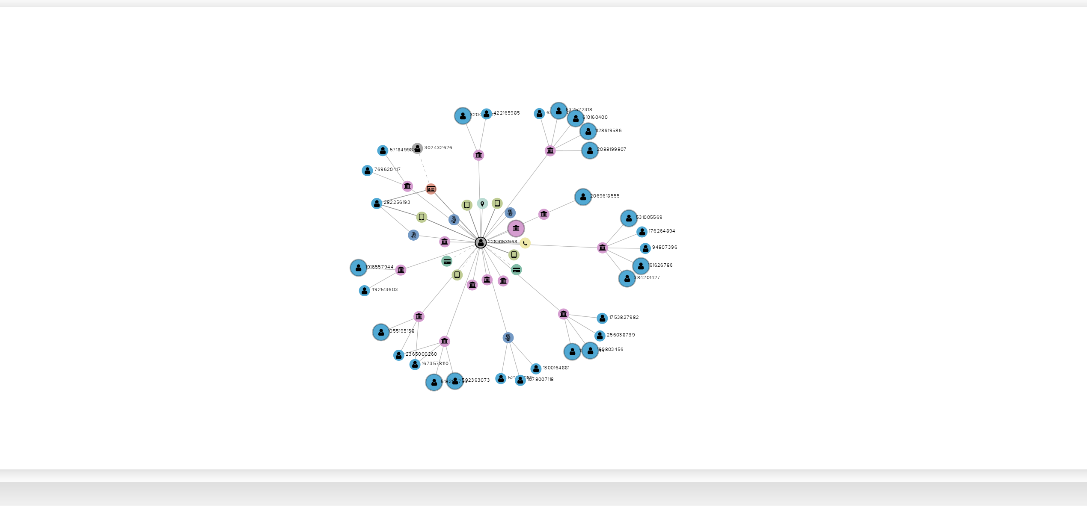
drag, startPoint x: 547, startPoint y: 246, endPoint x: 596, endPoint y: 237, distance: 49.8
click at [596, 237] on icon "phone-d7ad912096f1523ae4790ab9ca6c45c2  user-2289163968  2289163968 person-3b…" at bounding box center [617, 231] width 921 height 124
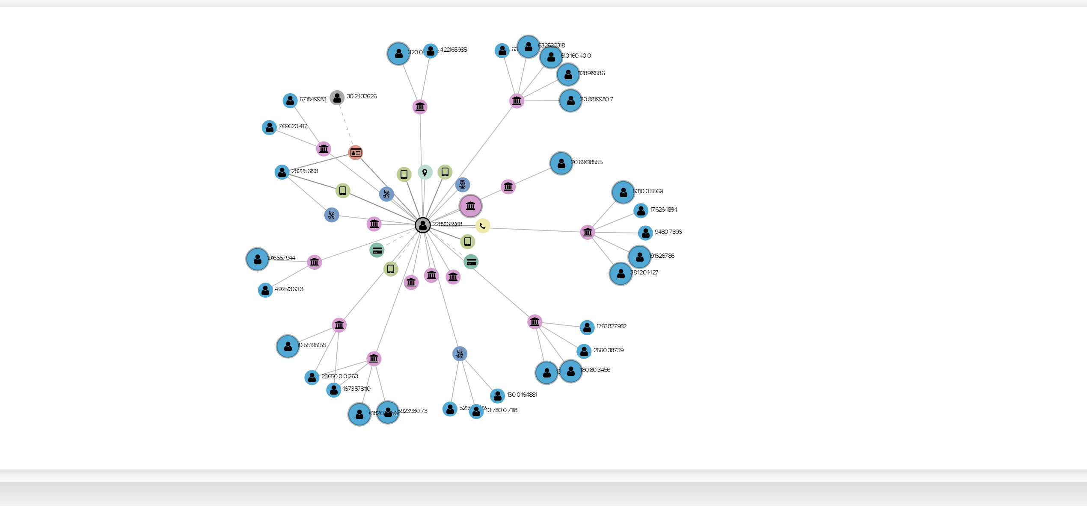
drag, startPoint x: 586, startPoint y: 242, endPoint x: 599, endPoint y: 239, distance: 13.2
click at [599, 239] on icon "phone-d7ad912096f1523ae4790ab9ca6c45c2  user-2289163968  2289163968 person-3b…" at bounding box center [617, 231] width 921 height 124
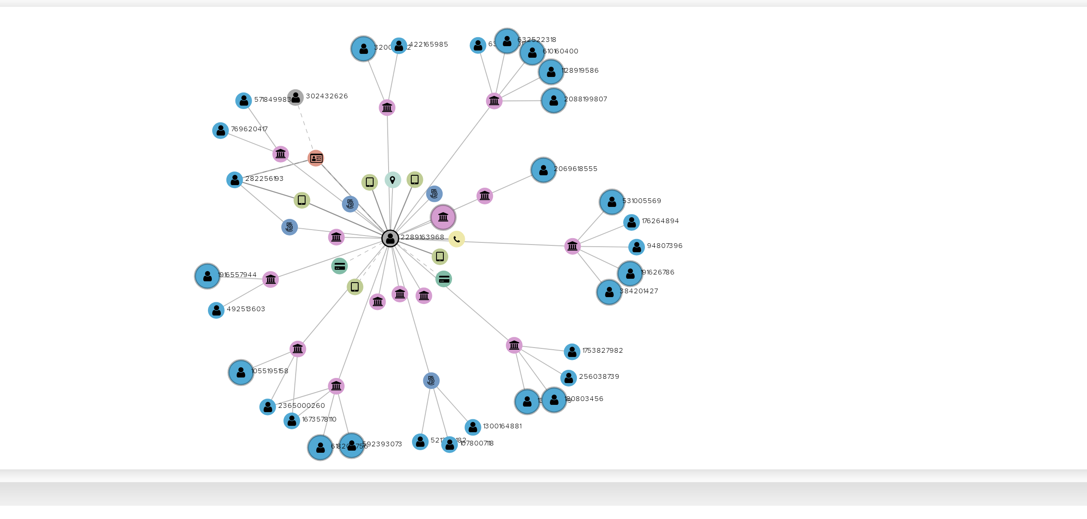
click at [601, 243] on icon "phone-d7ad912096f1523ae4790ab9ca6c45c2  user-2289163968  2289163968 person-3b…" at bounding box center [617, 231] width 921 height 124
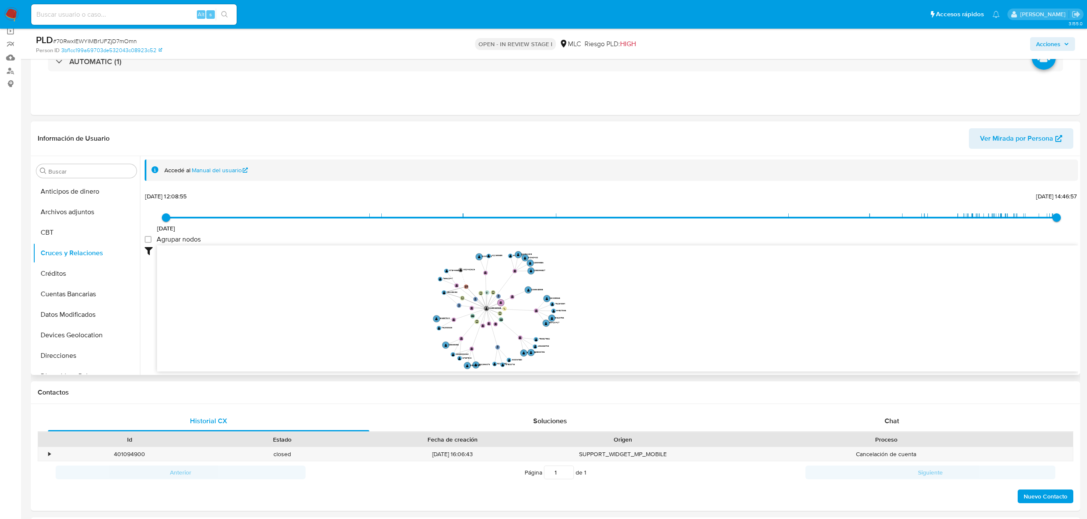
scroll to position [0, 0]
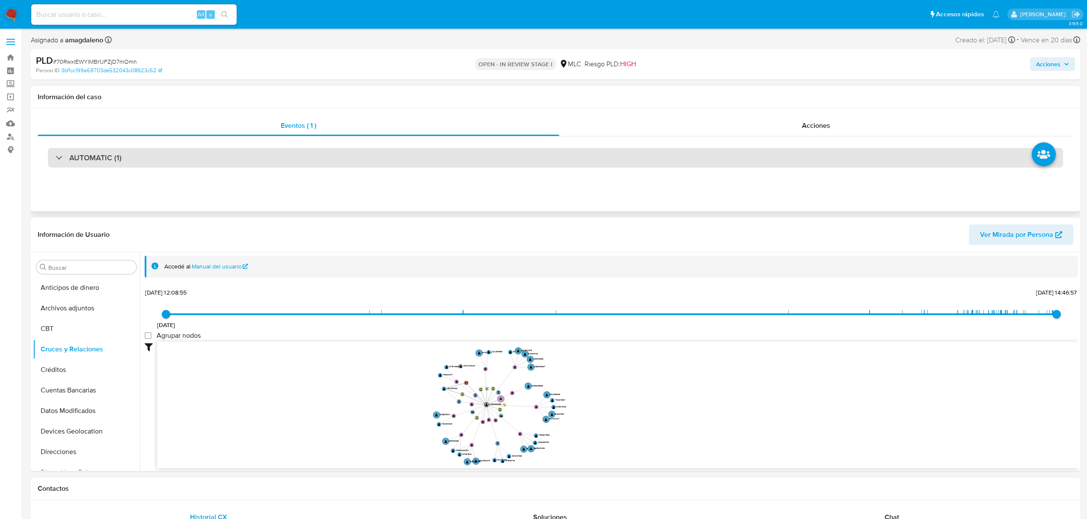
click at [710, 148] on div "AUTOMATIC (1)" at bounding box center [555, 158] width 1015 height 20
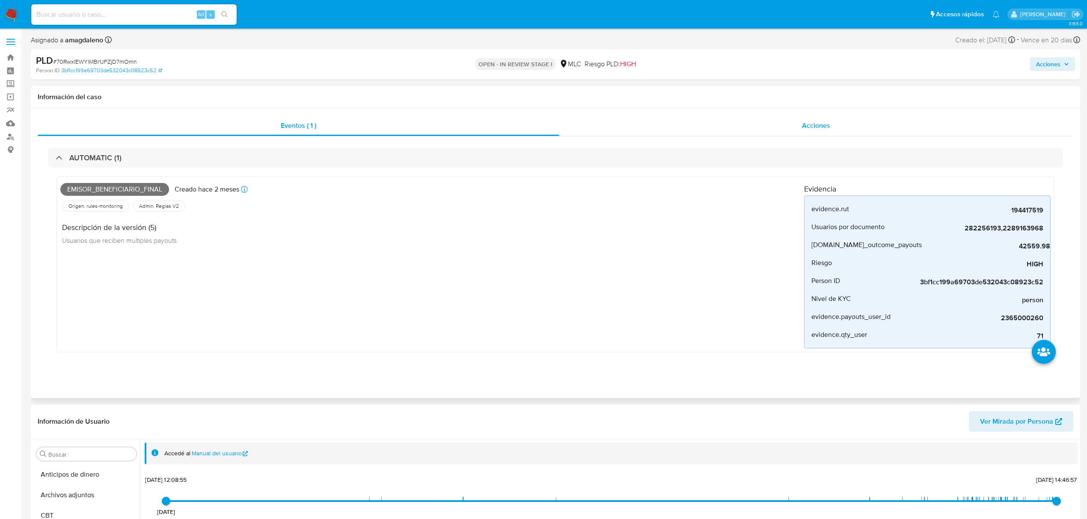
click at [762, 119] on div "Acciones" at bounding box center [816, 126] width 514 height 21
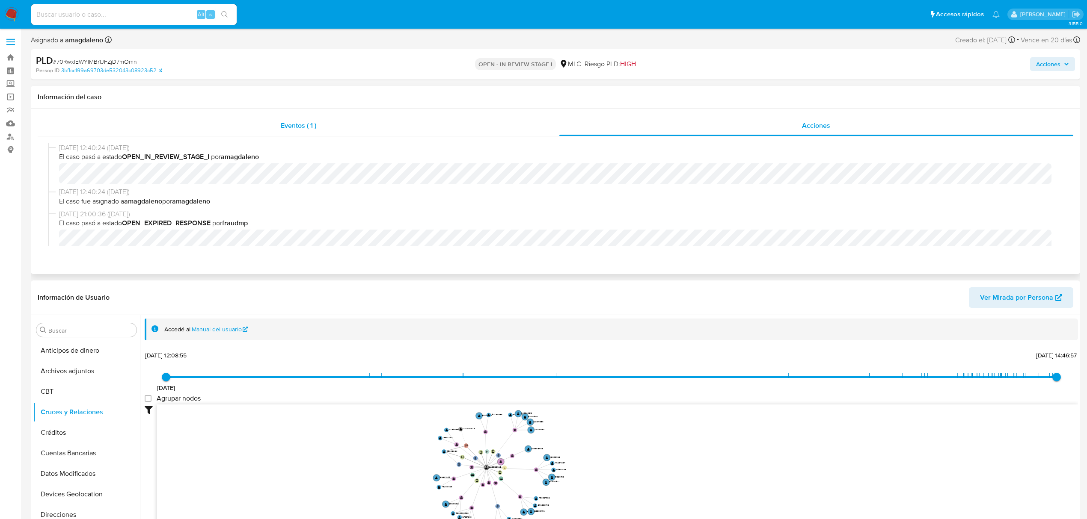
click at [360, 118] on div "Eventos ( 1 )" at bounding box center [299, 126] width 522 height 21
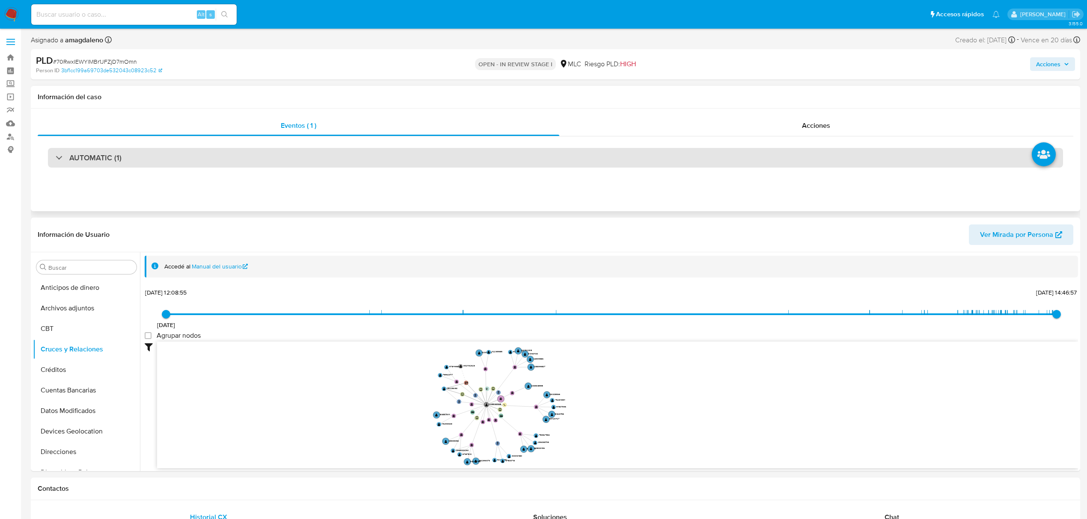
click at [378, 161] on div "AUTOMATIC (1)" at bounding box center [555, 158] width 1015 height 20
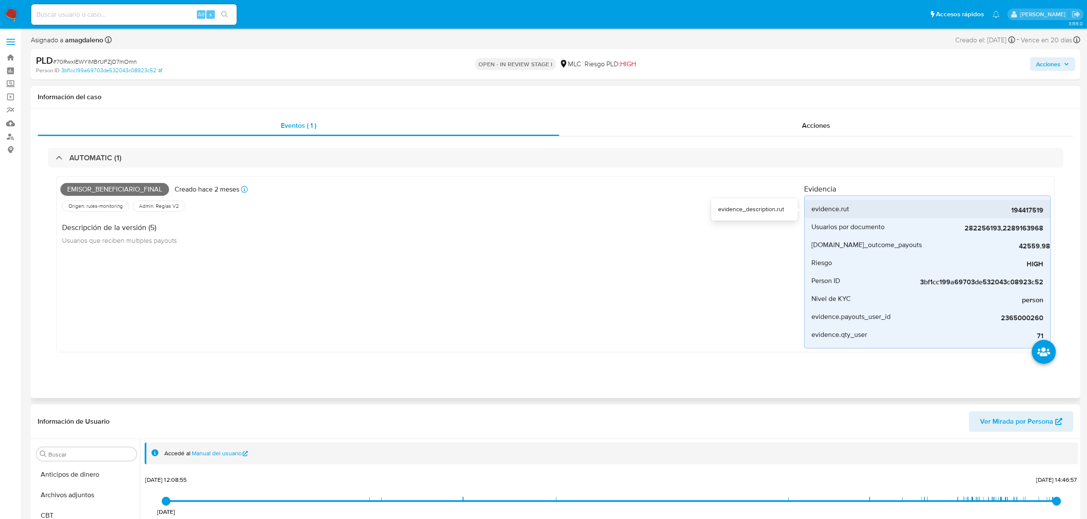
click at [1018, 211] on span "194417519" at bounding box center [979, 210] width 128 height 9
copy span "194417519"
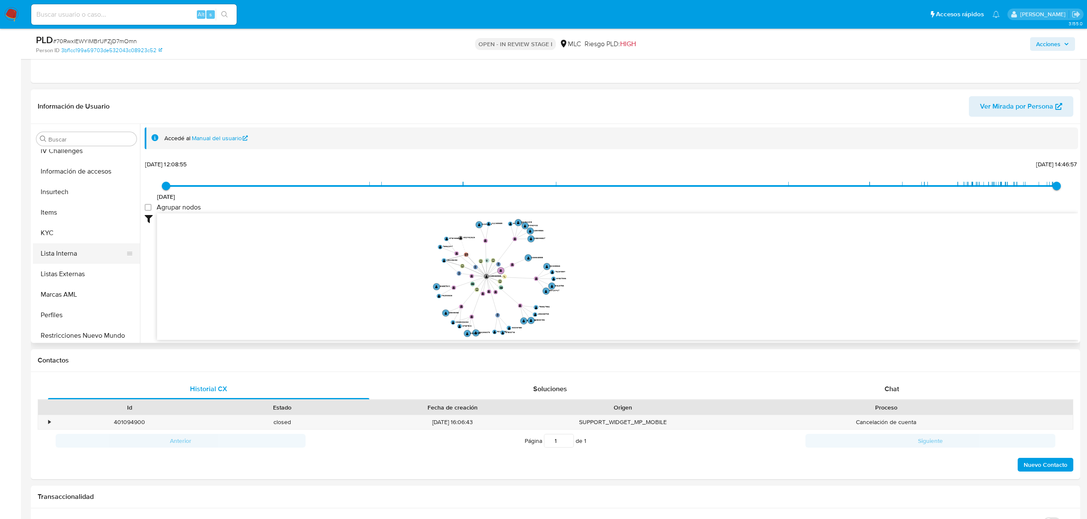
scroll to position [342, 0]
click at [72, 228] on button "KYC" at bounding box center [83, 228] width 100 height 21
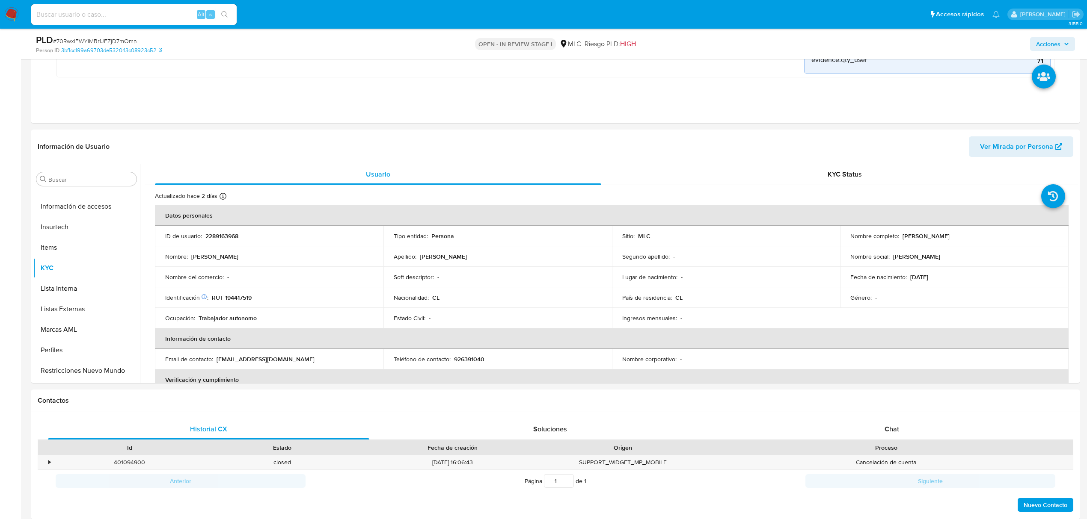
scroll to position [288, 0]
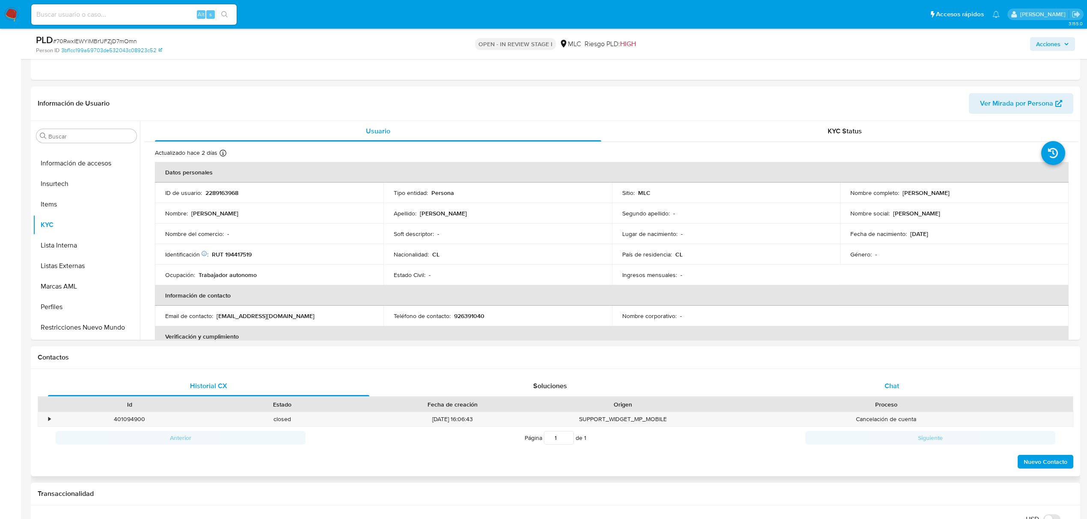
click at [894, 389] on span "Chat" at bounding box center [891, 386] width 15 height 10
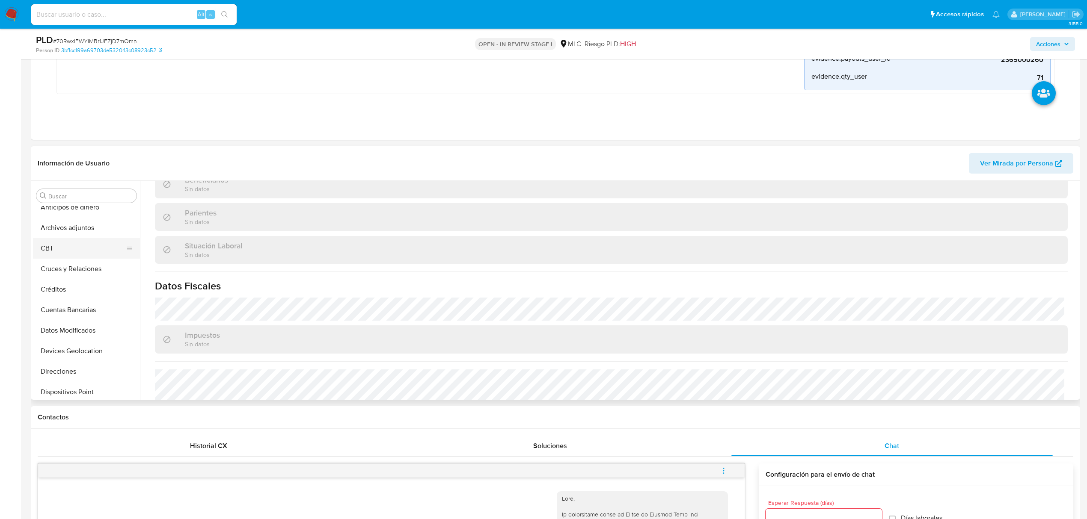
scroll to position [0, 0]
click at [66, 237] on button "Archivos adjuntos" at bounding box center [83, 237] width 100 height 21
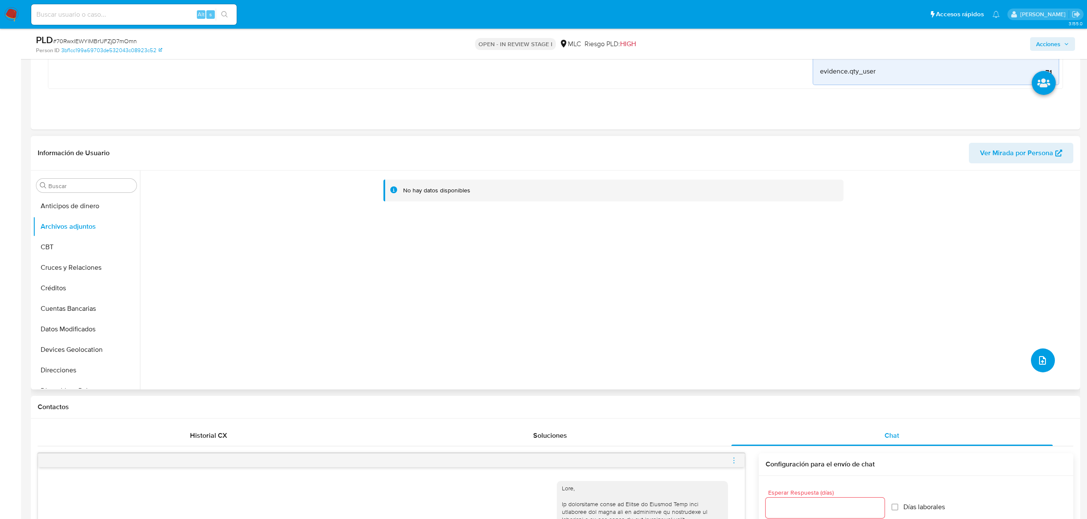
click at [1047, 360] on button "upload-file" at bounding box center [1043, 361] width 24 height 24
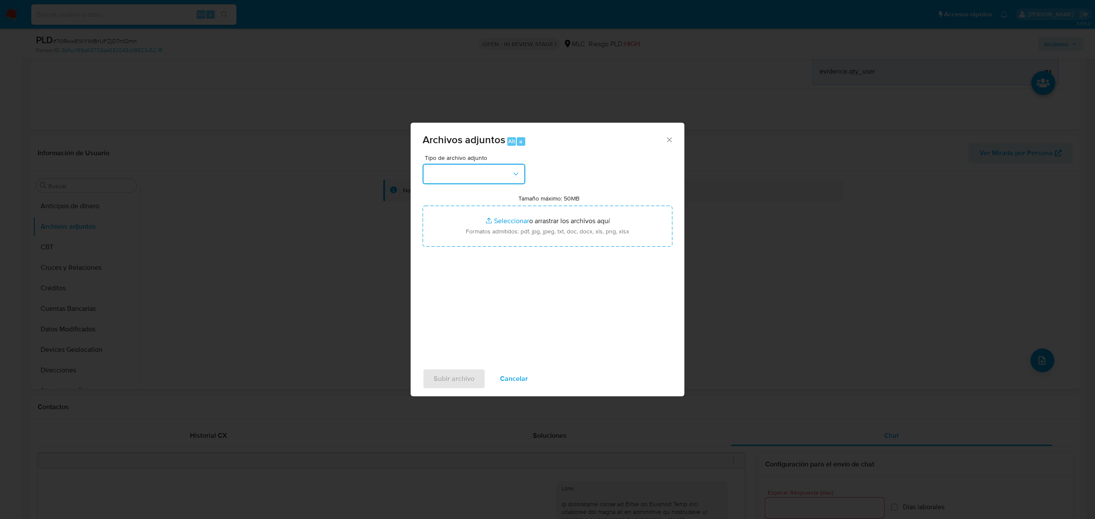
click at [493, 175] on button "button" at bounding box center [474, 174] width 103 height 21
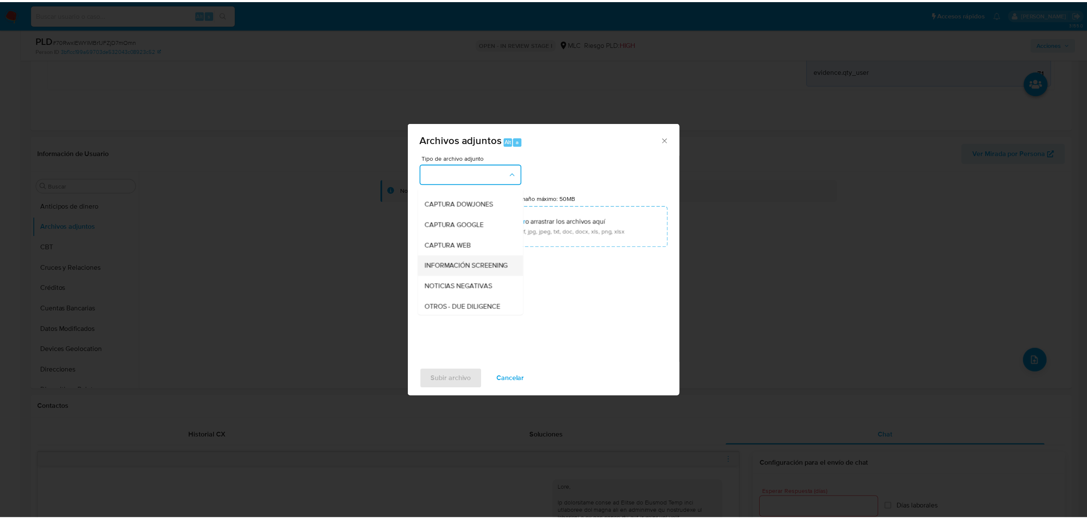
scroll to position [128, 0]
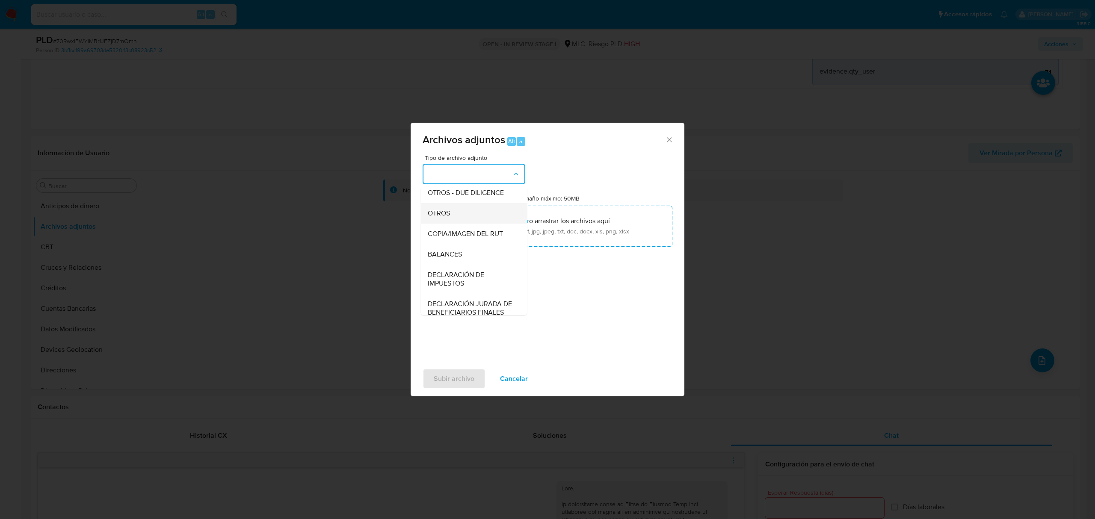
click at [451, 224] on div "OTROS" at bounding box center [471, 213] width 87 height 21
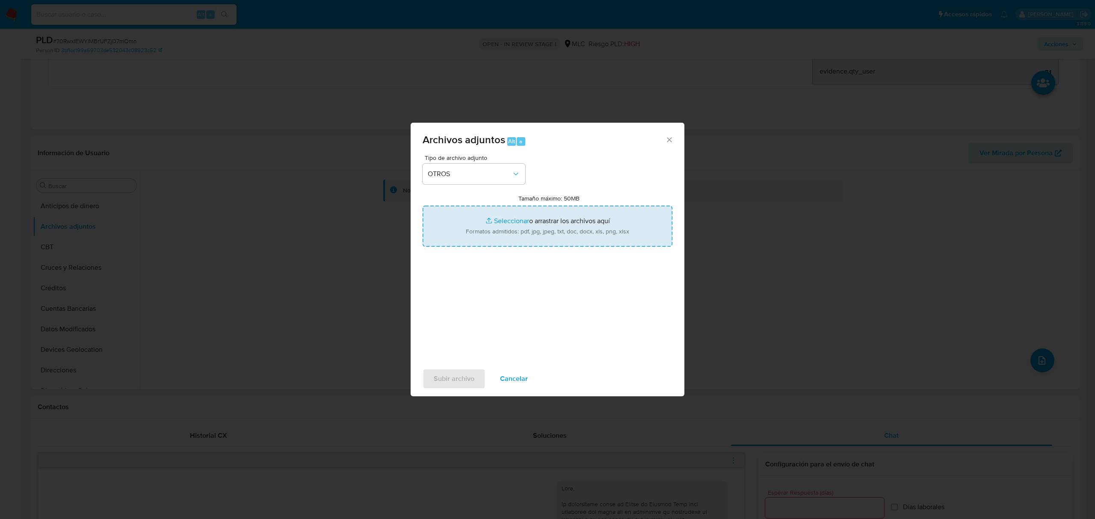
click at [493, 224] on input "Tamaño máximo: 50MB Seleccionar archivos" at bounding box center [548, 226] width 250 height 41
type input "C:\fakepath\2289163968 - 21_08_2025.xlsx"
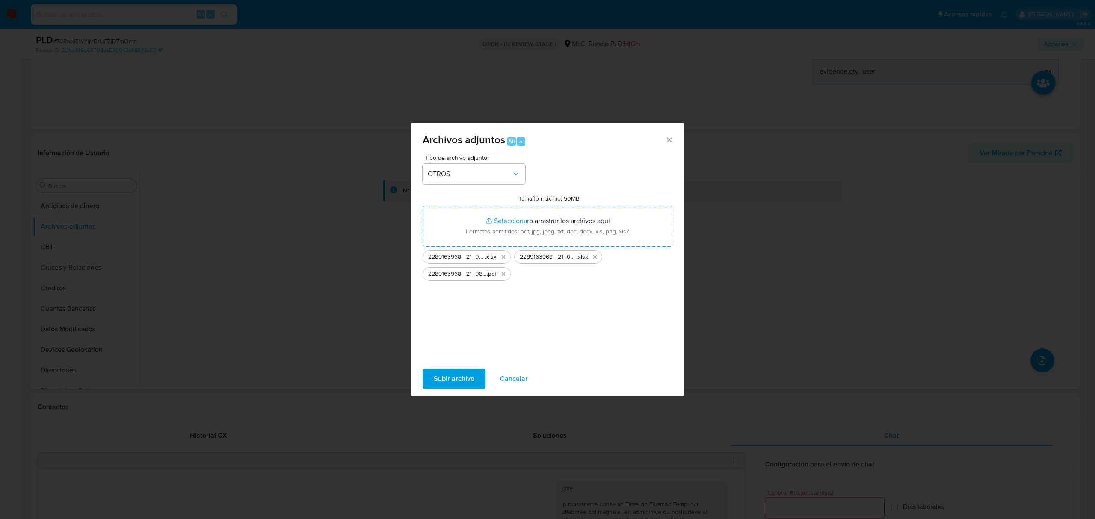
click at [454, 379] on span "Subir archivo" at bounding box center [454, 379] width 41 height 19
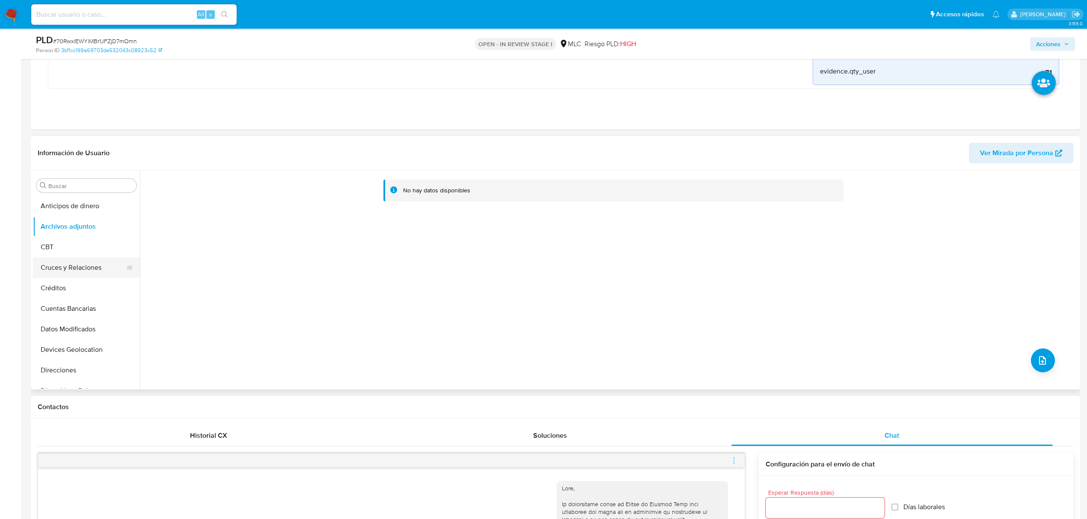
click at [61, 258] on button "Cruces y Relaciones" at bounding box center [83, 268] width 100 height 21
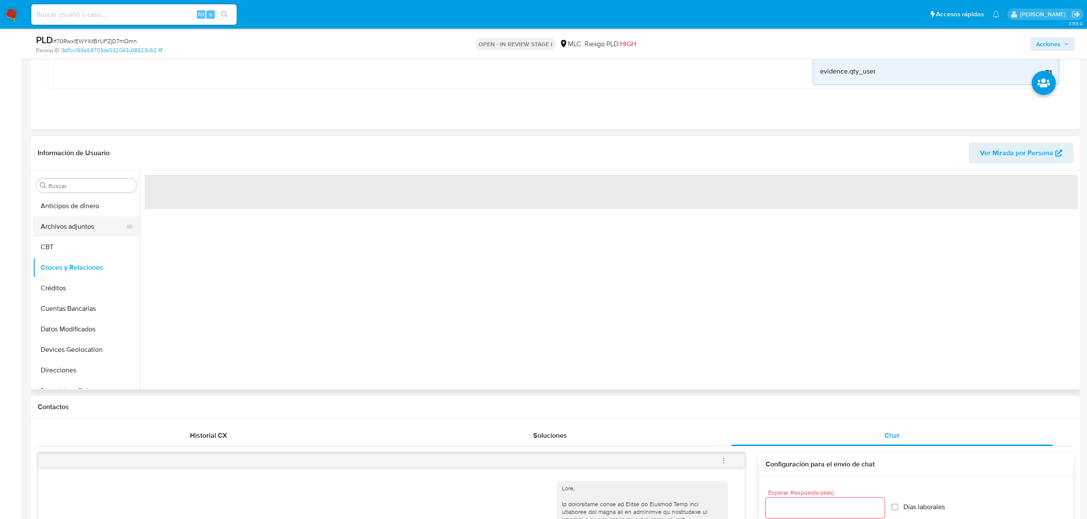
click at [69, 228] on button "Archivos adjuntos" at bounding box center [83, 227] width 100 height 21
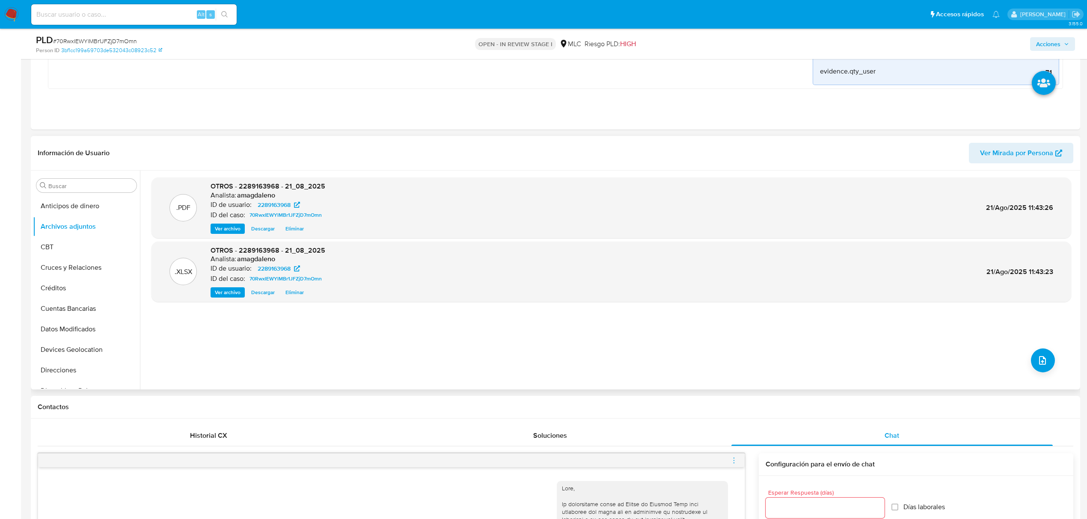
click at [311, 322] on div ".PDF OTROS - 2289163968 - 21_08_2025 Analista: amagdaleno ID de usuario: 228916…" at bounding box center [610, 280] width 919 height 205
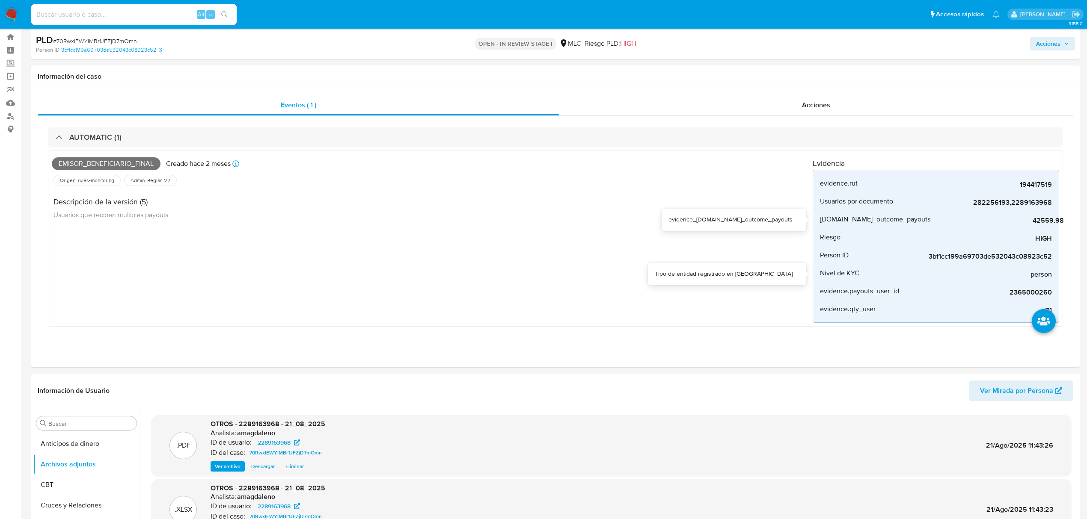
scroll to position [0, 0]
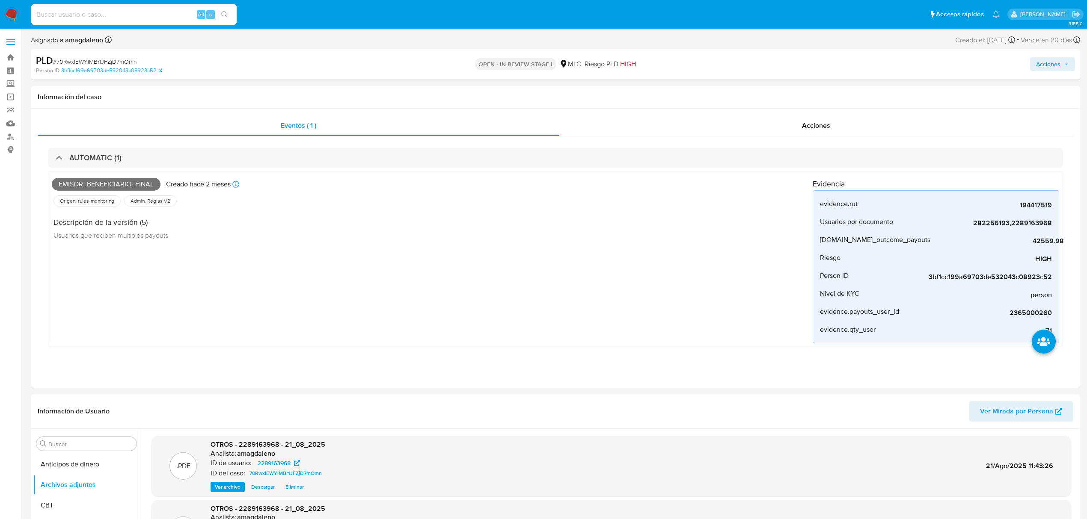
click at [1041, 66] on span "Acciones" at bounding box center [1048, 64] width 24 height 14
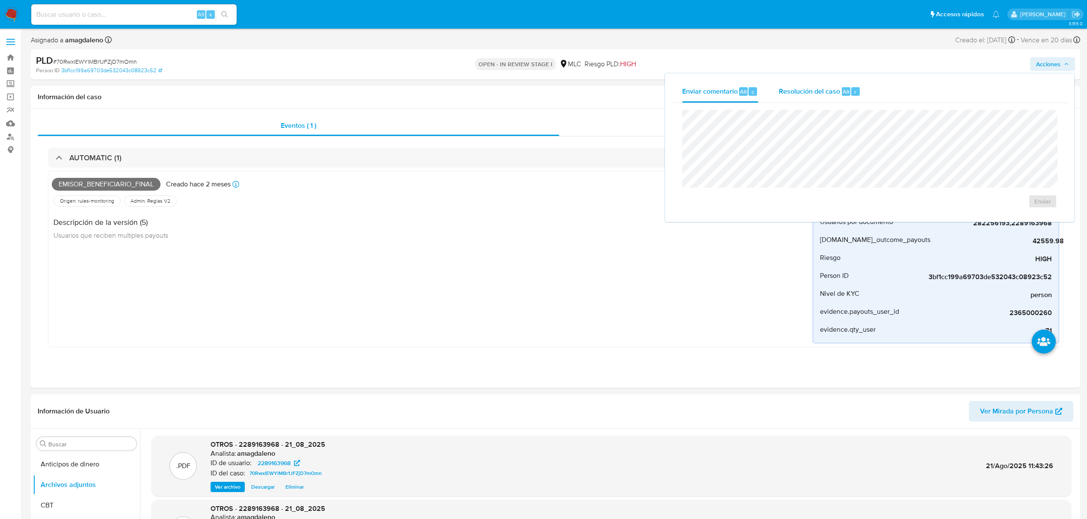
click at [780, 88] on span "Resolución del caso" at bounding box center [809, 91] width 61 height 10
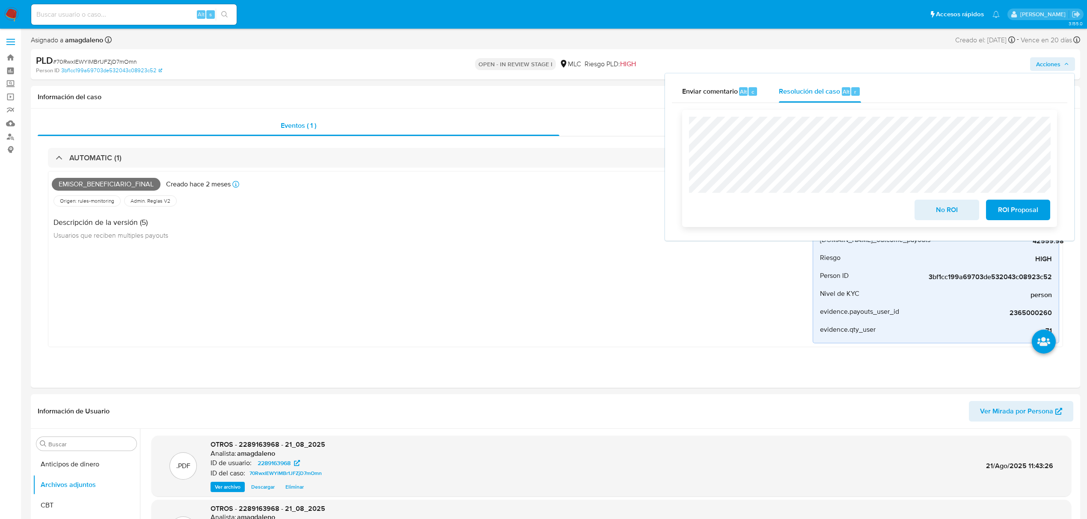
click at [1016, 213] on span "ROI Proposal" at bounding box center [1018, 210] width 42 height 19
